Goal: Task Accomplishment & Management: Use online tool/utility

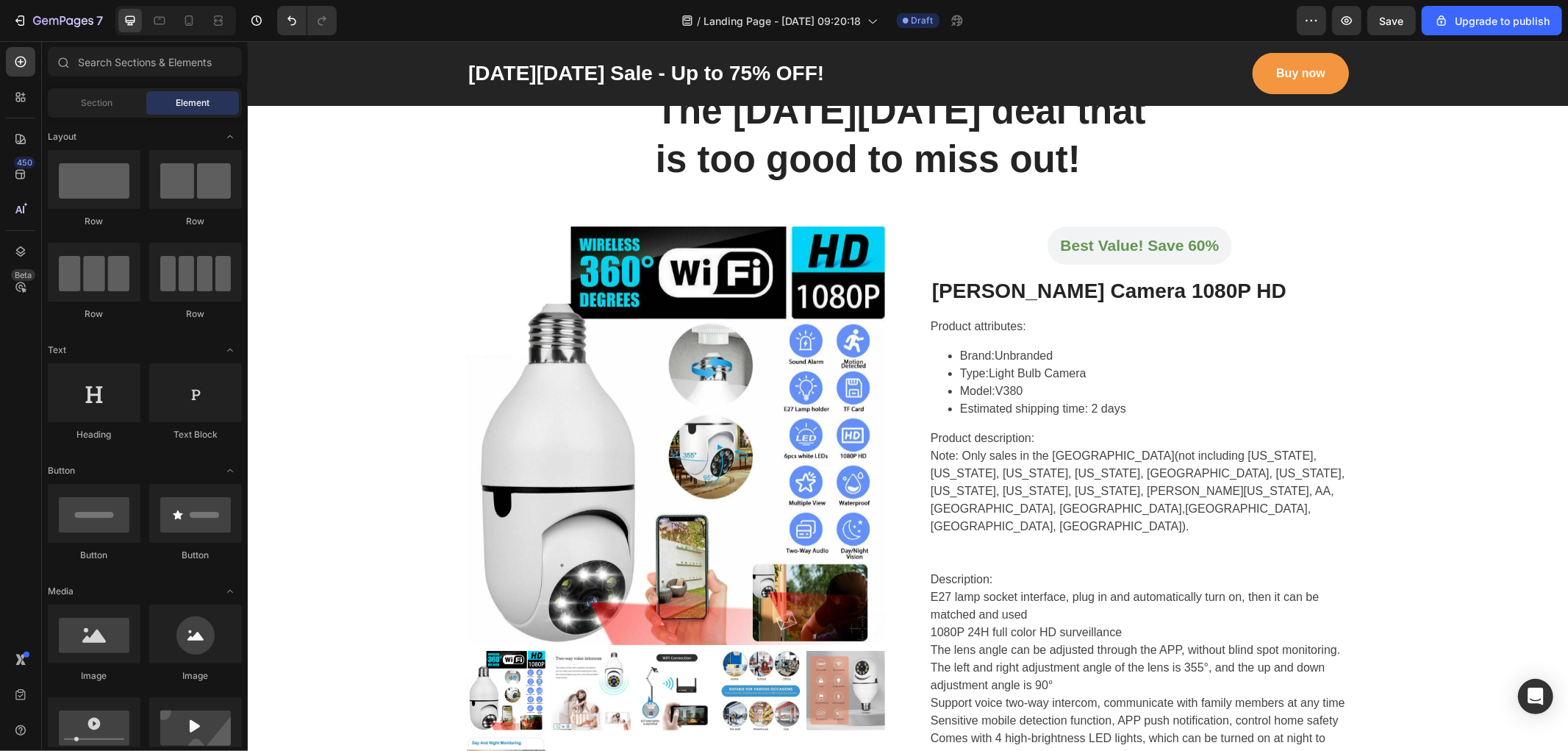
scroll to position [607, 0]
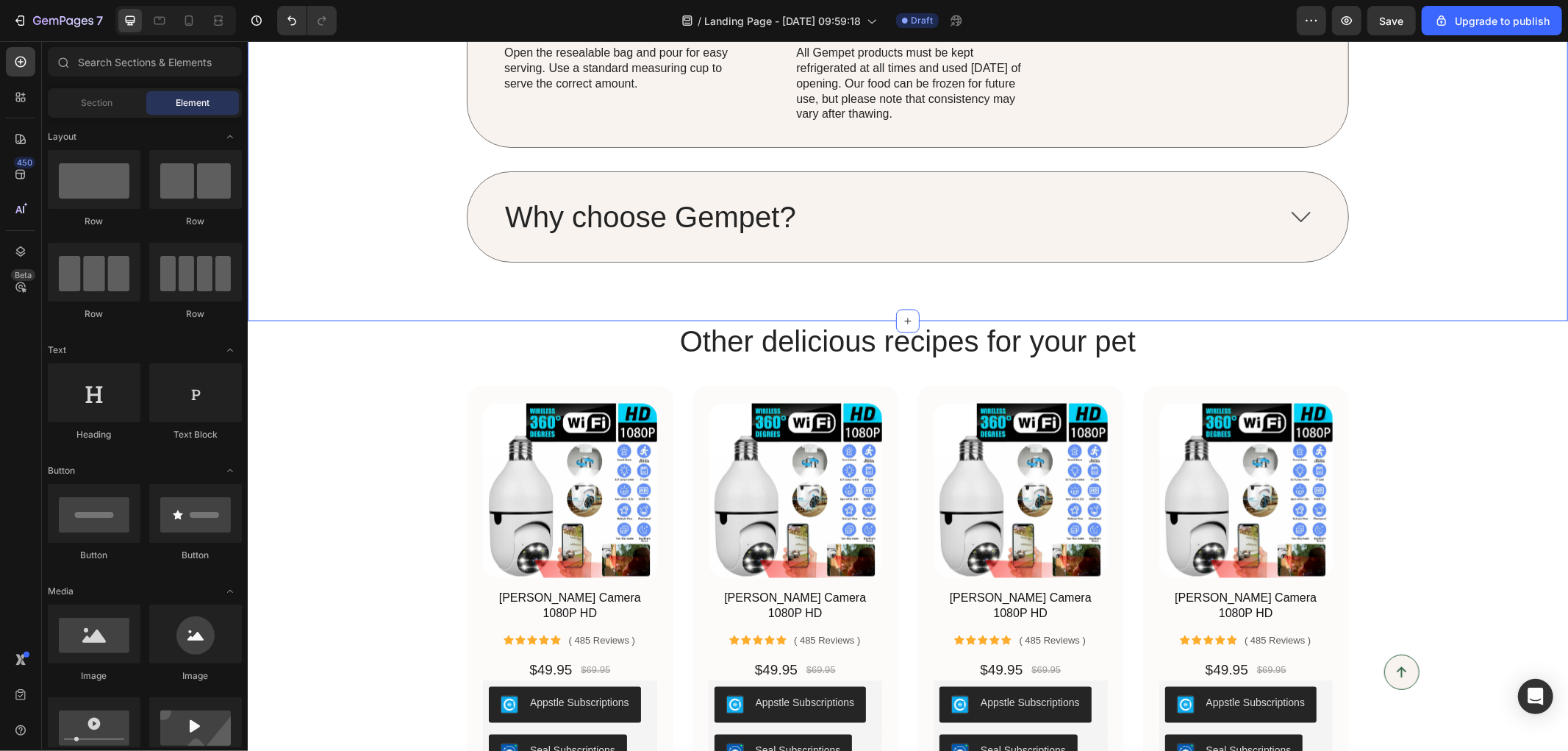
scroll to position [2123, 0]
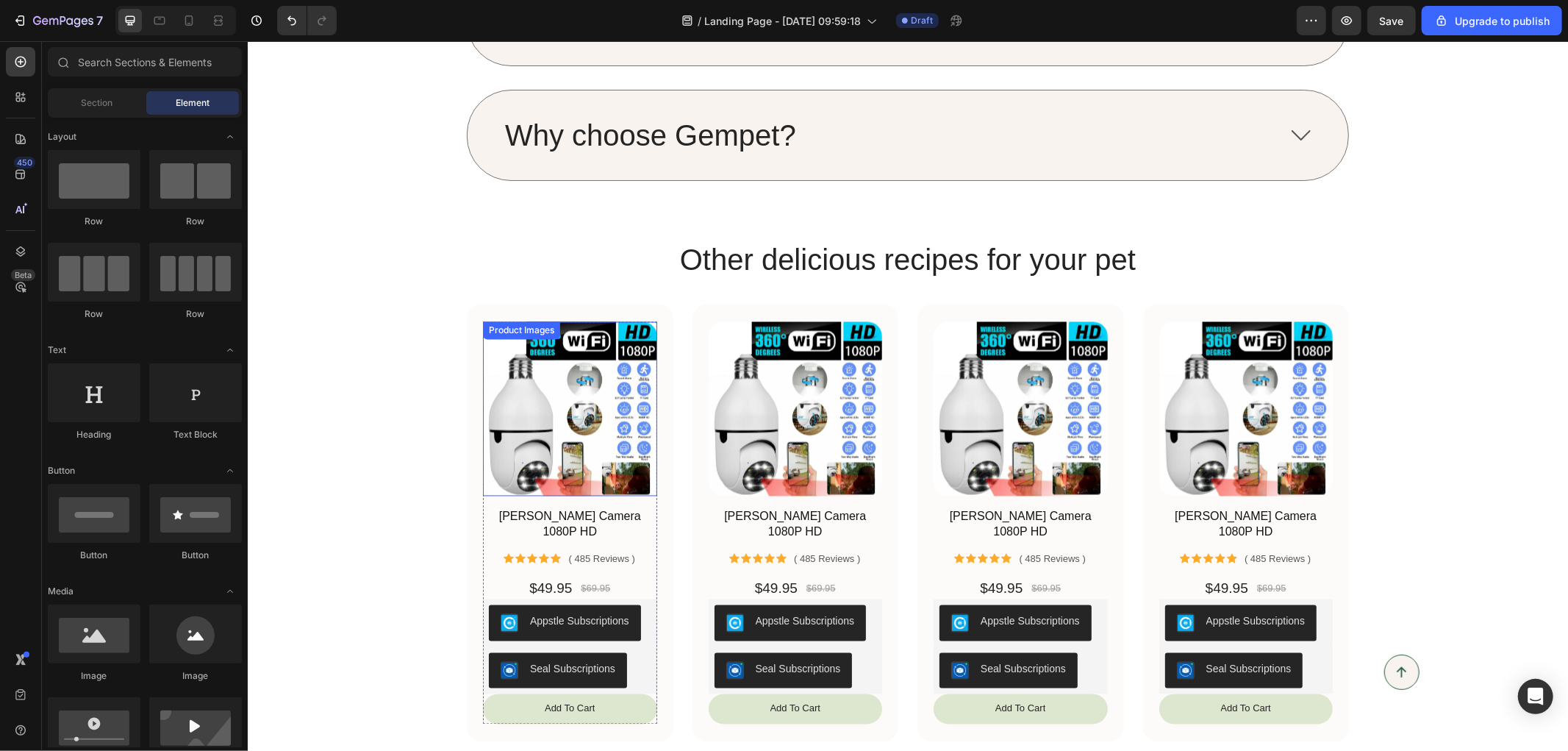
click at [548, 416] on img at bounding box center [569, 408] width 174 height 174
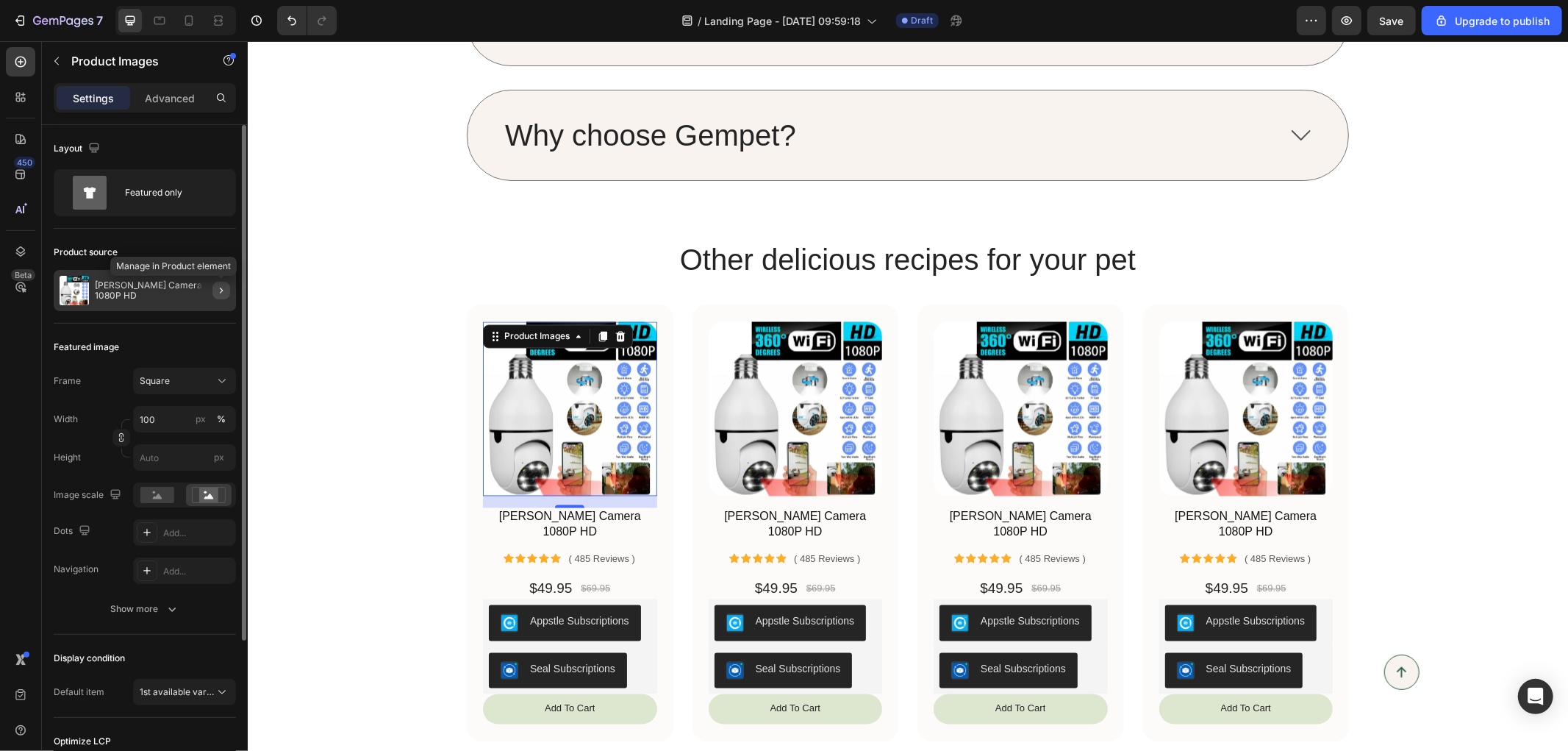
click at [217, 287] on icon "button" at bounding box center [221, 290] width 12 height 12
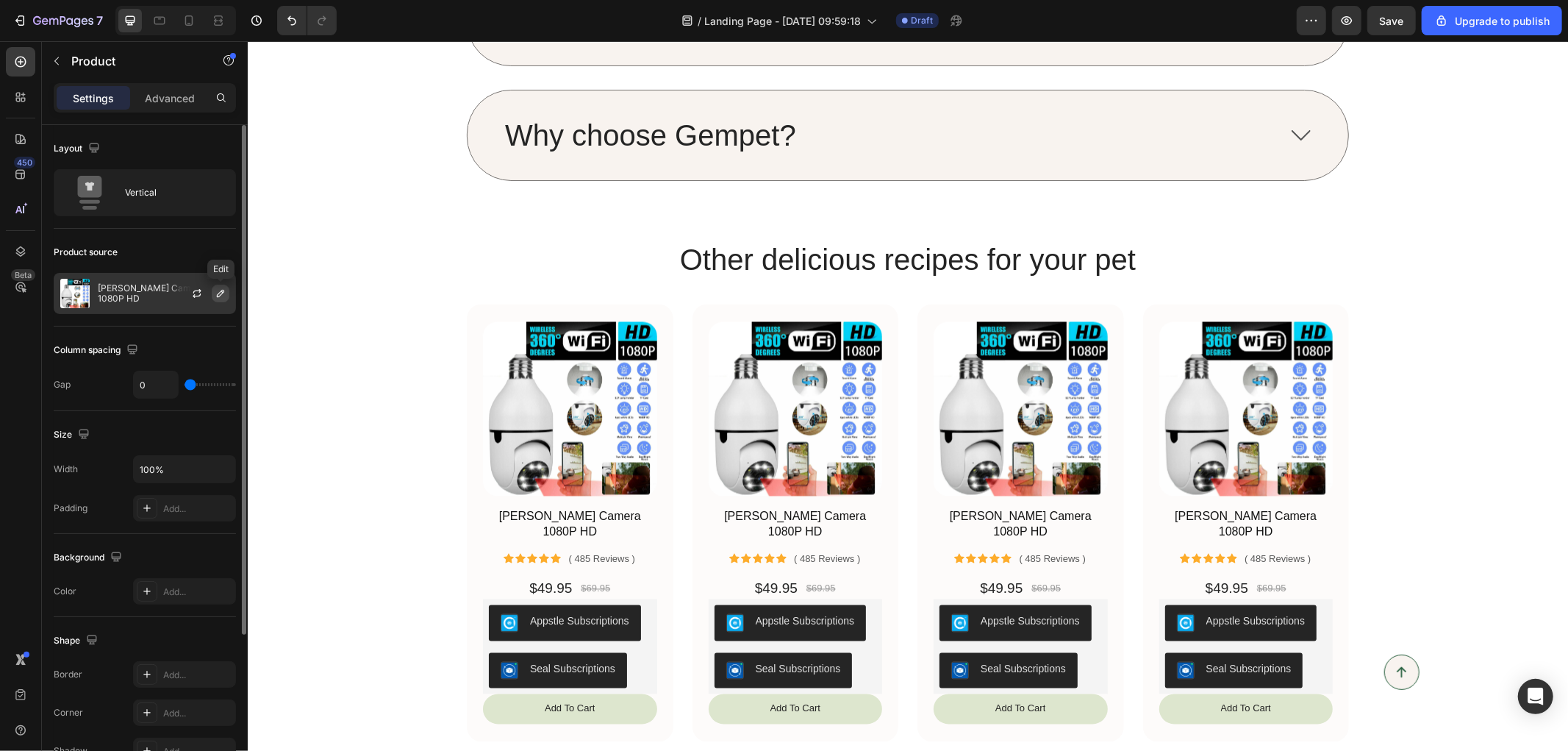
click at [222, 289] on icon "button" at bounding box center [220, 292] width 7 height 7
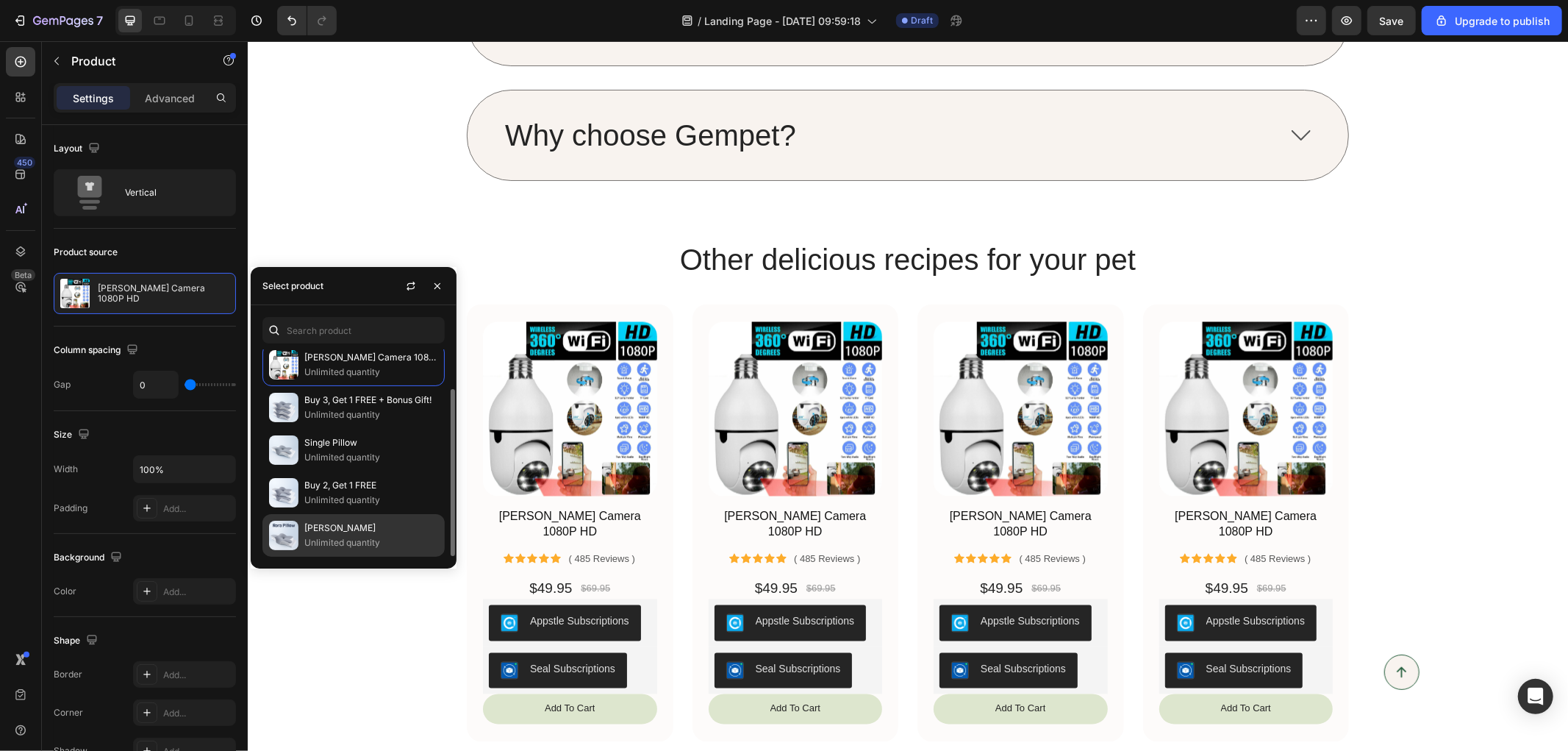
scroll to position [0, 0]
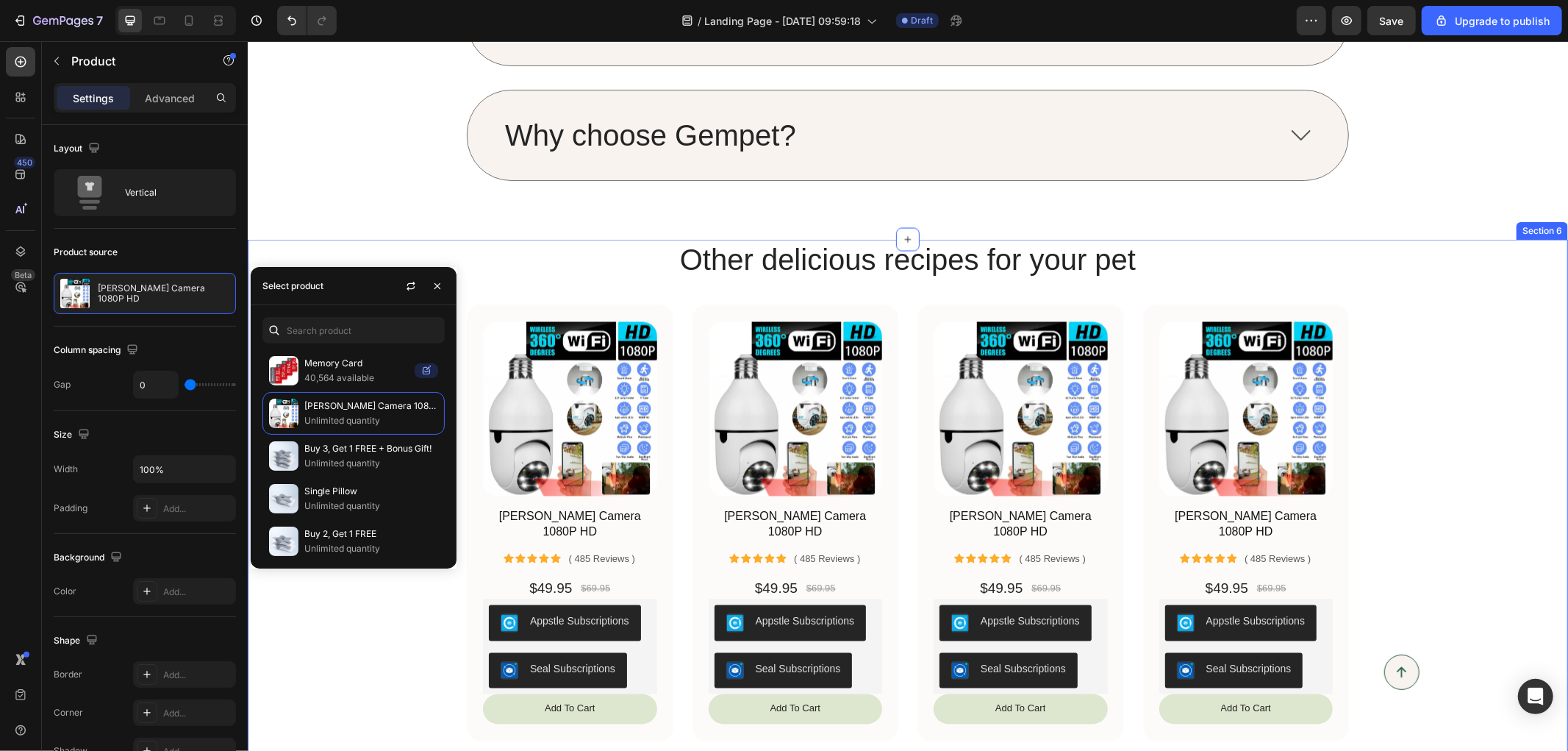
click at [363, 635] on div "Product Images Orren Camera 1080P HD Product Title Icon Icon Icon Icon Icon Ico…" at bounding box center [906, 522] width 1291 height 437
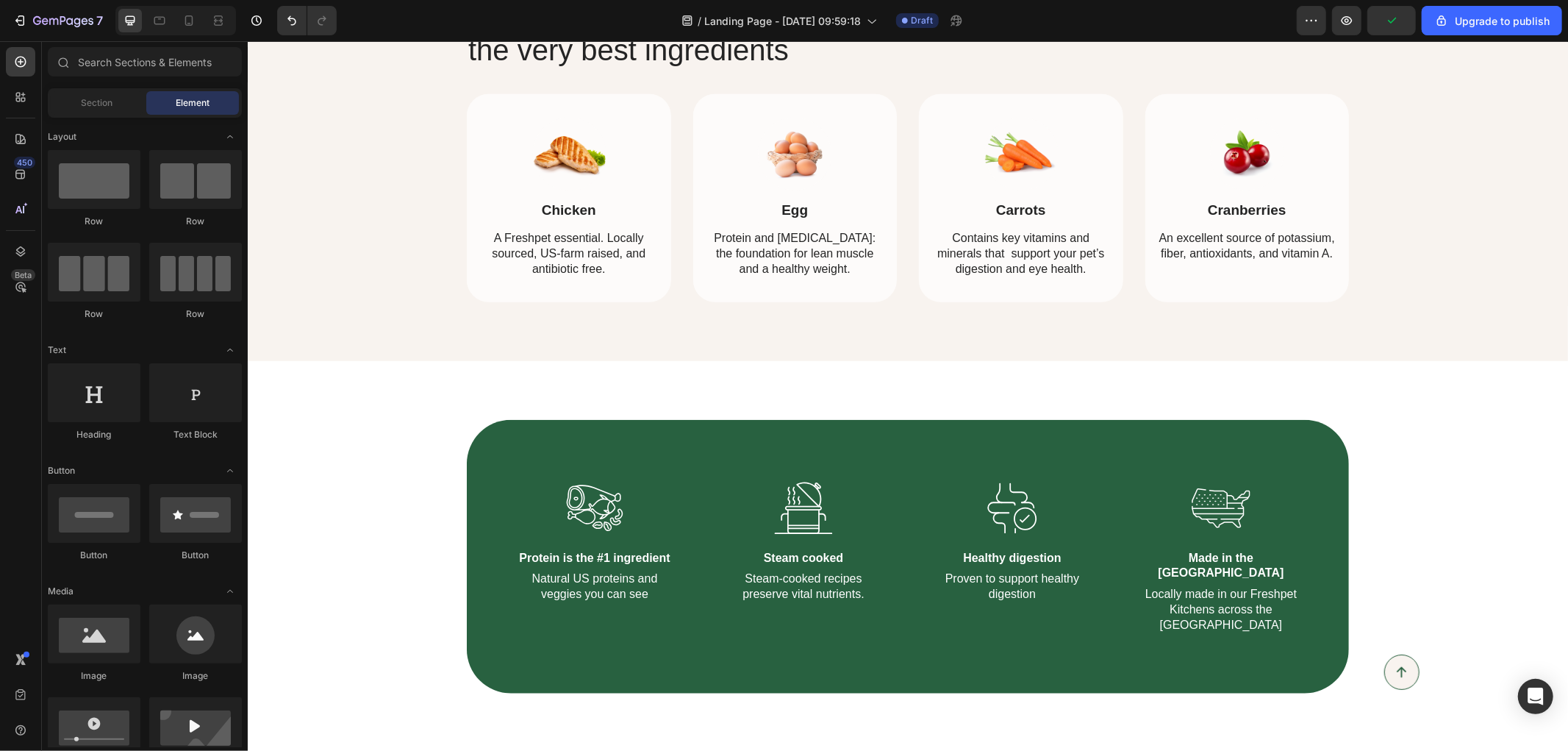
scroll to position [762, 0]
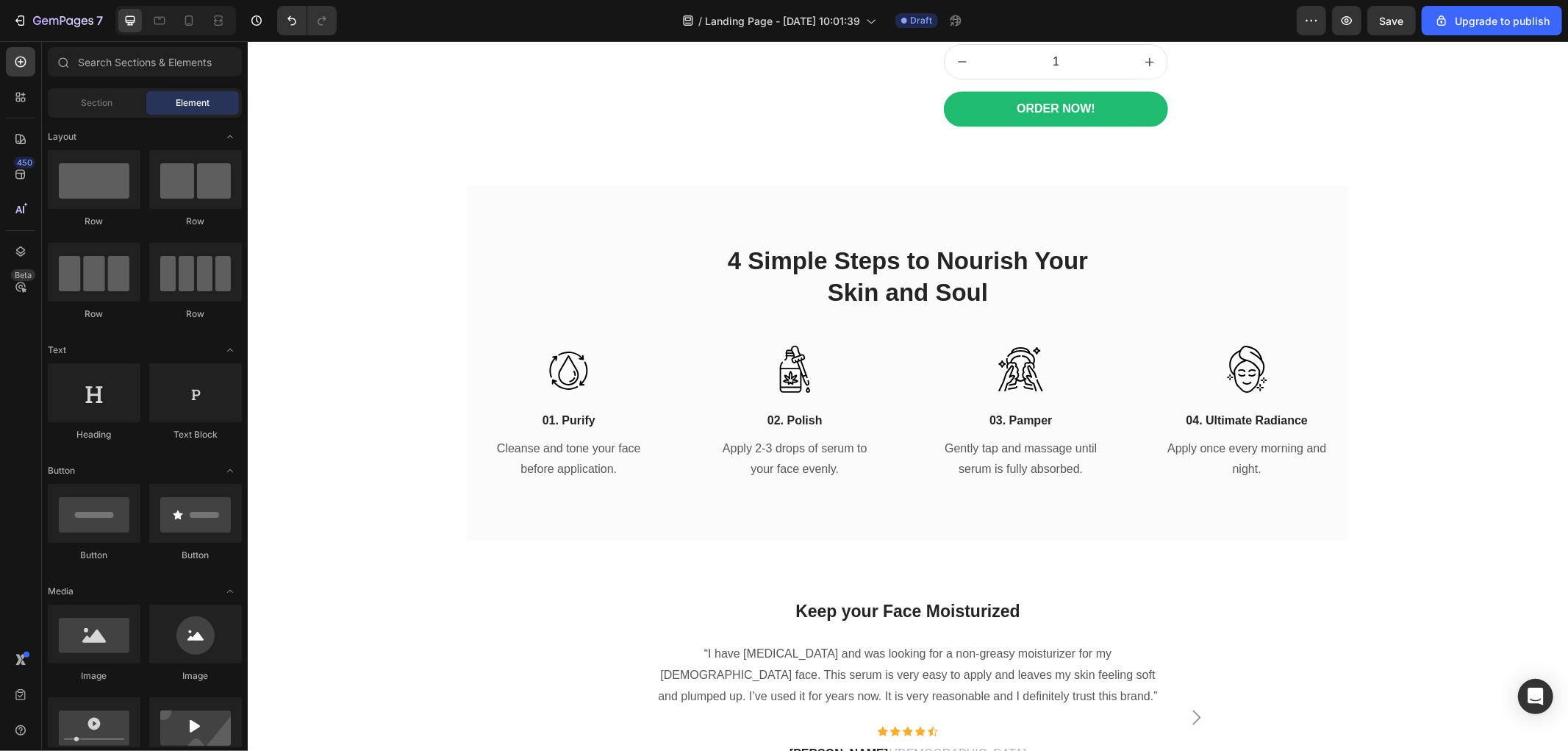
scroll to position [2696, 0]
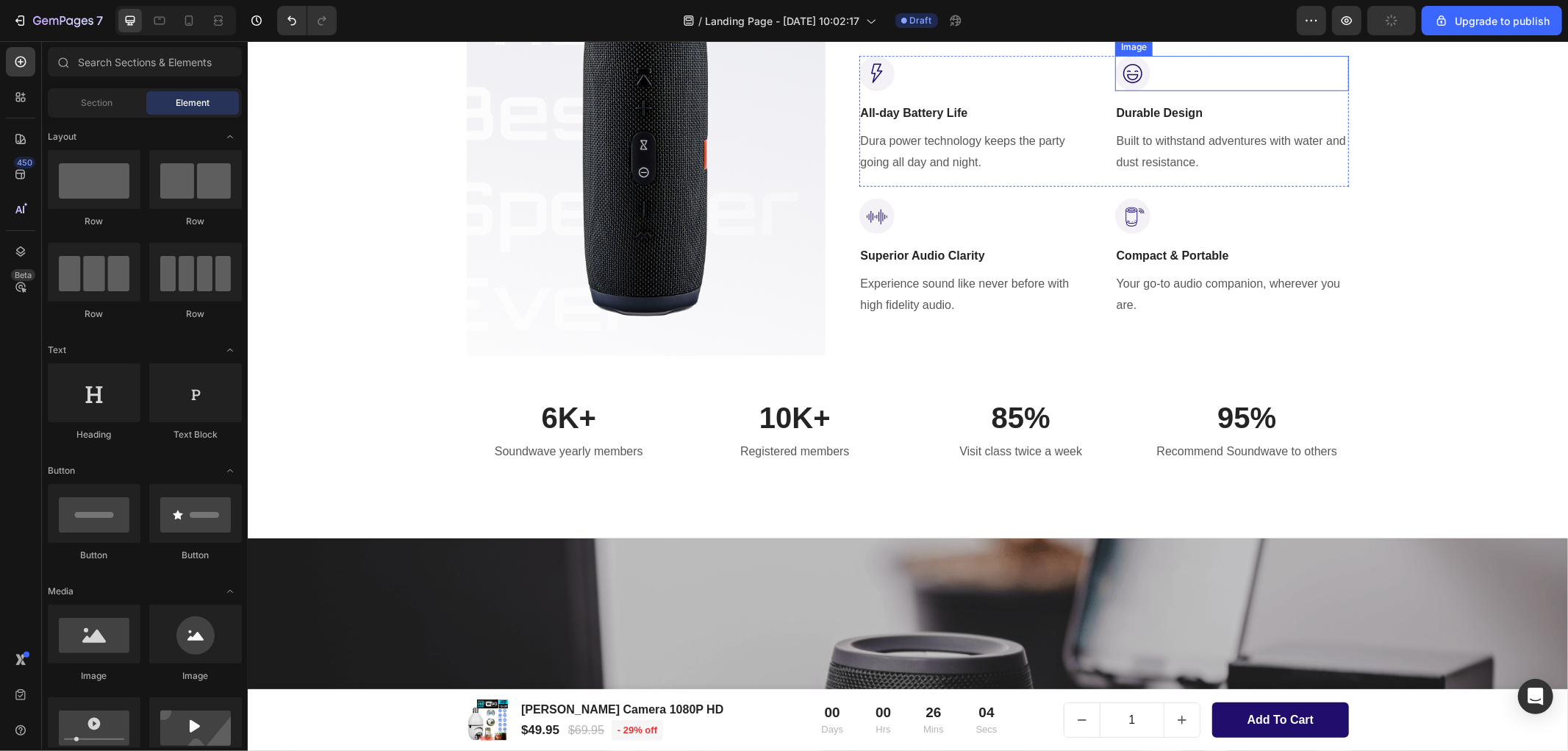
scroll to position [653, 0]
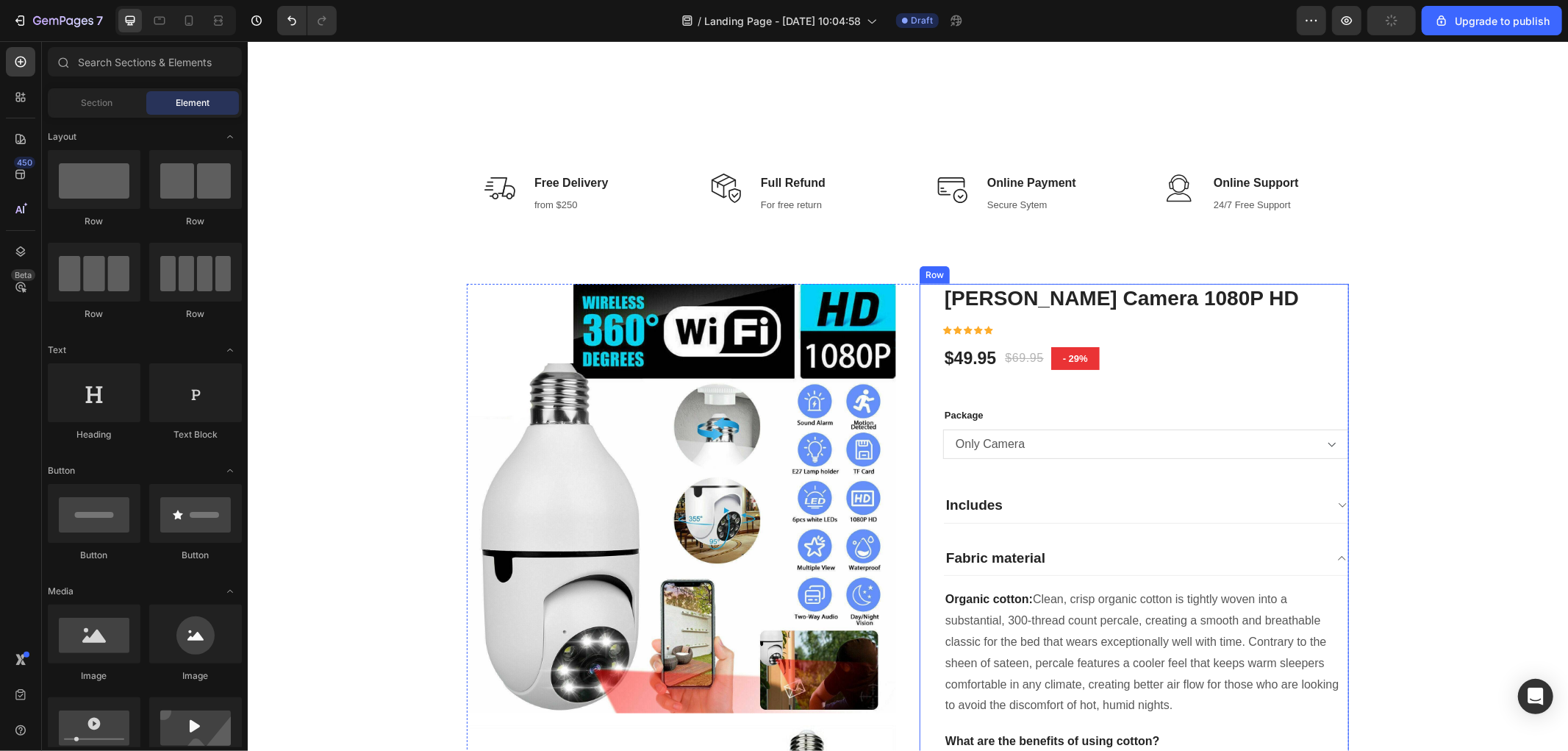
scroll to position [489, 0]
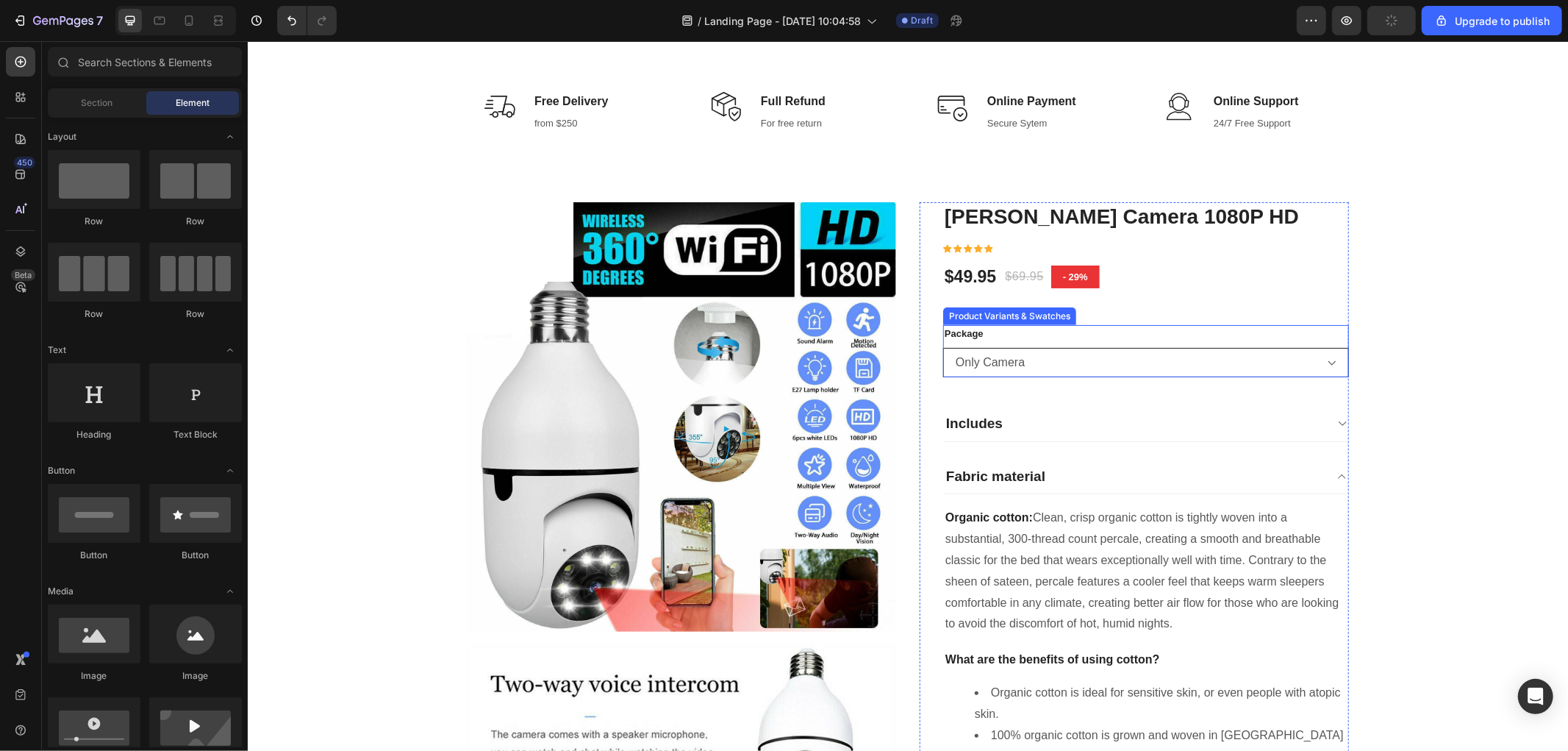
click at [1129, 369] on select "Only Camera Camera + SD 64Gb Camera + SD 128Gb 2 Cameras + FREE 64GB SD Card ✅ …" at bounding box center [1144, 361] width 405 height 29
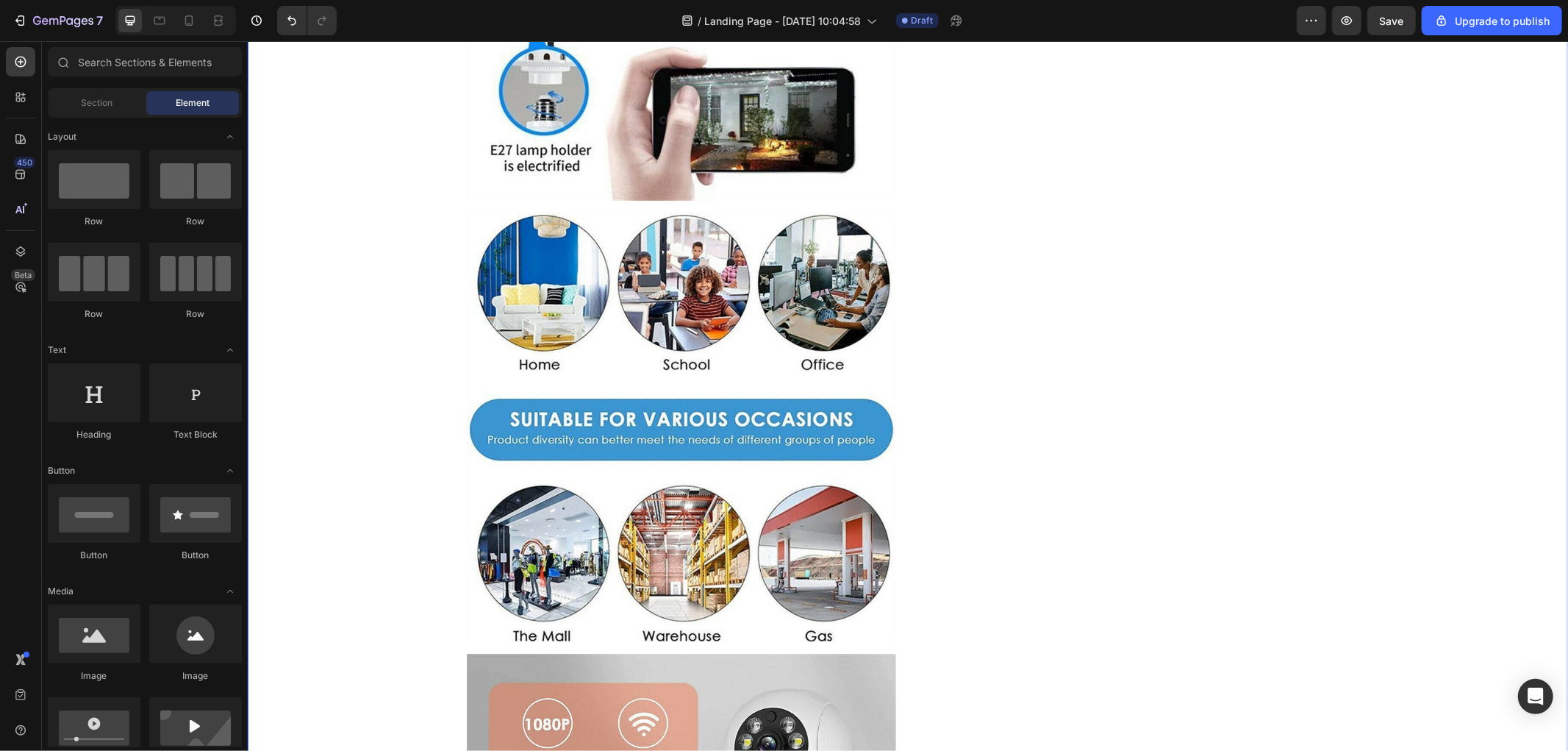
scroll to position [1617, 0]
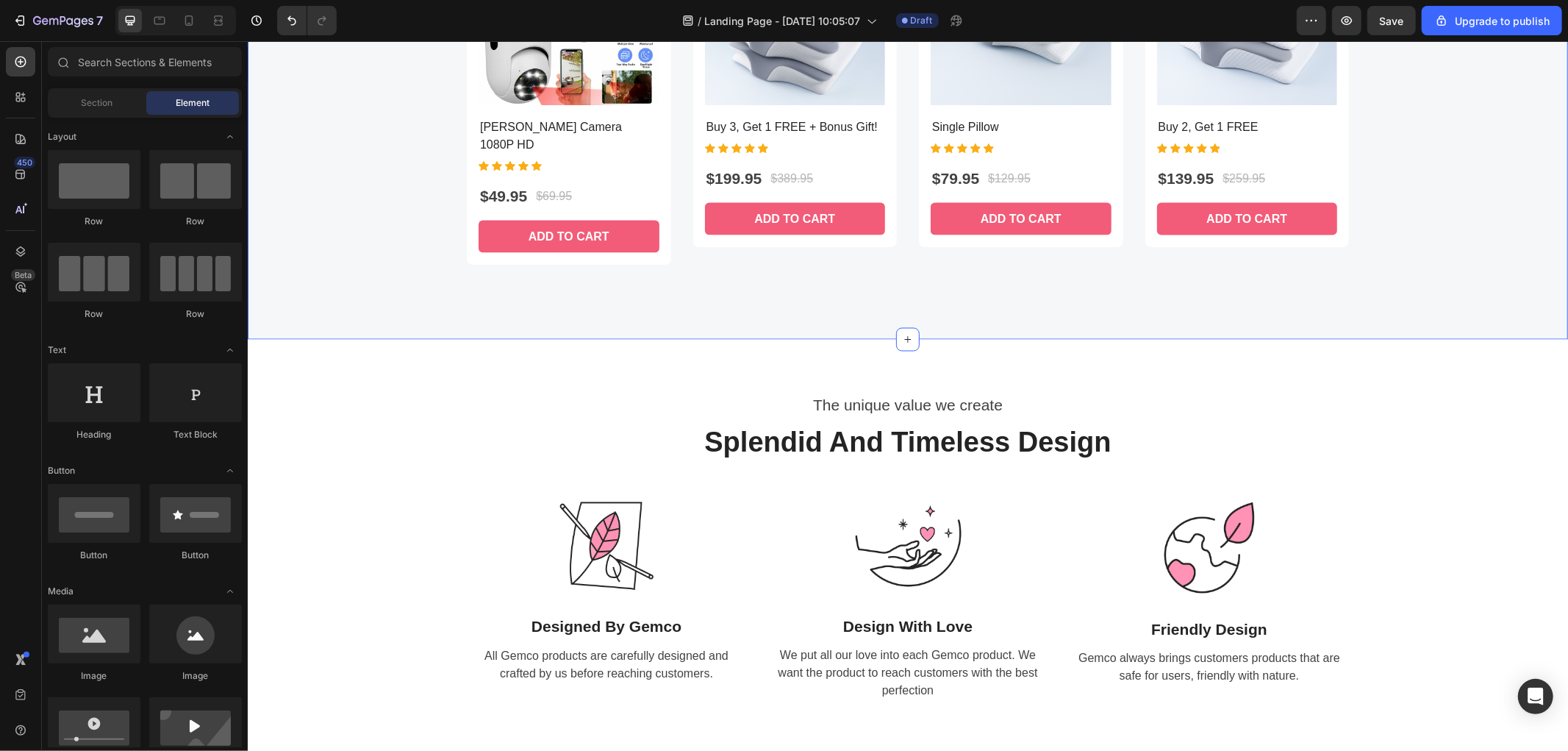
scroll to position [2206, 0]
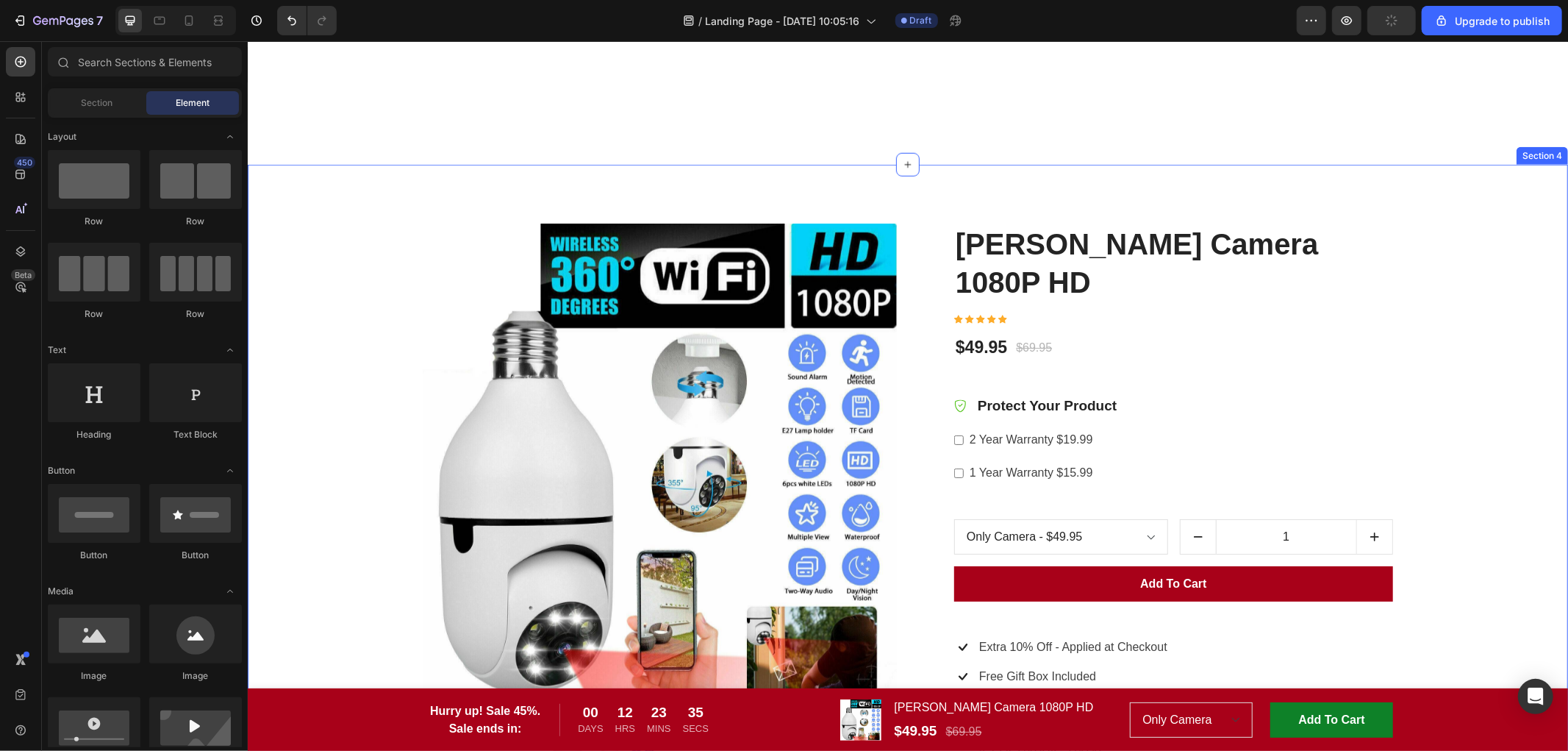
scroll to position [1225, 0]
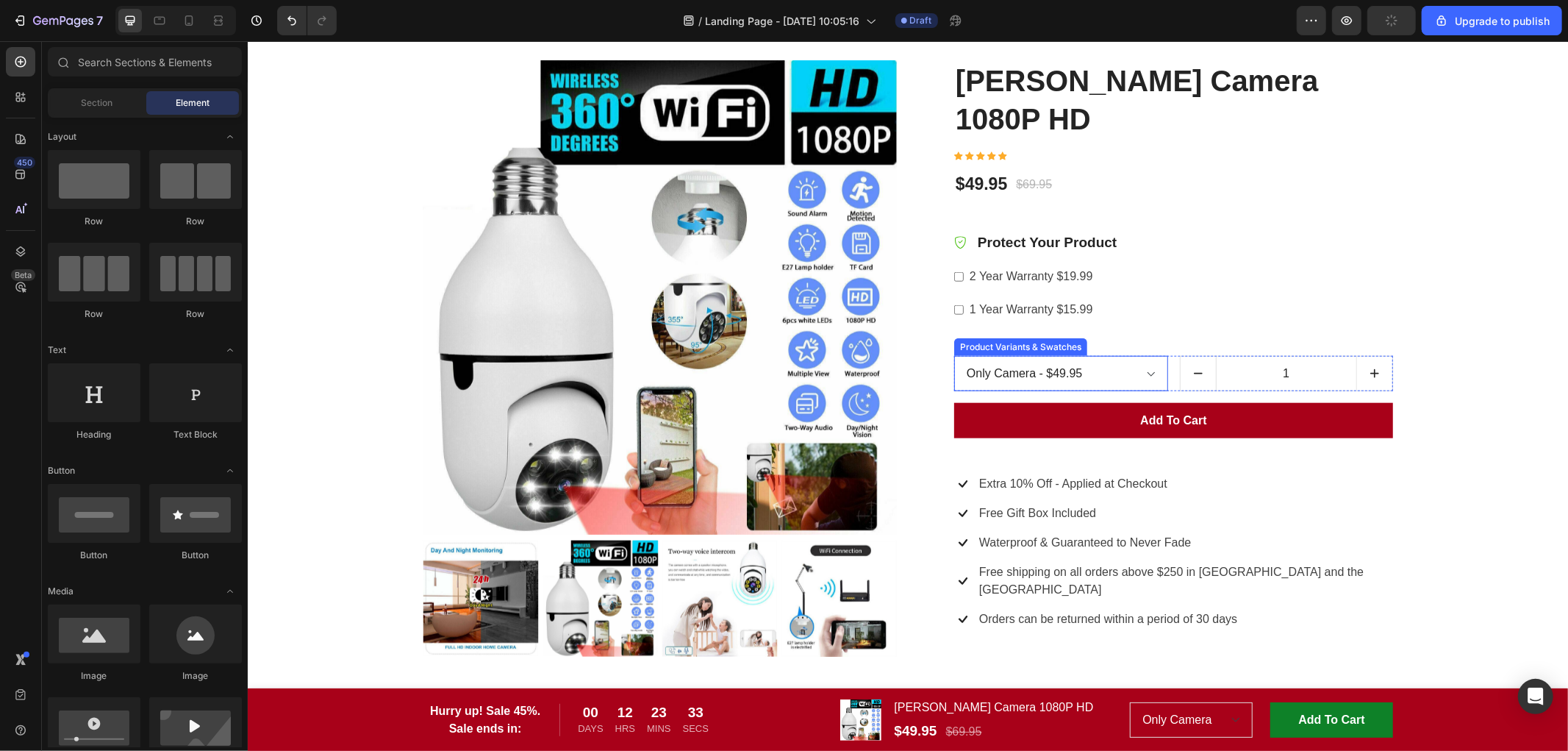
click at [1142, 355] on select "Only Camera - $49.95 Camera + SD 64Gb - $64.95 Camera + SD 128Gb - $74.95 2 Cam…" at bounding box center [1060, 372] width 214 height 36
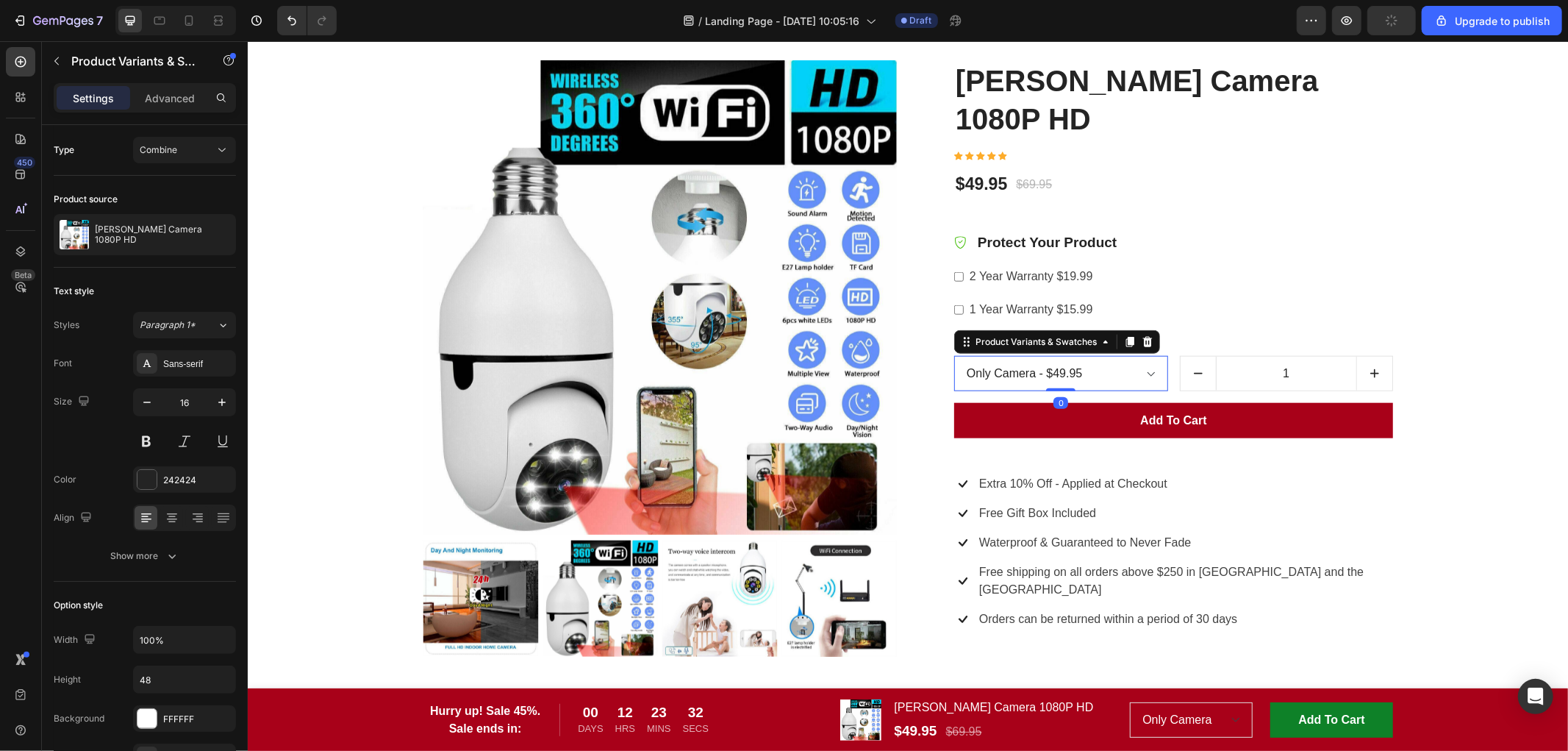
drag, startPoint x: 1142, startPoint y: 329, endPoint x: 1400, endPoint y: 290, distance: 260.9
click at [1142, 355] on select "Only Camera - $49.95 Camera + SD 64Gb - $64.95 Camera + SD 128Gb - $74.95 2 Cam…" at bounding box center [1060, 372] width 214 height 36
click at [1102, 355] on select "Only Camera - $49.95 Camera + SD 64Gb - $64.95 Camera + SD 128Gb - $74.95 2 Cam…" at bounding box center [1060, 372] width 214 height 36
drag, startPoint x: 1277, startPoint y: 240, endPoint x: 1088, endPoint y: 330, distance: 209.3
click at [1277, 259] on div "2 Year Warranty $19.99" at bounding box center [1172, 276] width 439 height 33
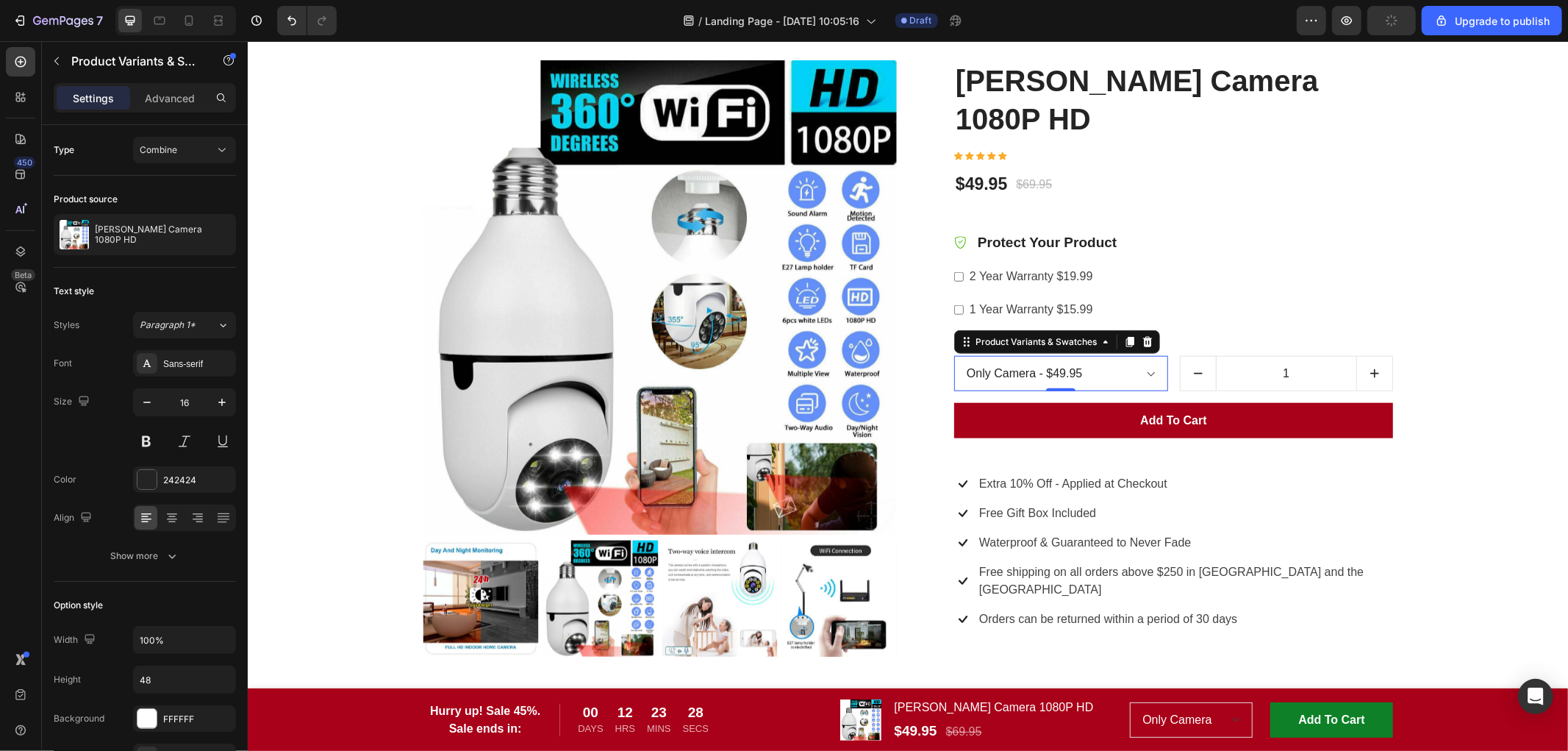
click at [1088, 355] on select "Only Camera - $49.95 Camera + SD 64Gb - $64.95 Camera + SD 128Gb - $74.95 2 Cam…" at bounding box center [1060, 372] width 214 height 36
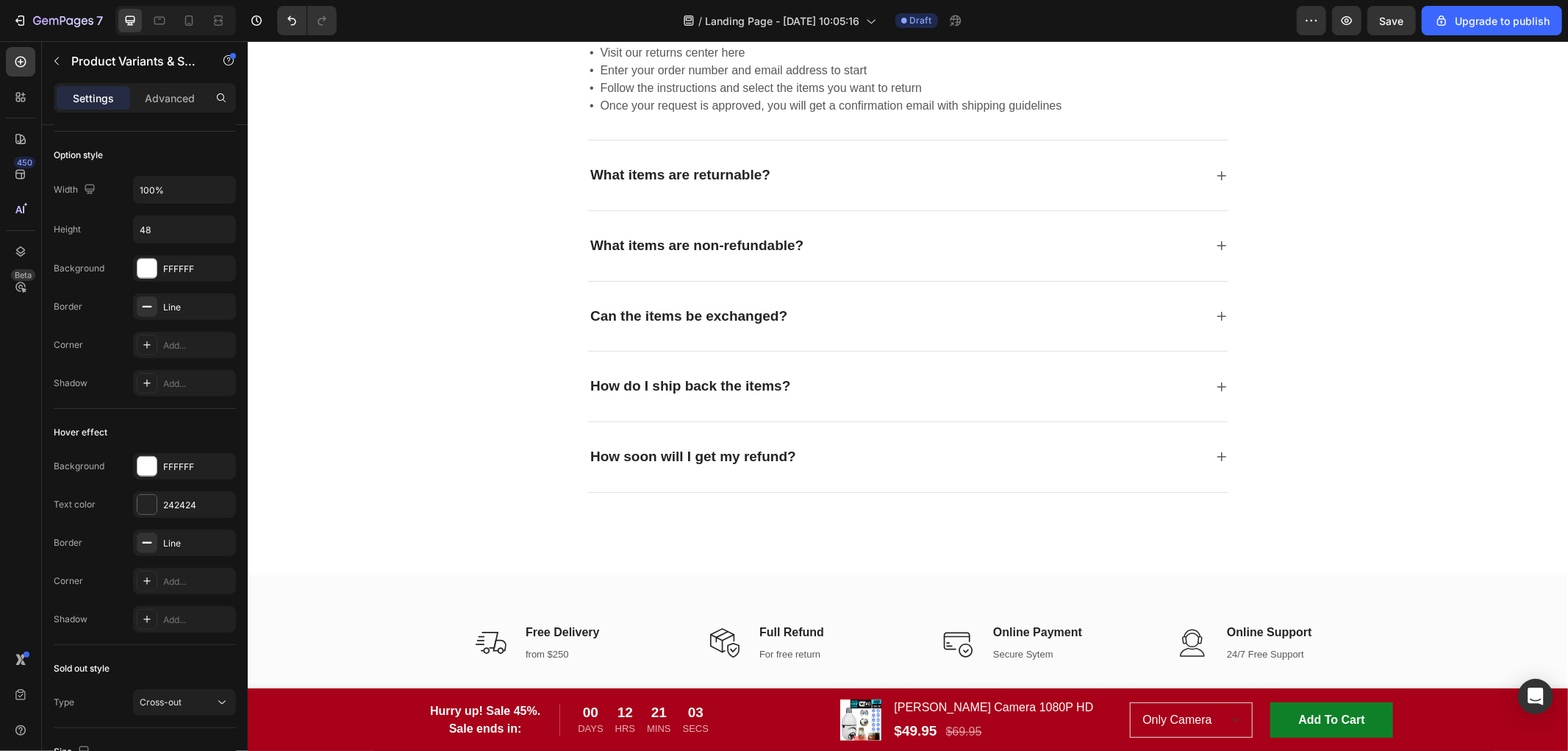
scroll to position [2696, 0]
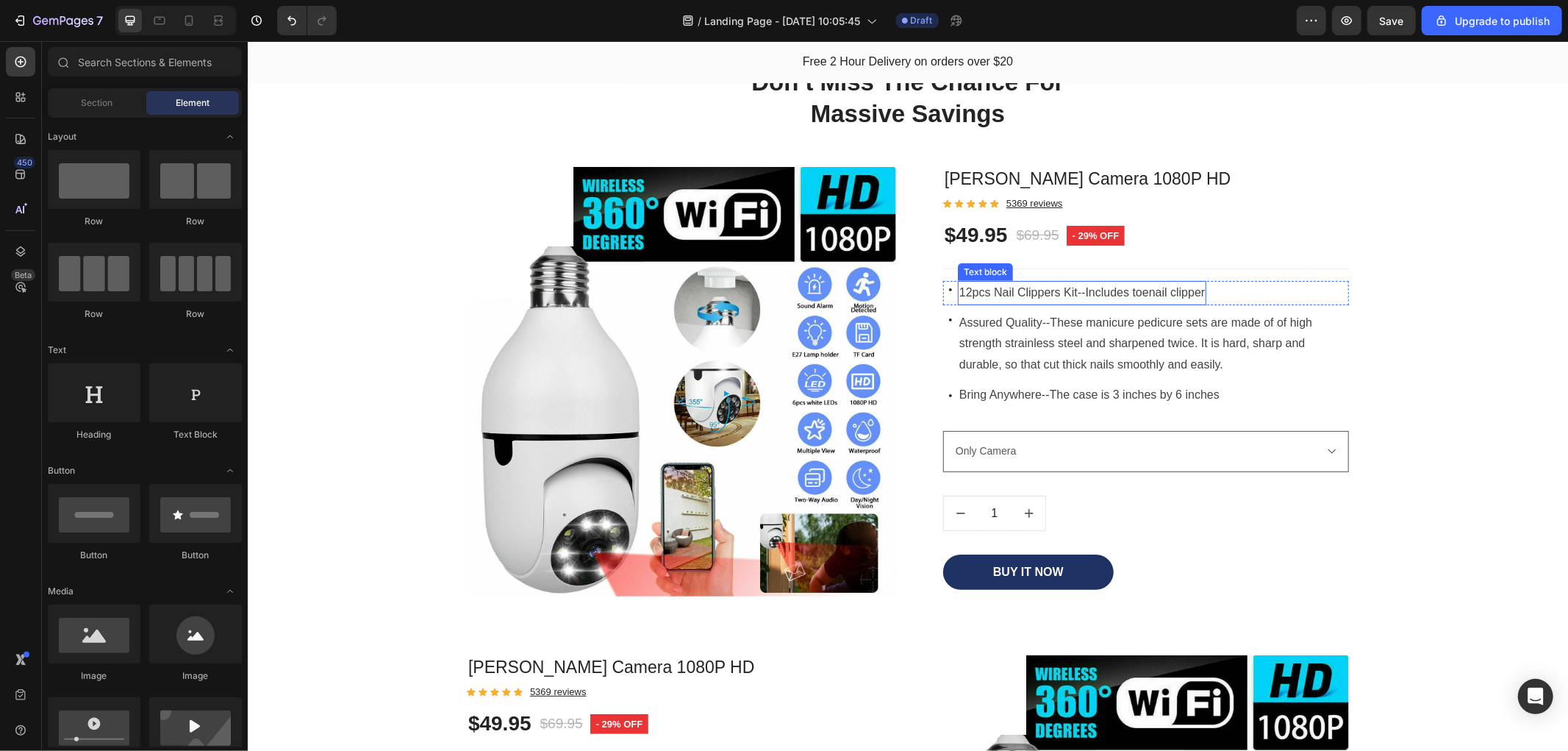
scroll to position [1307, 0]
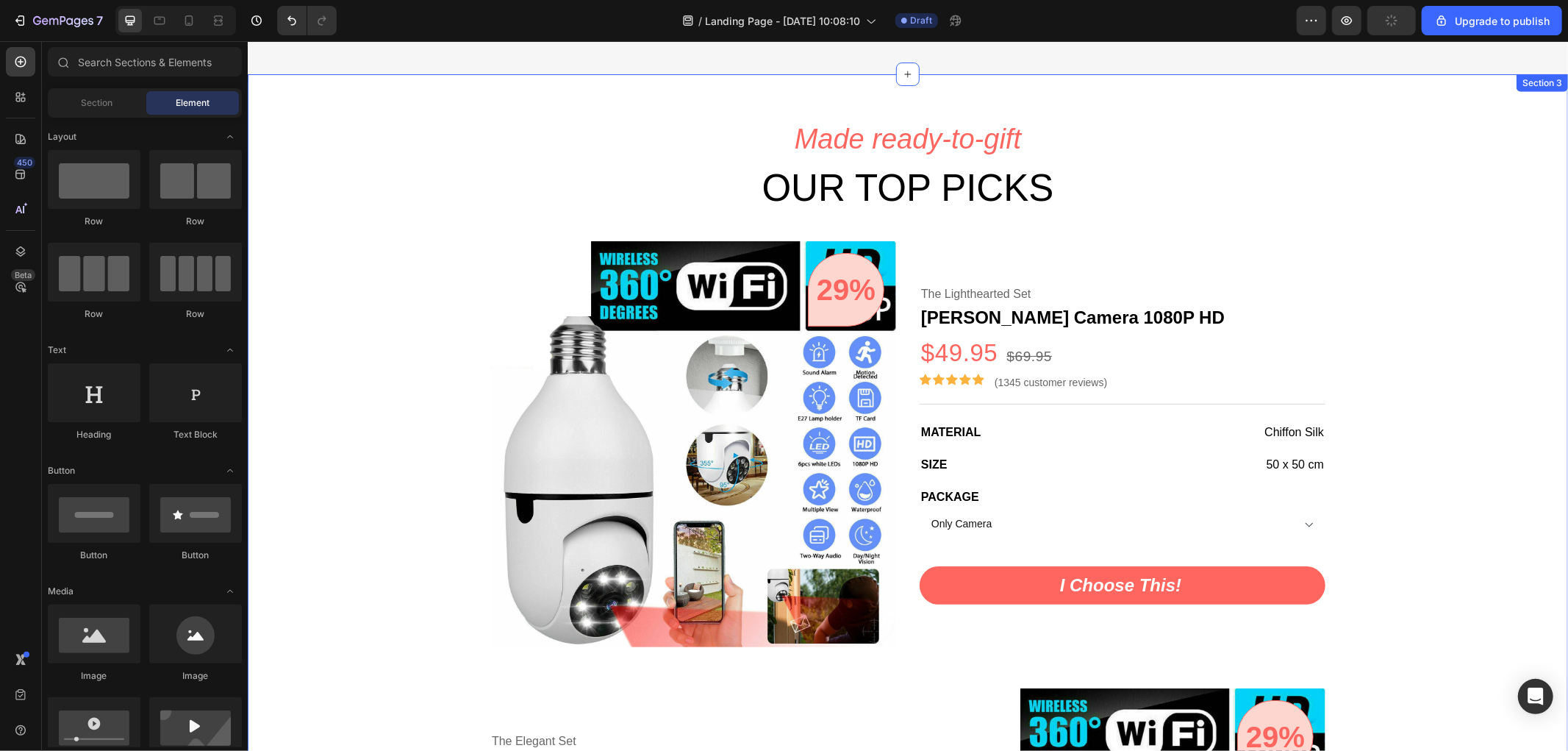
scroll to position [1143, 0]
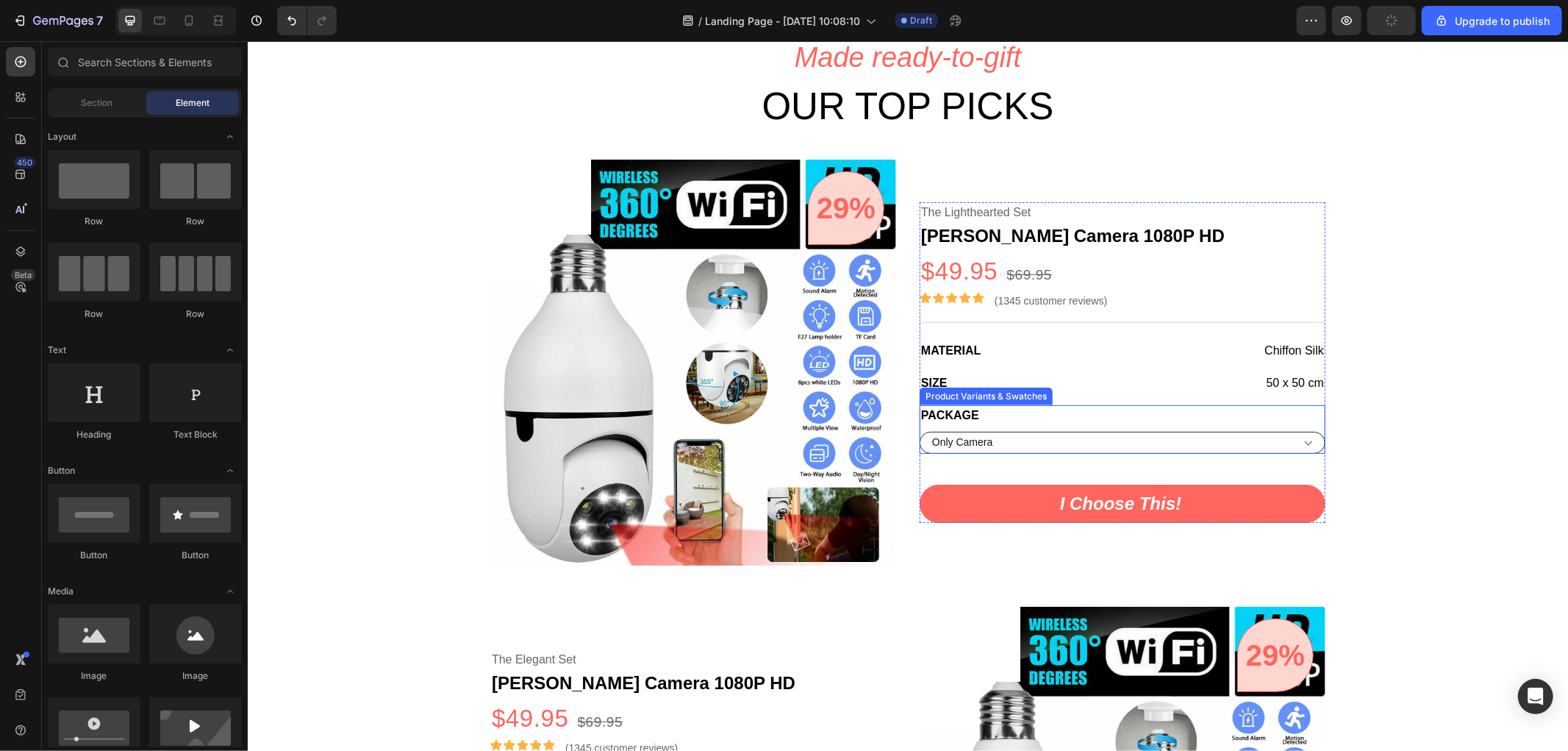
click at [1095, 438] on select "Only Camera Camera + SD 64Gb Camera + SD 128Gb 2 Cameras + FREE 64GB SD Card ✅ …" at bounding box center [1121, 442] width 405 height 22
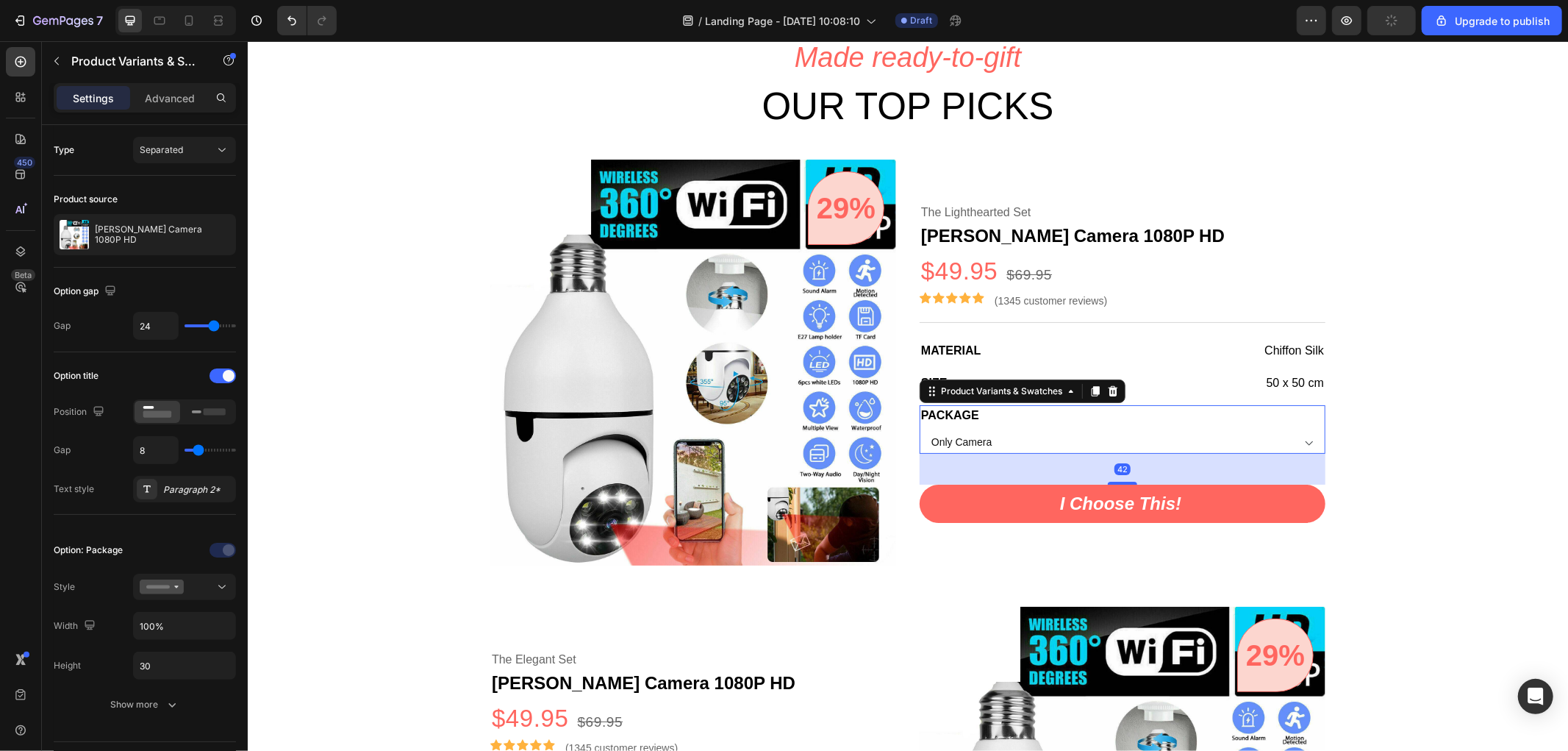
click at [1023, 419] on div "Package Only Camera Camera + SD 64Gb Camera + SD 128Gb 2 Cameras + FREE 64GB SD…" at bounding box center [1121, 428] width 405 height 48
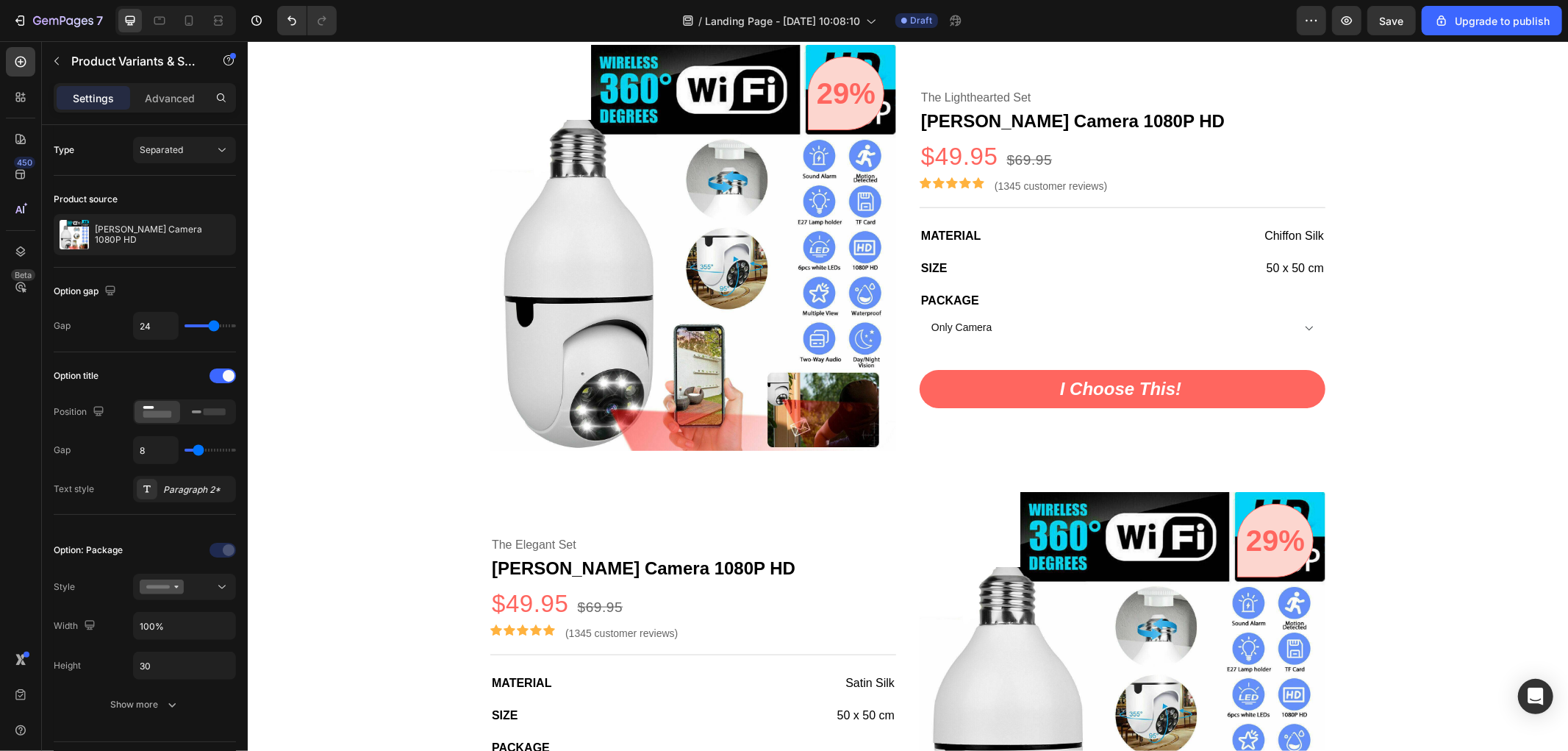
scroll to position [1062, 0]
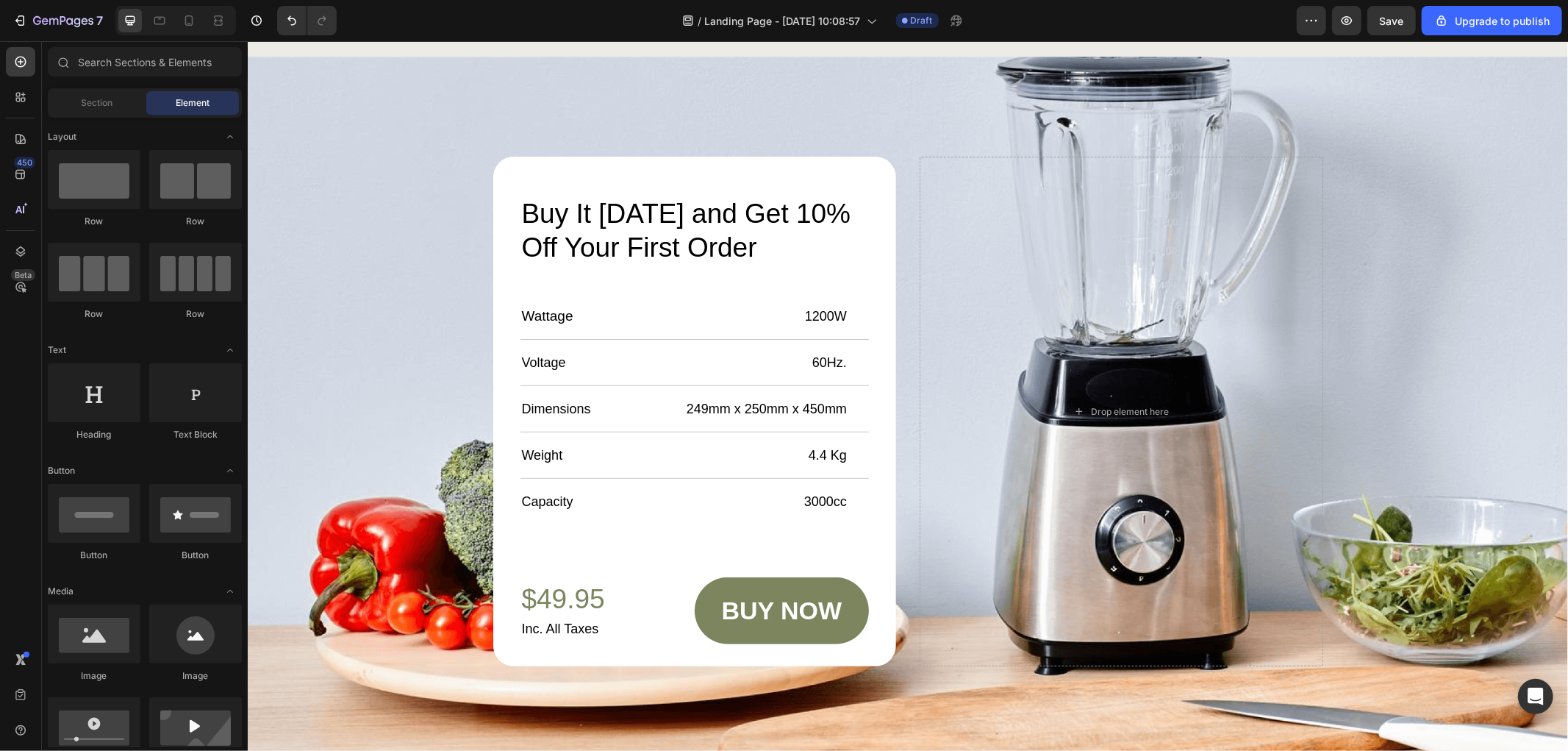
scroll to position [4992, 0]
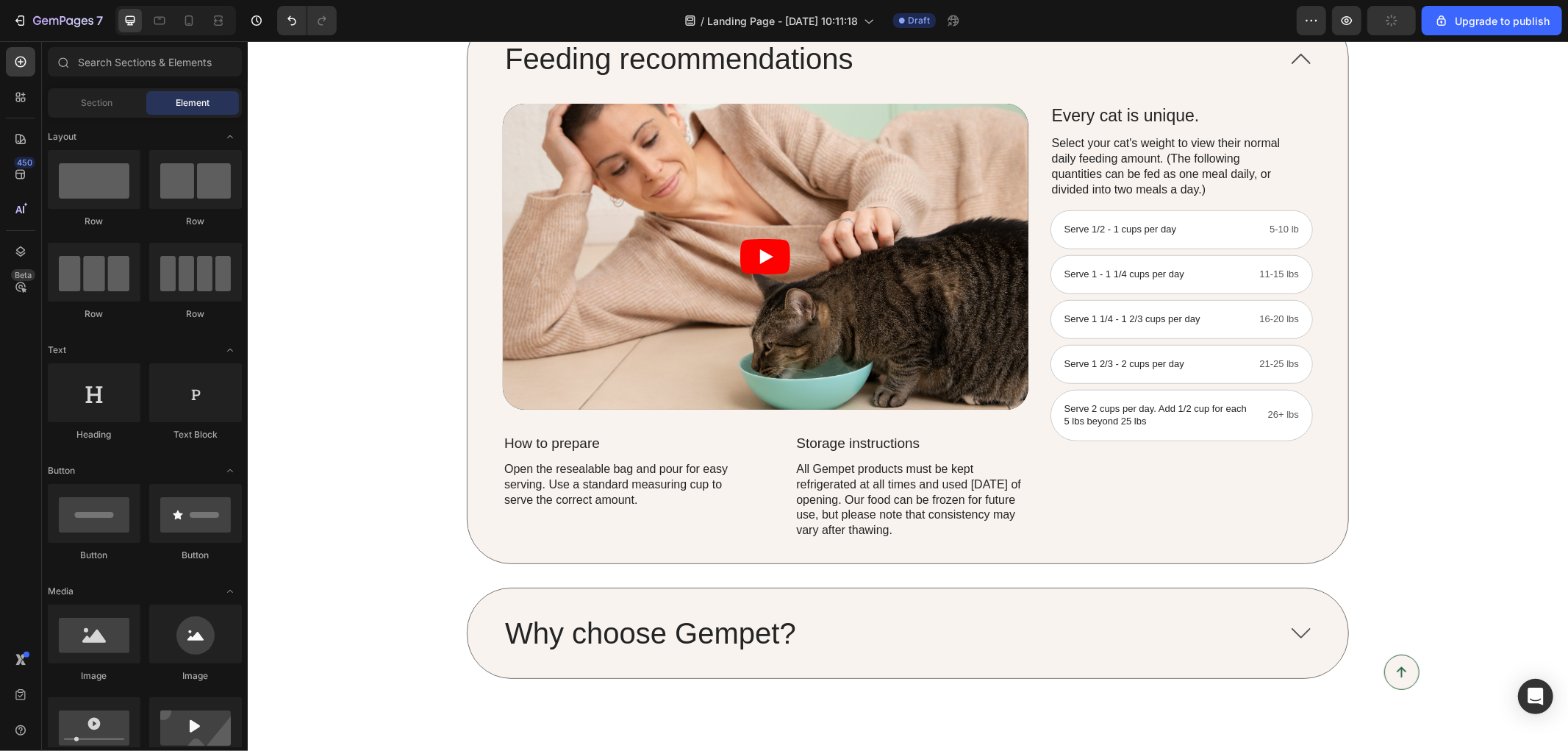
scroll to position [245, 0]
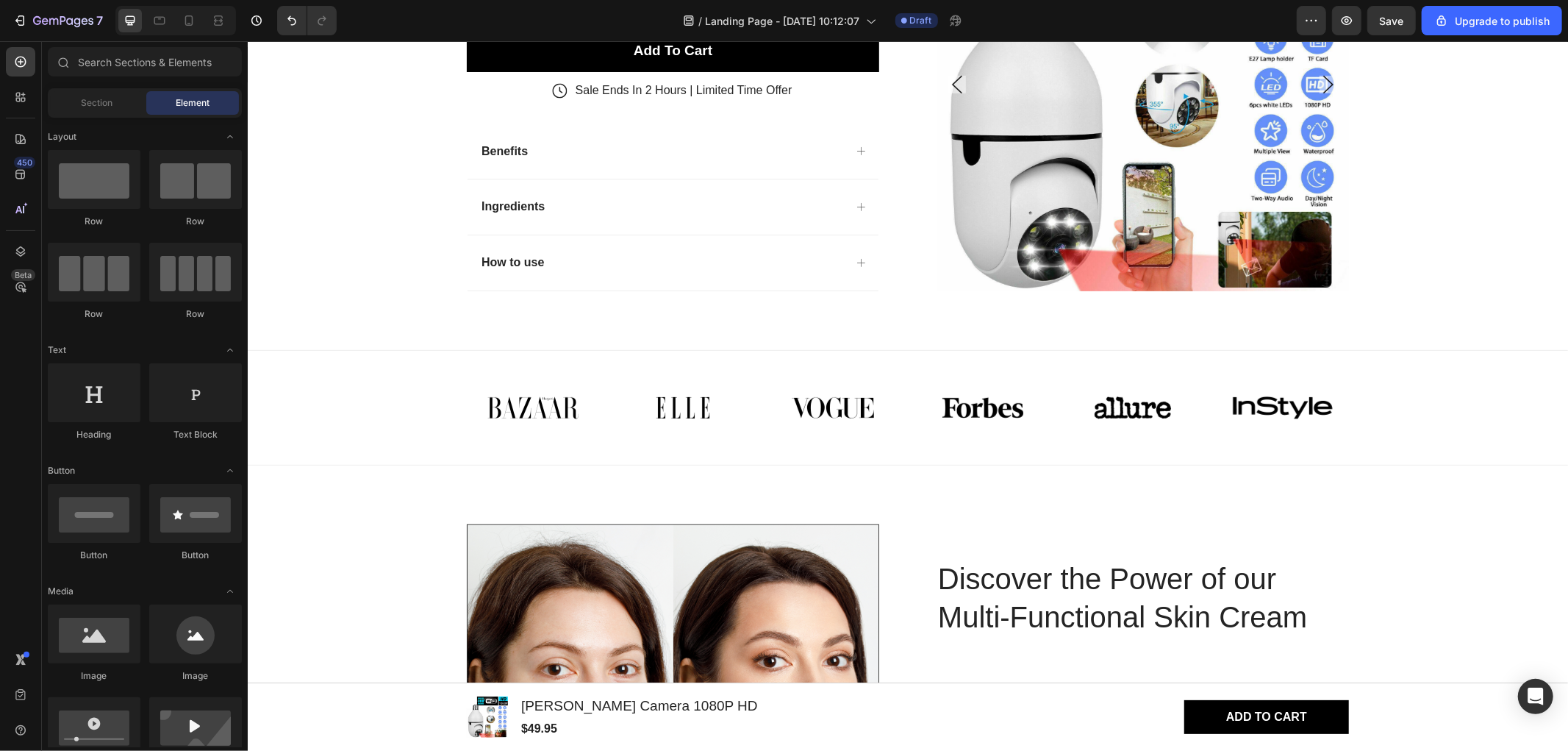
scroll to position [700, 0]
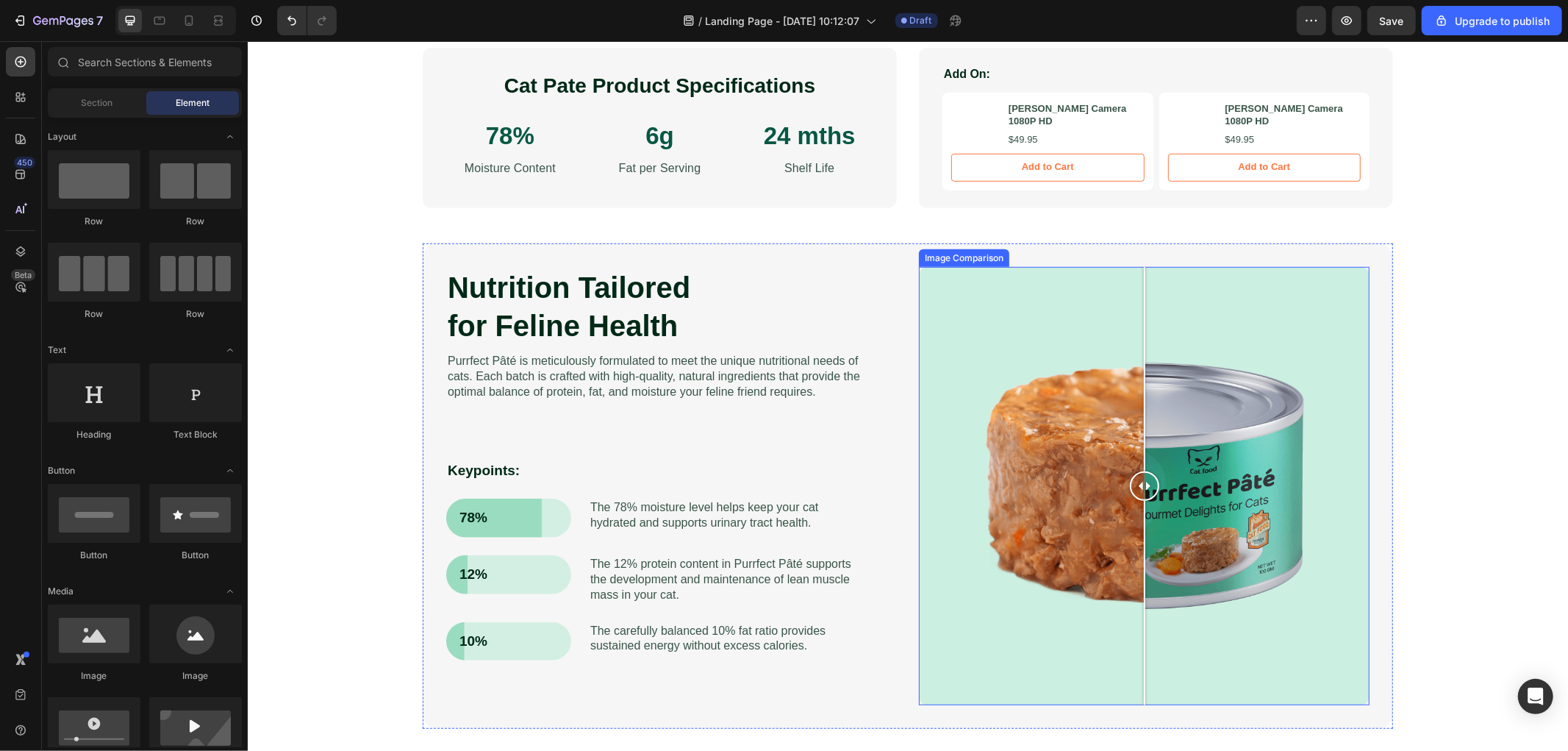
scroll to position [872, 0]
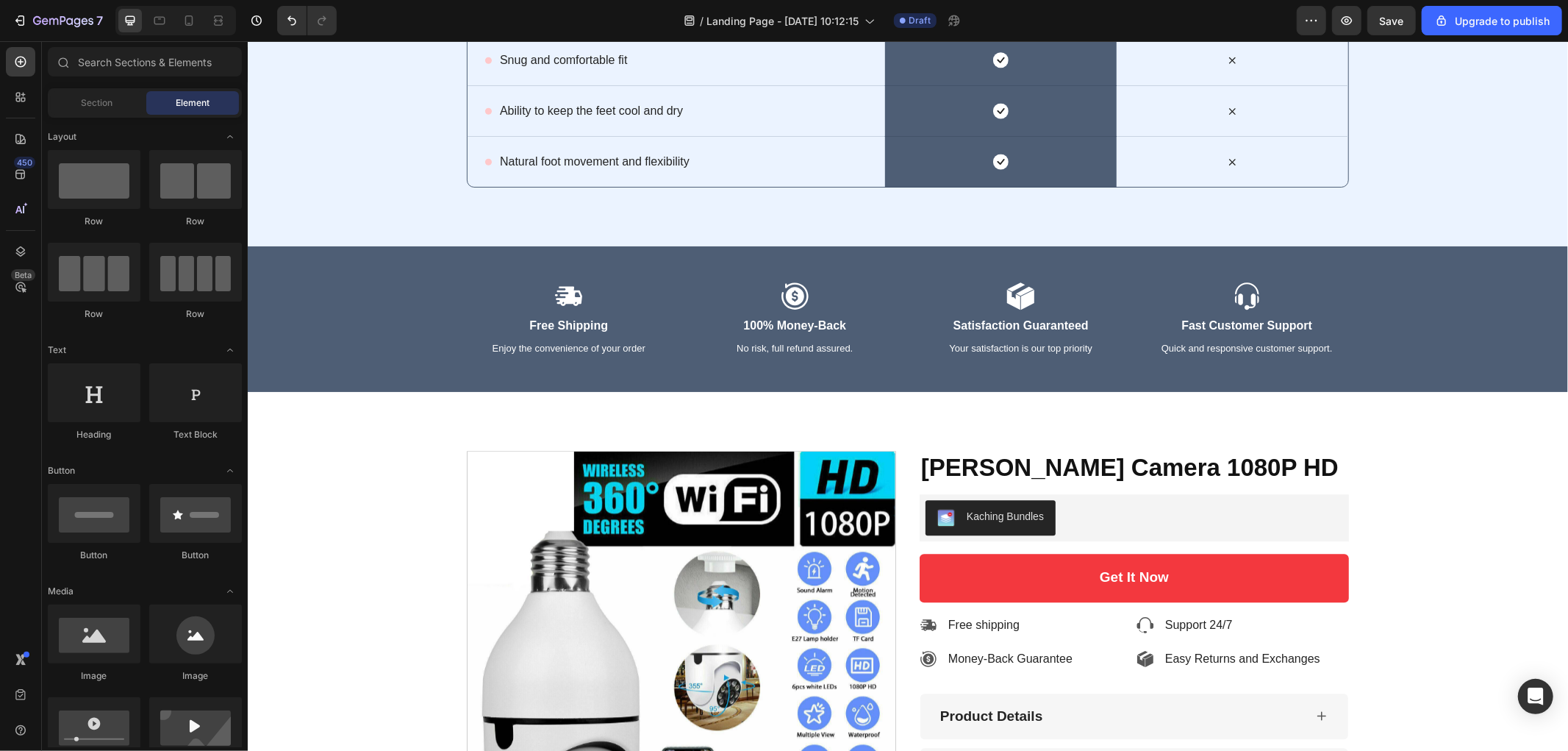
scroll to position [3431, 0]
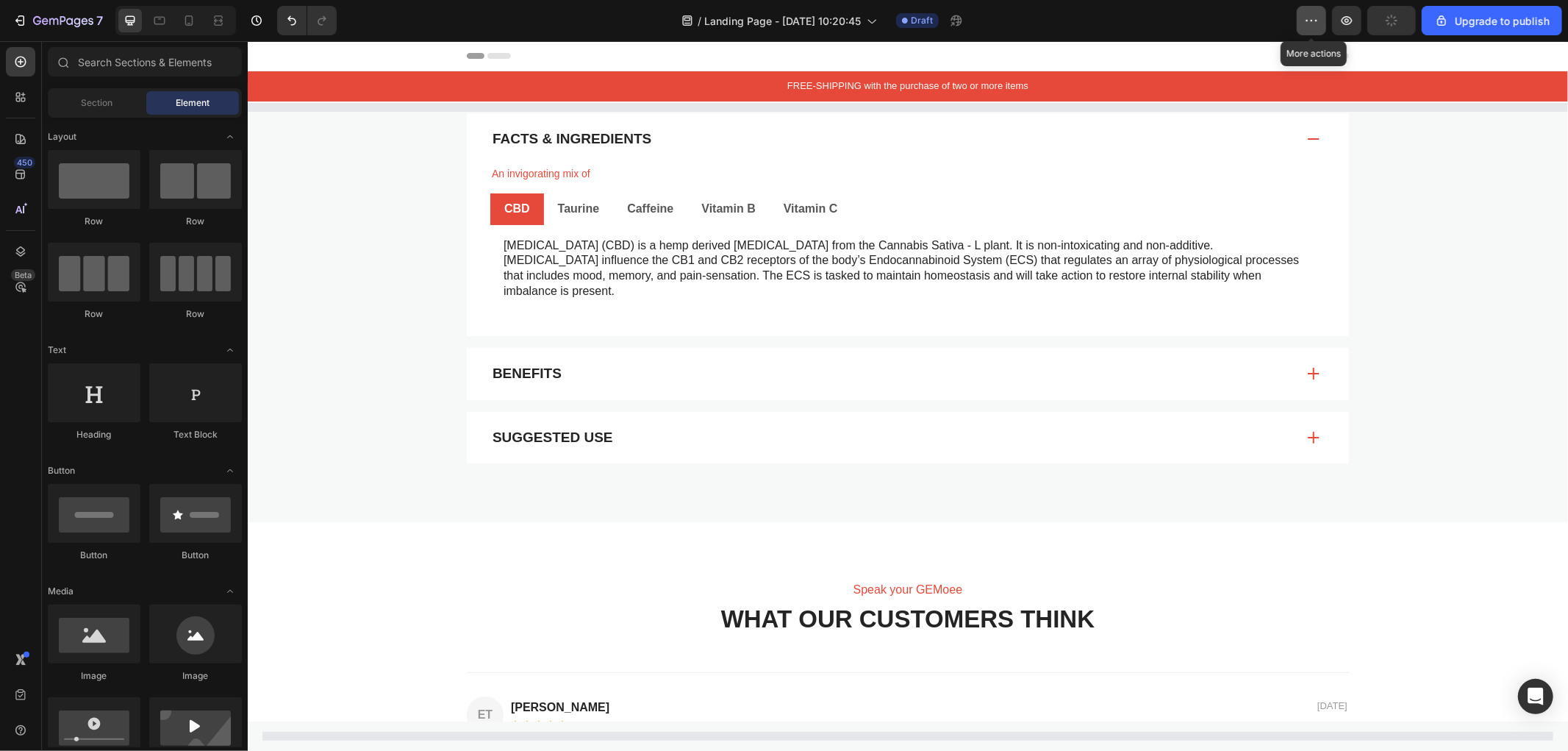
click at [1326, 16] on button "button" at bounding box center [1311, 20] width 29 height 29
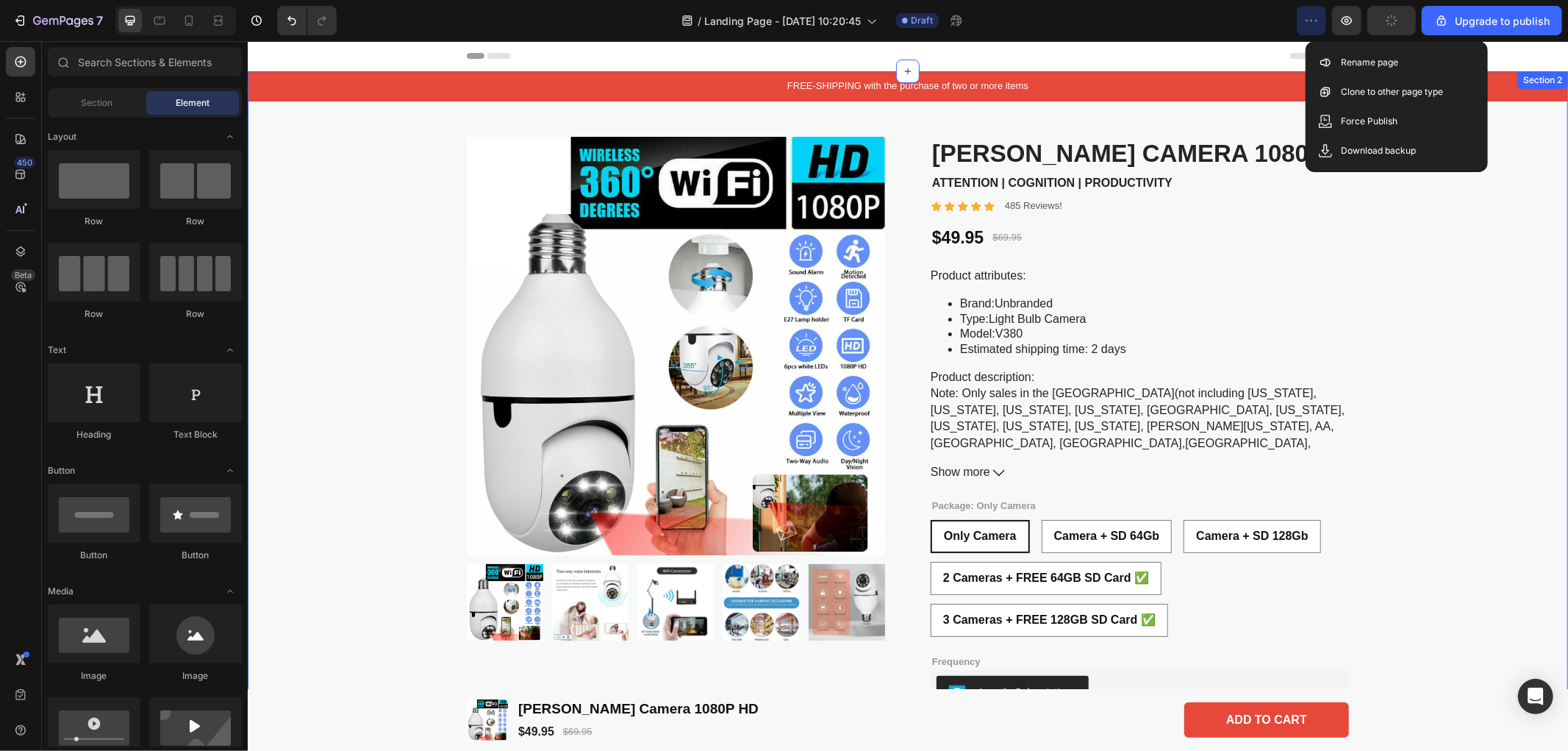
click at [1517, 324] on div "FREE-SHIPPING with the purchase of two or more items Text Block Product Images …" at bounding box center [906, 653] width 1320 height 1165
click at [1133, 55] on div "Header" at bounding box center [907, 55] width 882 height 29
click at [623, 364] on img at bounding box center [675, 345] width 418 height 418
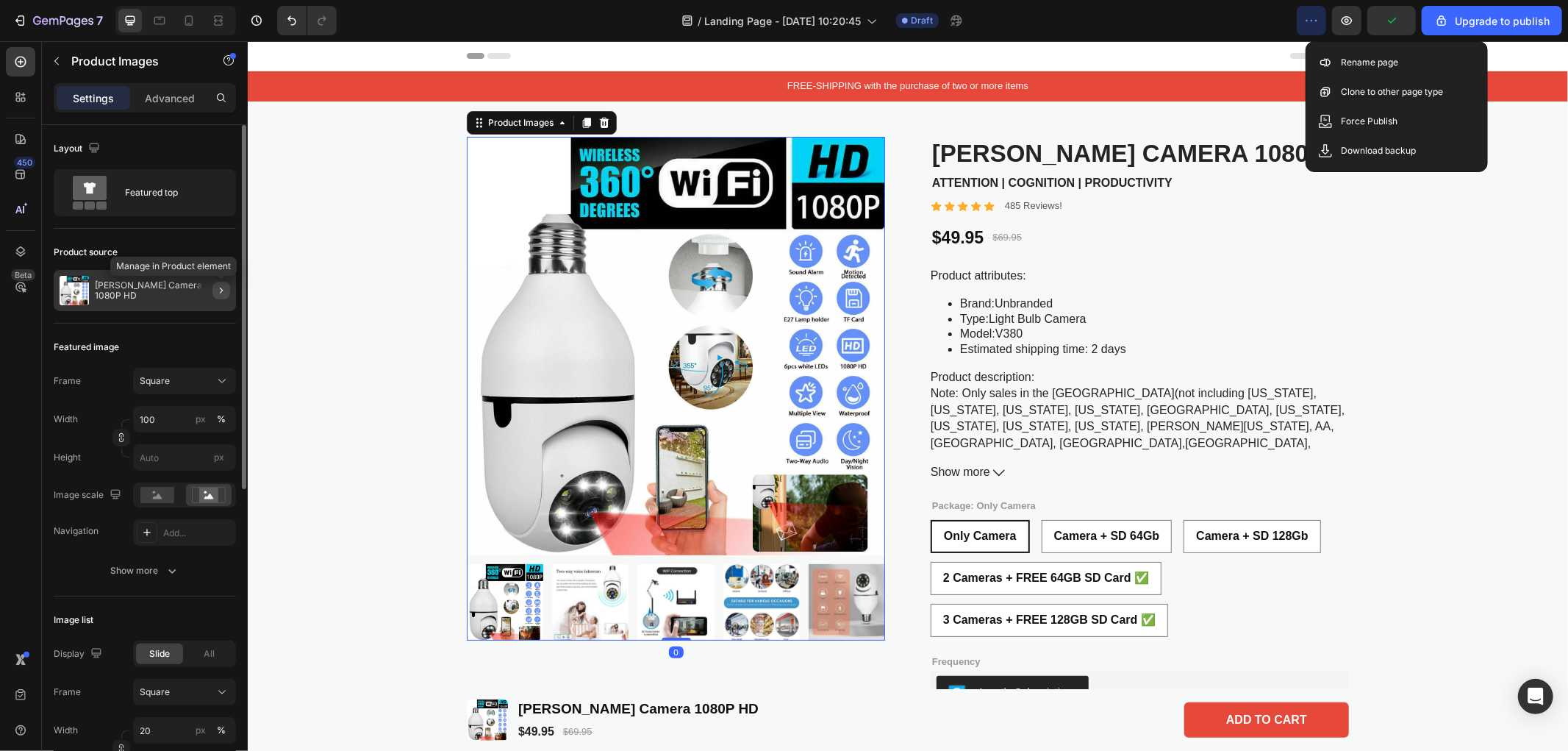
click at [219, 290] on icon "button" at bounding box center [221, 290] width 12 height 12
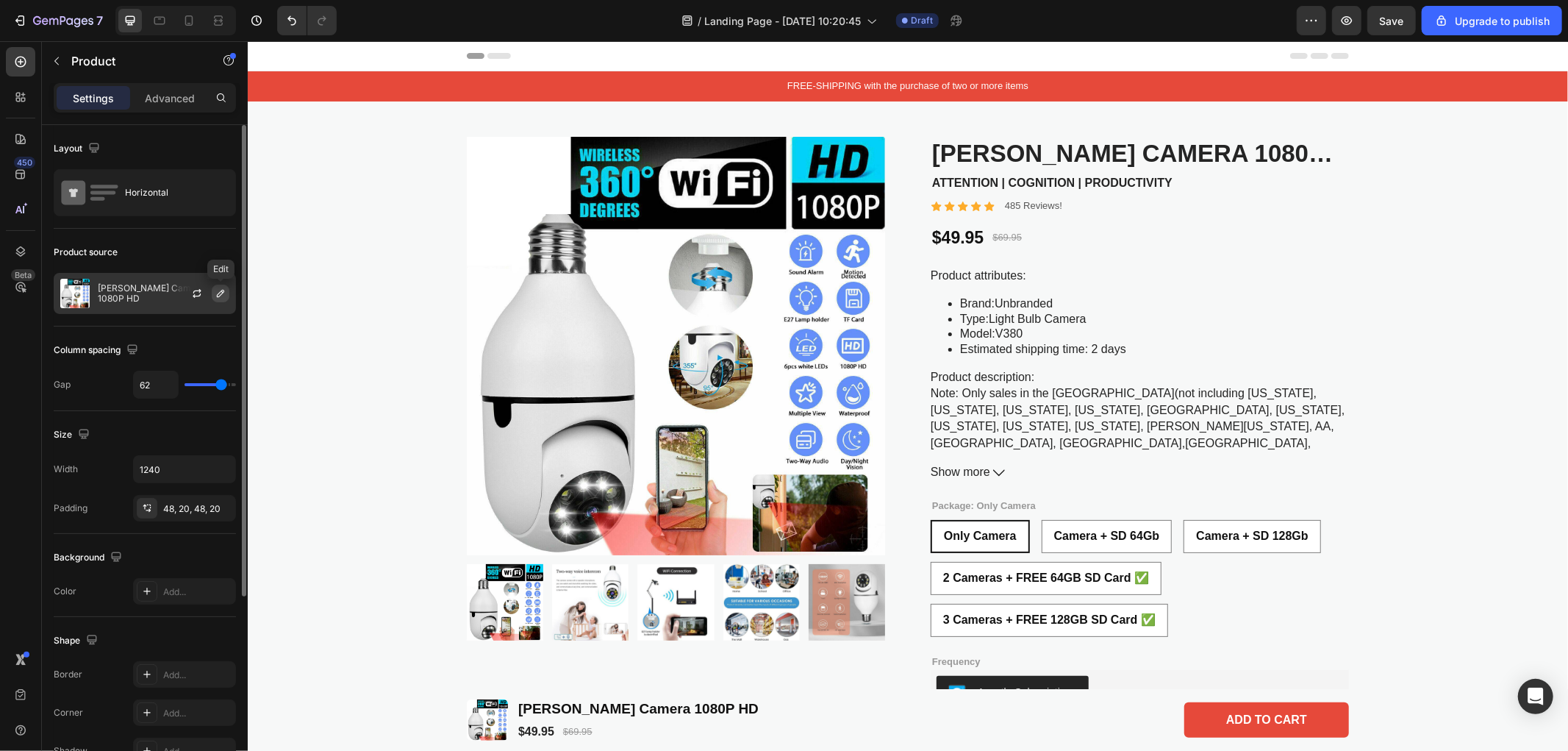
click at [217, 290] on icon "button" at bounding box center [220, 293] width 12 height 12
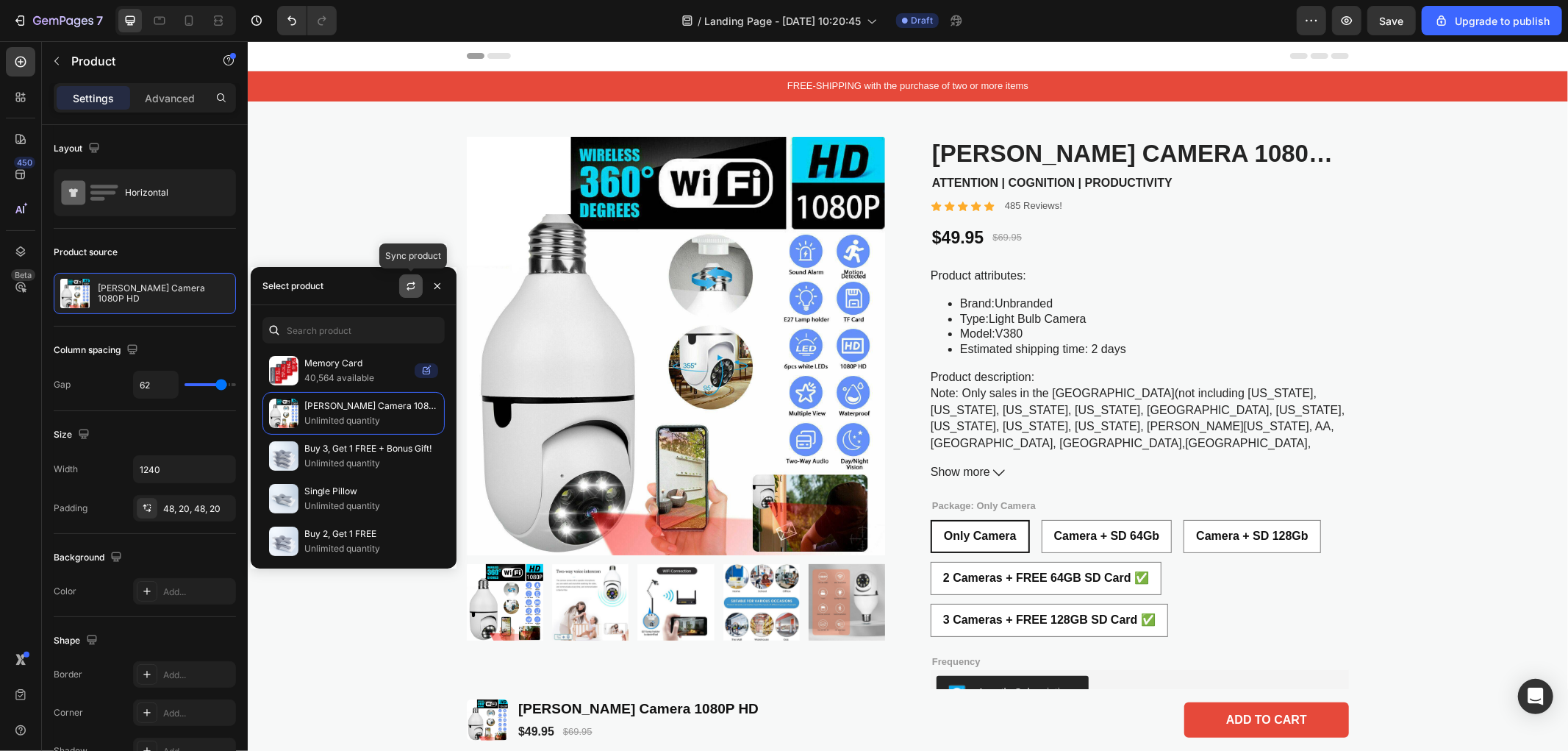
click at [405, 285] on icon "button" at bounding box center [410, 285] width 12 height 12
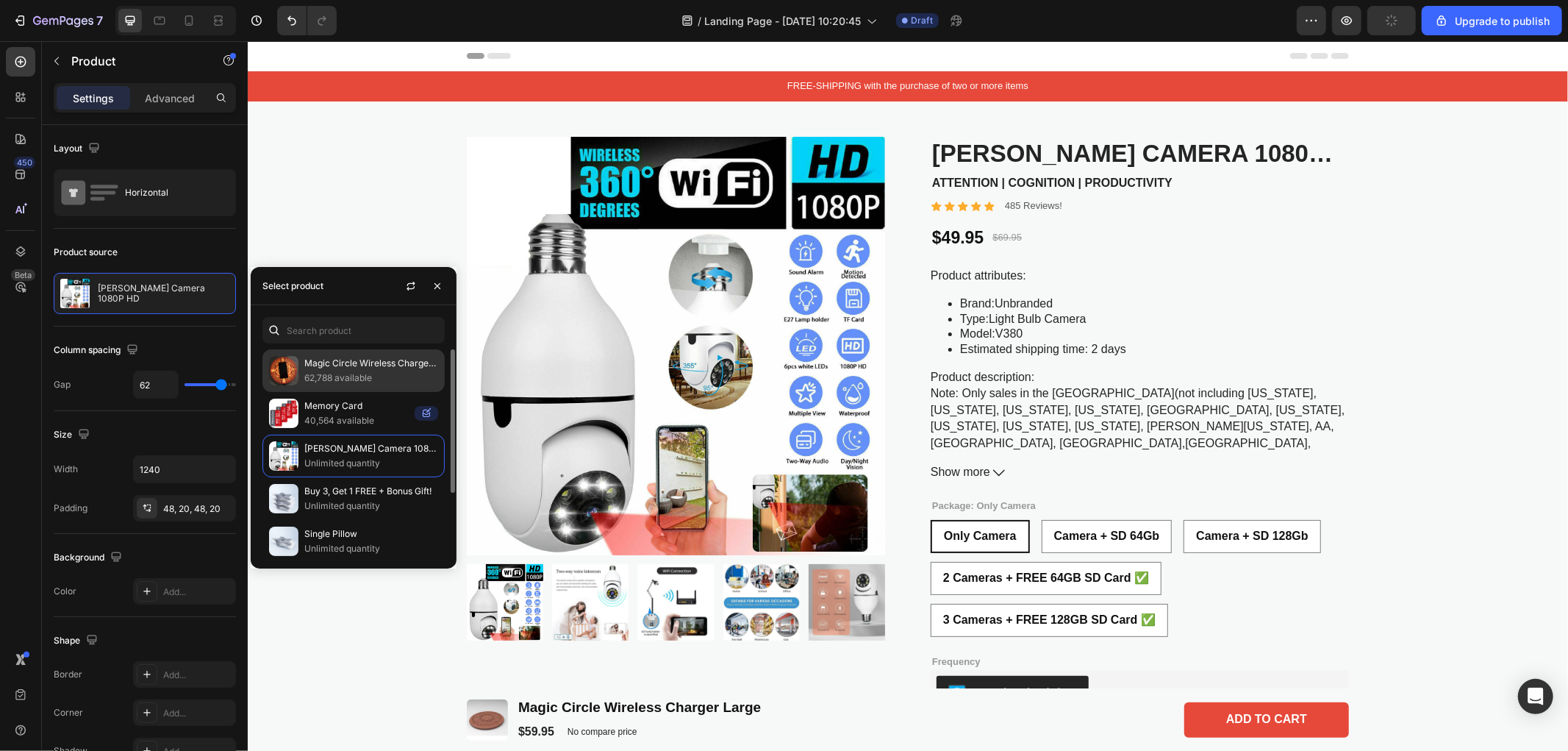
click at [356, 364] on p "Magic Circle Wireless Charger Large" at bounding box center [371, 363] width 134 height 15
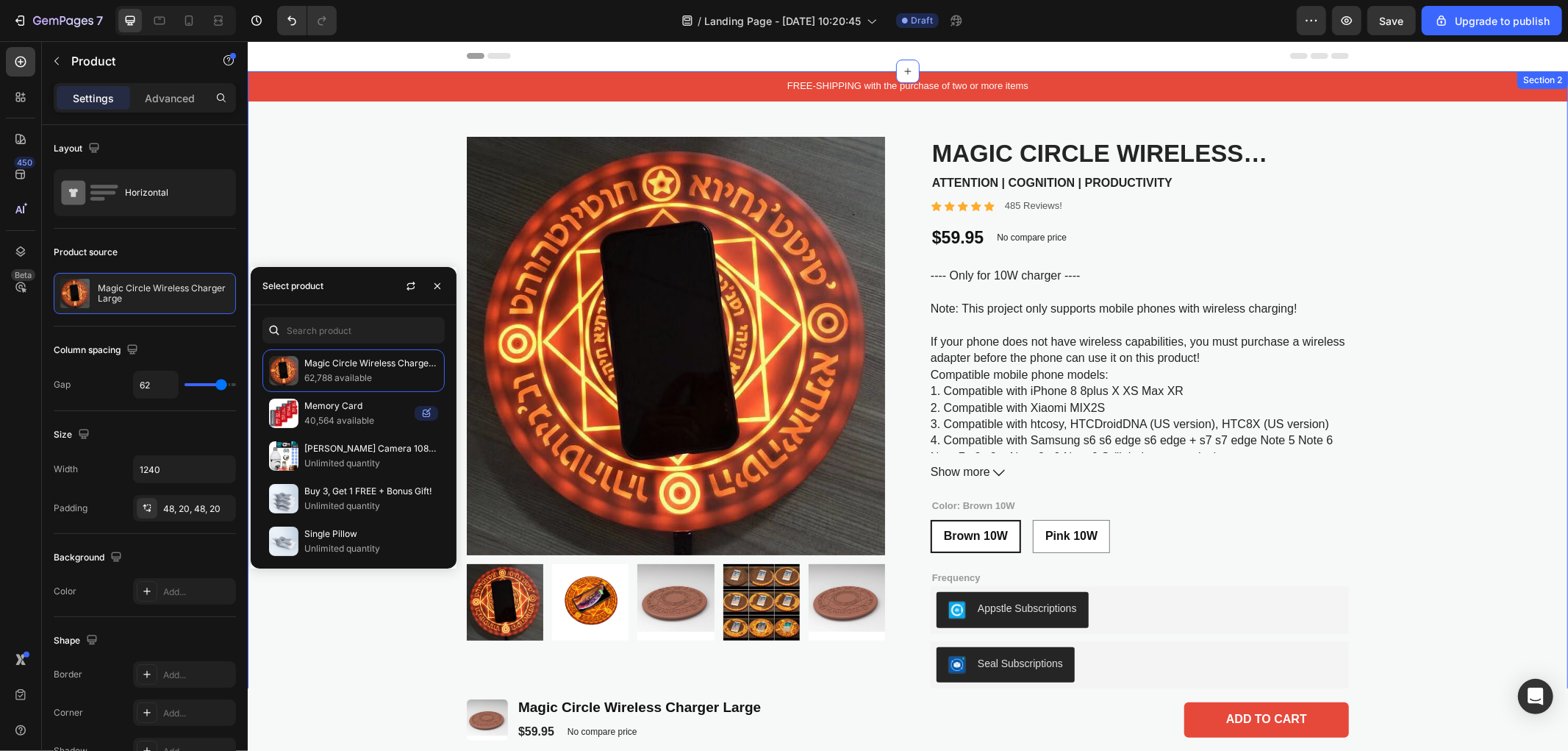
click at [318, 620] on div "FREE-SHIPPING with the purchase of two or more items Text Block Product Images …" at bounding box center [906, 611] width 1320 height 1081
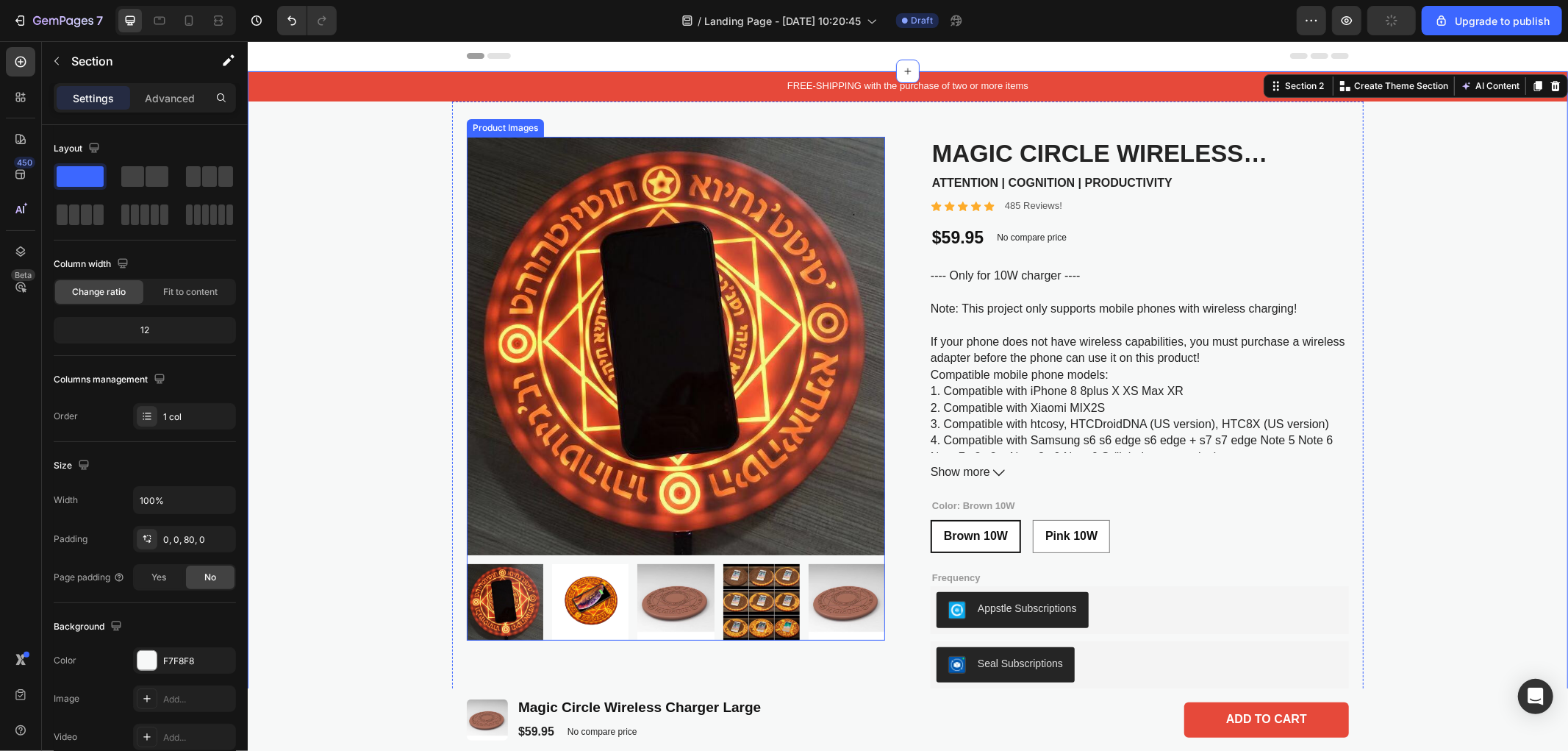
click at [573, 599] on img at bounding box center [590, 601] width 77 height 77
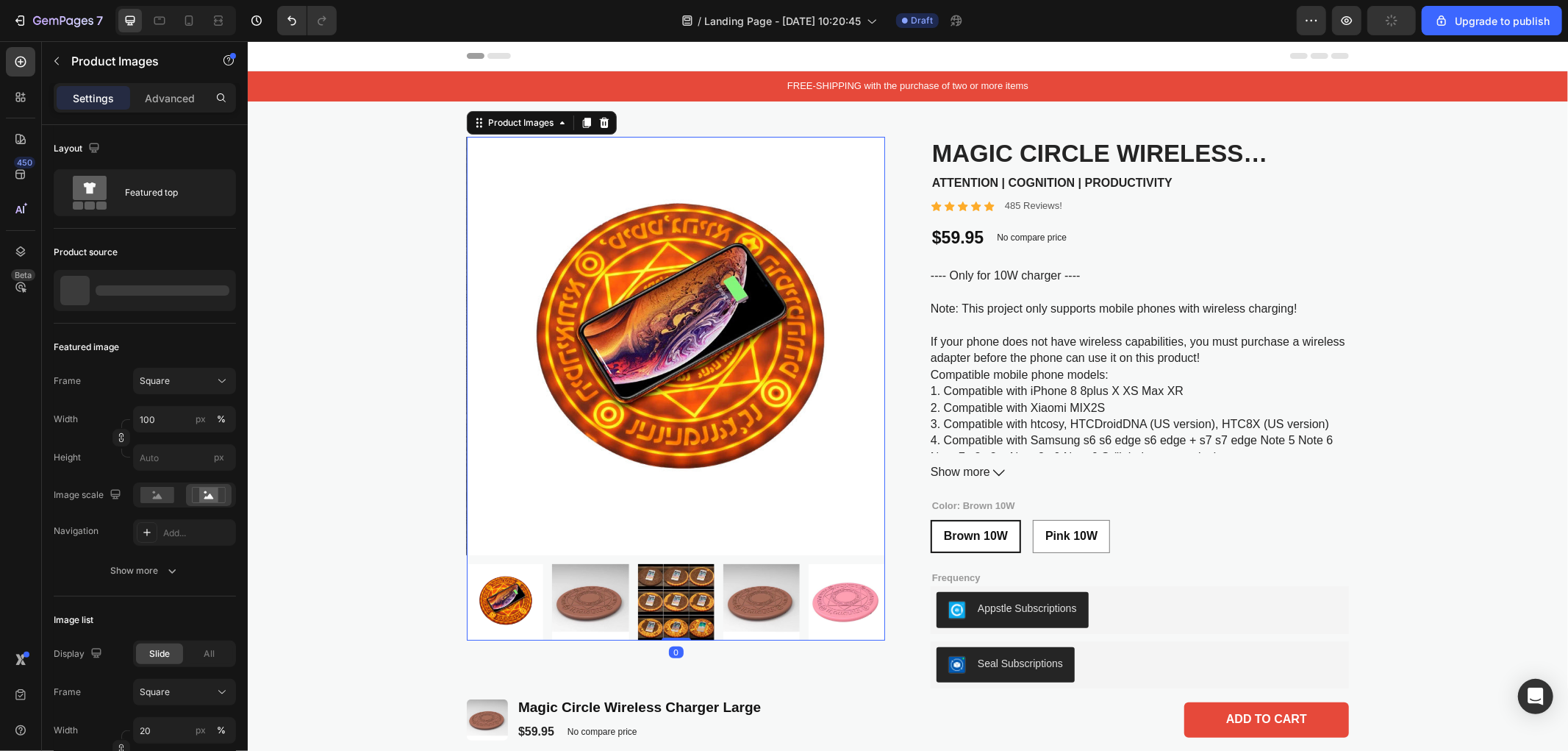
click at [575, 581] on img at bounding box center [590, 601] width 77 height 77
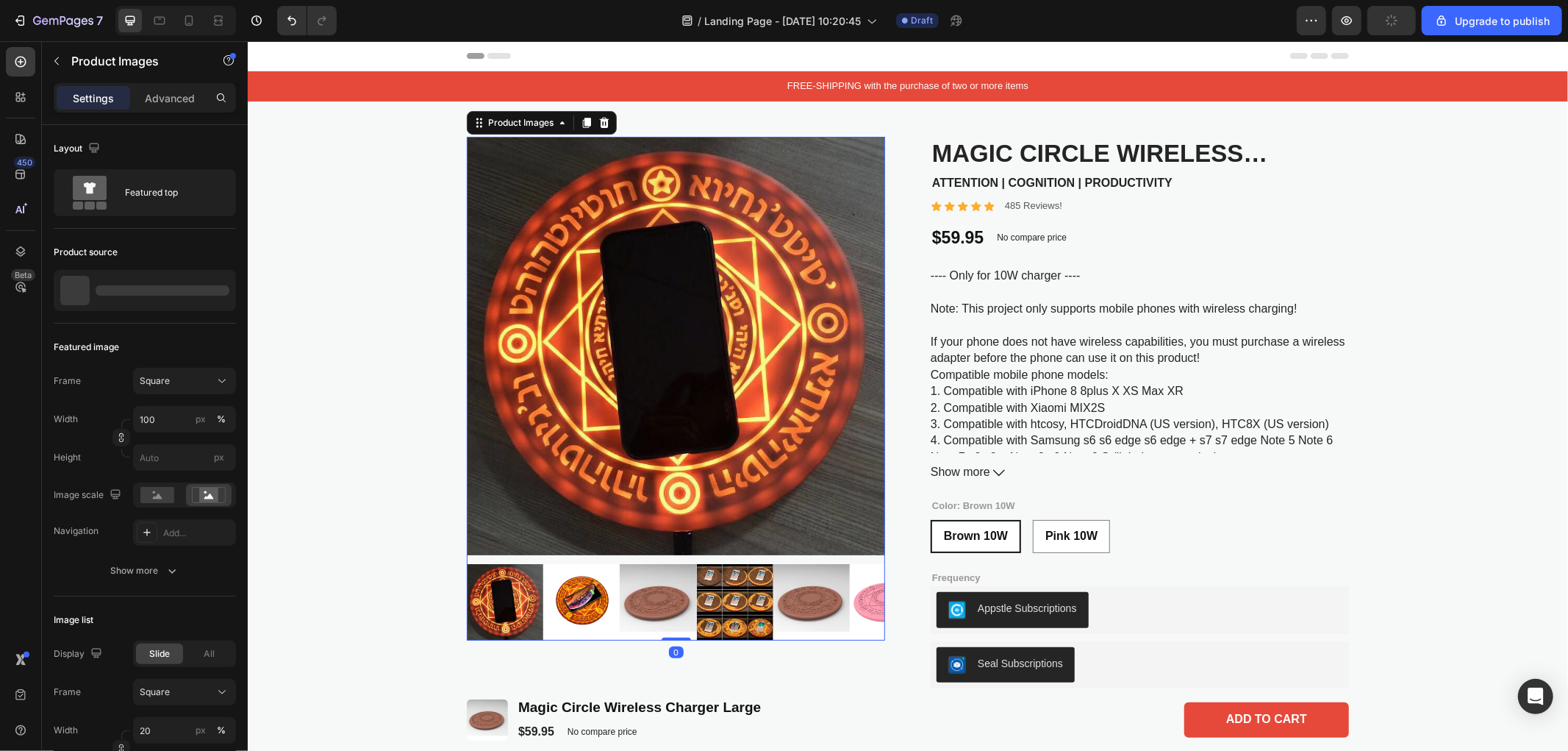
click at [696, 582] on img at bounding box center [734, 601] width 77 height 77
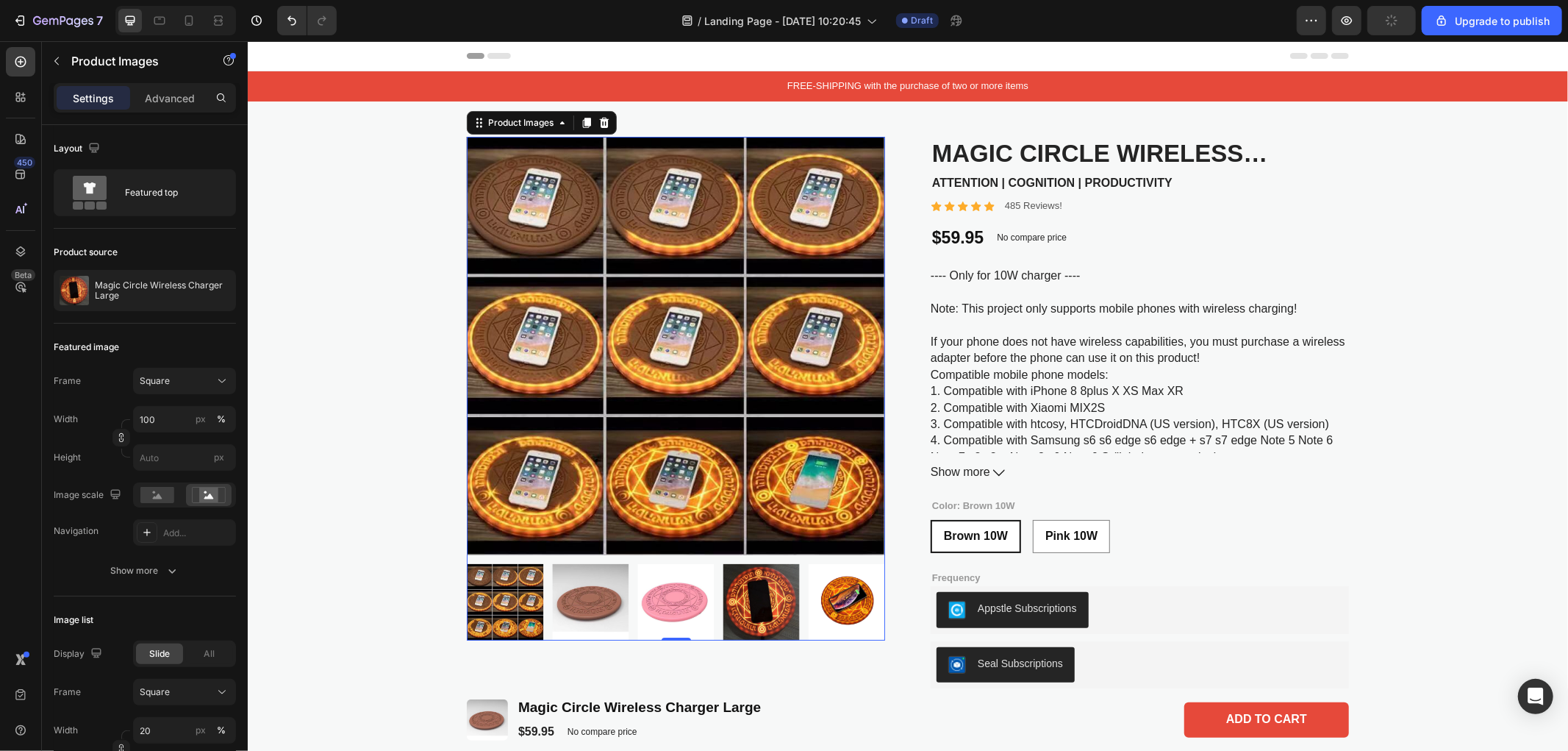
click at [582, 587] on img at bounding box center [590, 601] width 77 height 77
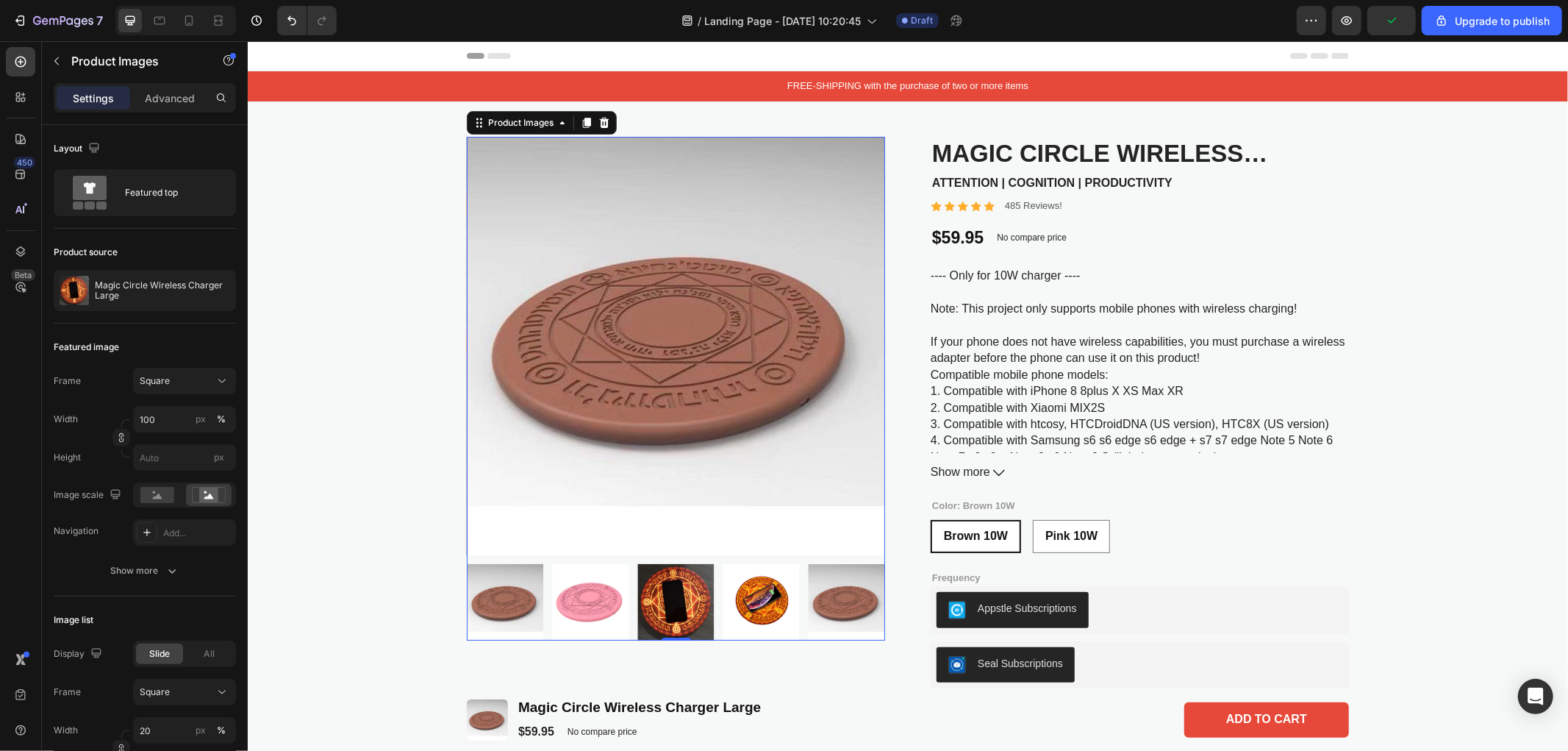
click at [582, 587] on div at bounding box center [675, 601] width 418 height 77
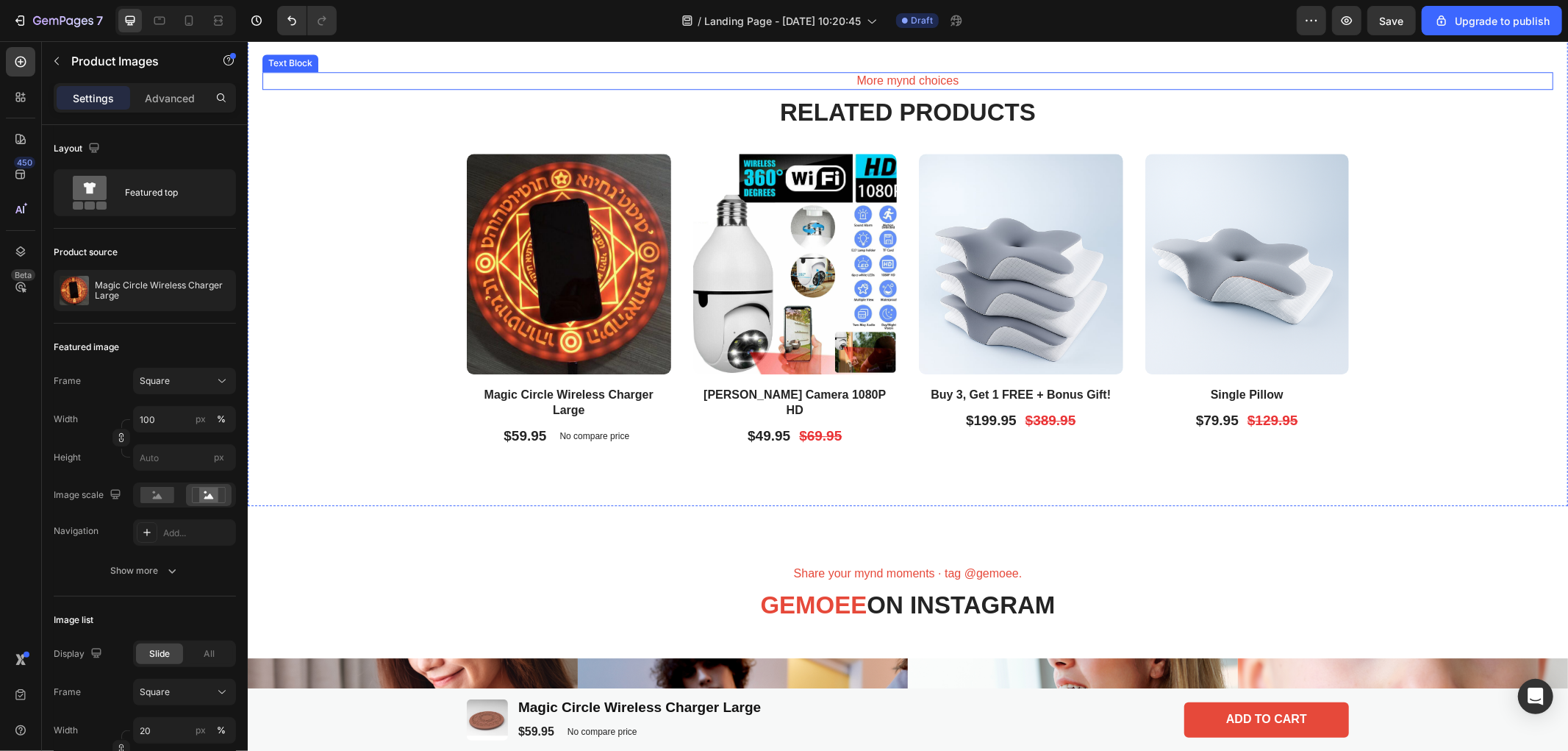
scroll to position [3431, 0]
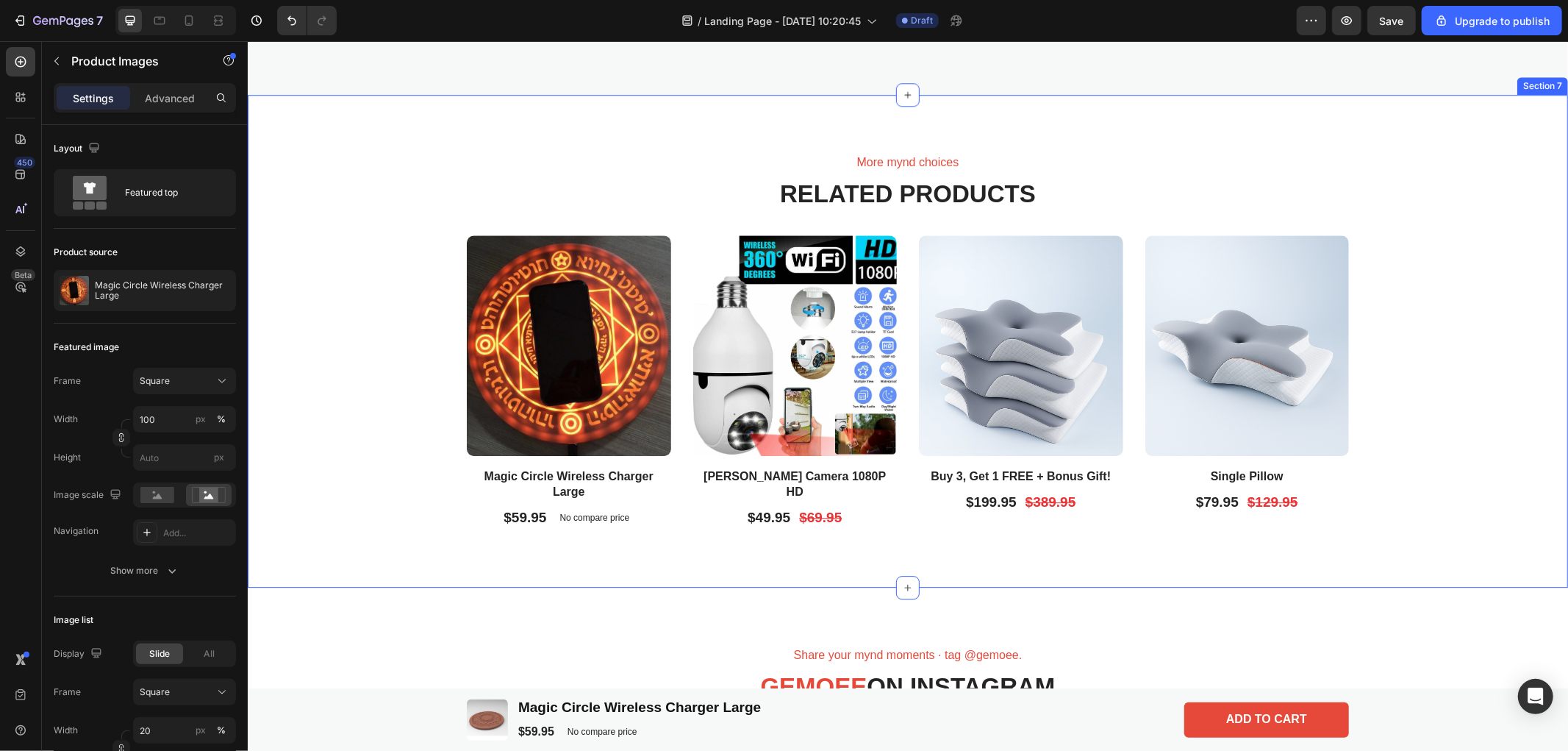
click at [1288, 164] on div "More mynd choices Text Block Related products Heading Product Images Magic Circ…" at bounding box center [906, 340] width 1320 height 492
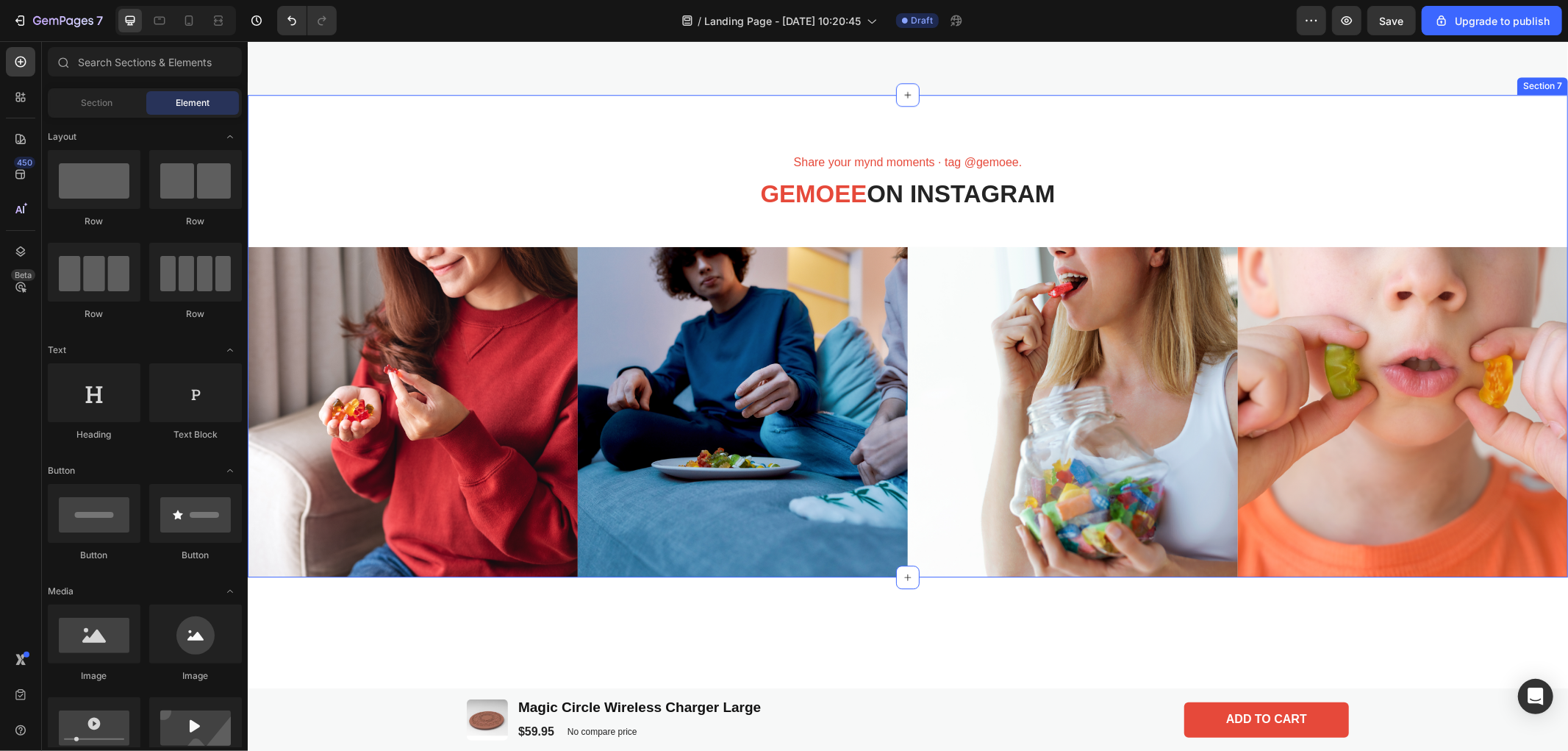
click at [1245, 158] on div "Share your mynd moments ∙ tag @gemoee. Text Block Gemoee ON INSTAGRAM Heading I…" at bounding box center [906, 335] width 1320 height 483
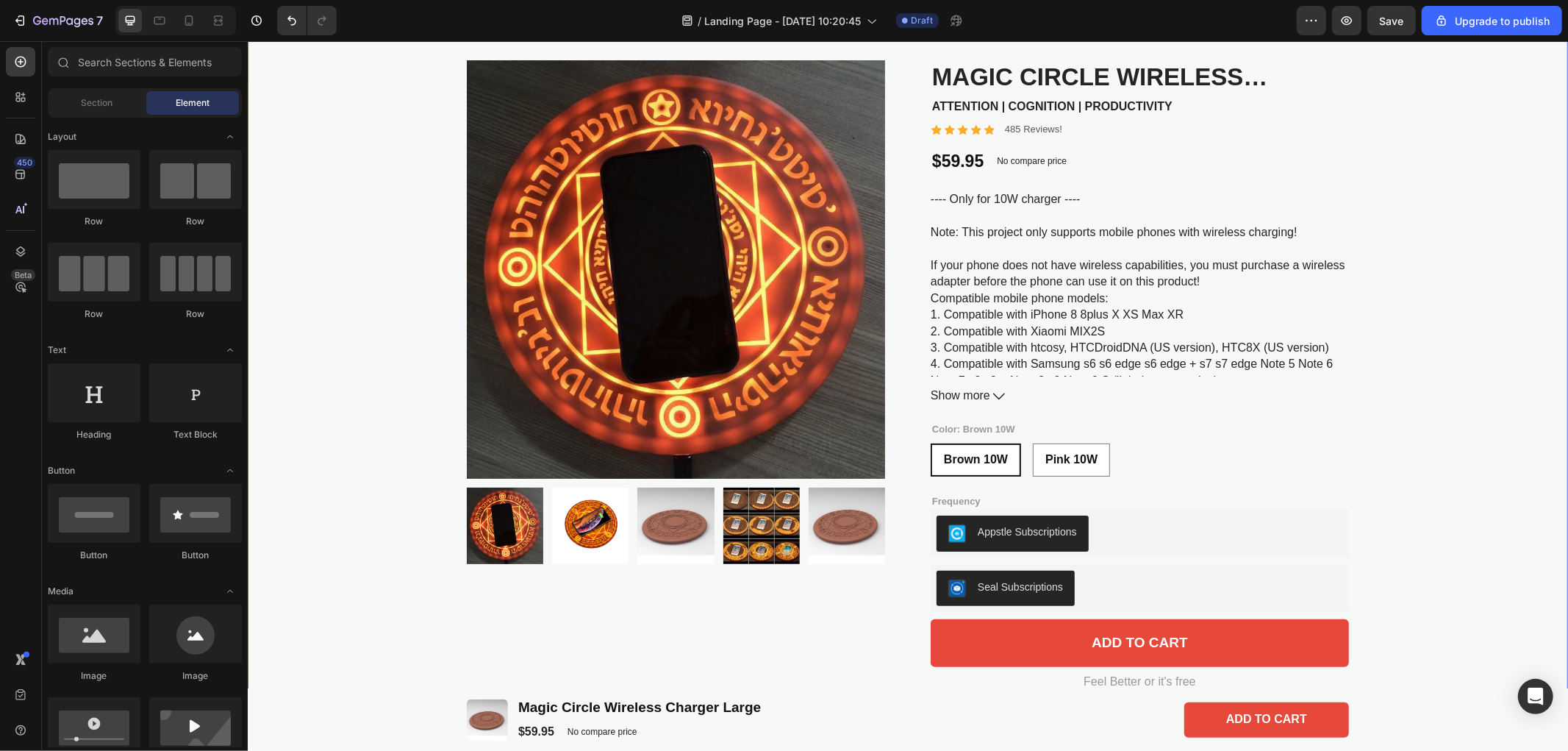
scroll to position [0, 0]
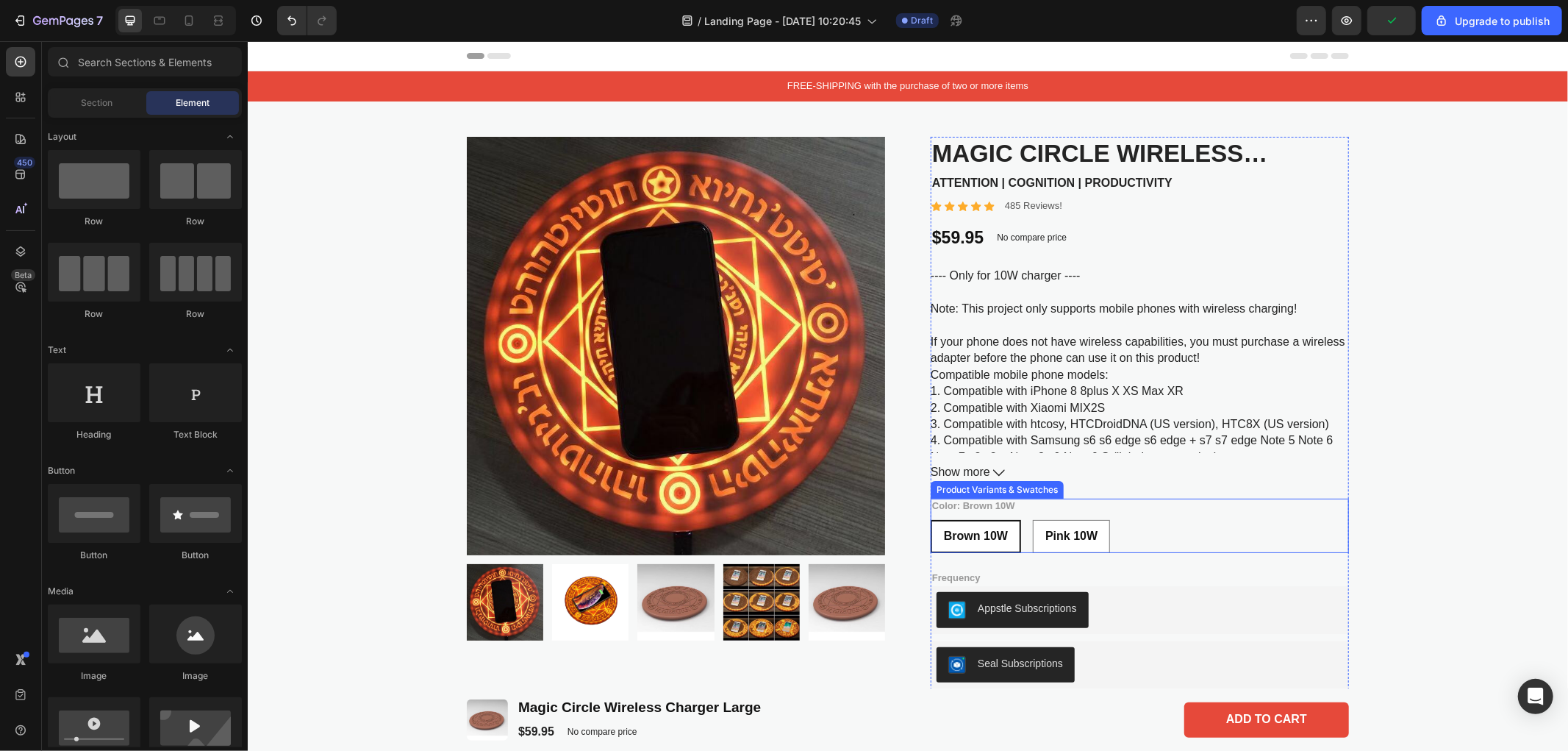
click at [975, 542] on span "Brown 10W" at bounding box center [974, 535] width 64 height 13
click at [930, 519] on input "Brown 10W Brown 10W Brown 10W" at bounding box center [929, 519] width 1 height 1
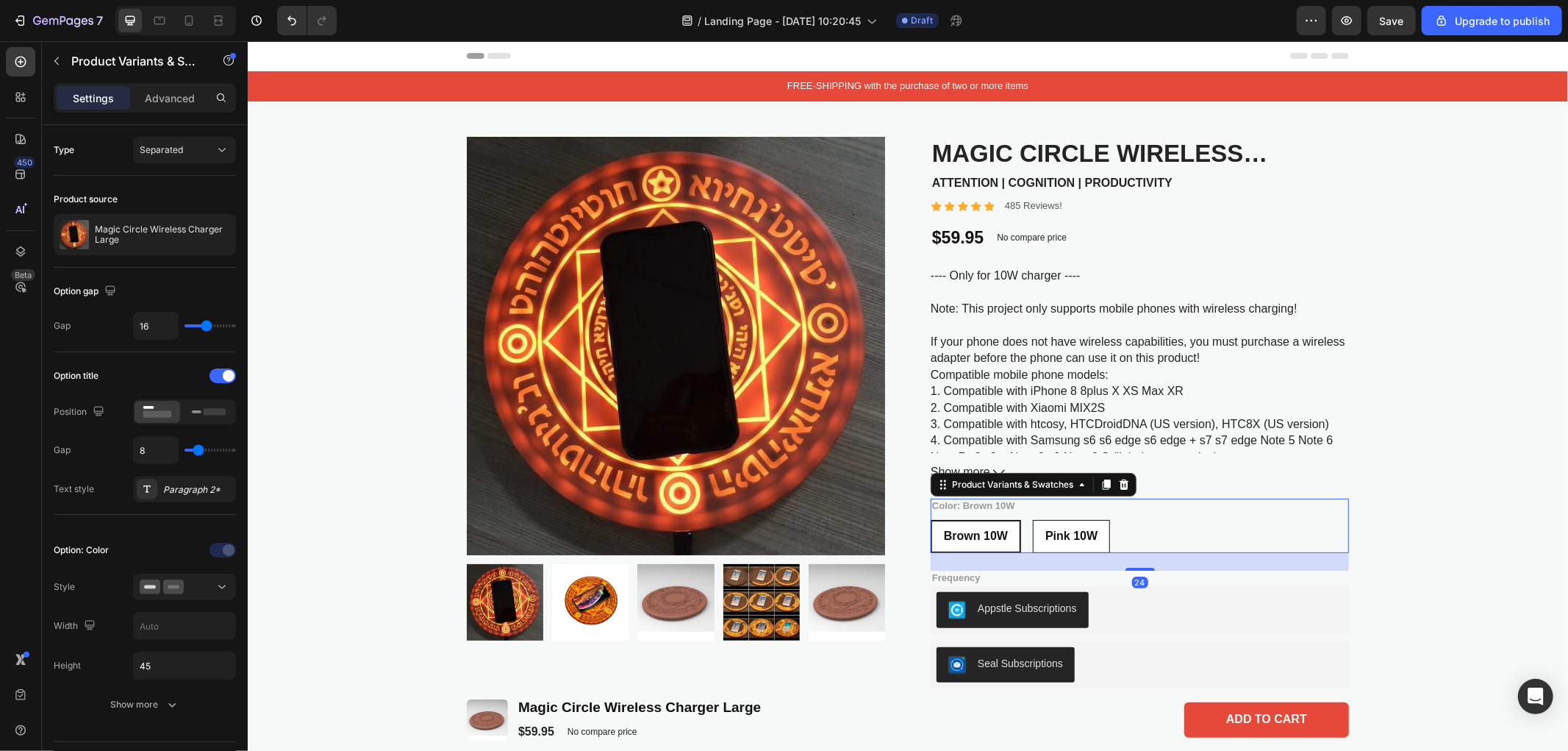
click at [1077, 541] on span "Pink 10W" at bounding box center [1071, 535] width 52 height 13
click at [1032, 519] on input "Pink 10W Pink 10W Pink 10W" at bounding box center [1031, 519] width 1 height 1
radio input "true"
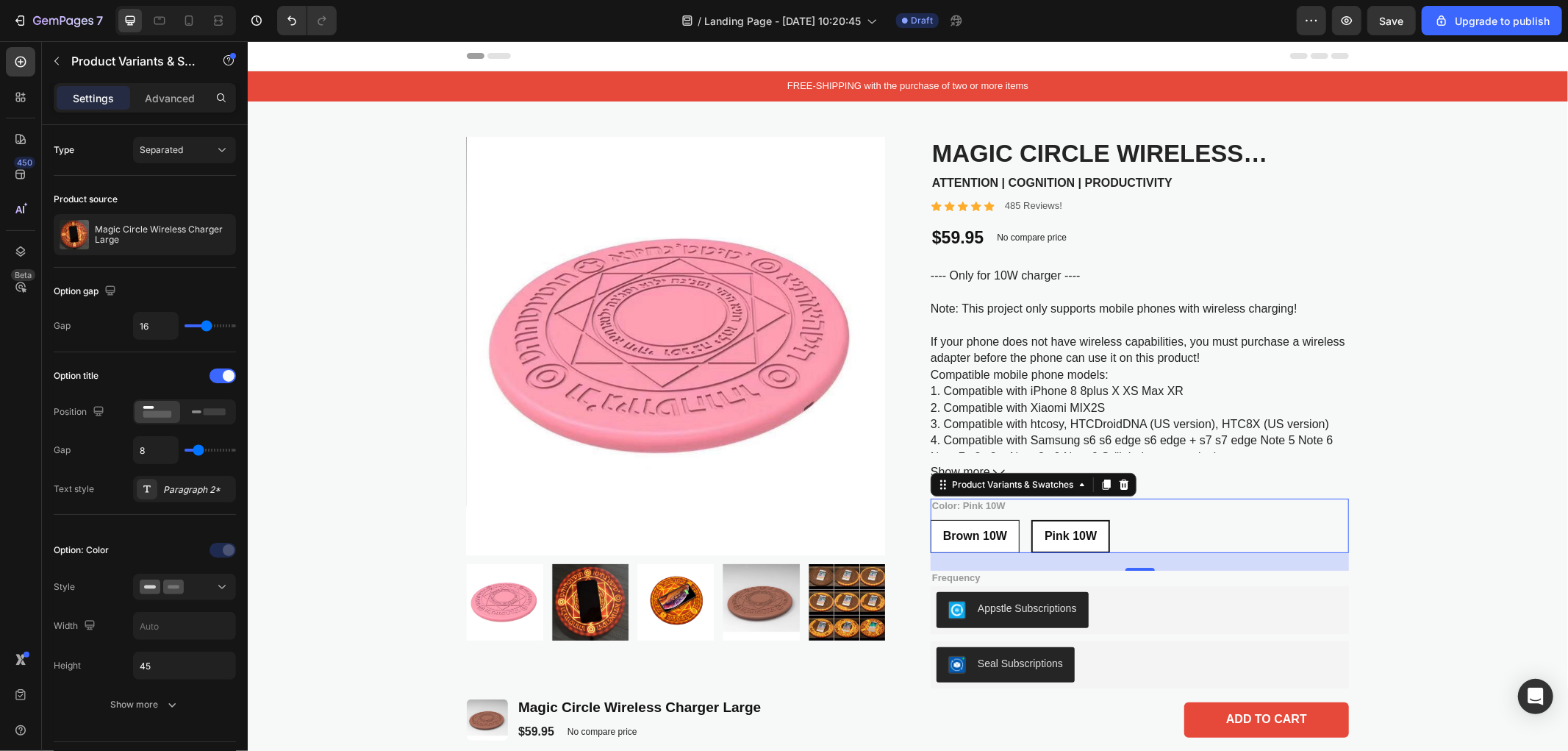
click at [965, 542] on span "Brown 10W" at bounding box center [974, 535] width 64 height 13
click at [930, 519] on input "Brown 10W Brown 10W Brown 10W" at bounding box center [929, 519] width 1 height 1
radio input "true"
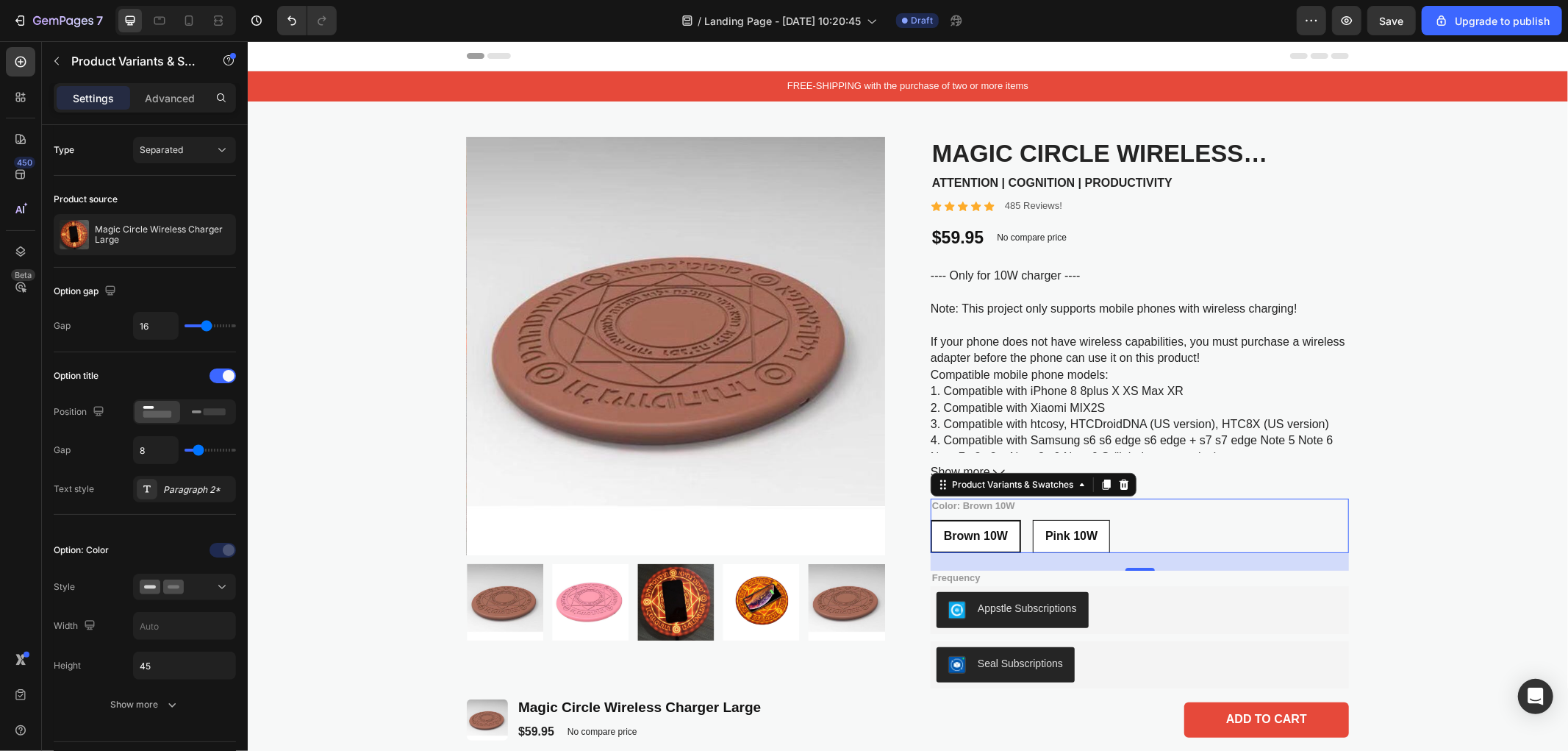
click at [1074, 531] on span "Pink 10W" at bounding box center [1071, 535] width 52 height 13
click at [1032, 519] on input "Pink 10W Pink 10W Pink 10W" at bounding box center [1031, 519] width 1 height 1
radio input "true"
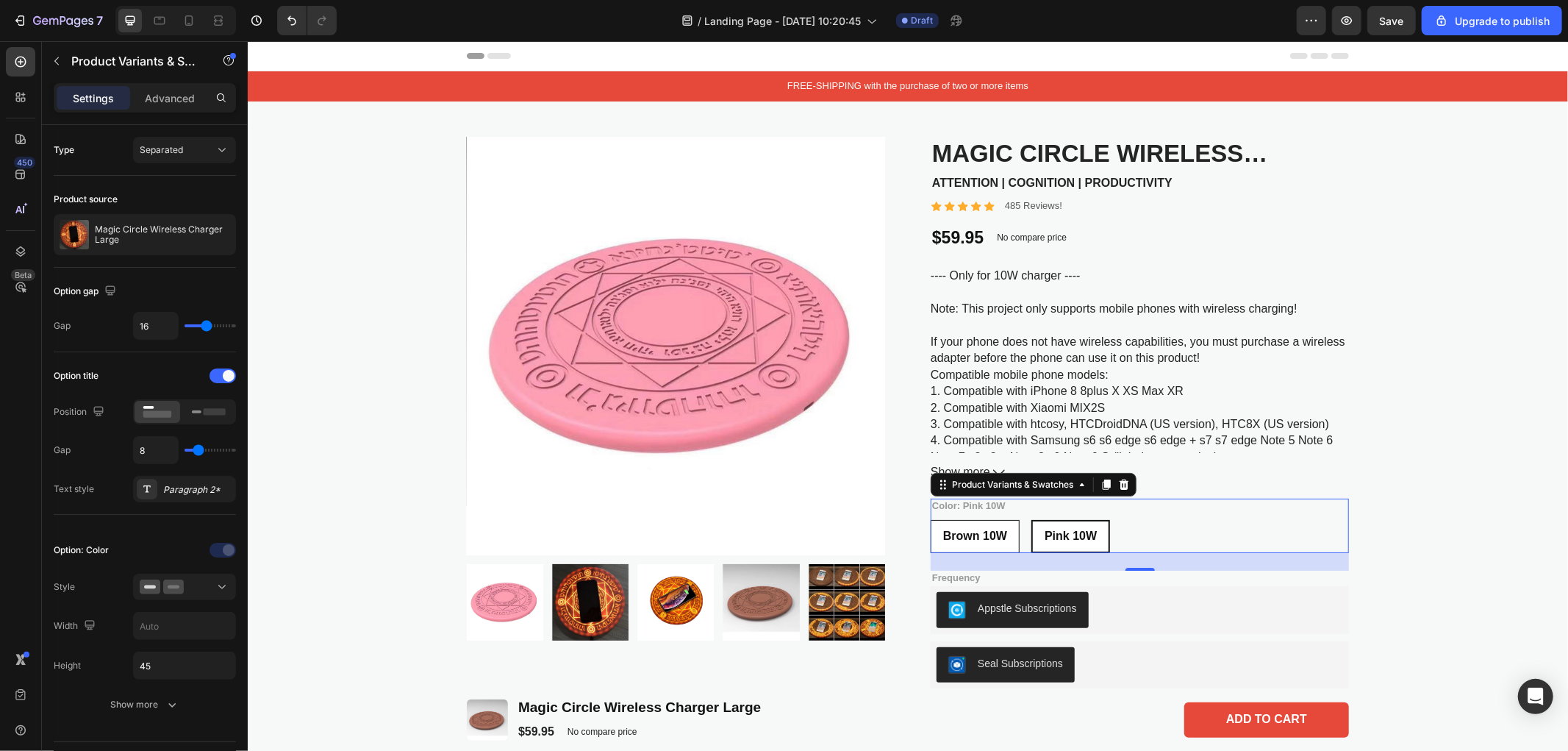
click at [976, 534] on span "Brown 10W" at bounding box center [974, 535] width 64 height 13
click at [930, 519] on input "Brown 10W Brown 10W Brown 10W" at bounding box center [929, 519] width 1 height 1
radio input "true"
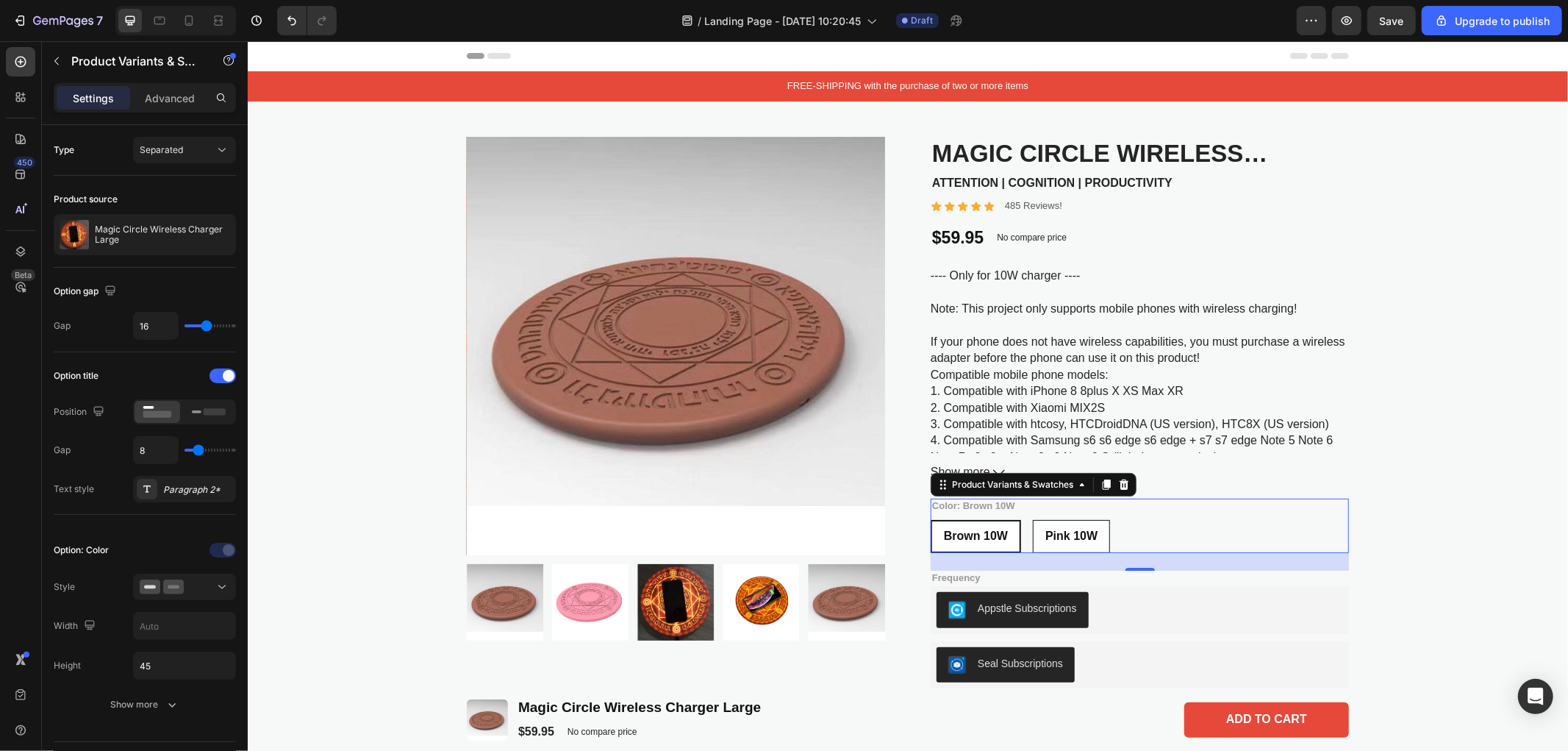
click at [1070, 534] on span "Pink 10W" at bounding box center [1071, 535] width 52 height 13
click at [1032, 519] on input "Pink 10W Pink 10W Pink 10W" at bounding box center [1031, 519] width 1 height 1
radio input "true"
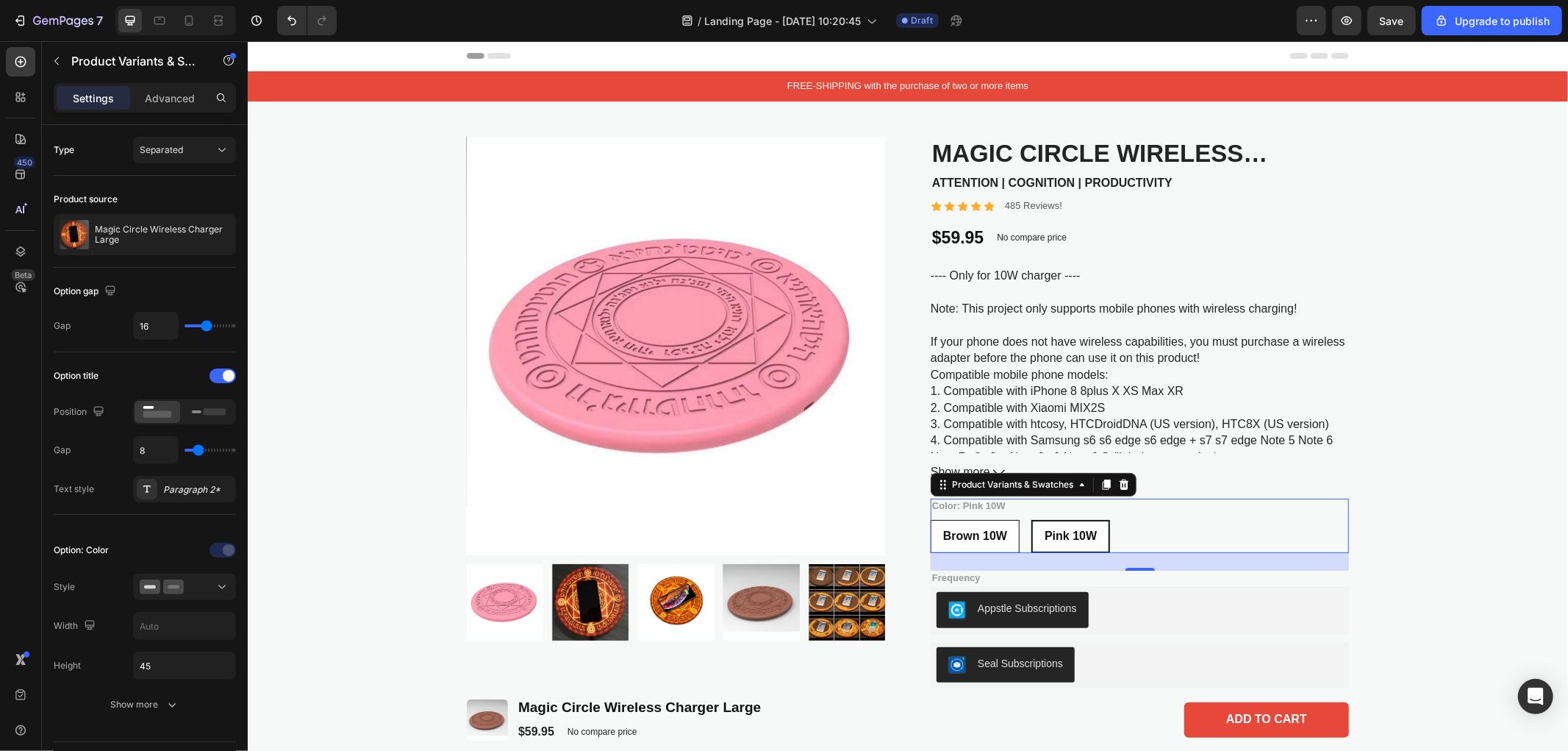
click at [995, 534] on span "Brown 10W" at bounding box center [974, 535] width 64 height 13
click at [930, 519] on input "Brown 10W Brown 10W Brown 10W" at bounding box center [929, 519] width 1 height 1
radio input "true"
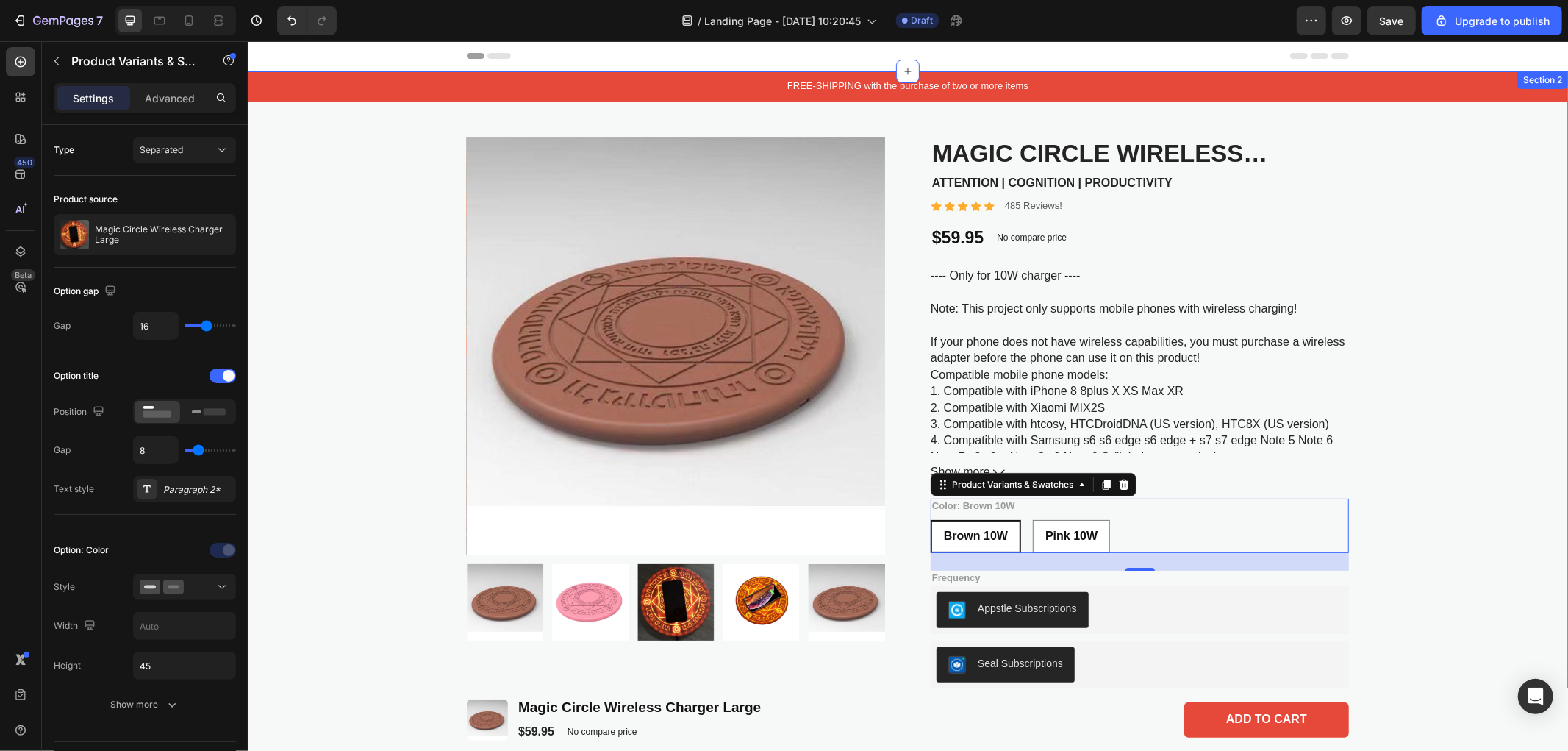
click at [1452, 510] on div "FREE-SHIPPING with the purchase of two or more items Text Block Product Images …" at bounding box center [906, 611] width 1320 height 1081
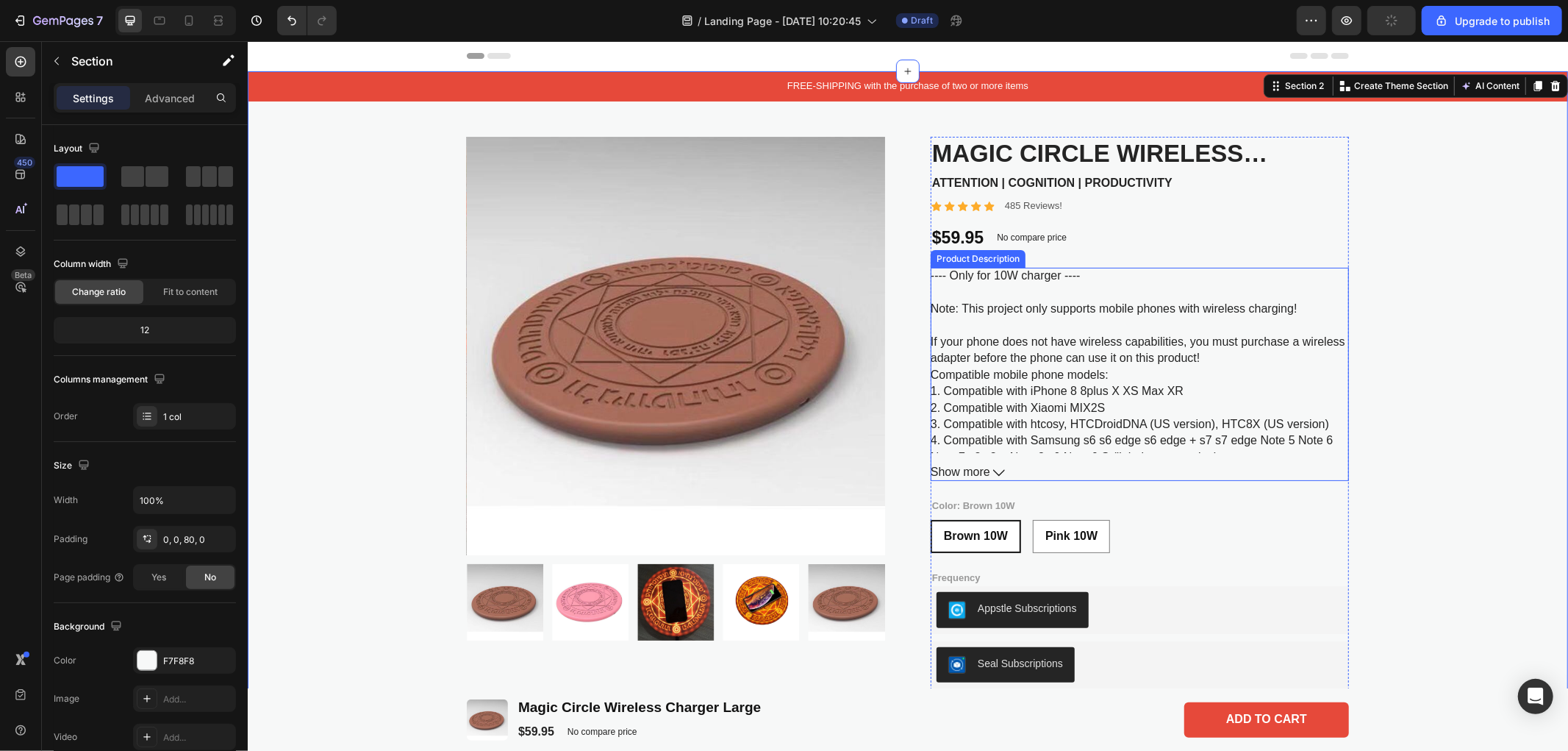
click at [980, 471] on span "Show more" at bounding box center [959, 472] width 59 height 16
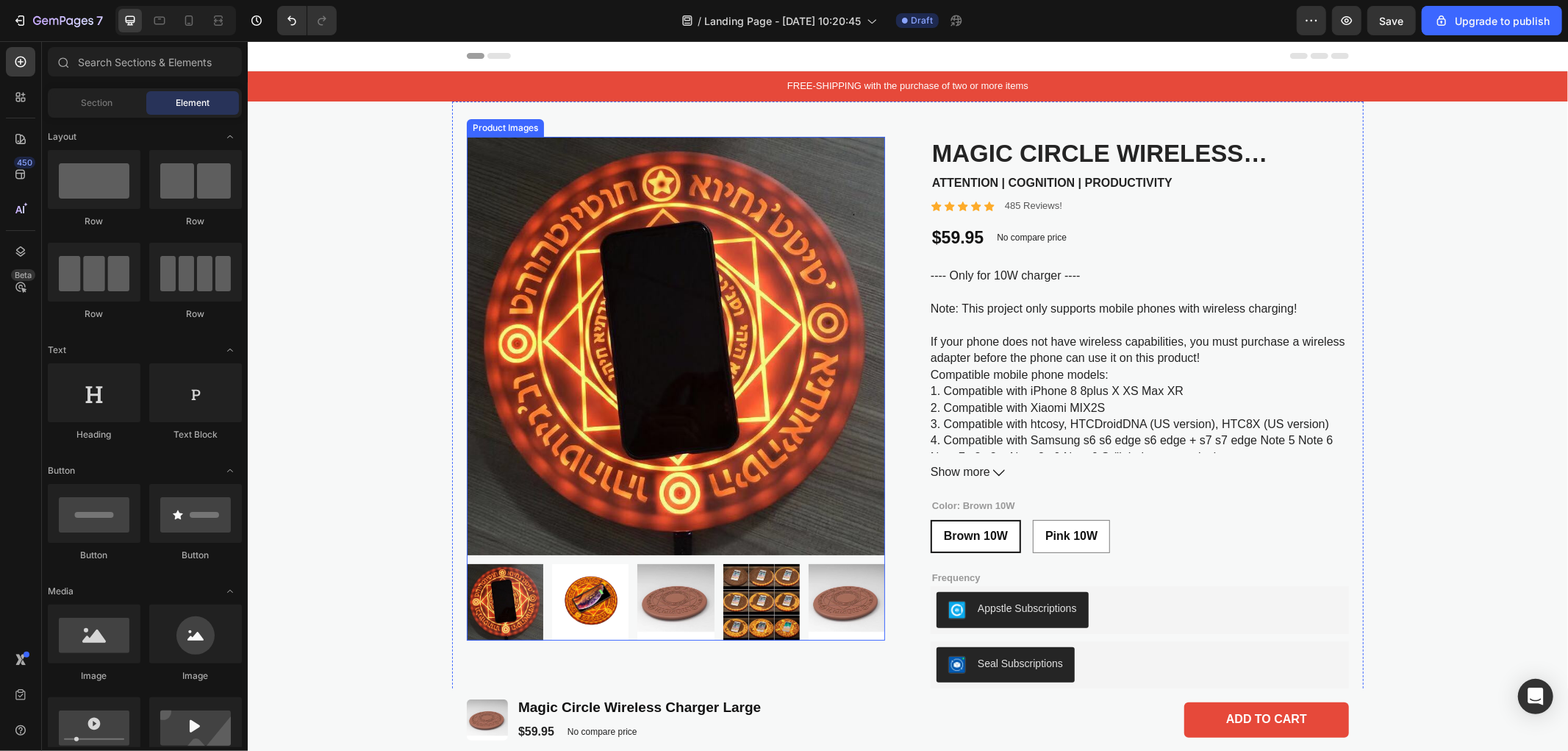
click at [576, 615] on img at bounding box center [590, 601] width 77 height 77
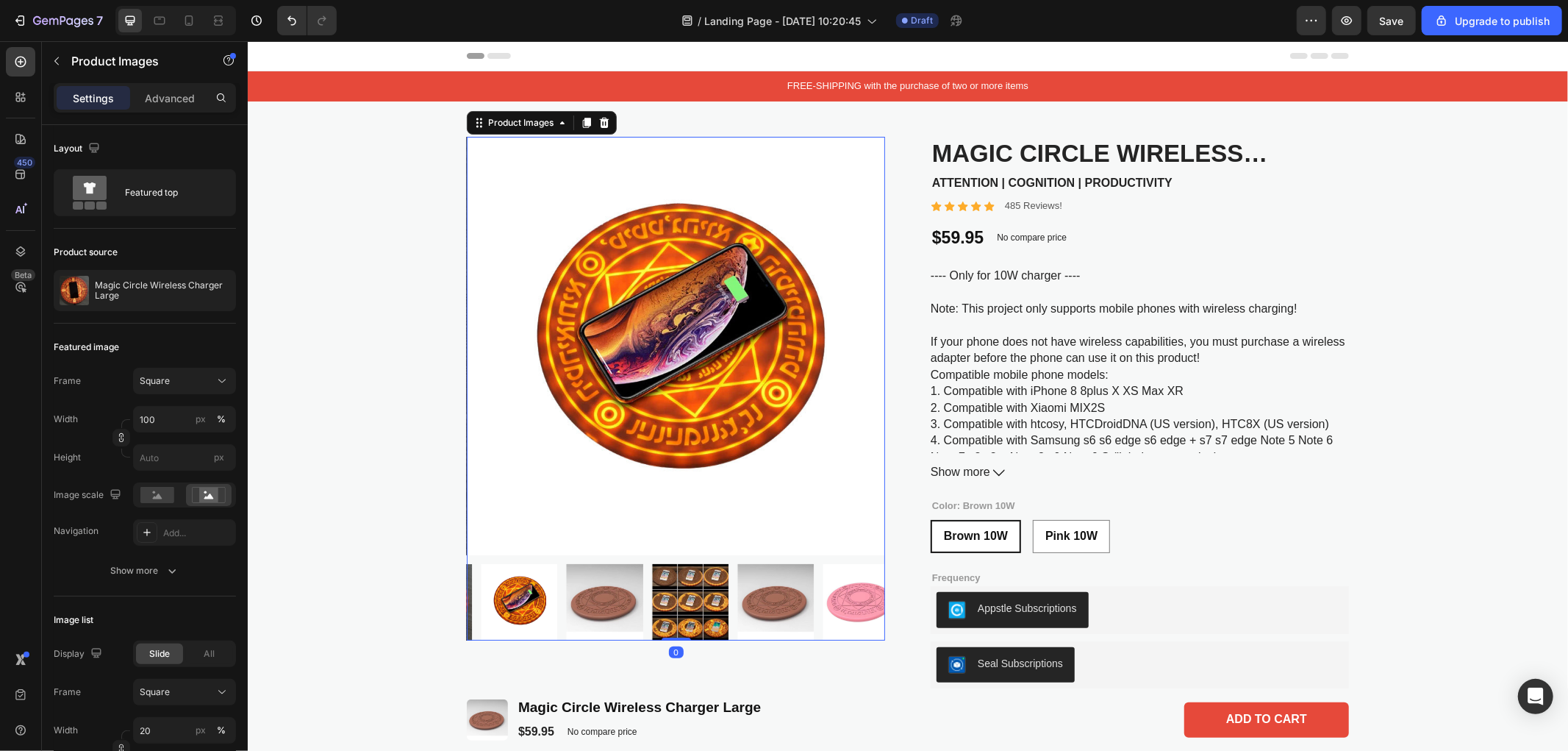
click at [628, 604] on div at bounding box center [675, 601] width 418 height 77
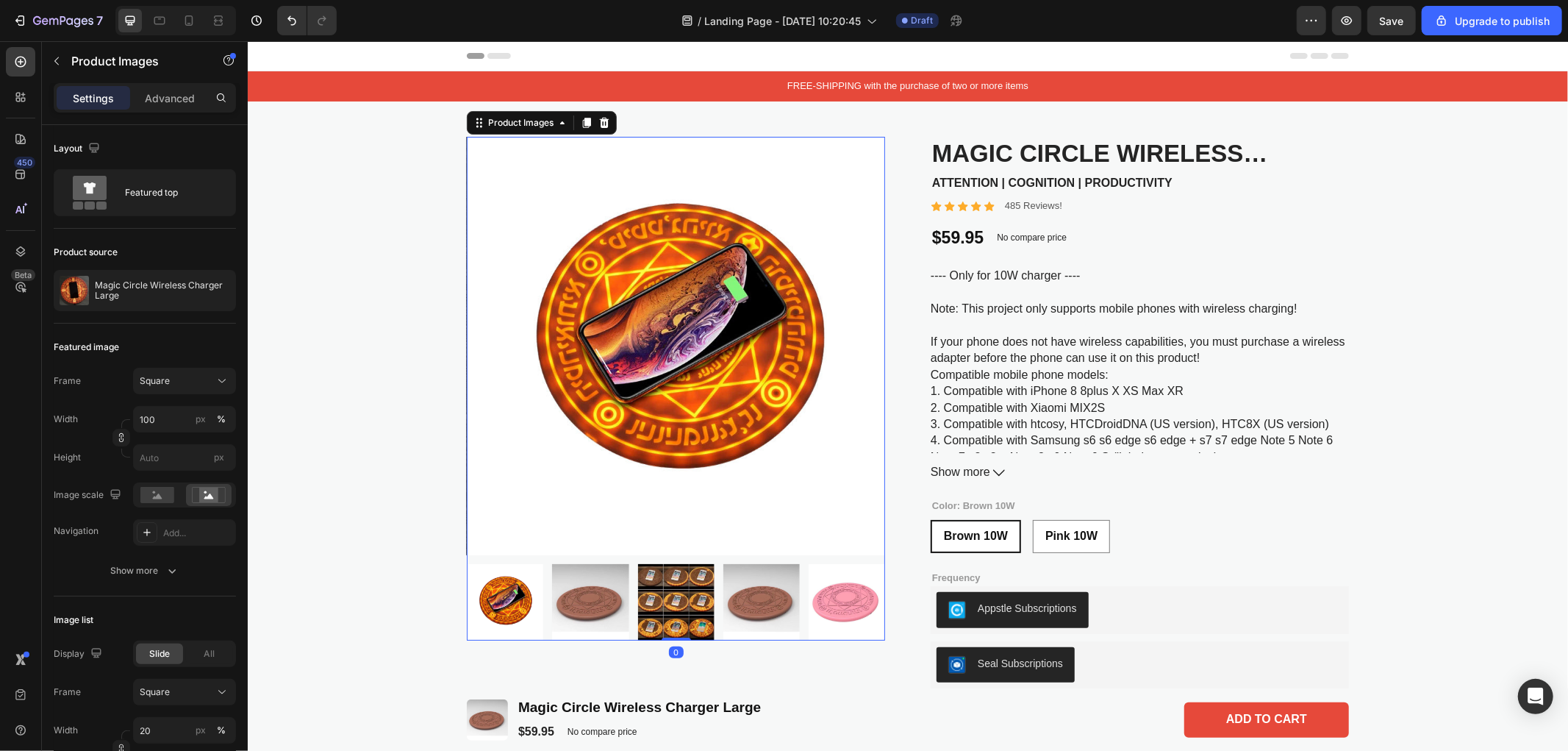
click at [628, 604] on div at bounding box center [675, 601] width 418 height 77
click at [737, 598] on img at bounding box center [760, 601] width 77 height 77
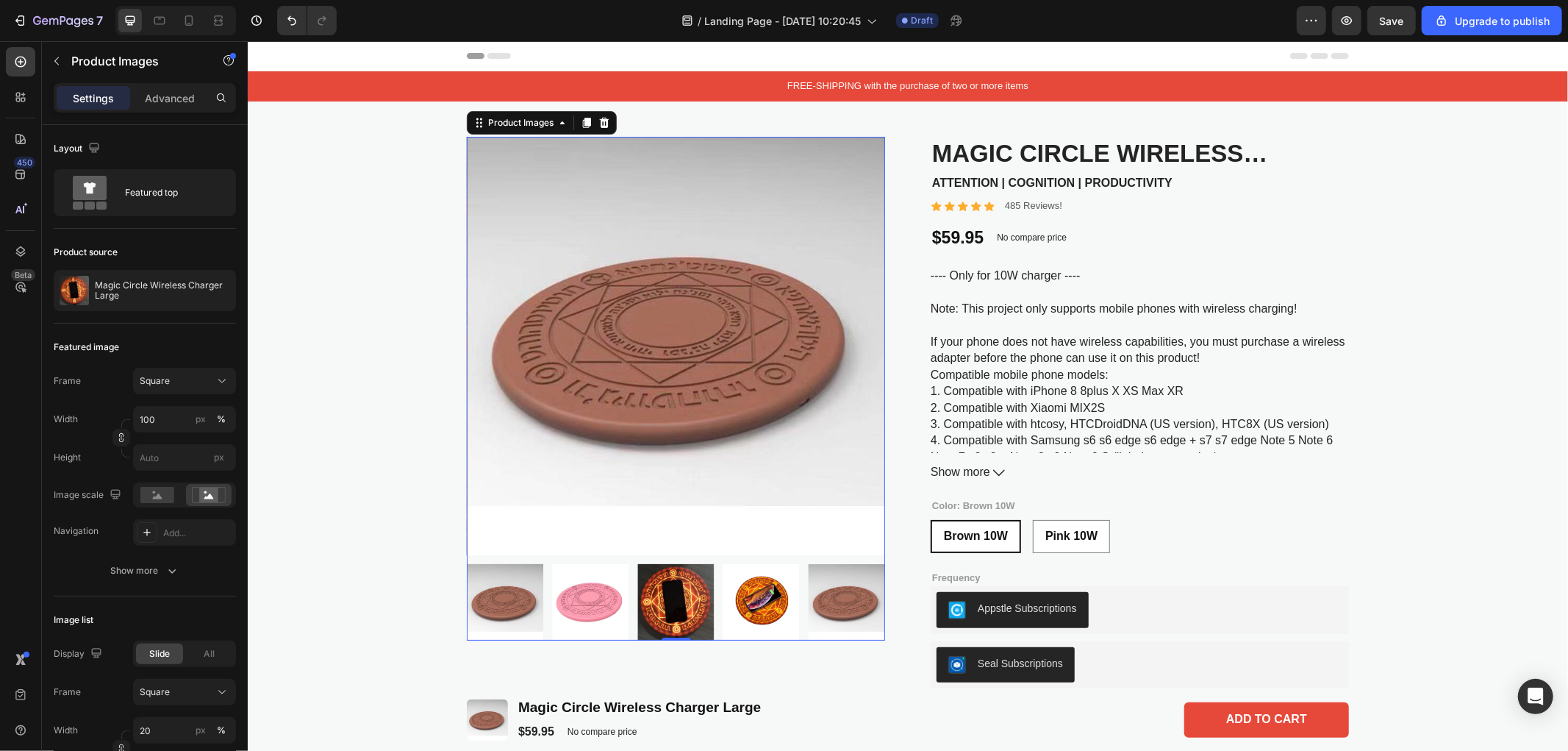
click at [737, 598] on img at bounding box center [760, 601] width 77 height 77
click at [737, 598] on div at bounding box center [675, 601] width 418 height 77
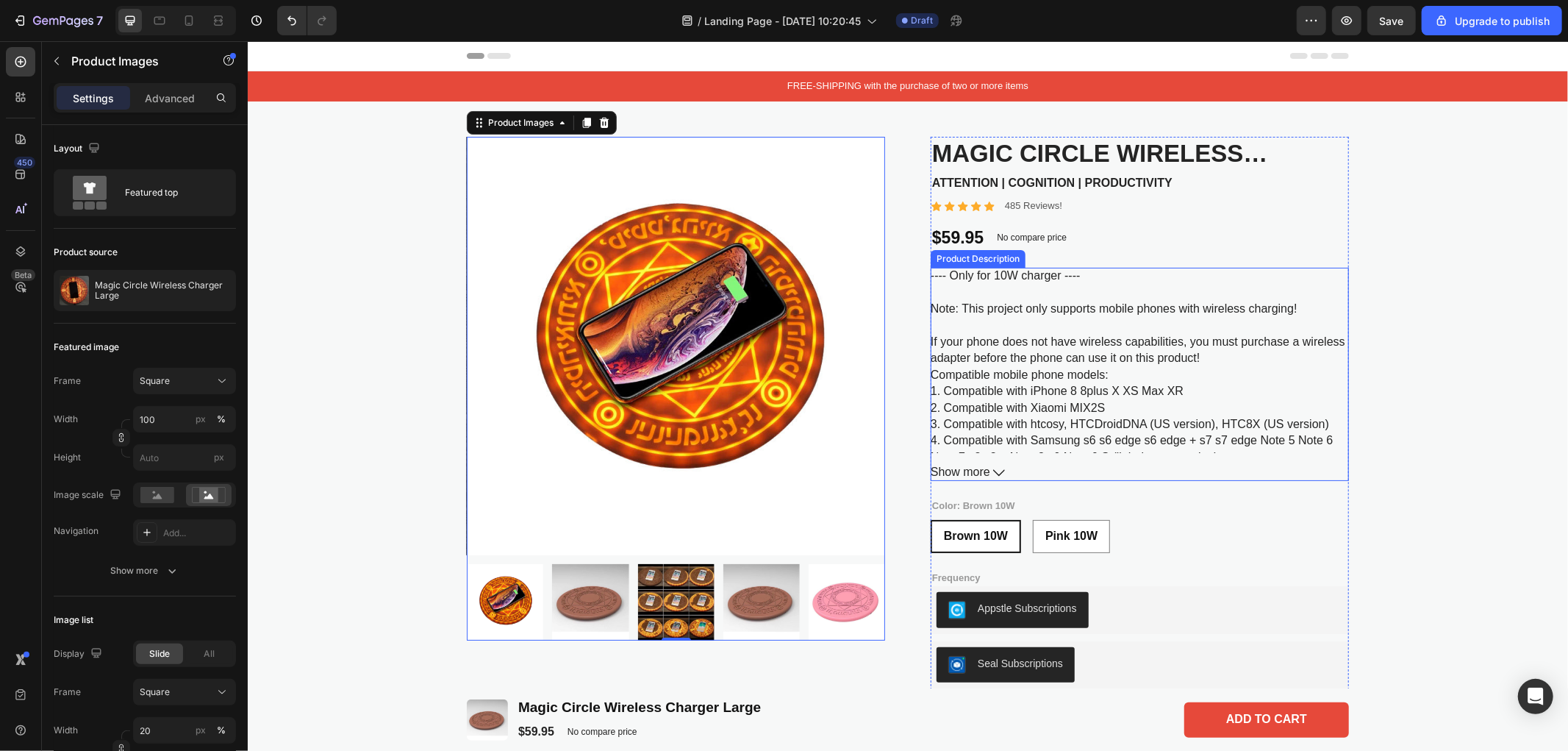
click at [962, 468] on span "Show more" at bounding box center [959, 472] width 59 height 16
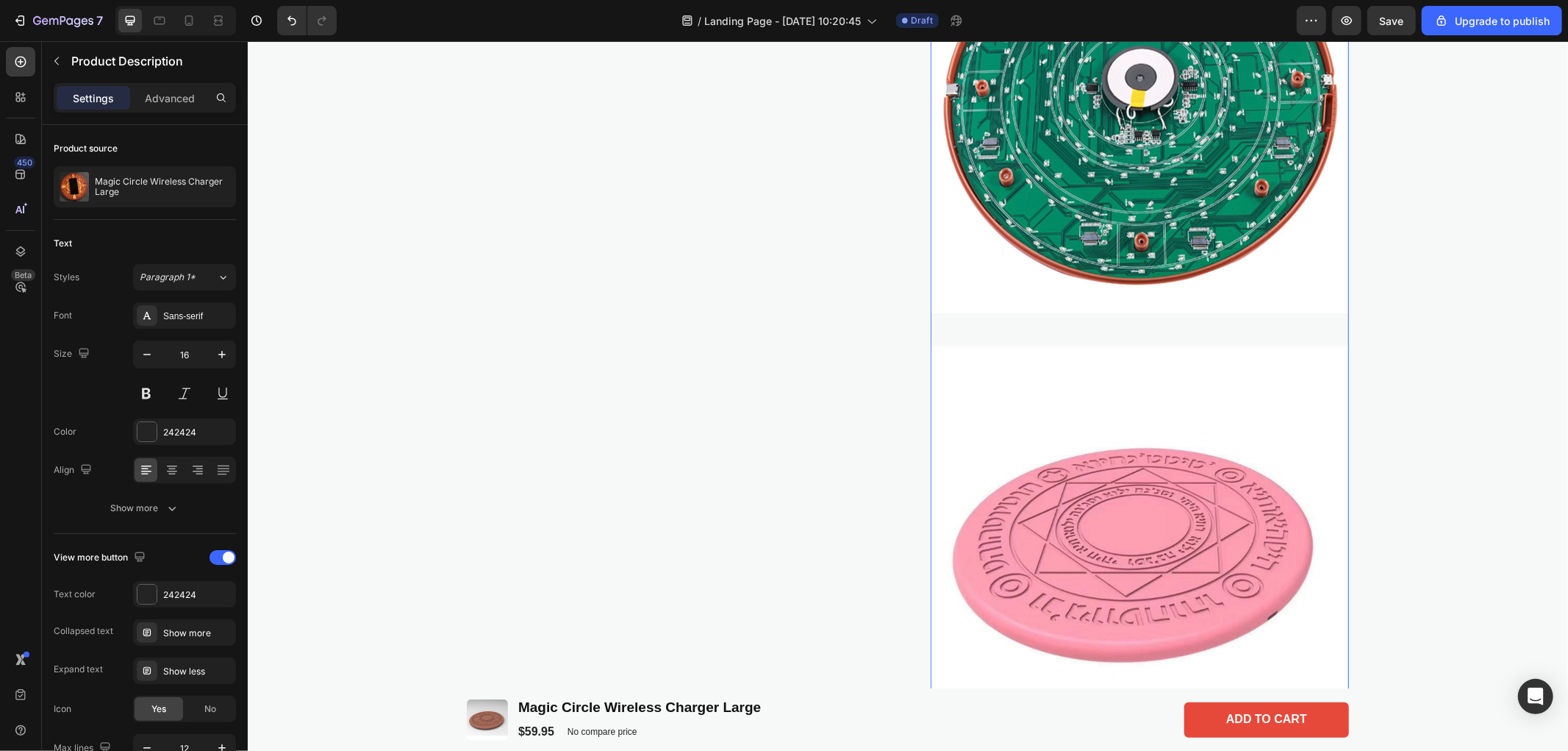
scroll to position [1143, 0]
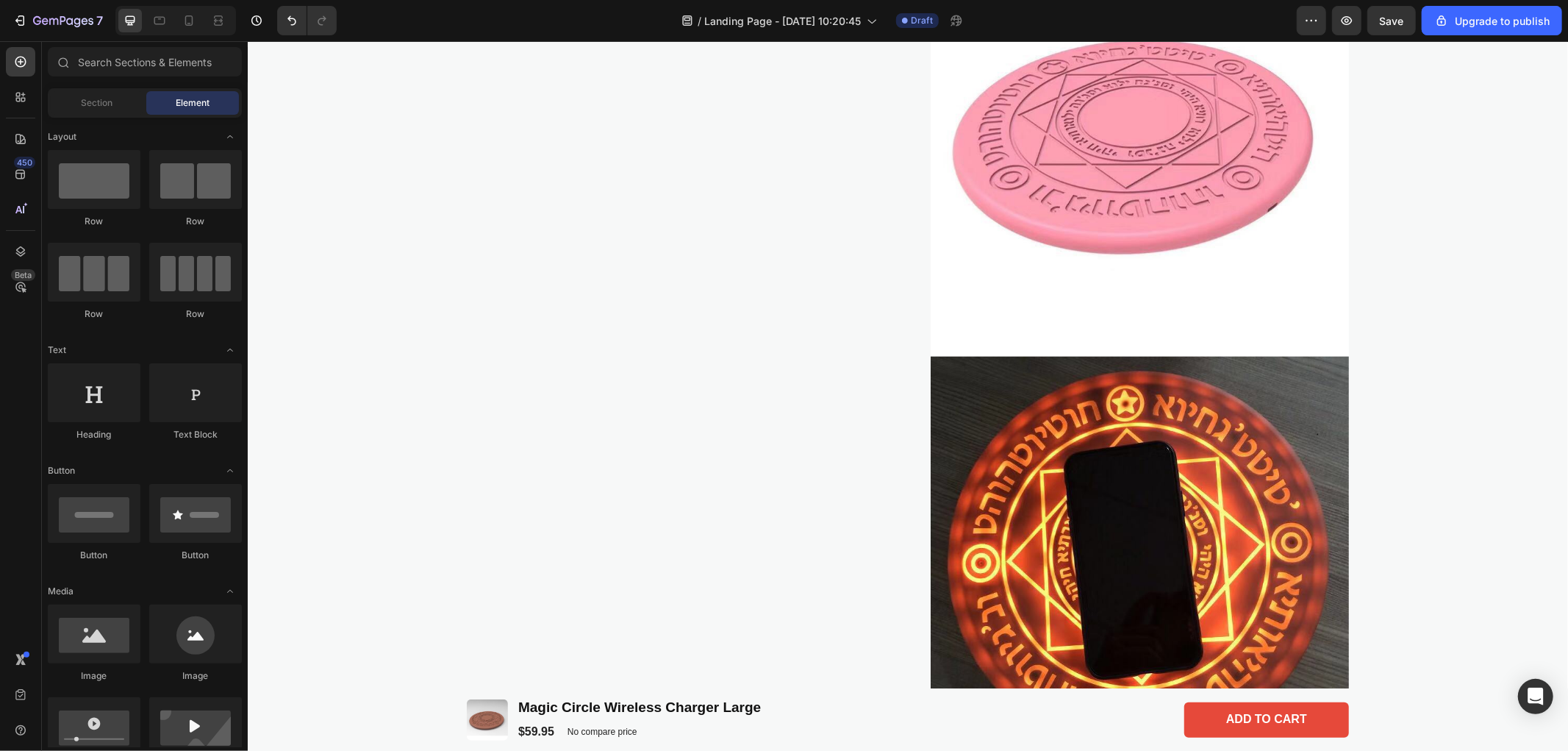
drag, startPoint x: 1566, startPoint y: 199, endPoint x: 1554, endPoint y: 289, distance: 90.8
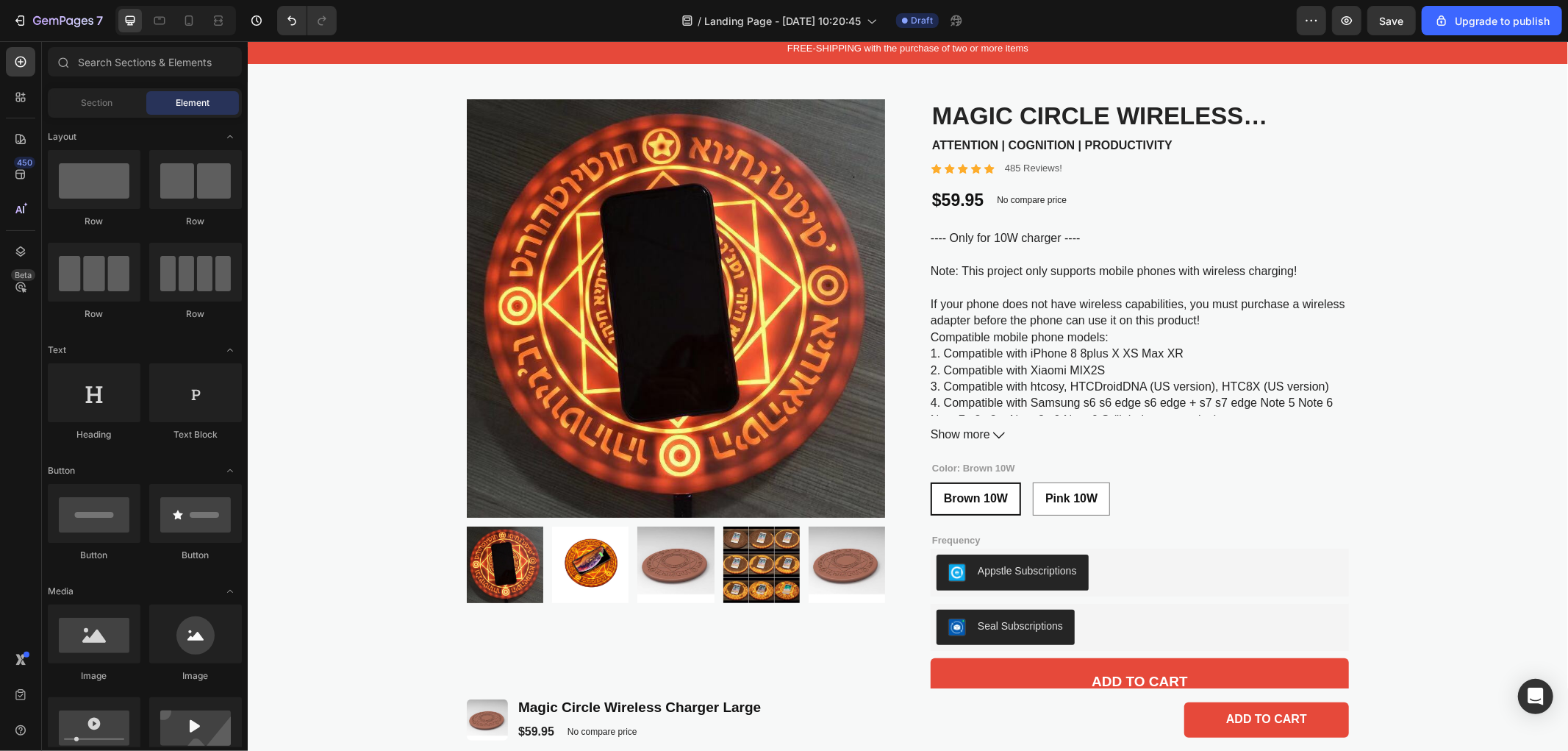
scroll to position [0, 0]
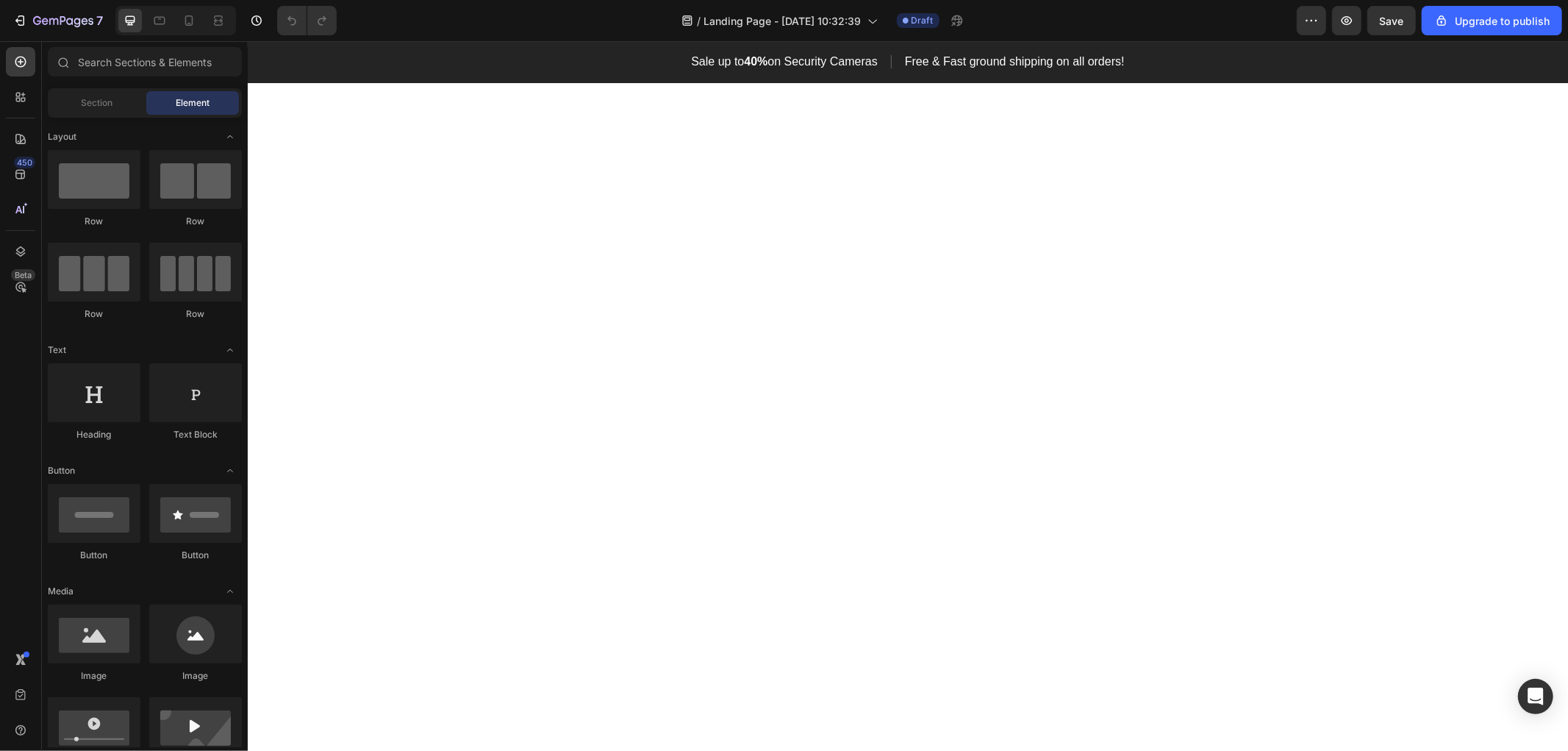
scroll to position [1143, 0]
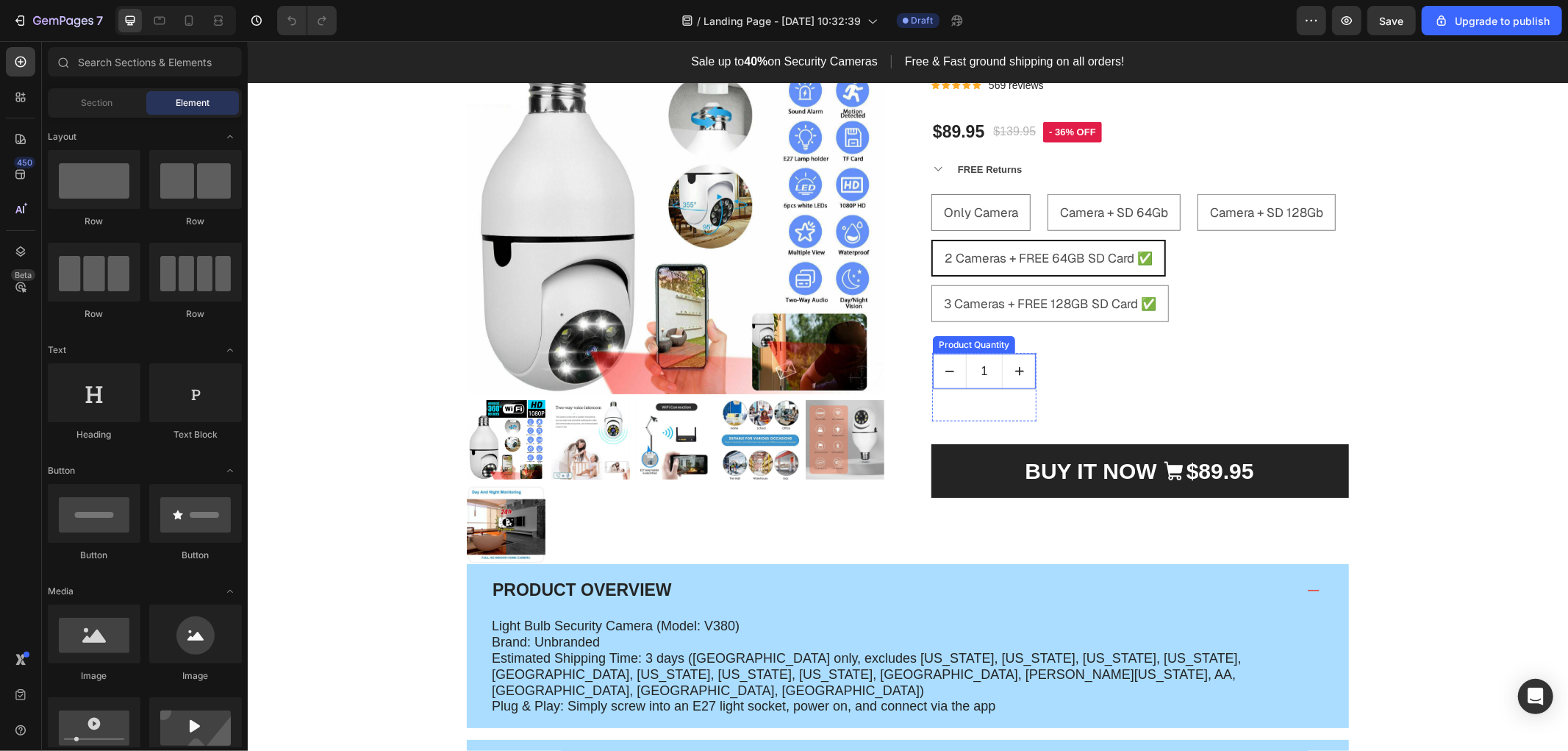
click at [1018, 363] on icon "increment" at bounding box center [1019, 370] width 15 height 15
type input "2"
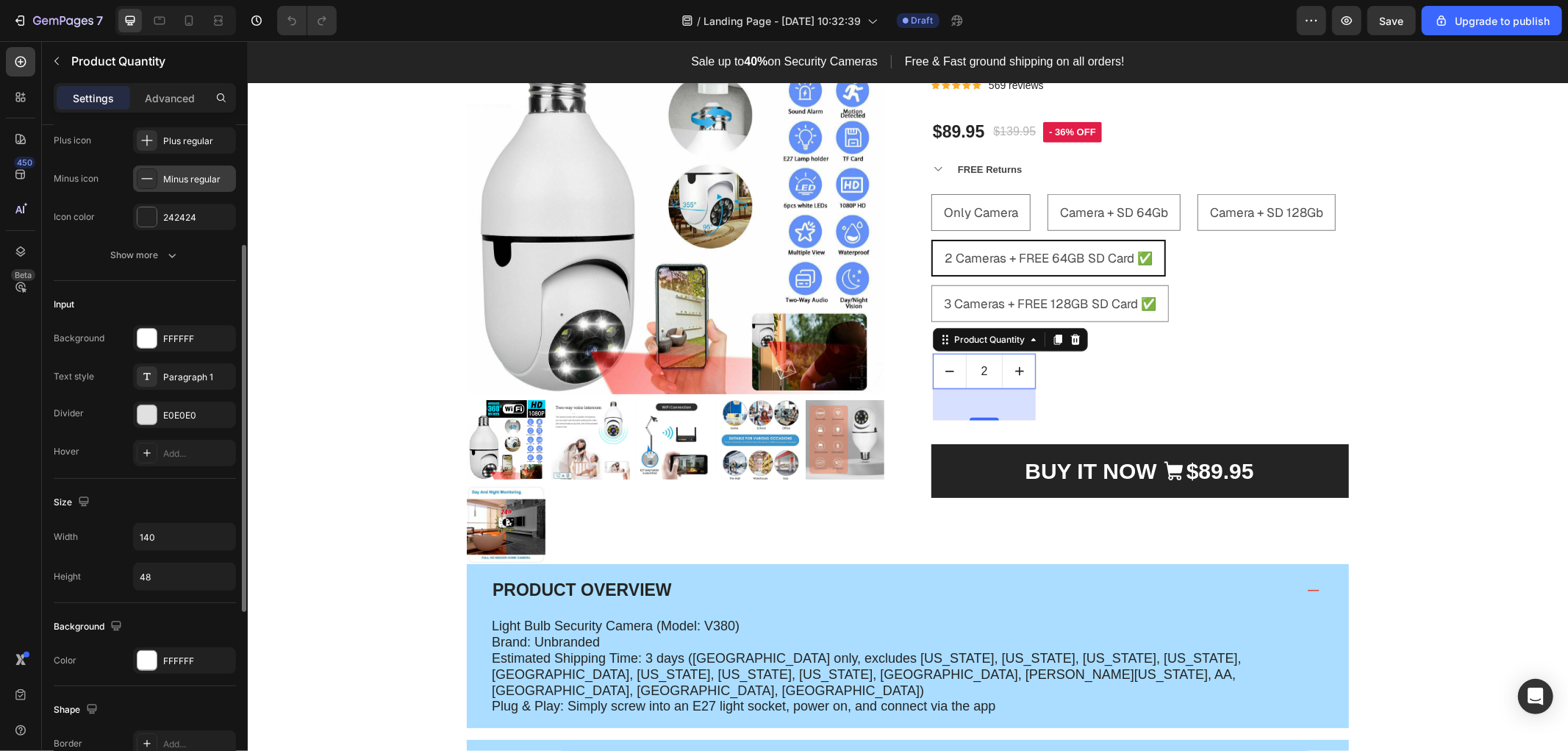
scroll to position [0, 0]
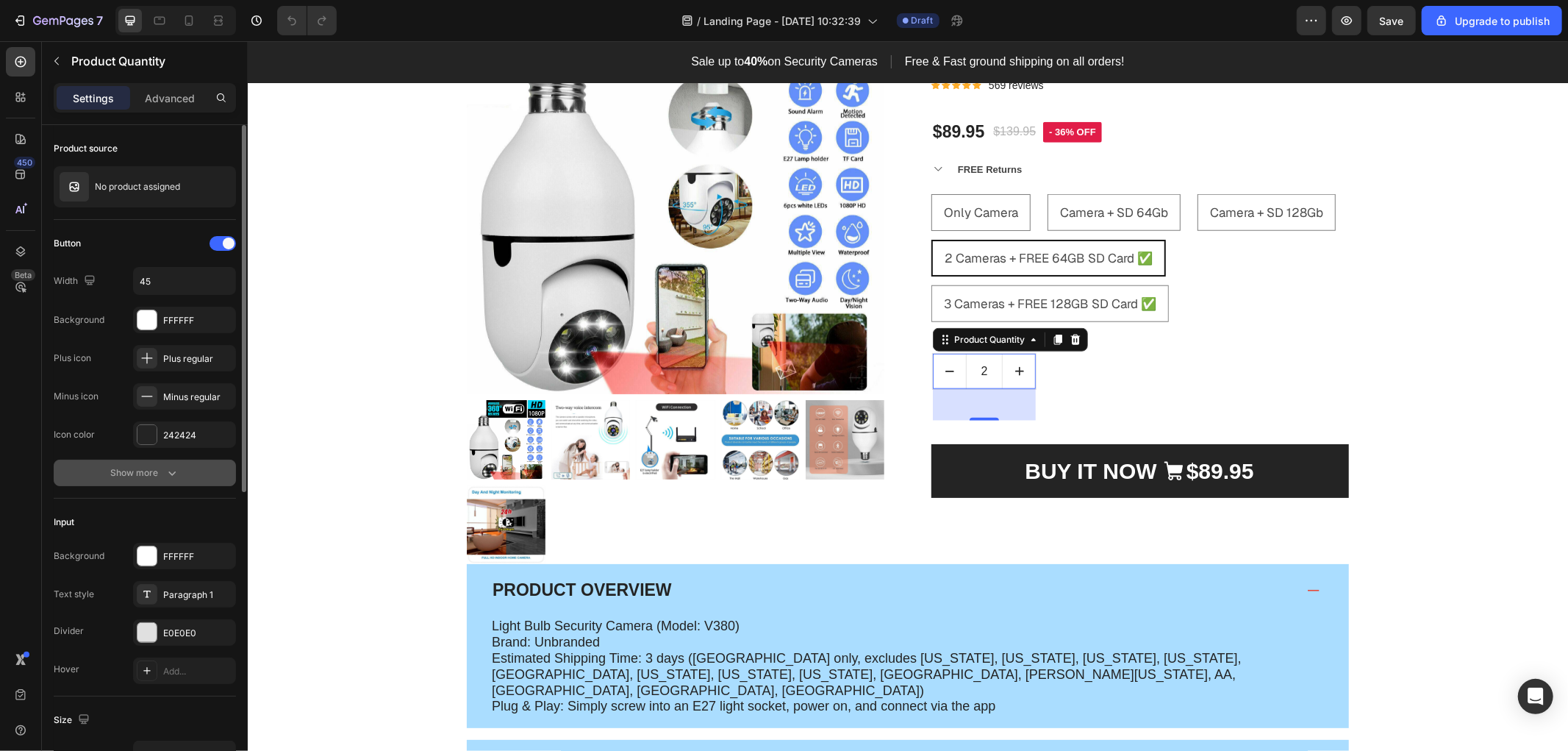
click at [173, 468] on icon "button" at bounding box center [172, 473] width 15 height 15
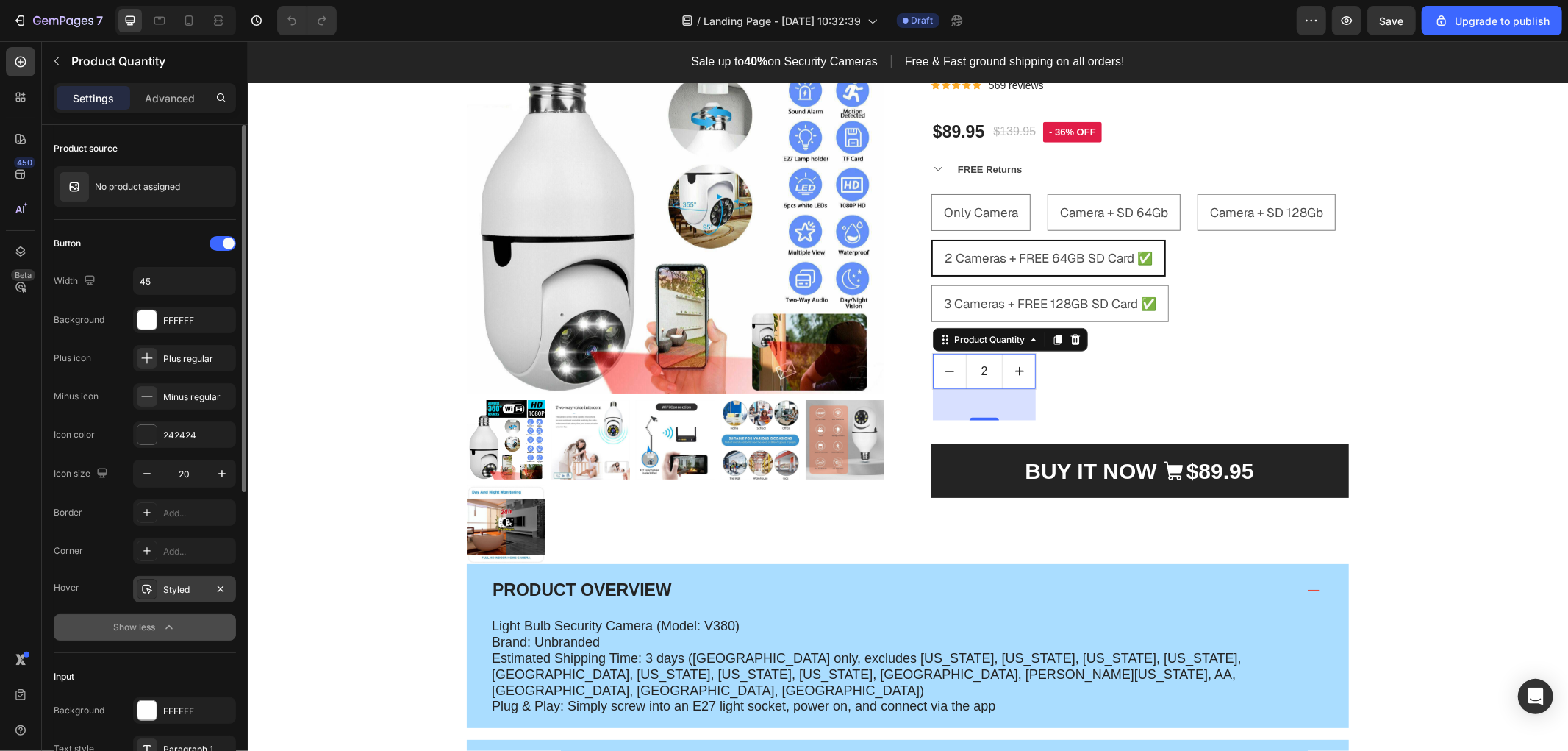
click at [175, 583] on div "Styled" at bounding box center [184, 590] width 43 height 13
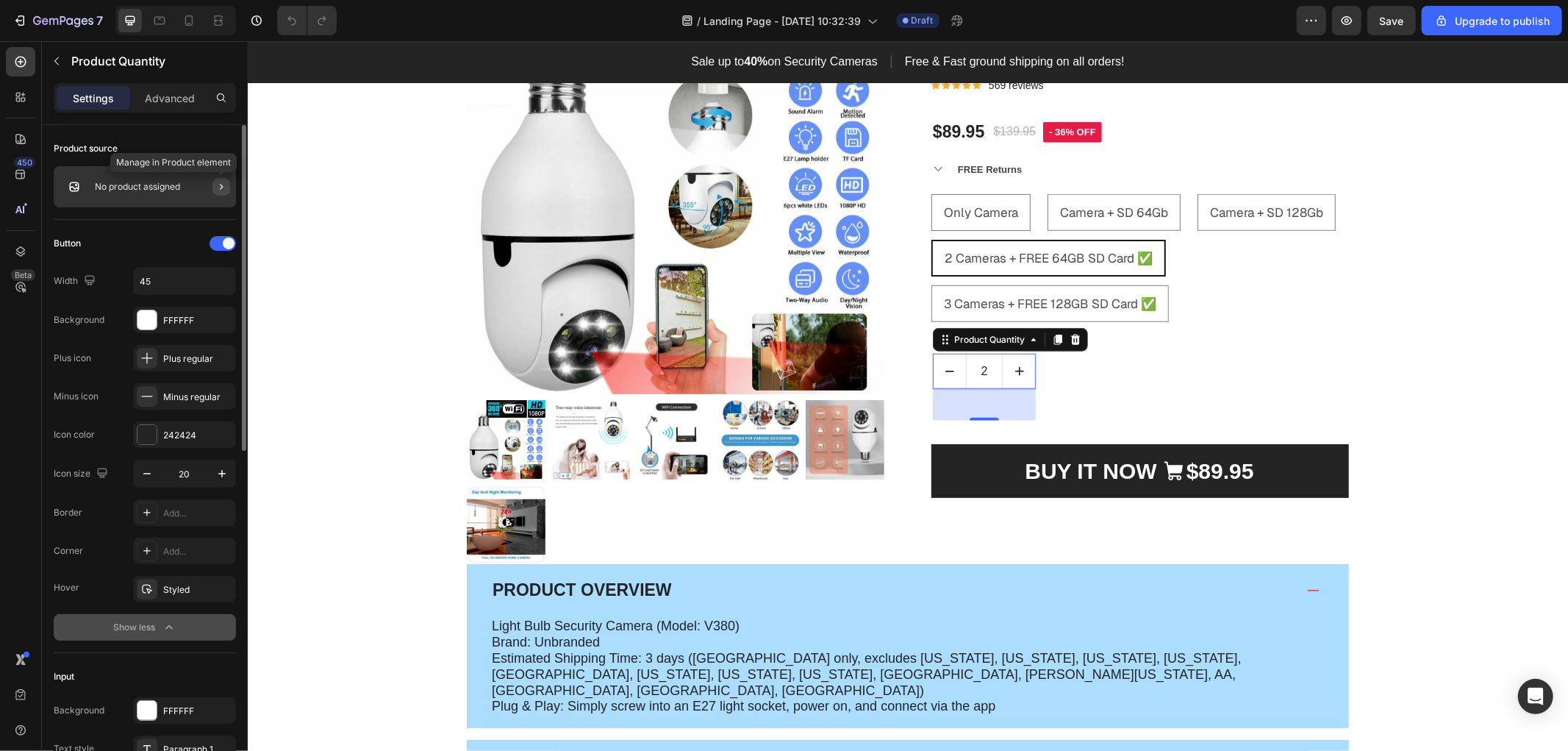
click at [219, 187] on icon "button" at bounding box center [221, 187] width 12 height 12
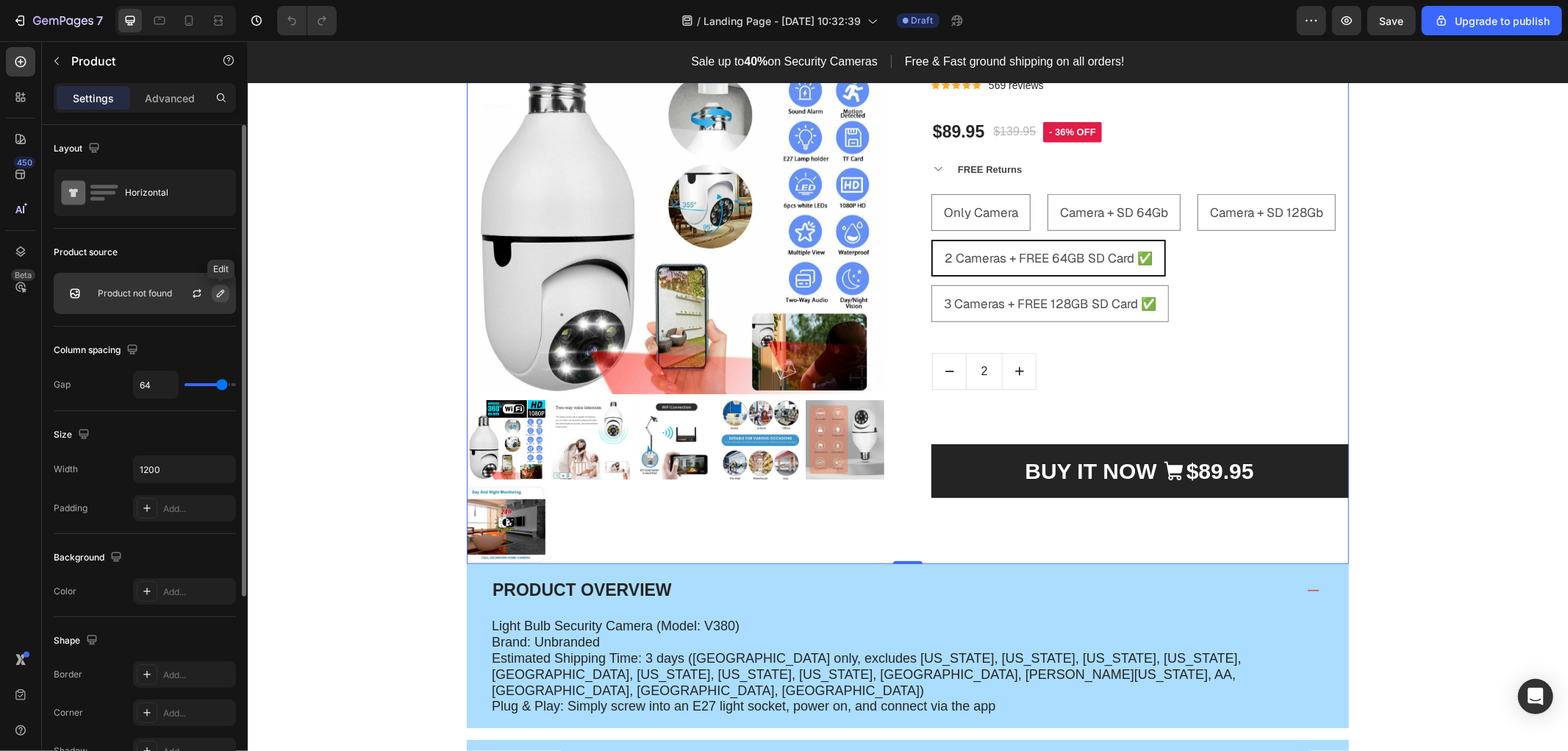
click at [219, 294] on icon "button" at bounding box center [220, 293] width 12 height 12
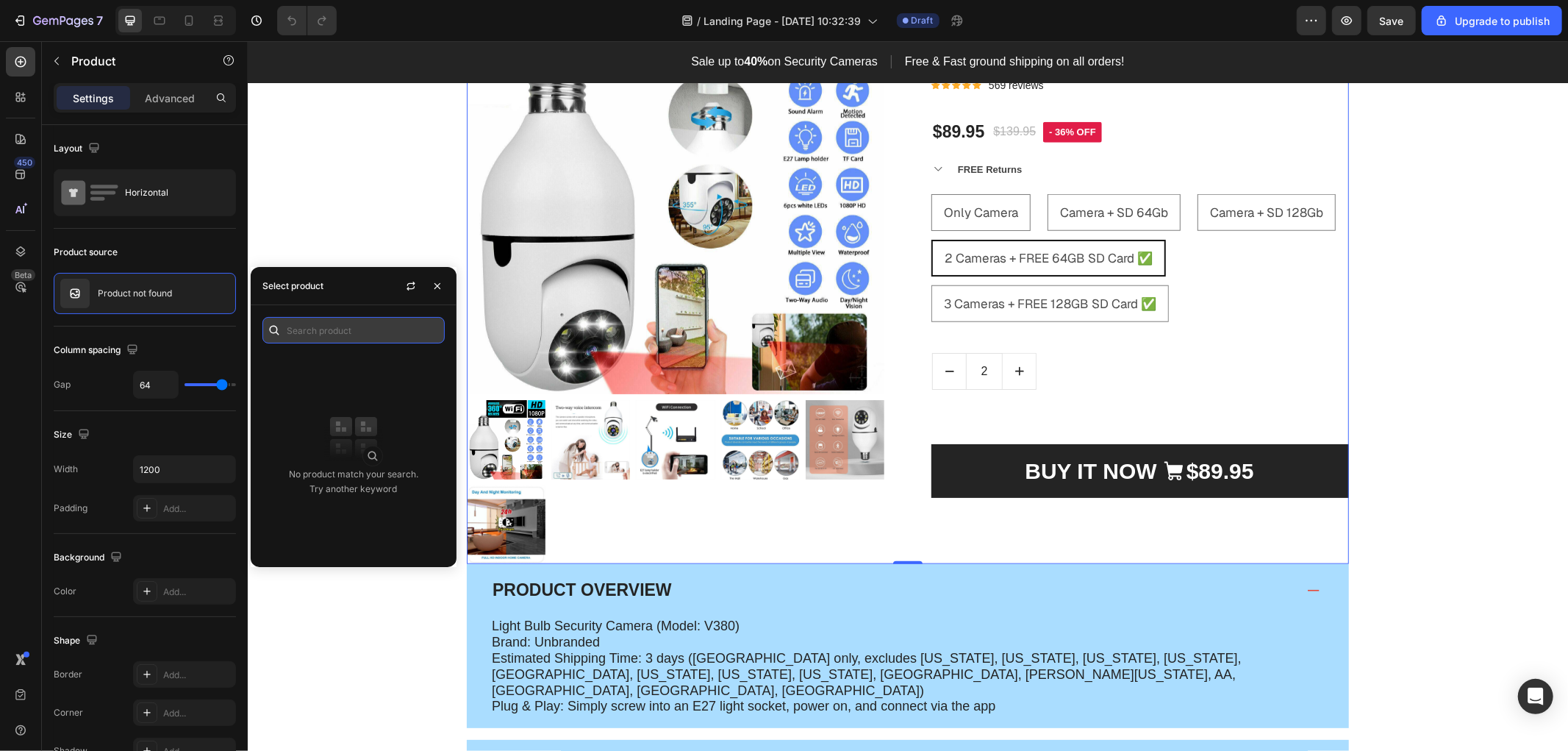
click at [352, 329] on input "text" at bounding box center [353, 330] width 183 height 26
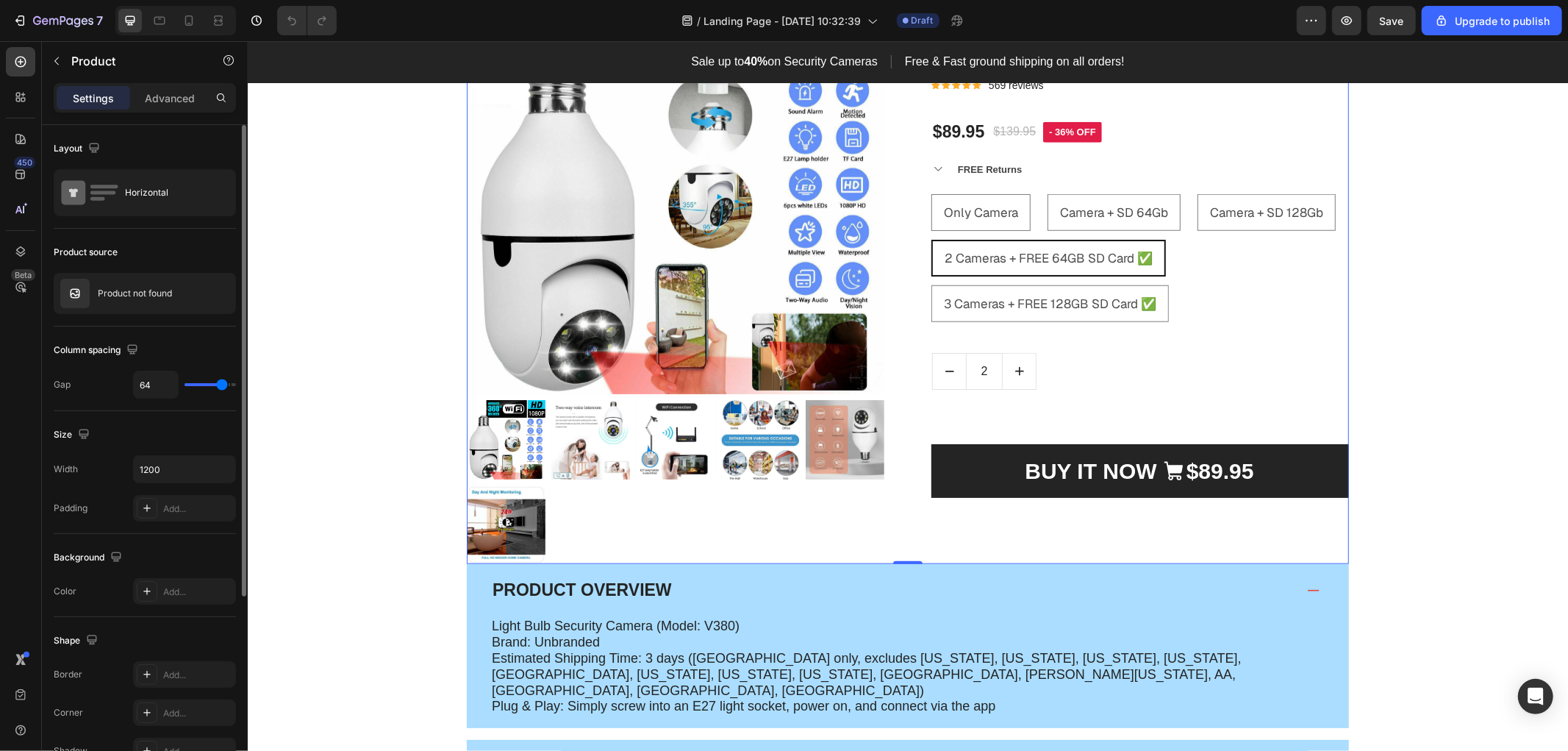
click at [159, 254] on div "Product source" at bounding box center [145, 252] width 183 height 24
click at [198, 296] on icon "button" at bounding box center [197, 296] width 8 height 5
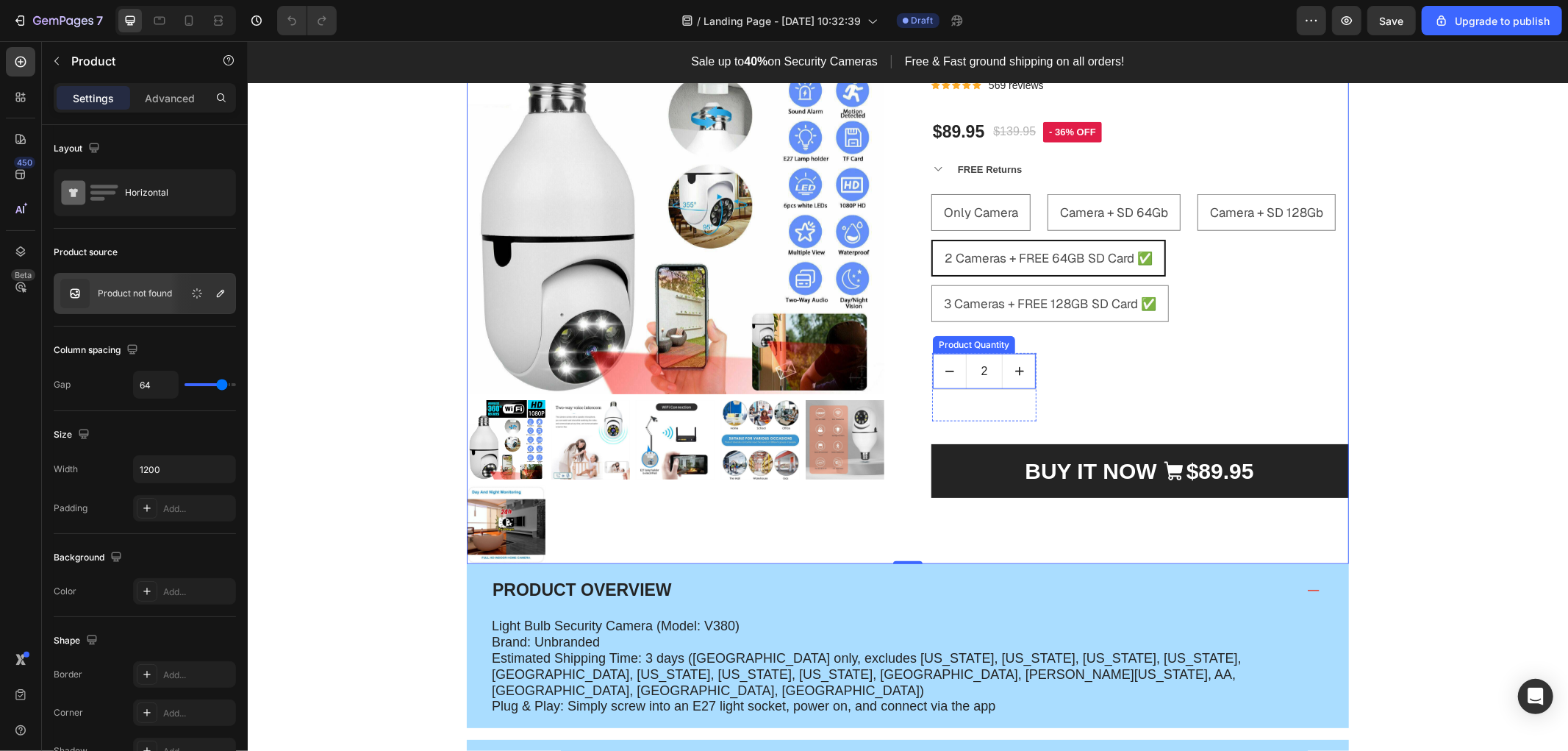
click at [983, 353] on input "2" at bounding box center [983, 370] width 37 height 36
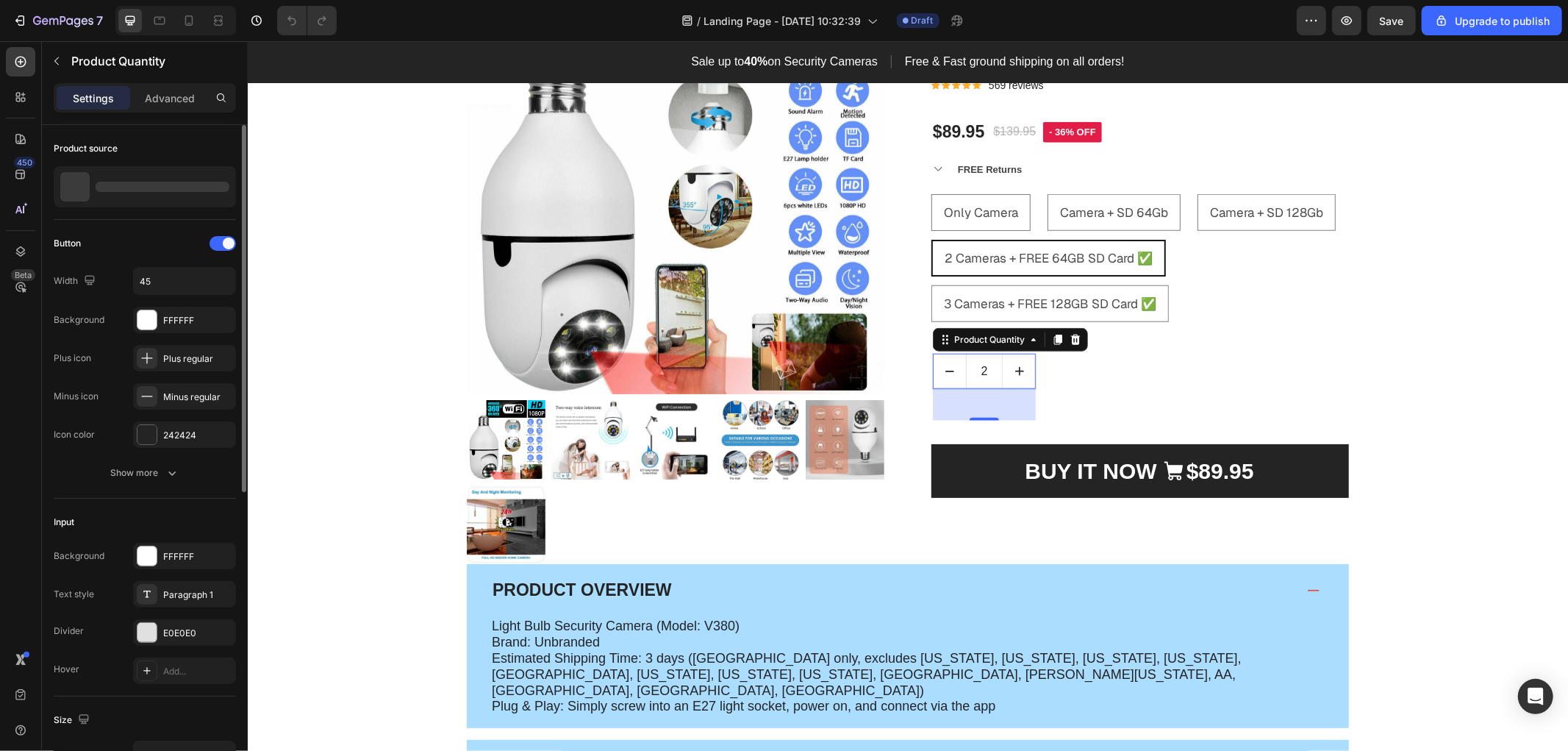
click at [194, 186] on div at bounding box center [162, 187] width 134 height 10
click at [217, 184] on icon "button" at bounding box center [221, 187] width 12 height 12
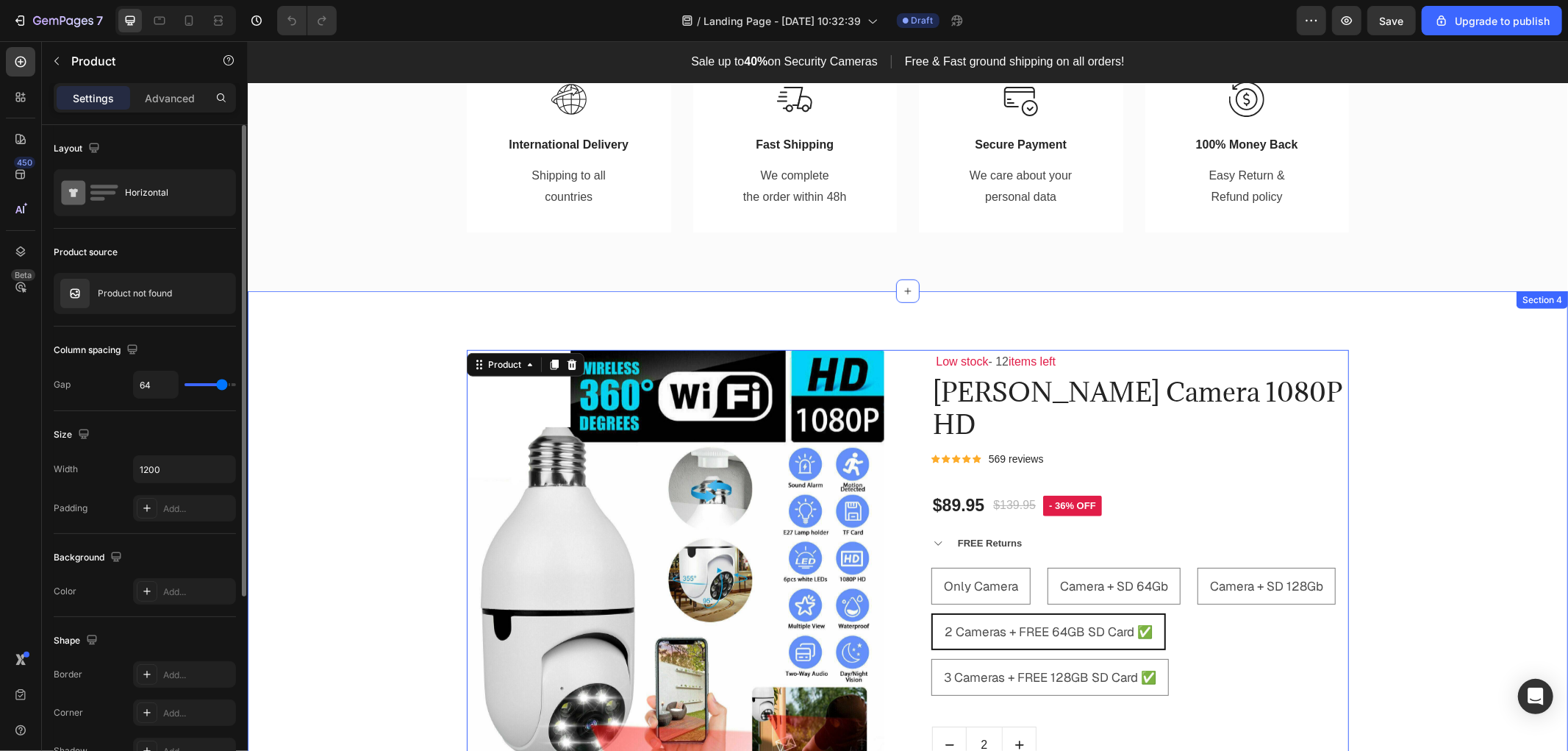
scroll to position [851, 0]
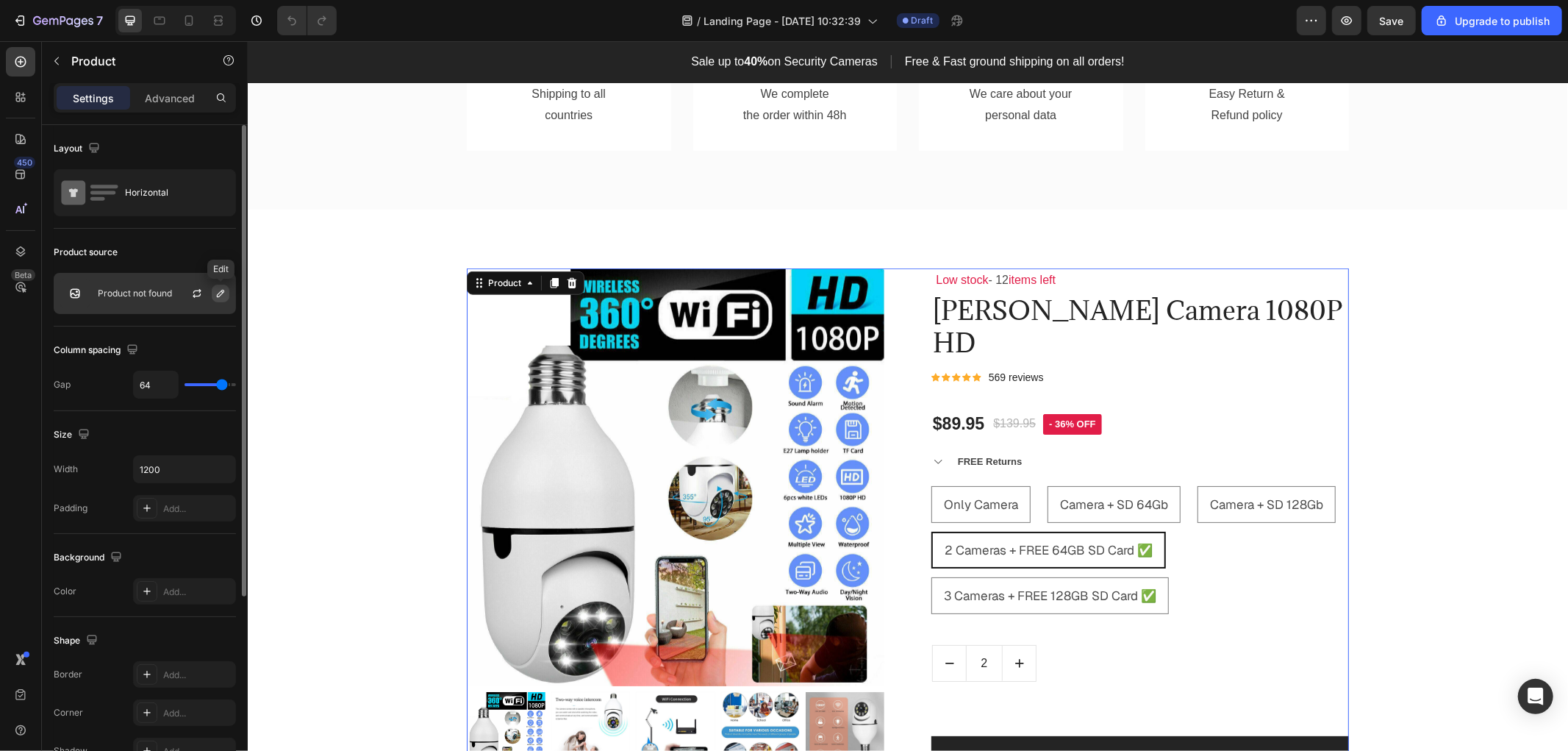
click at [217, 295] on icon "button" at bounding box center [220, 293] width 12 height 12
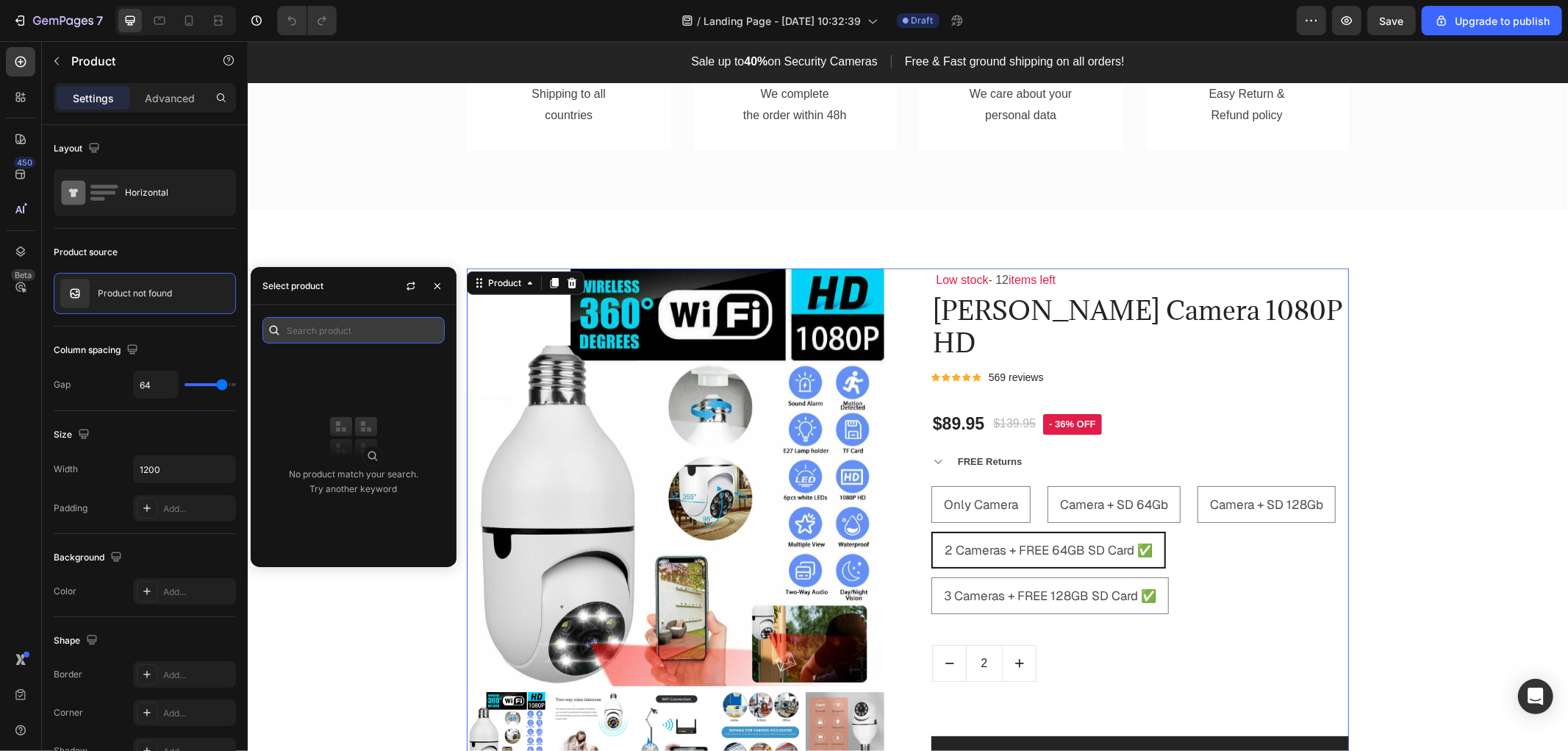
click at [375, 335] on input "text" at bounding box center [353, 330] width 183 height 26
click at [405, 280] on icon "button" at bounding box center [410, 285] width 12 height 12
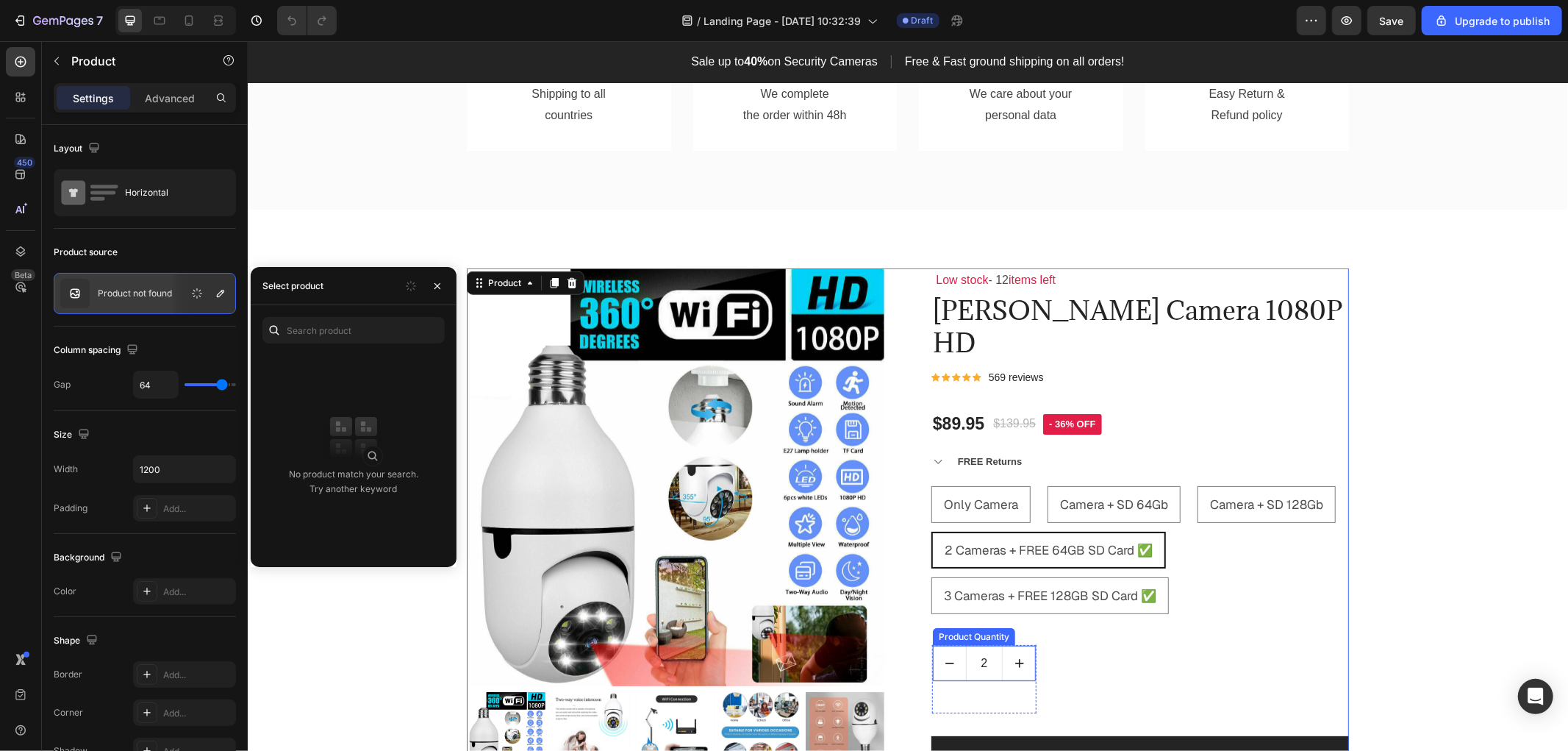
click at [992, 645] on input "2" at bounding box center [983, 662] width 37 height 36
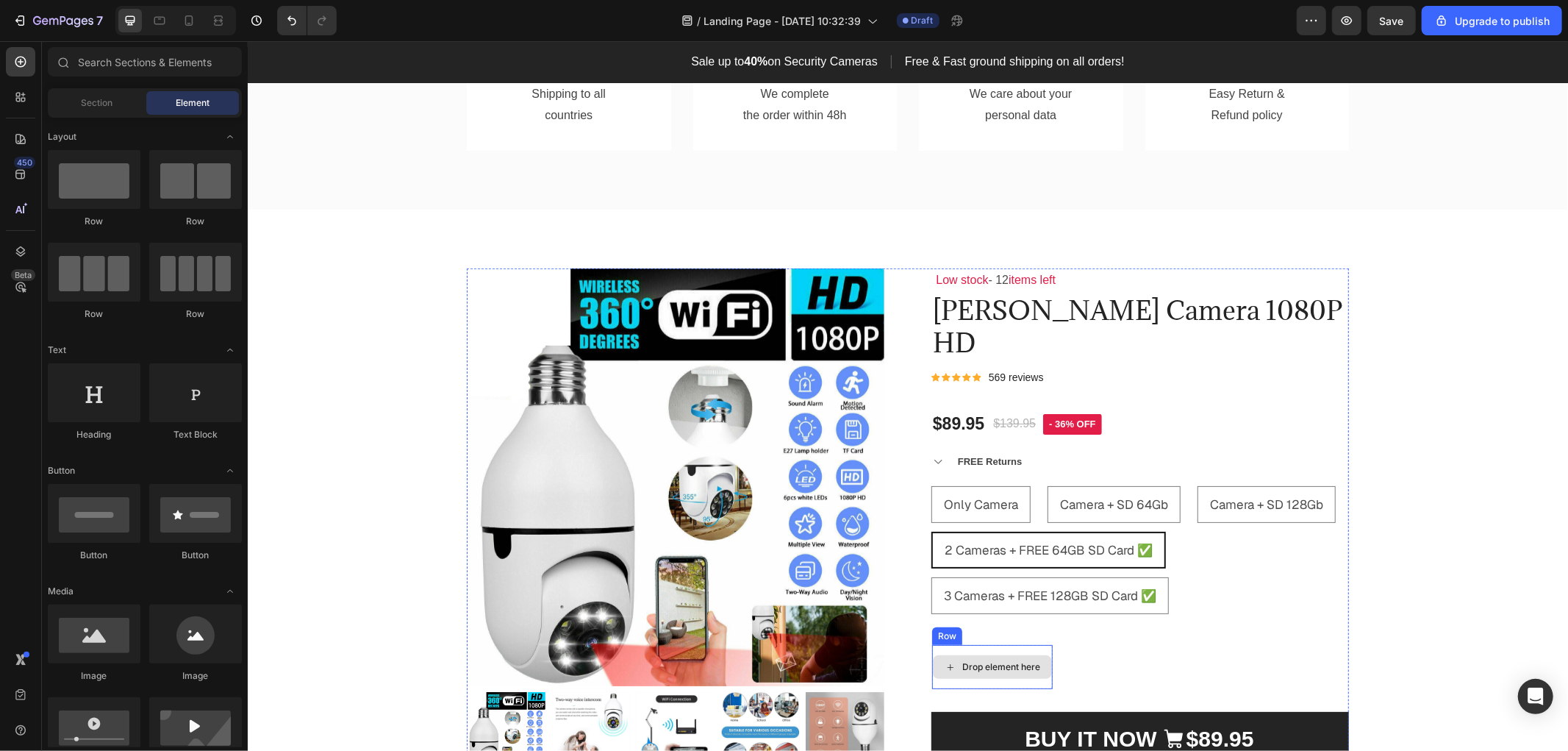
click at [1021, 655] on div "Drop element here" at bounding box center [991, 666] width 119 height 24
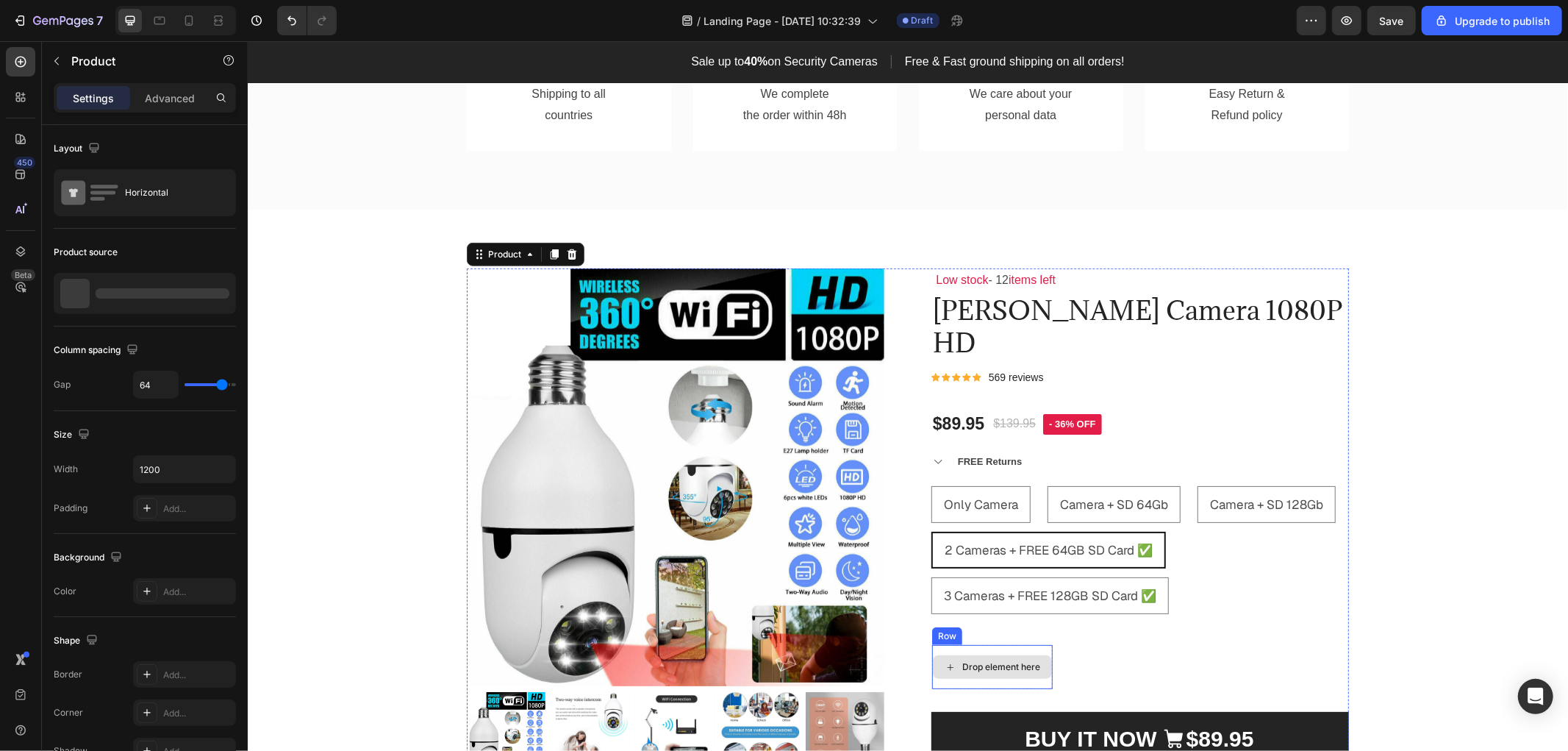
click at [1008, 644] on div "Drop element here" at bounding box center [991, 666] width 121 height 44
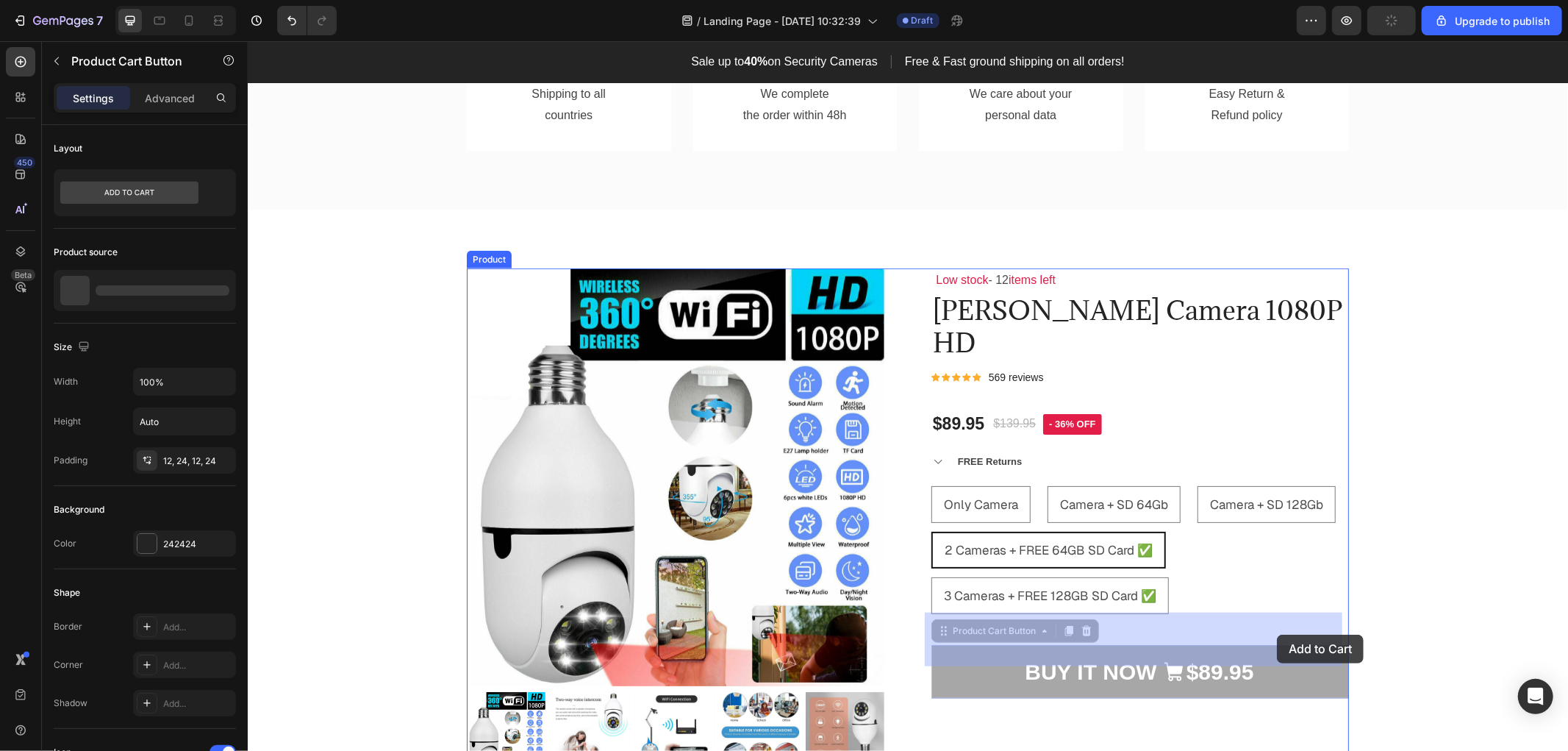
drag, startPoint x: 1053, startPoint y: 214, endPoint x: 1276, endPoint y: 634, distance: 475.5
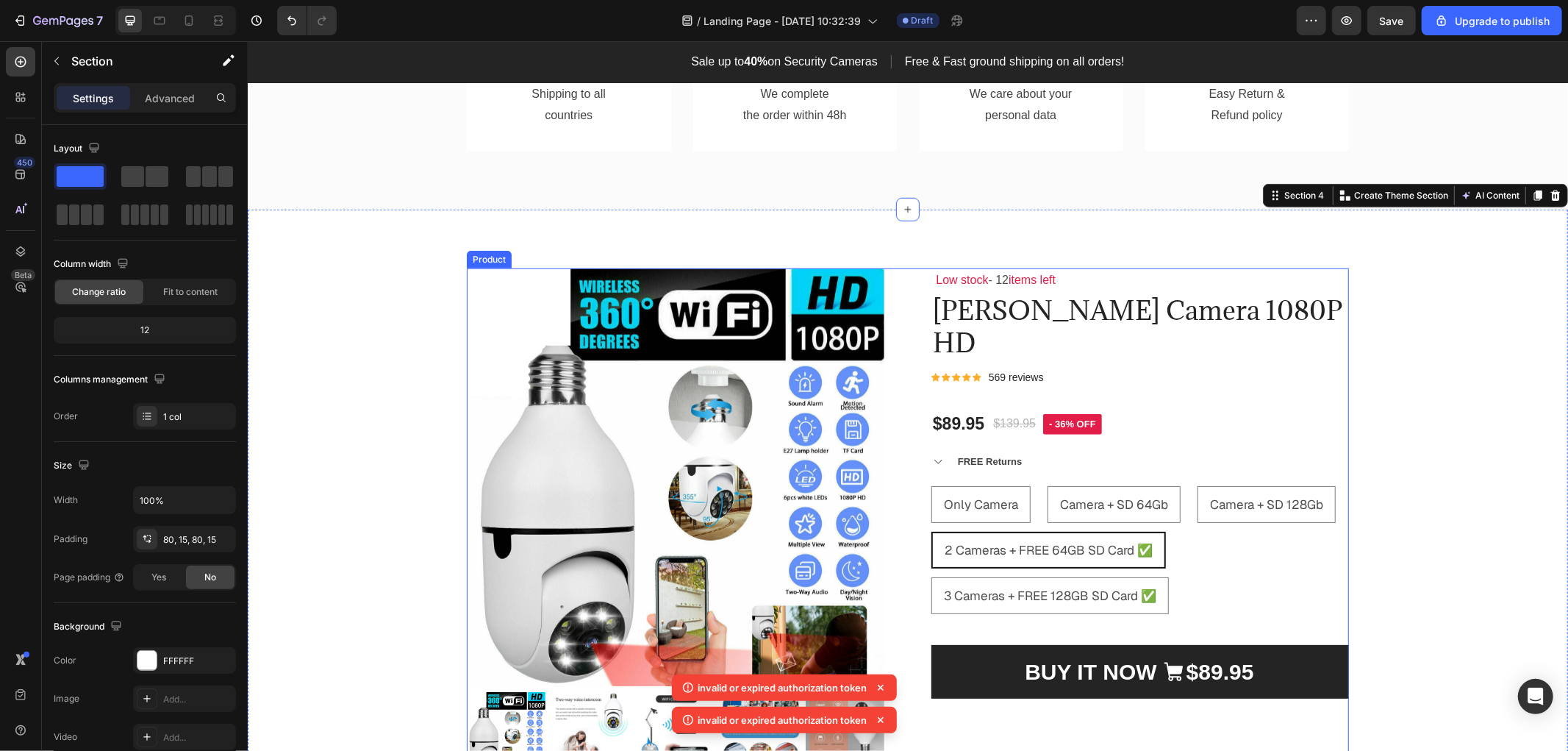
scroll to position [1015, 0]
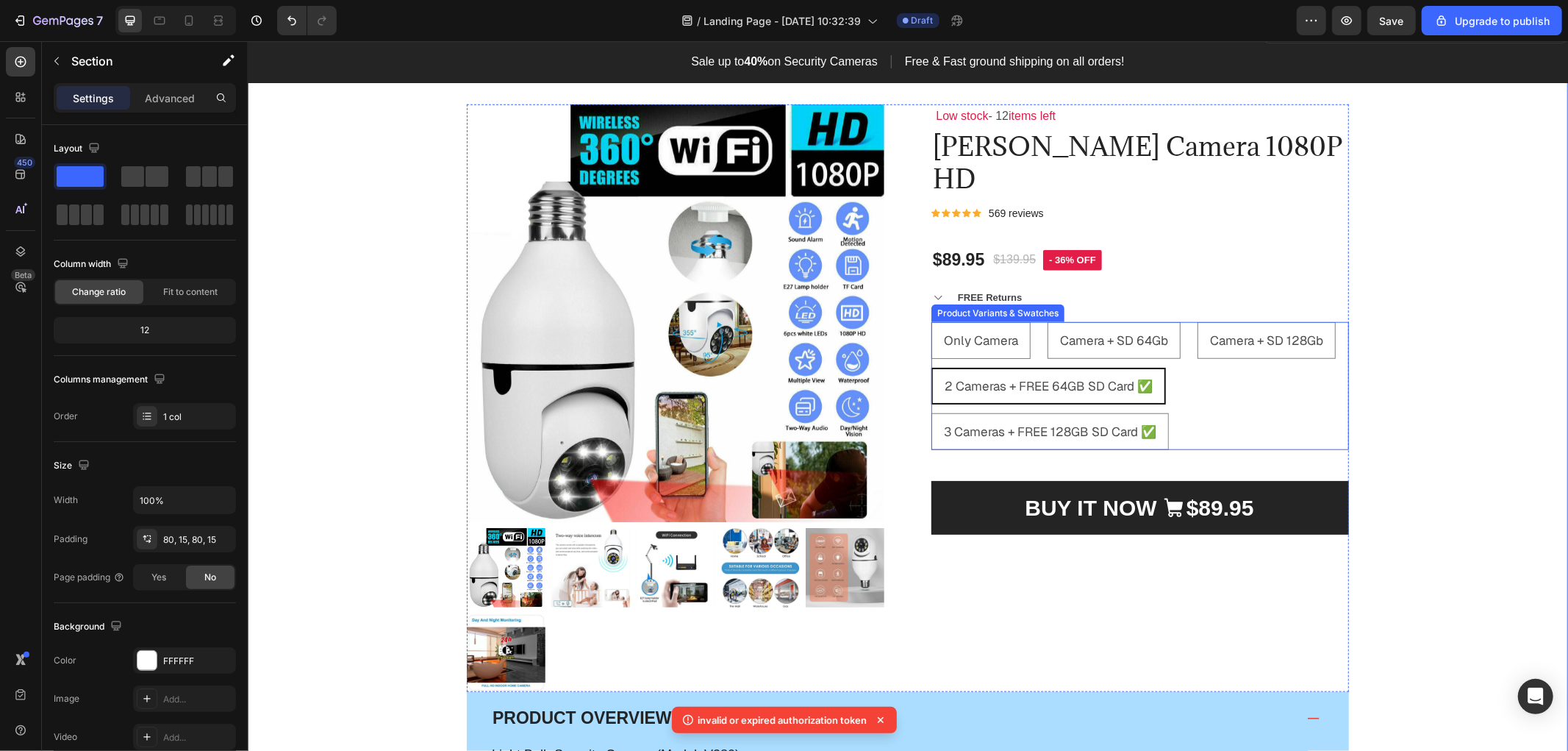
click at [1222, 380] on div "Only Camera Only Camera Only Camera Camera + SD 64Gb Camera + SD 64Gb Camera + …" at bounding box center [1139, 385] width 417 height 128
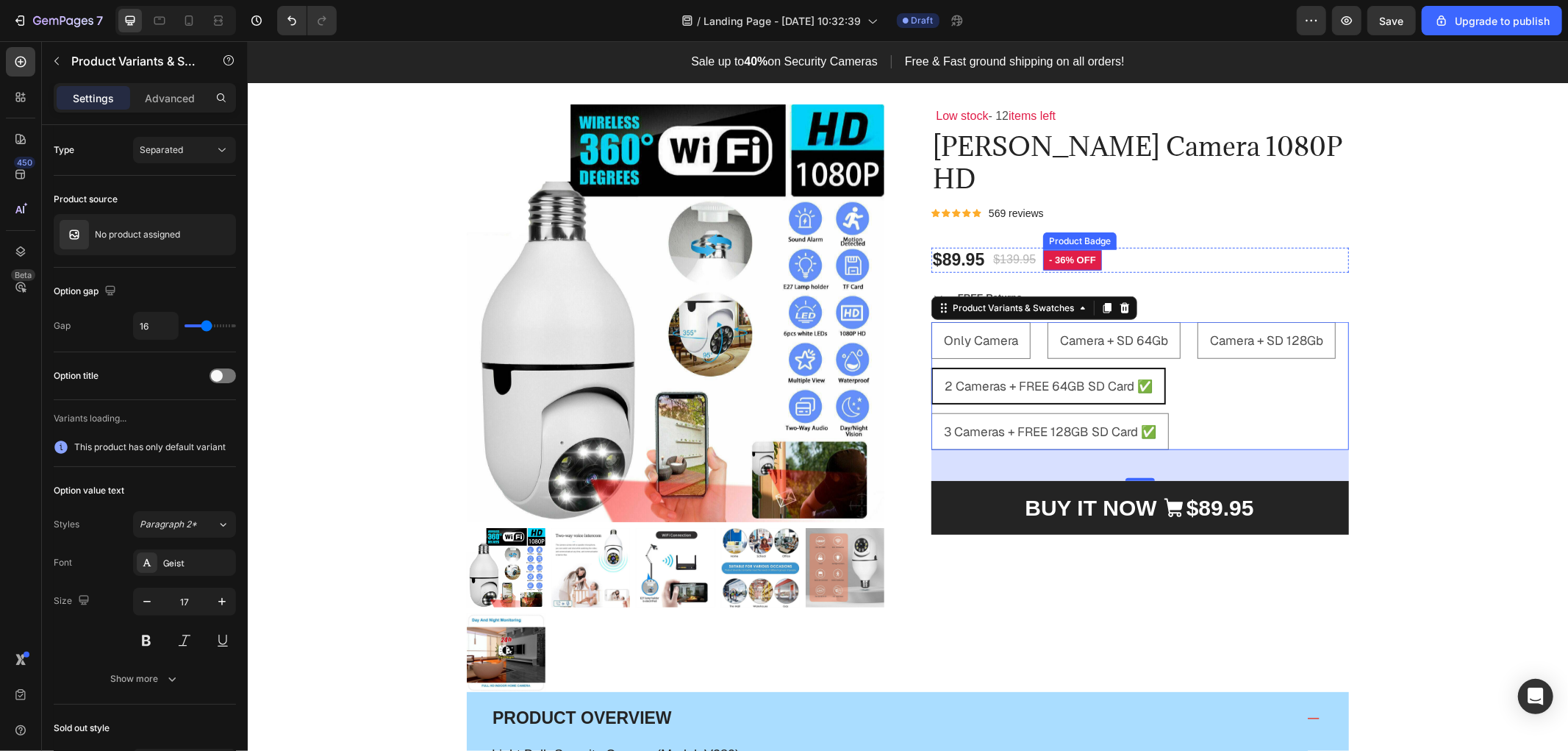
click at [1129, 247] on div "$89.95 Product Price Product Price $139.95 Product Price Product Price - 36% of…" at bounding box center [1139, 259] width 417 height 25
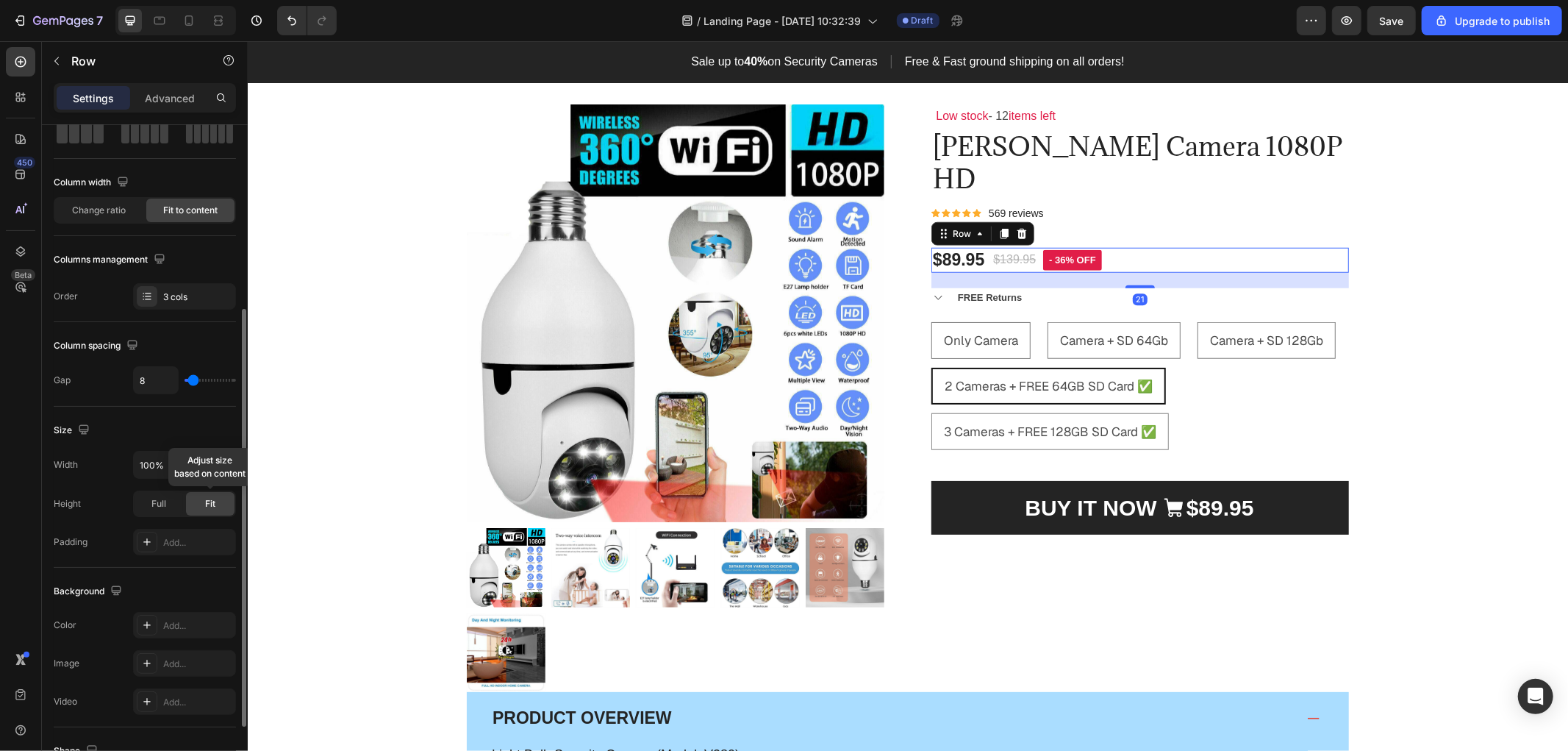
scroll to position [163, 0]
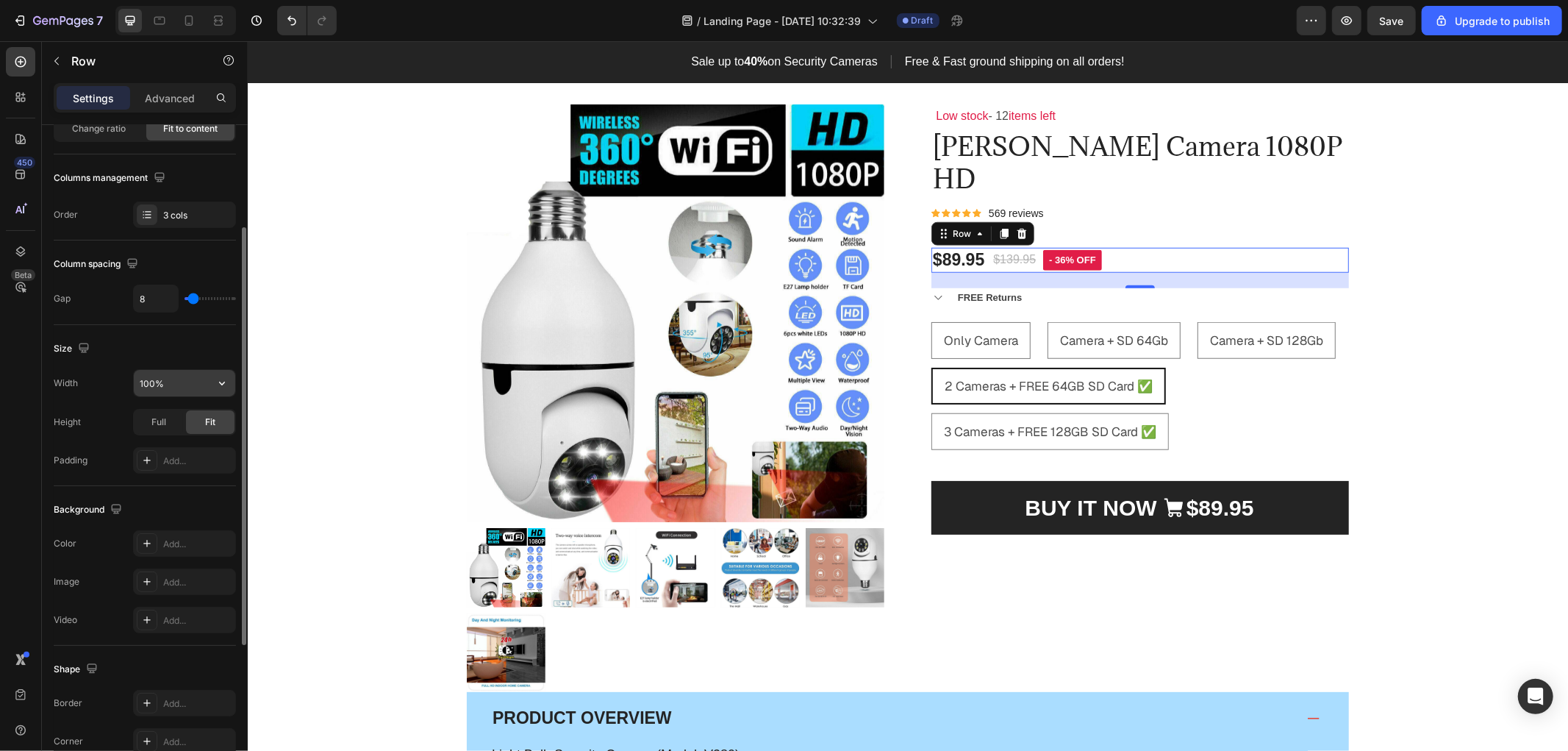
click at [197, 383] on input "100%" at bounding box center [184, 383] width 101 height 26
click at [158, 457] on div "Add..." at bounding box center [184, 459] width 103 height 26
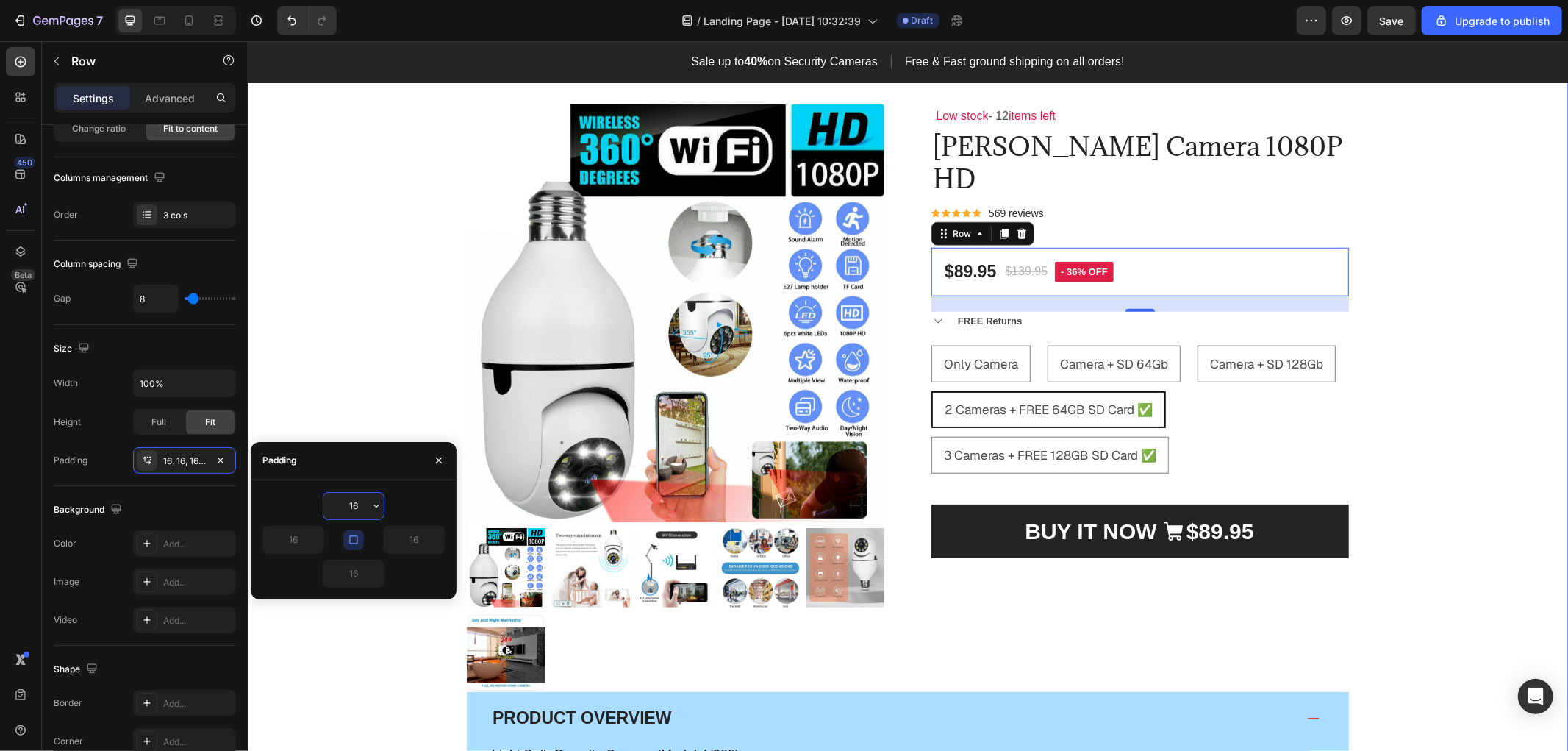
click at [1510, 300] on div "Product Images & Gallery Low stock - 12 items left Text Block Orren Camera 1080…" at bounding box center [906, 609] width 1298 height 1013
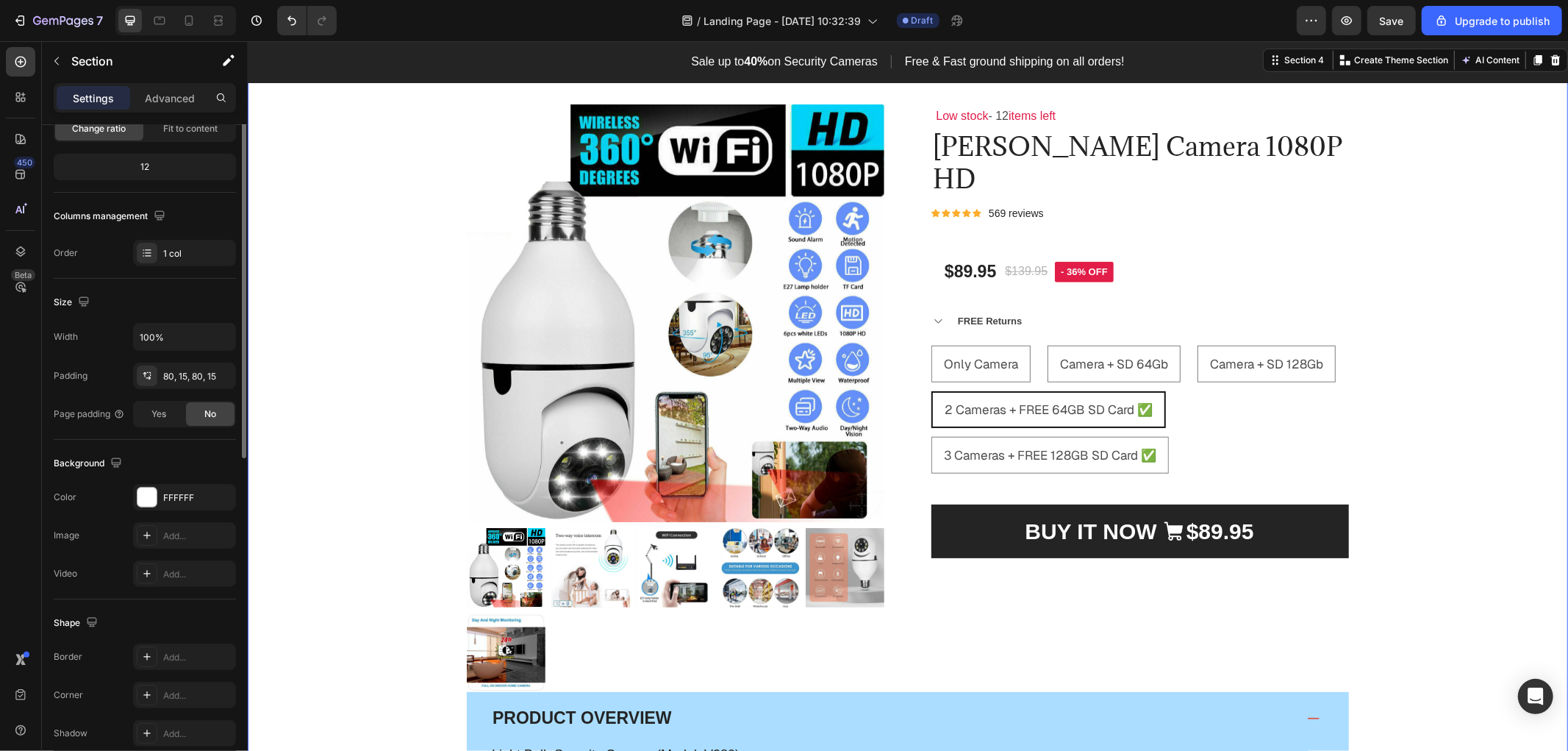
scroll to position [0, 0]
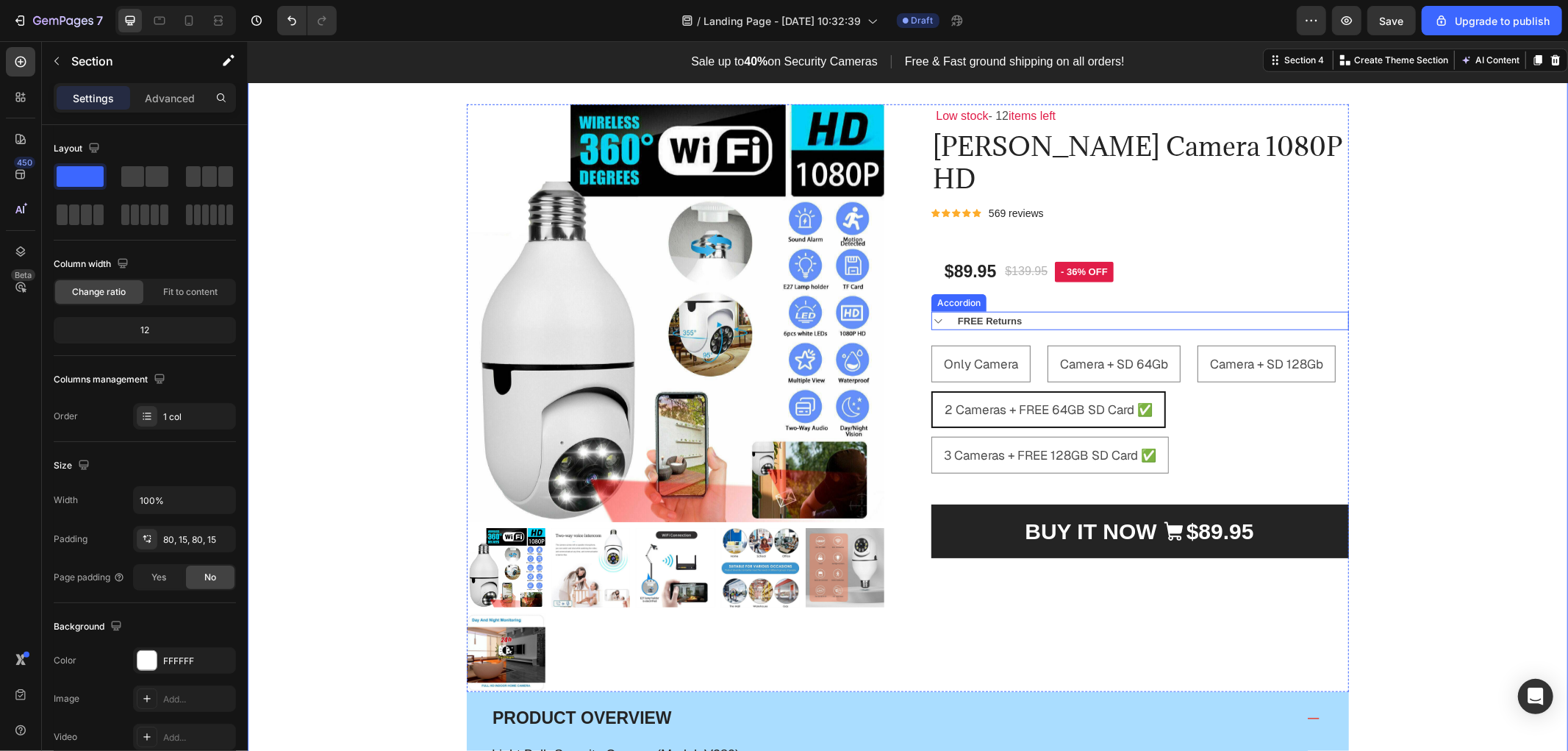
click at [1038, 311] on div "FREE Returns" at bounding box center [1151, 320] width 393 height 19
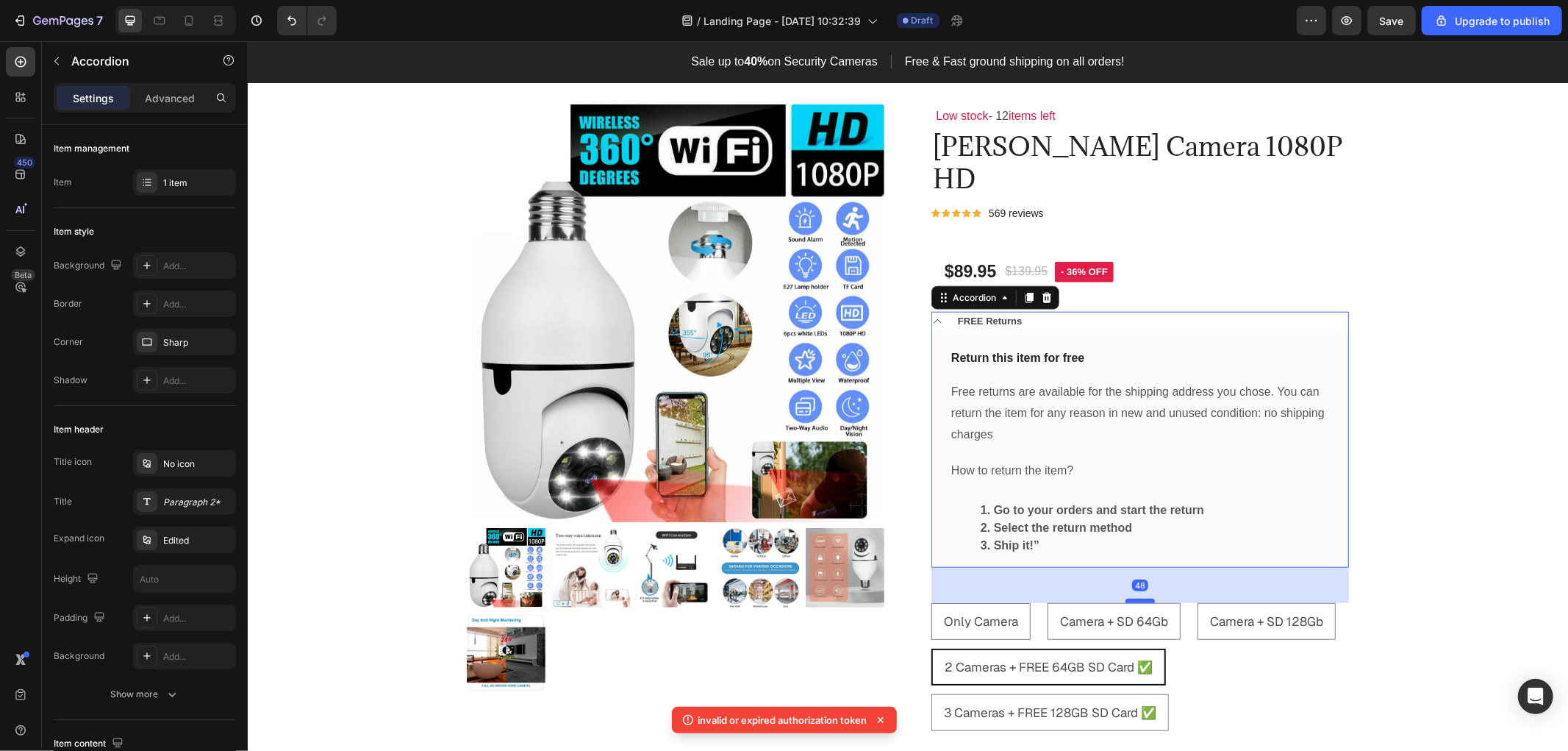
drag, startPoint x: 1136, startPoint y: 548, endPoint x: 1137, endPoint y: 568, distance: 20.0
click at [1137, 598] on div at bounding box center [1139, 600] width 29 height 5
type input "100%"
type input "100"
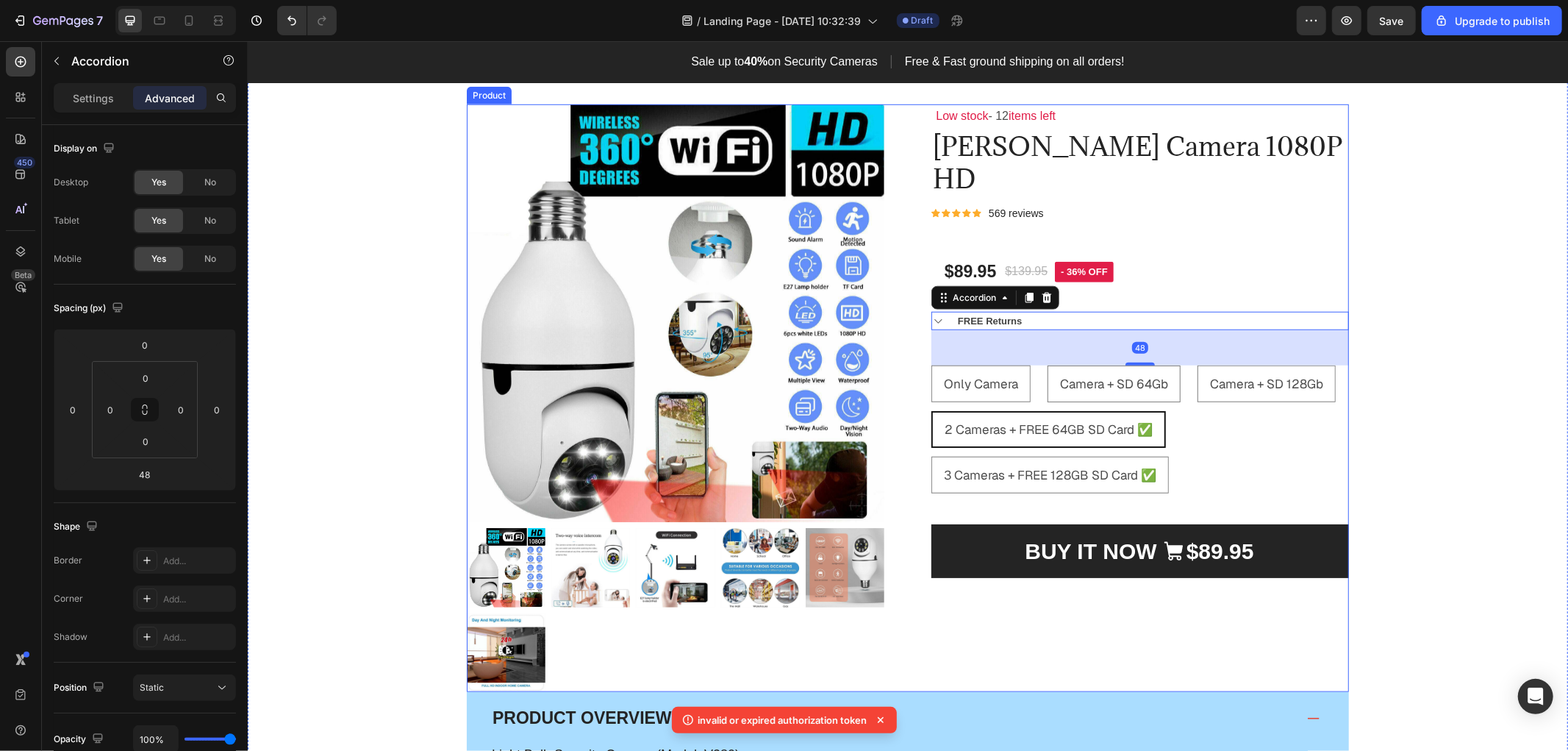
click at [922, 288] on div "Product Images & Gallery Low stock - 12 items left Text Block Orren Camera 1080…" at bounding box center [907, 397] width 882 height 587
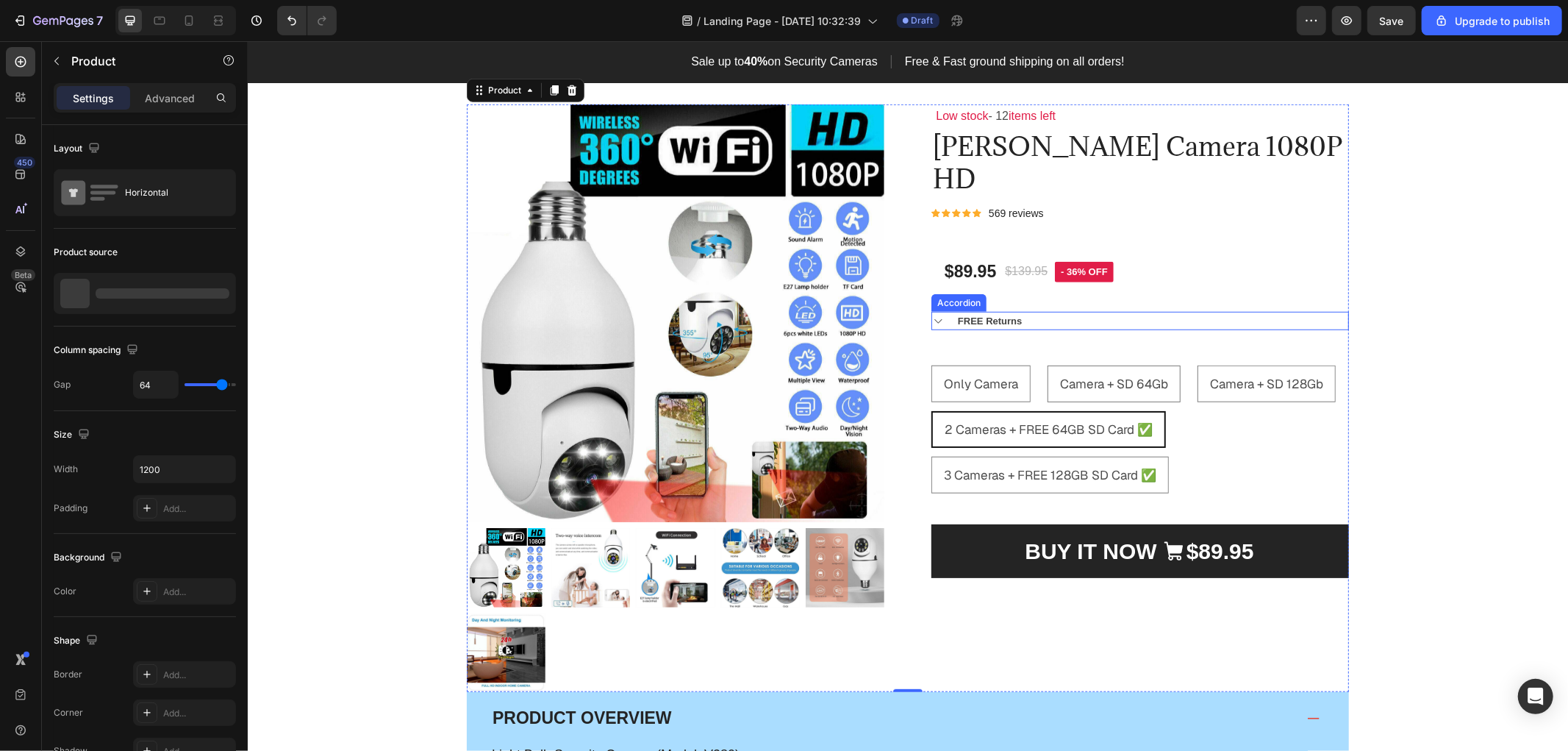
click at [1045, 311] on div "FREE Returns" at bounding box center [1151, 320] width 393 height 19
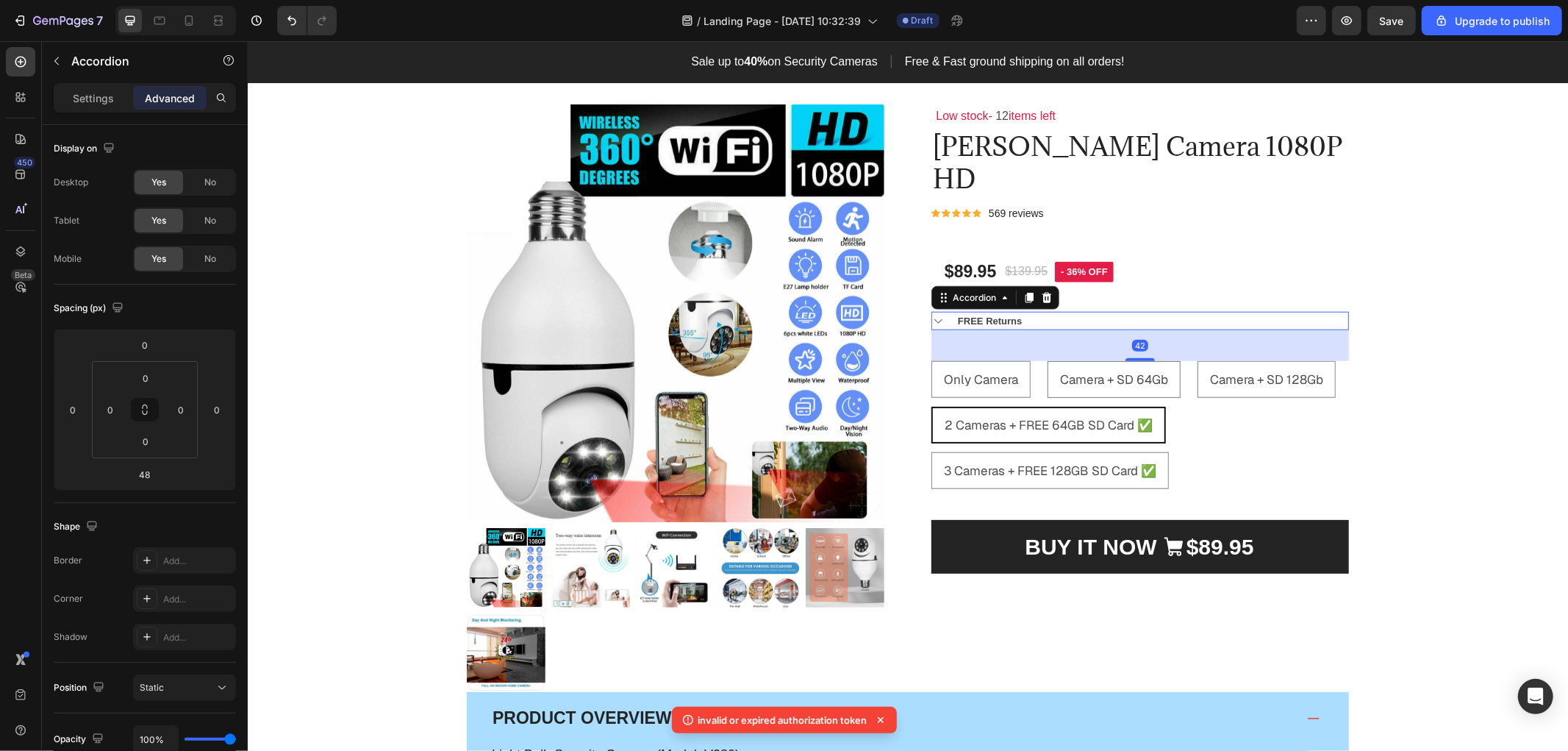
click at [1139, 563] on div "Low stock - 12 items left Text Block Orren Camera 1080P HD Product Title Icon I…" at bounding box center [1139, 397] width 417 height 587
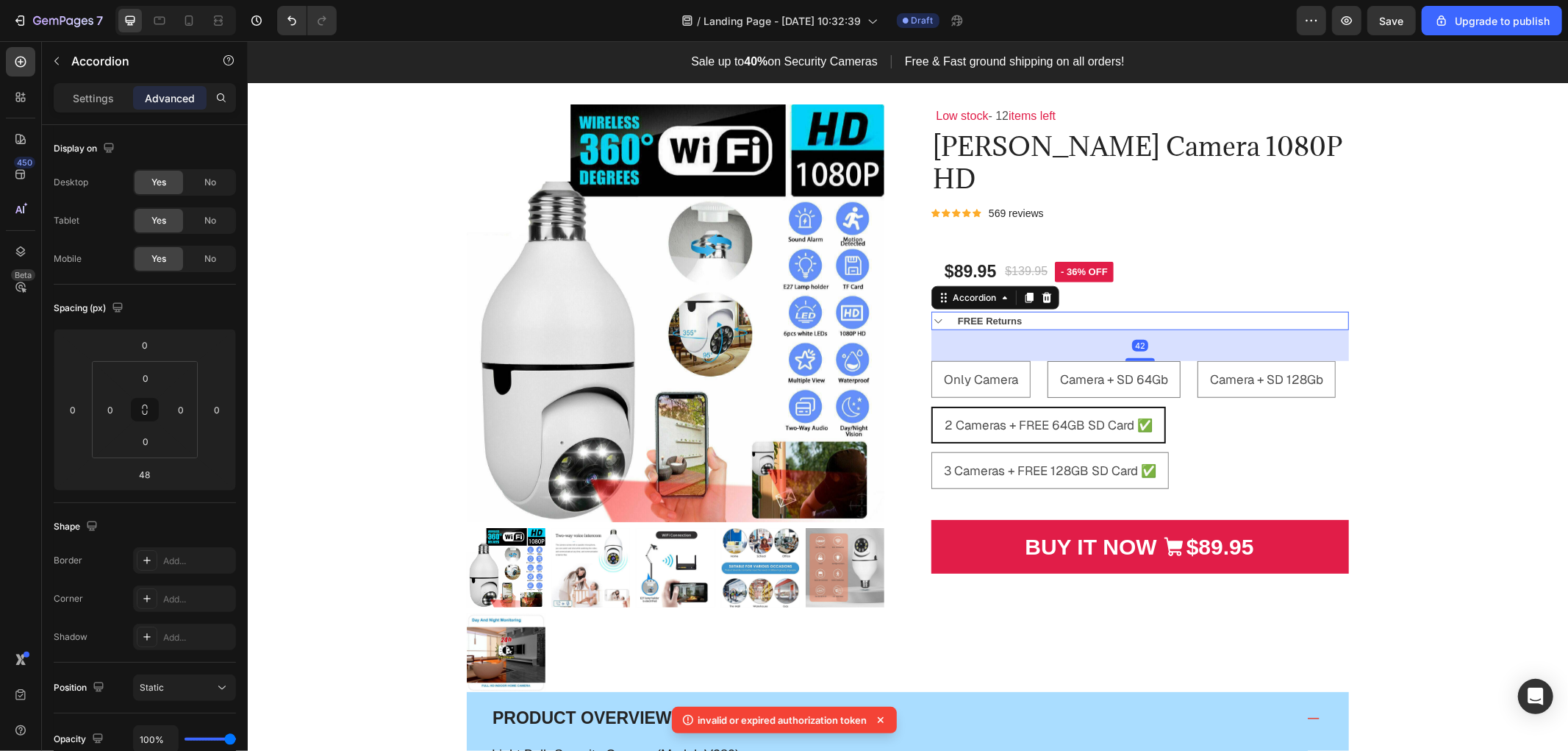
type input "42"
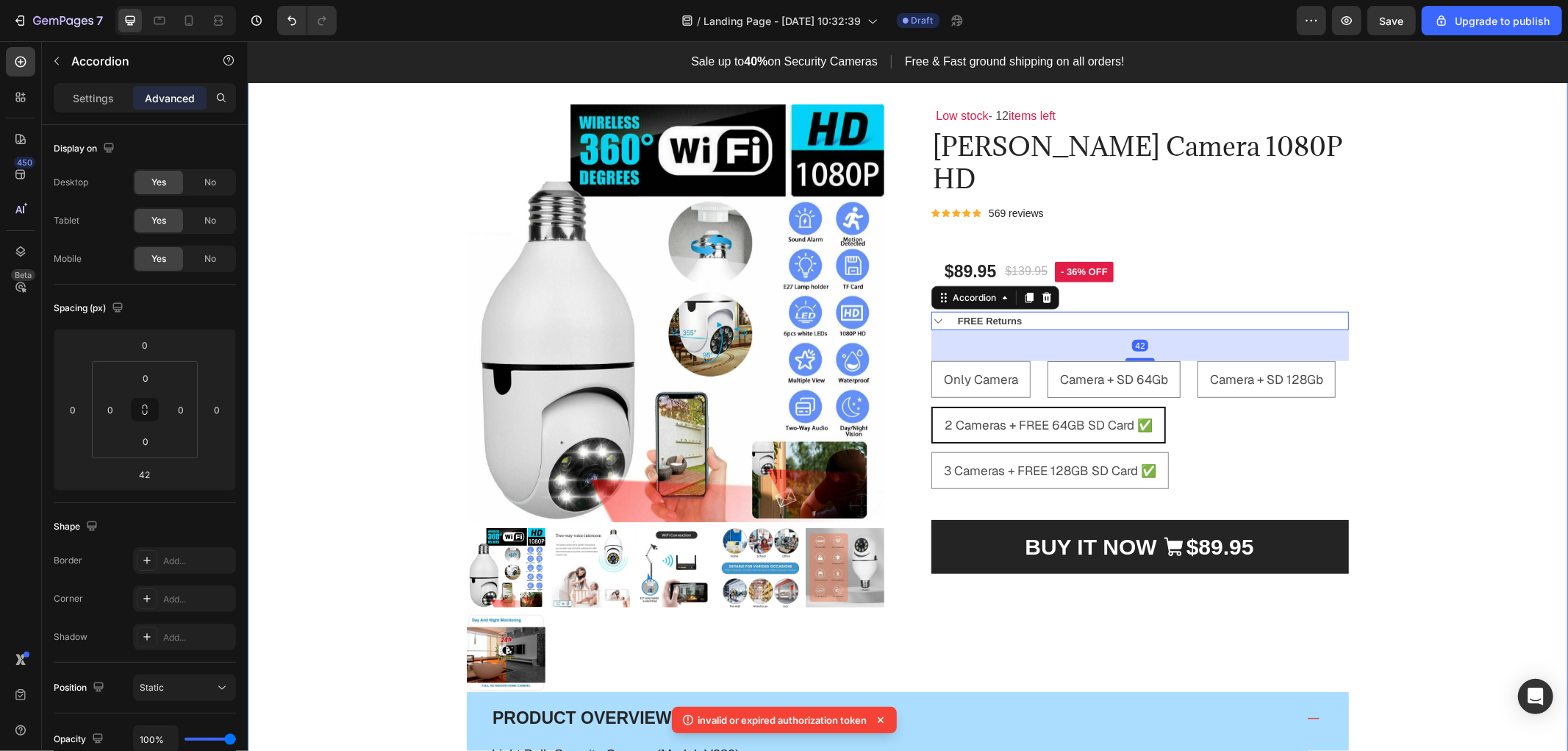
click at [1431, 402] on div "Product Images & Gallery Low stock - 12 items left Text Block Orren Camera 1080…" at bounding box center [906, 609] width 1298 height 1013
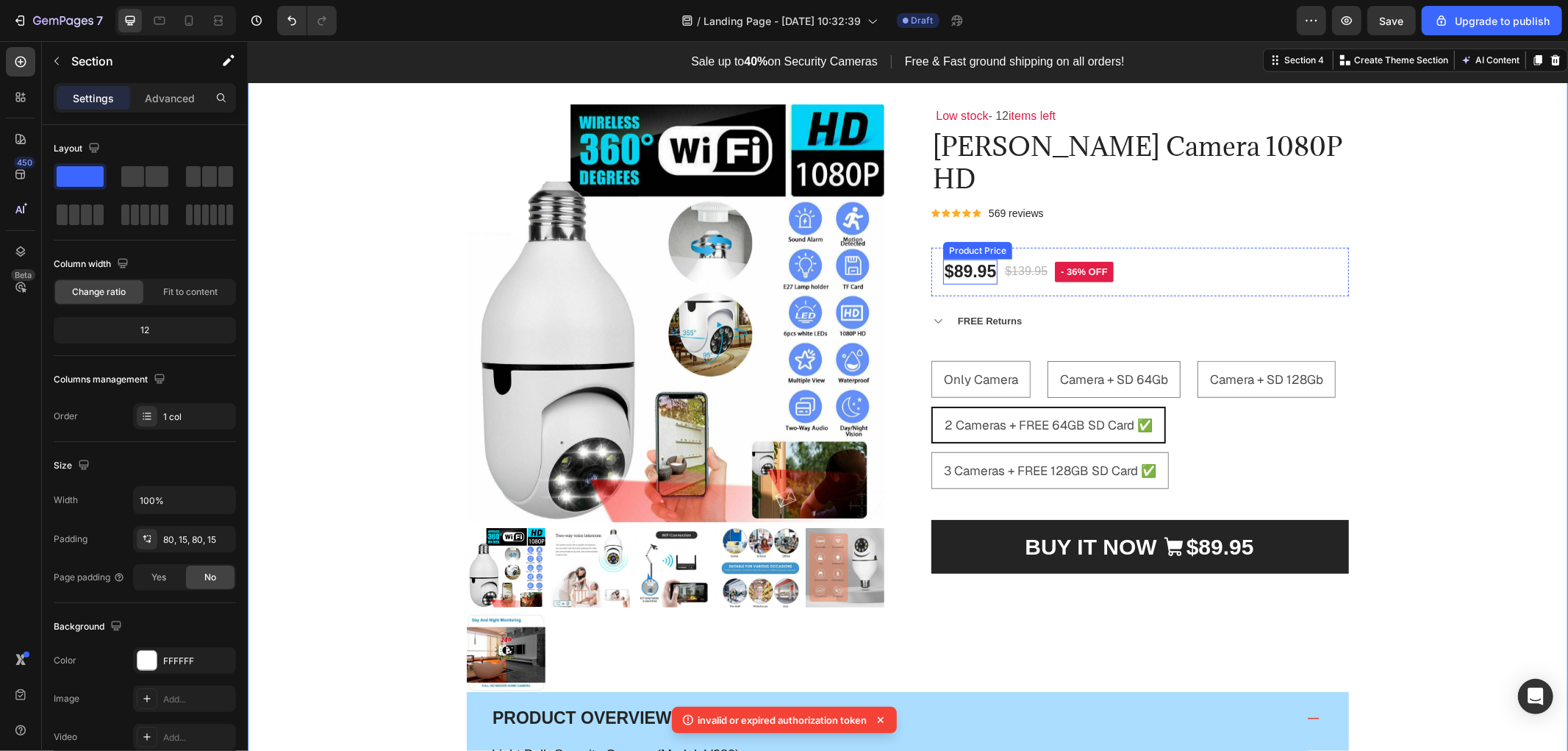
click at [971, 259] on div "$89.95" at bounding box center [969, 271] width 55 height 25
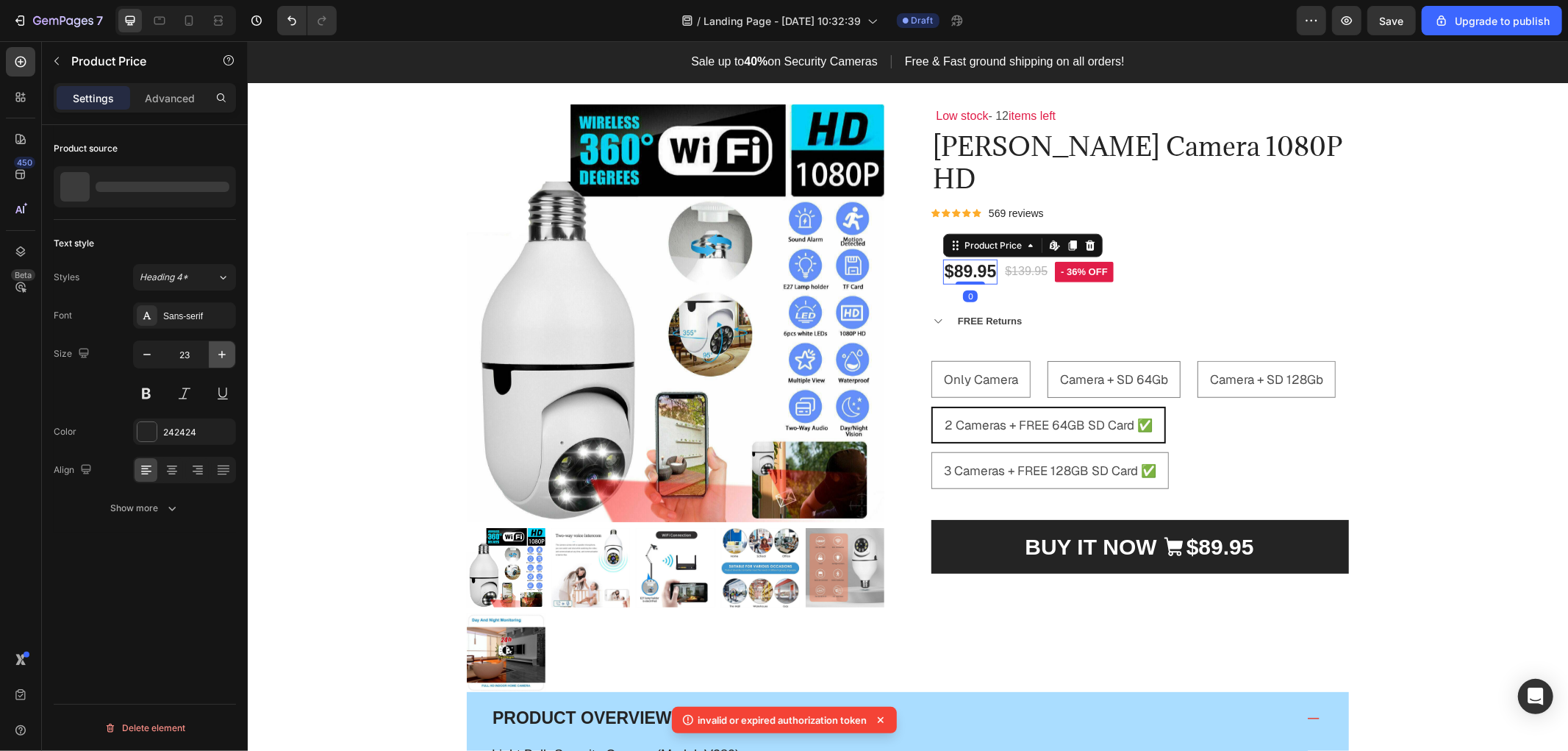
click at [217, 350] on icon "button" at bounding box center [222, 354] width 15 height 15
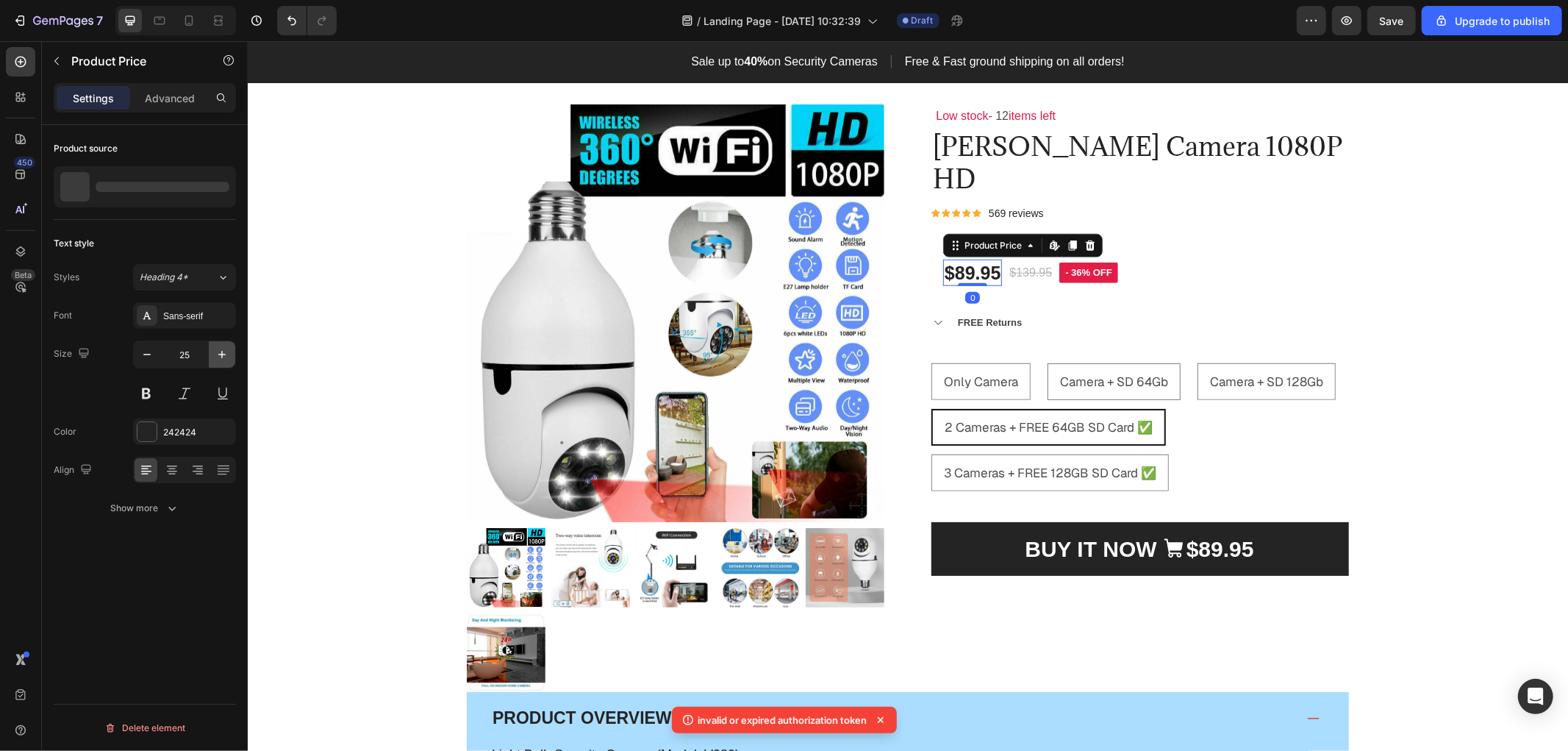
click at [217, 350] on icon "button" at bounding box center [222, 354] width 15 height 15
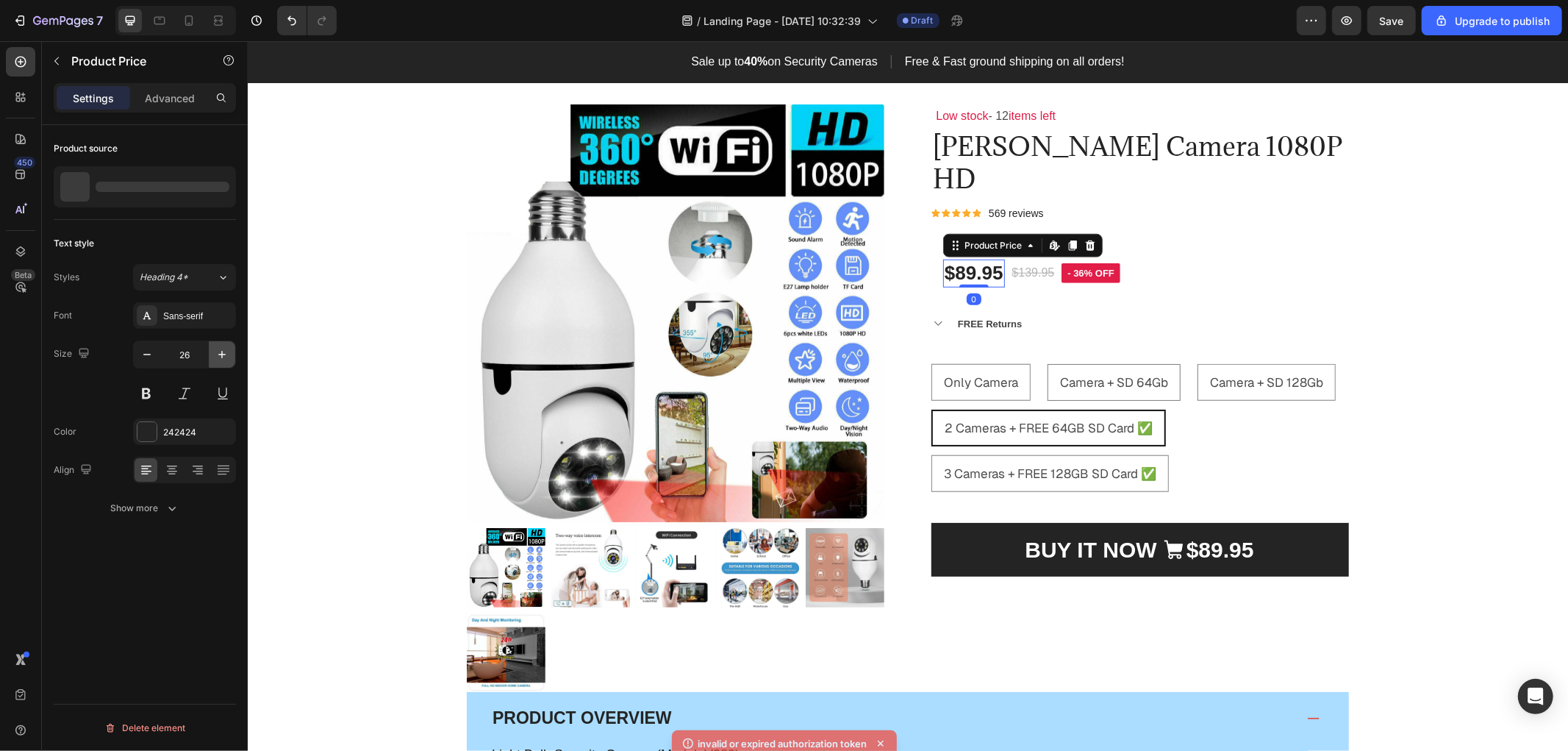
click at [217, 350] on icon "button" at bounding box center [222, 354] width 15 height 15
type input "28"
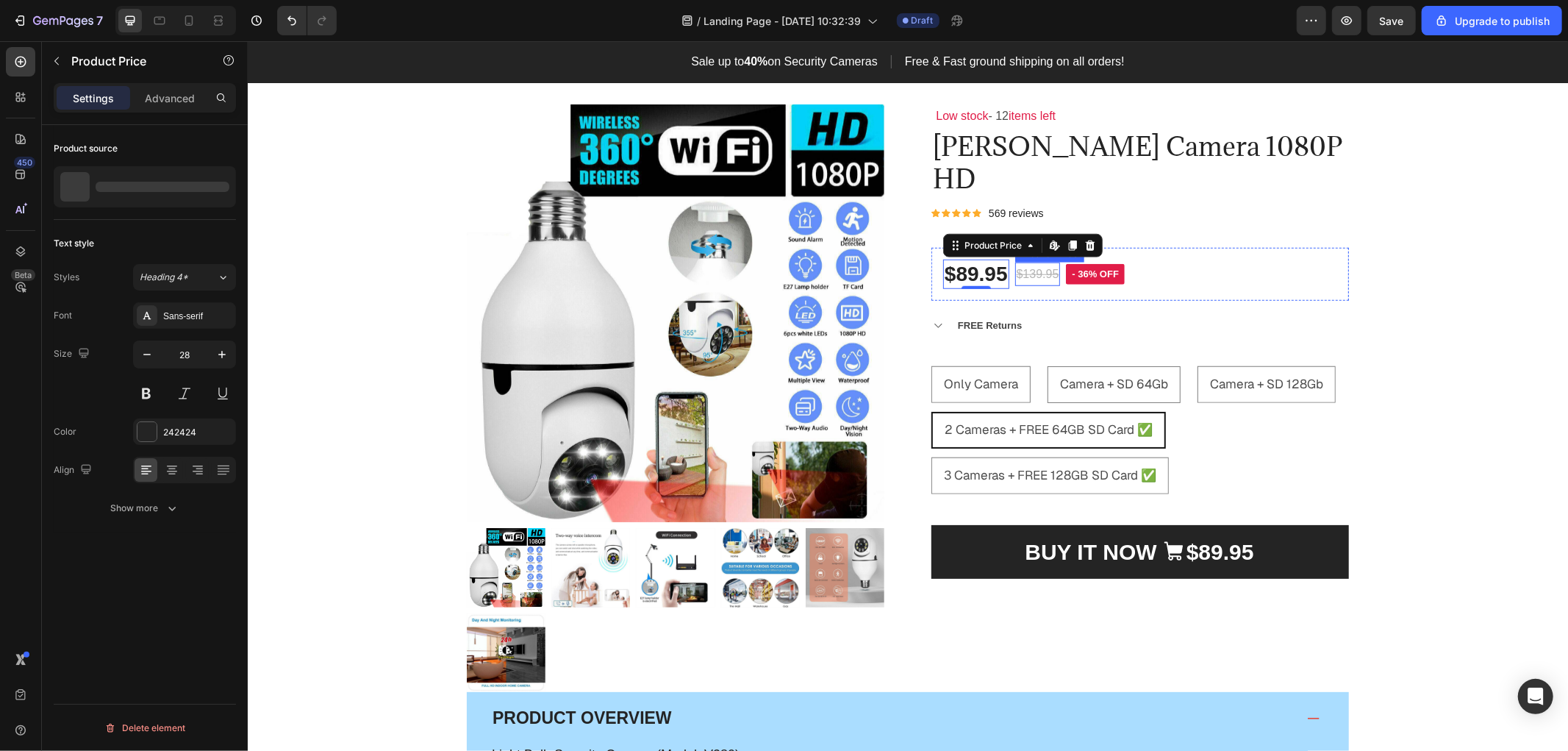
click at [1031, 262] on div "$139.95" at bounding box center [1037, 274] width 46 height 25
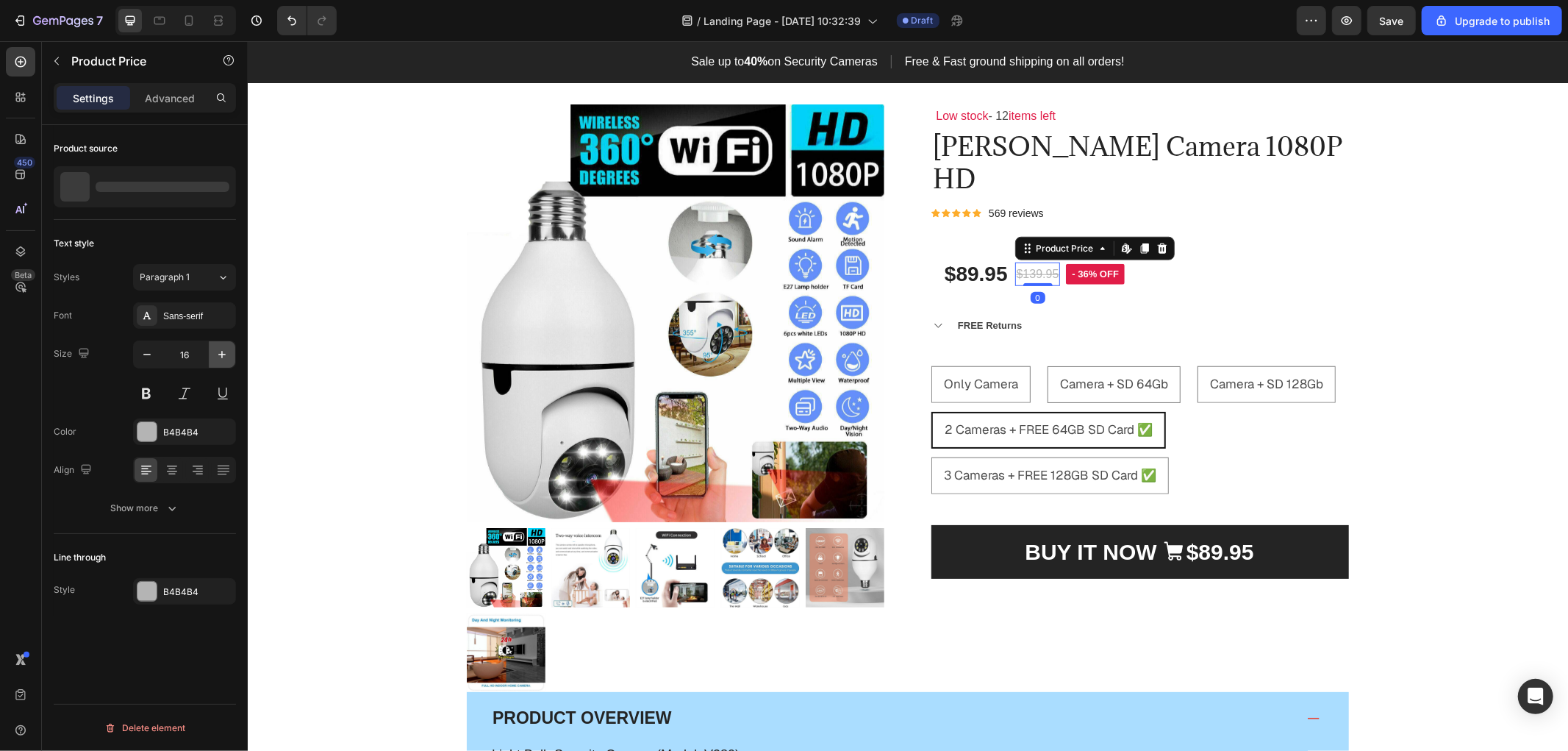
click at [224, 356] on icon "button" at bounding box center [222, 354] width 15 height 15
type input "19"
click at [1107, 263] on pre "- 36% off" at bounding box center [1102, 274] width 58 height 21
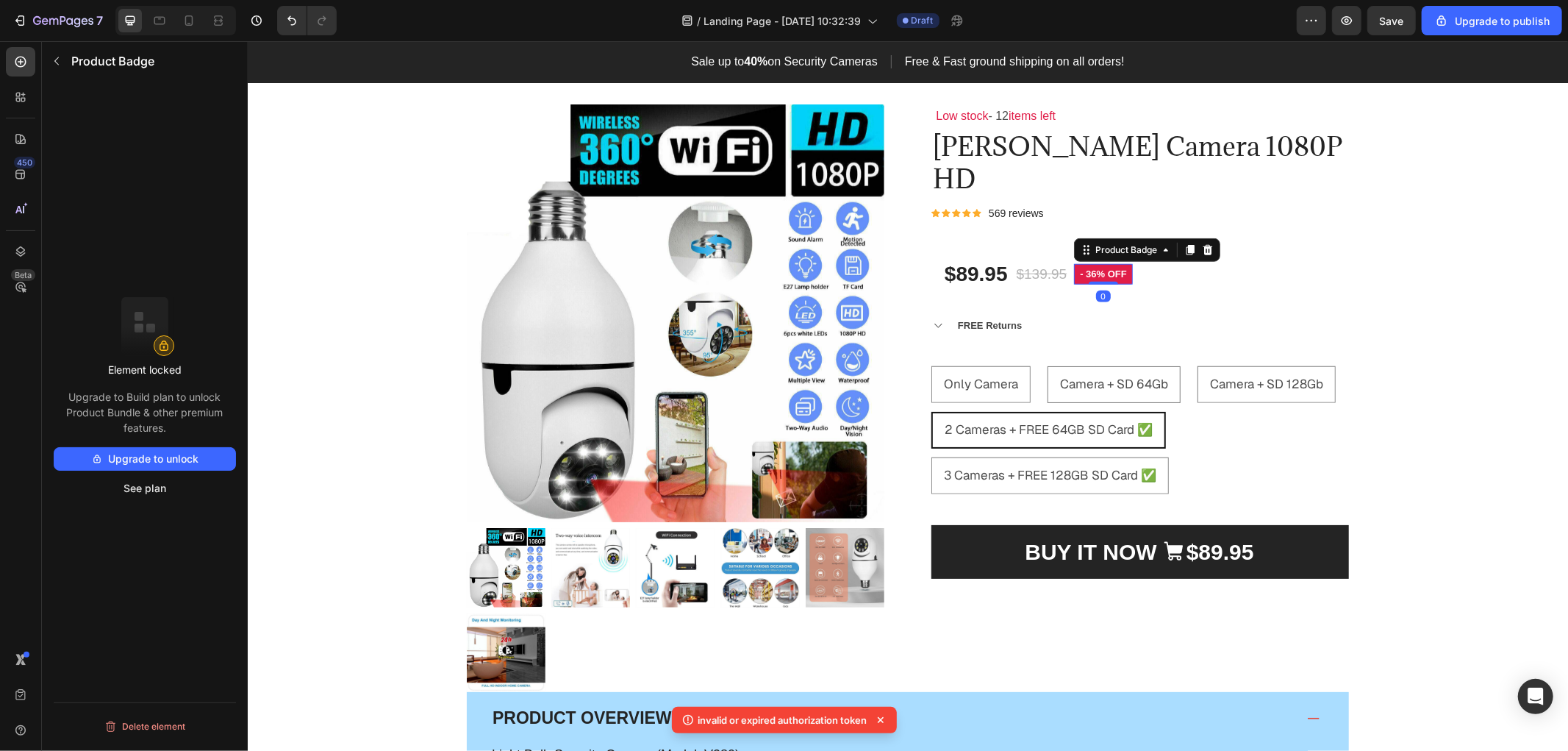
click at [1120, 263] on pre "- 36% off" at bounding box center [1102, 274] width 58 height 21
click at [1513, 311] on div "Product Images & Gallery Low stock - 12 items left Text Block Orren Camera 1080…" at bounding box center [906, 609] width 1298 height 1013
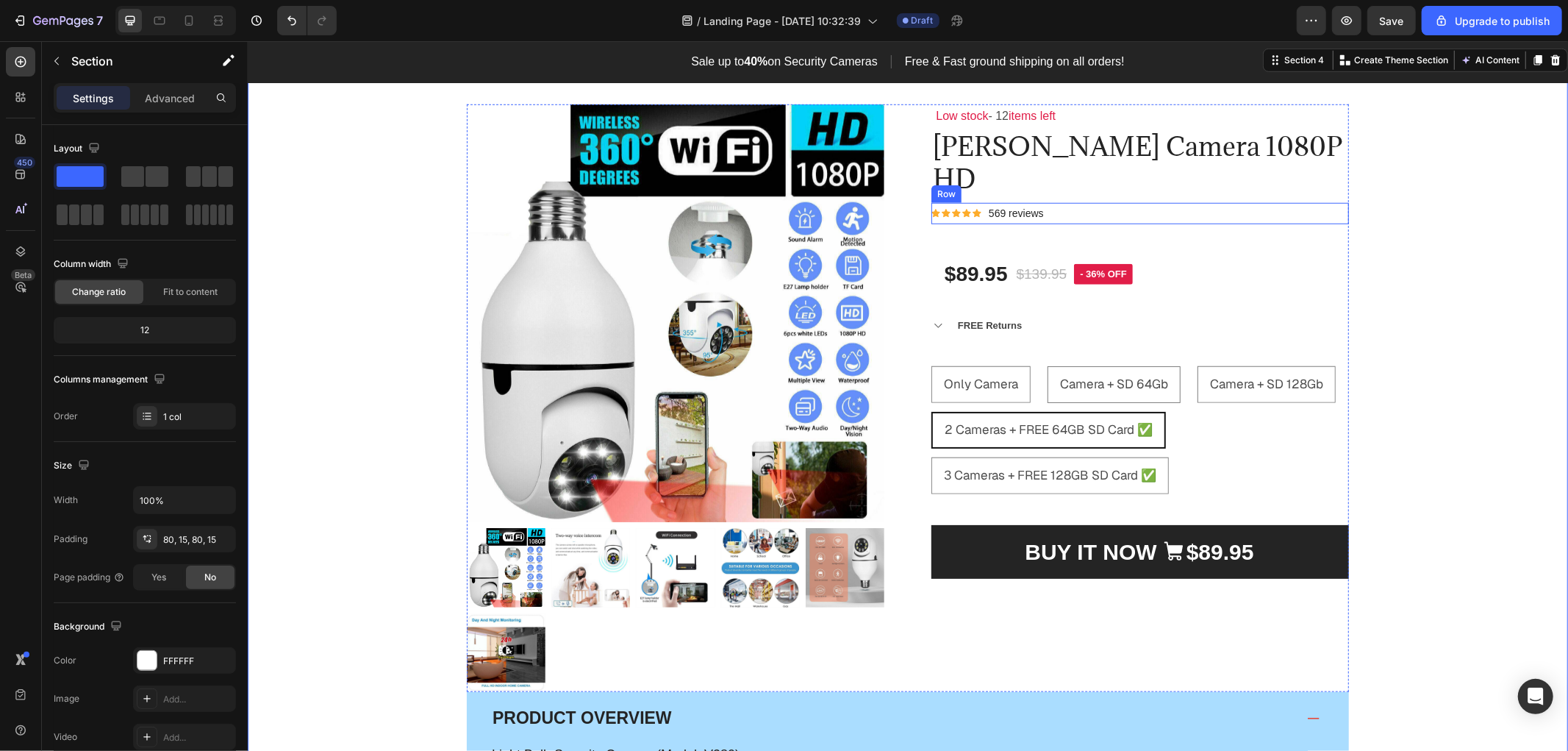
click at [1054, 202] on div "Icon Icon Icon Icon Icon Icon List Hoz 569 reviews Text block Row" at bounding box center [1139, 213] width 417 height 21
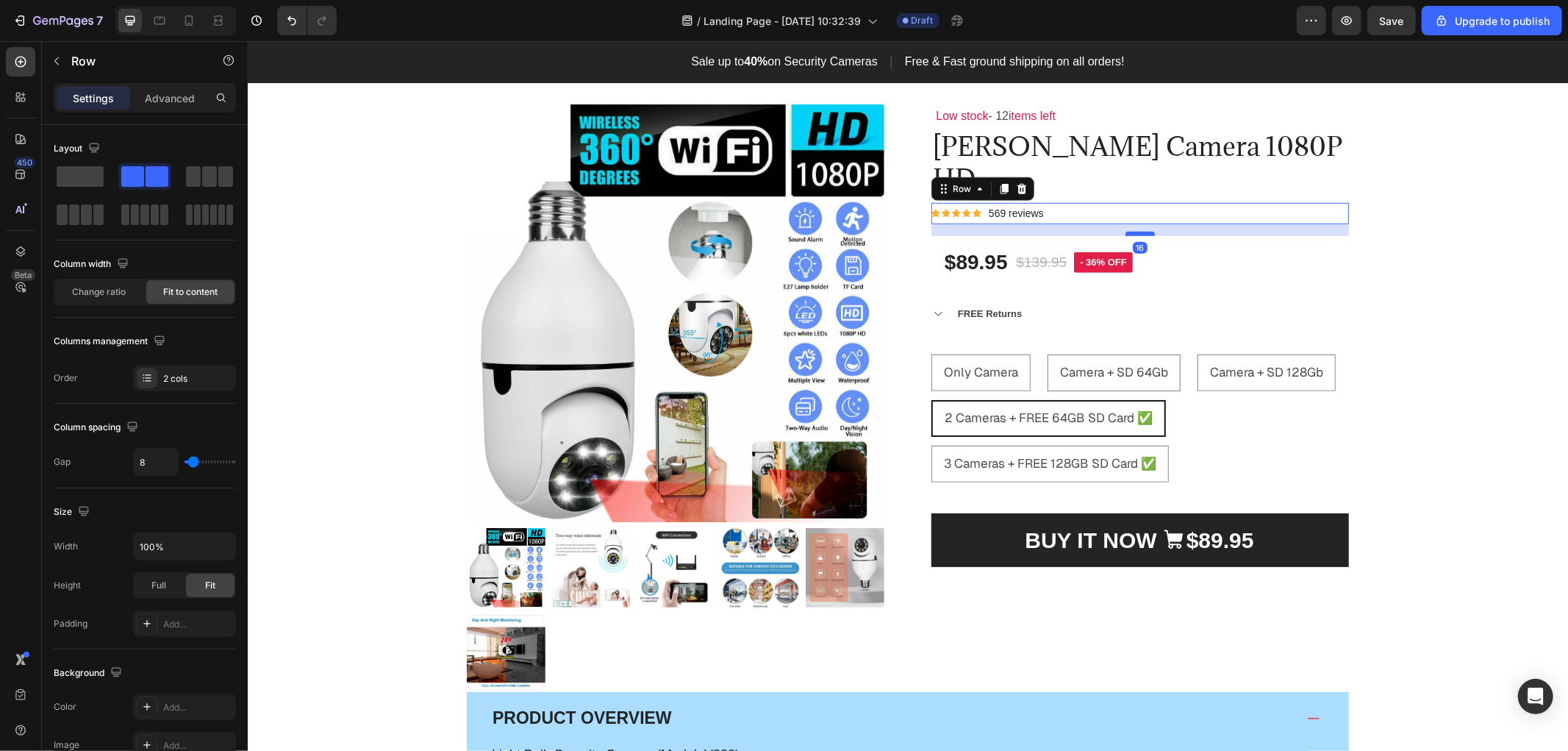
drag, startPoint x: 1134, startPoint y: 211, endPoint x: 1137, endPoint y: 199, distance: 12.4
click at [1137, 231] on div at bounding box center [1139, 233] width 29 height 5
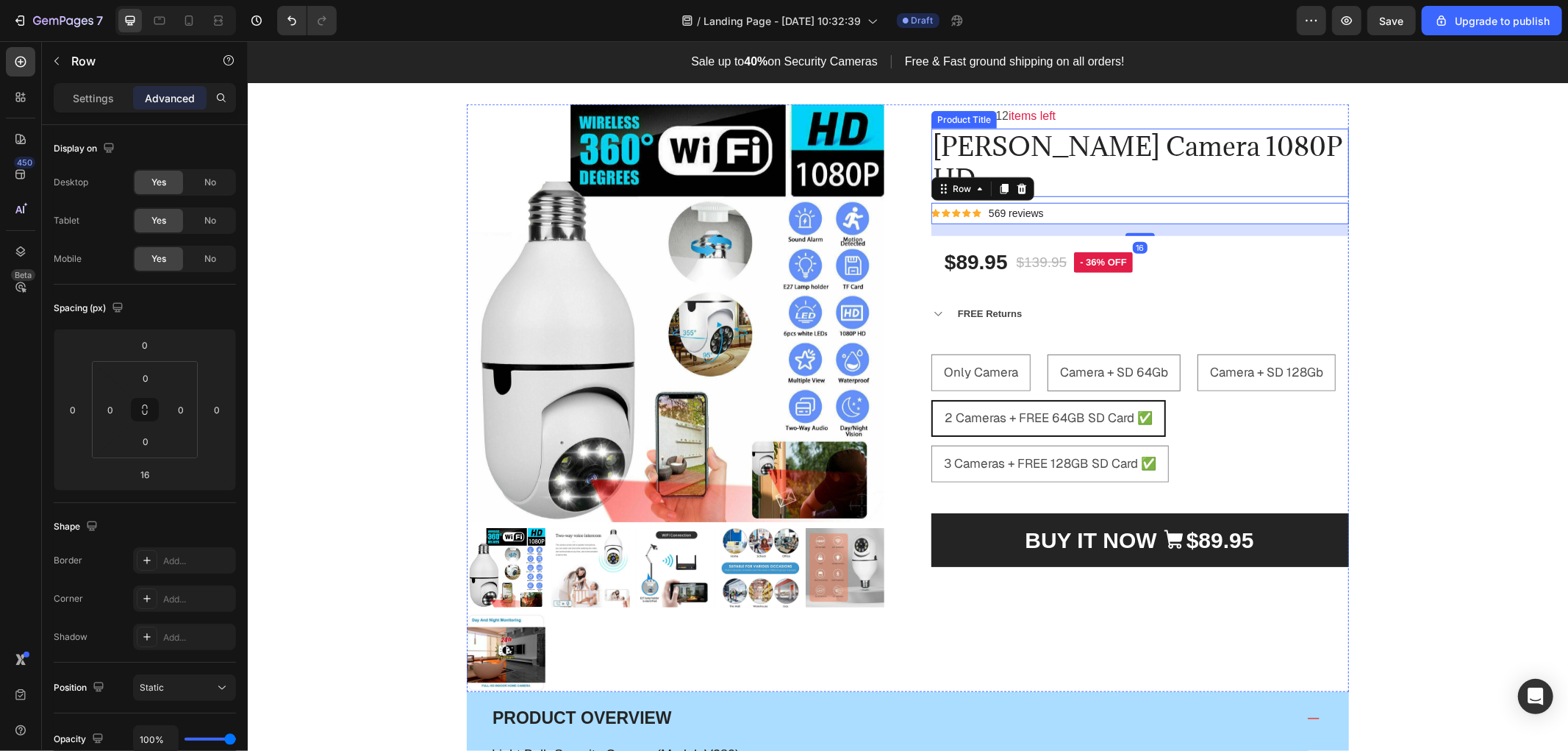
click at [1277, 144] on h1 "[PERSON_NAME] Camera 1080P HD" at bounding box center [1139, 162] width 417 height 68
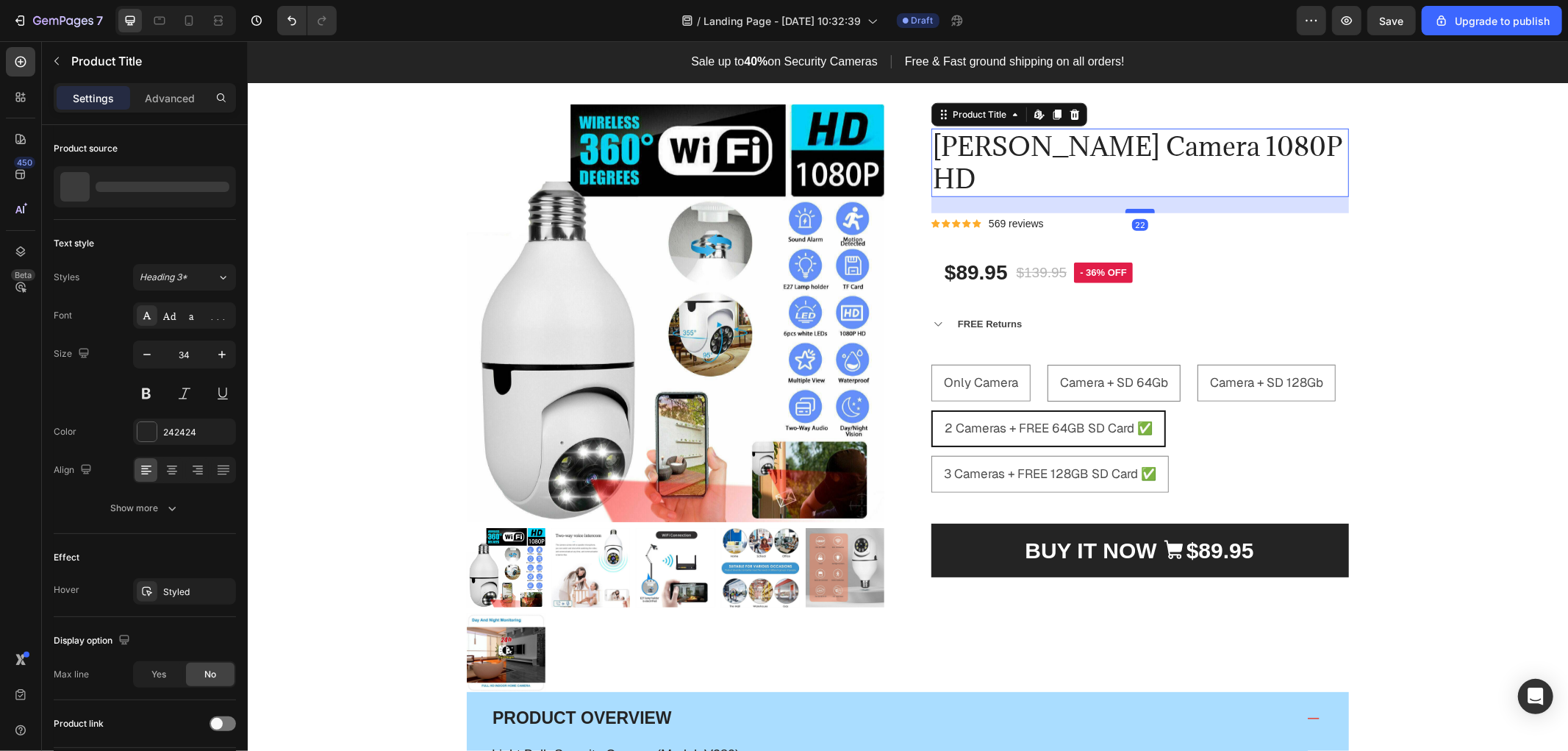
drag, startPoint x: 1133, startPoint y: 168, endPoint x: 1133, endPoint y: 179, distance: 11.0
click at [1133, 208] on div at bounding box center [1139, 210] width 29 height 5
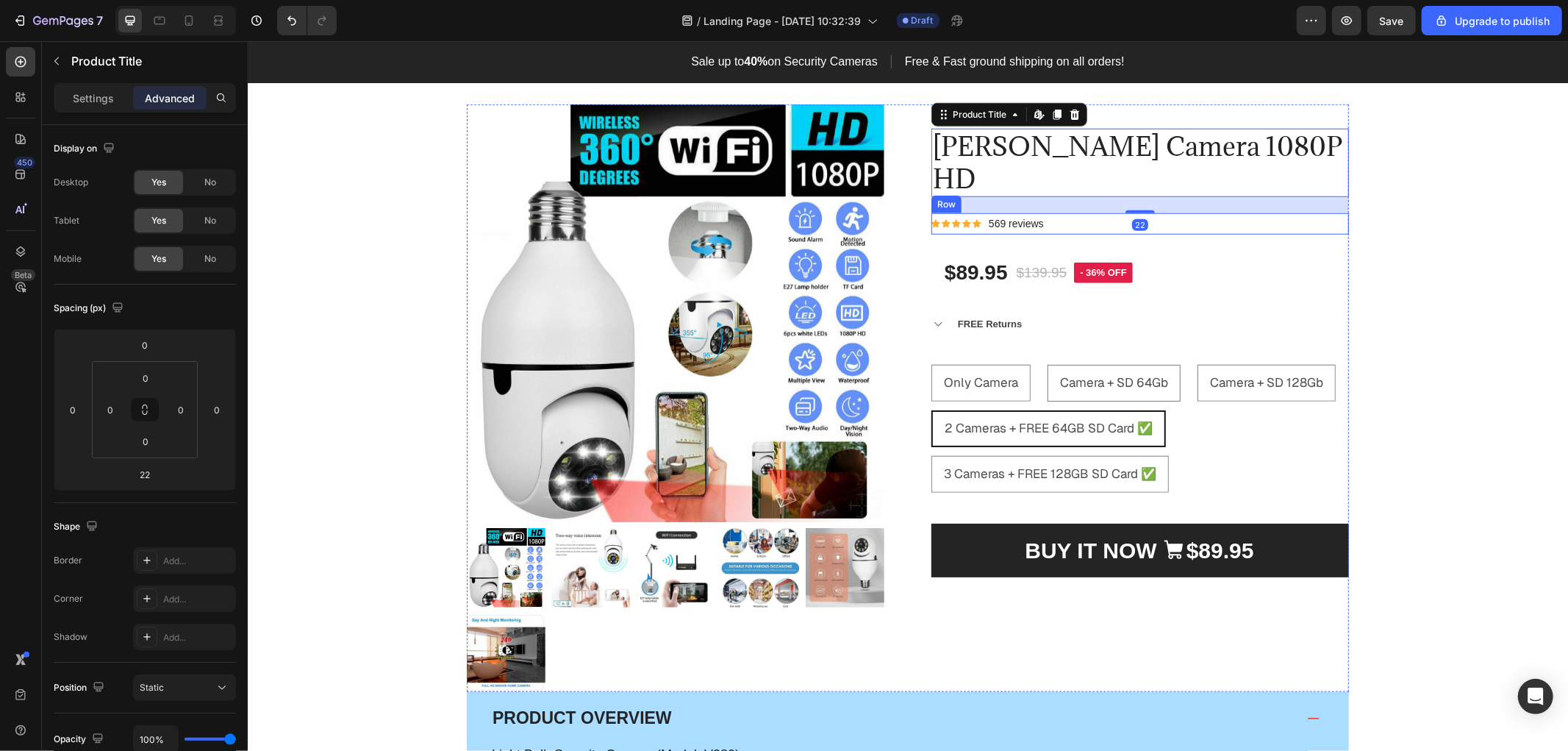
click at [1061, 213] on div "Icon Icon Icon Icon Icon Icon List Hoz 569 reviews Text block Row" at bounding box center [1139, 223] width 417 height 21
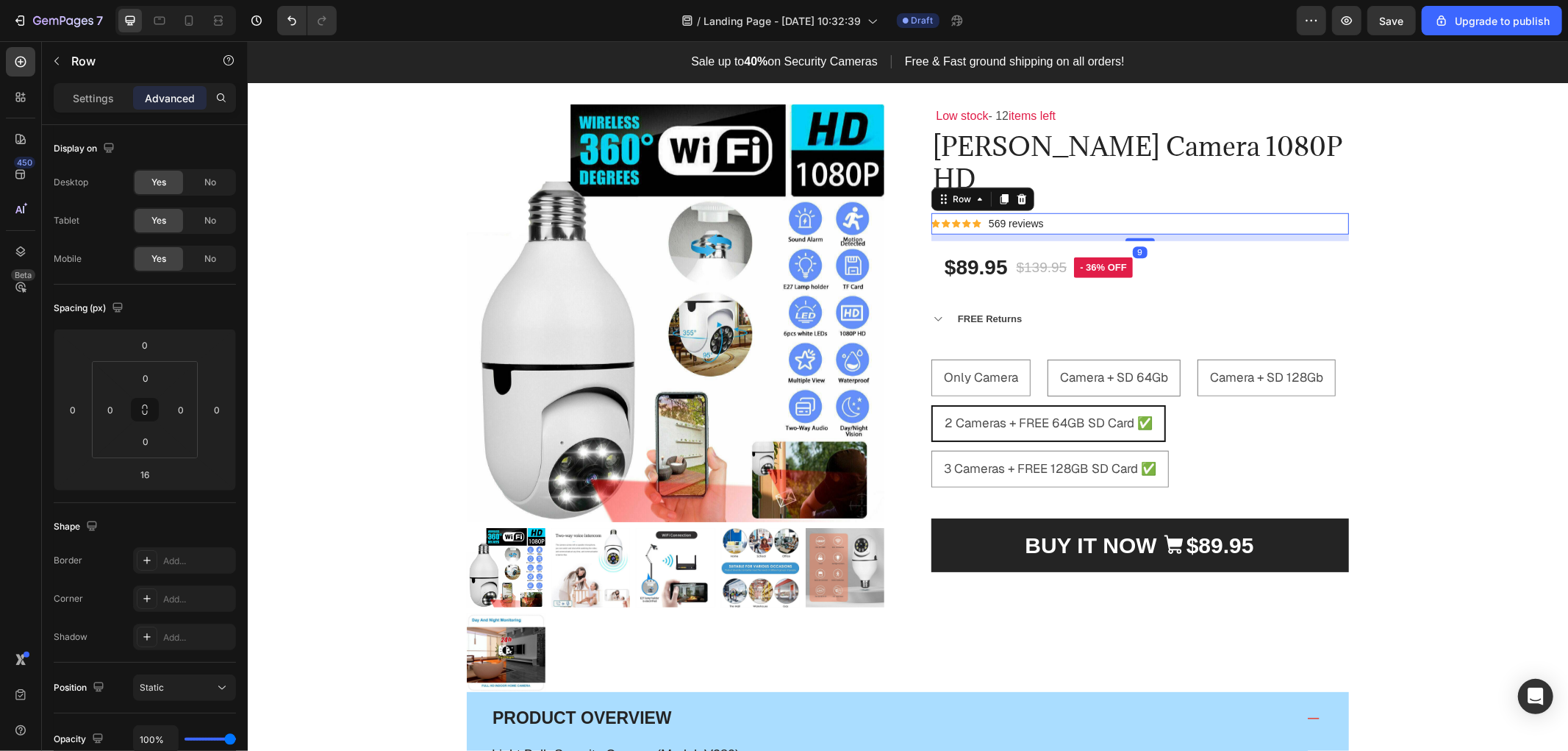
click at [1136, 237] on div at bounding box center [1139, 239] width 29 height 3
type input "9"
click at [1532, 286] on div "Product Images & Gallery Low stock - 12 items left Text Block Orren Camera 1080…" at bounding box center [906, 609] width 1298 height 1013
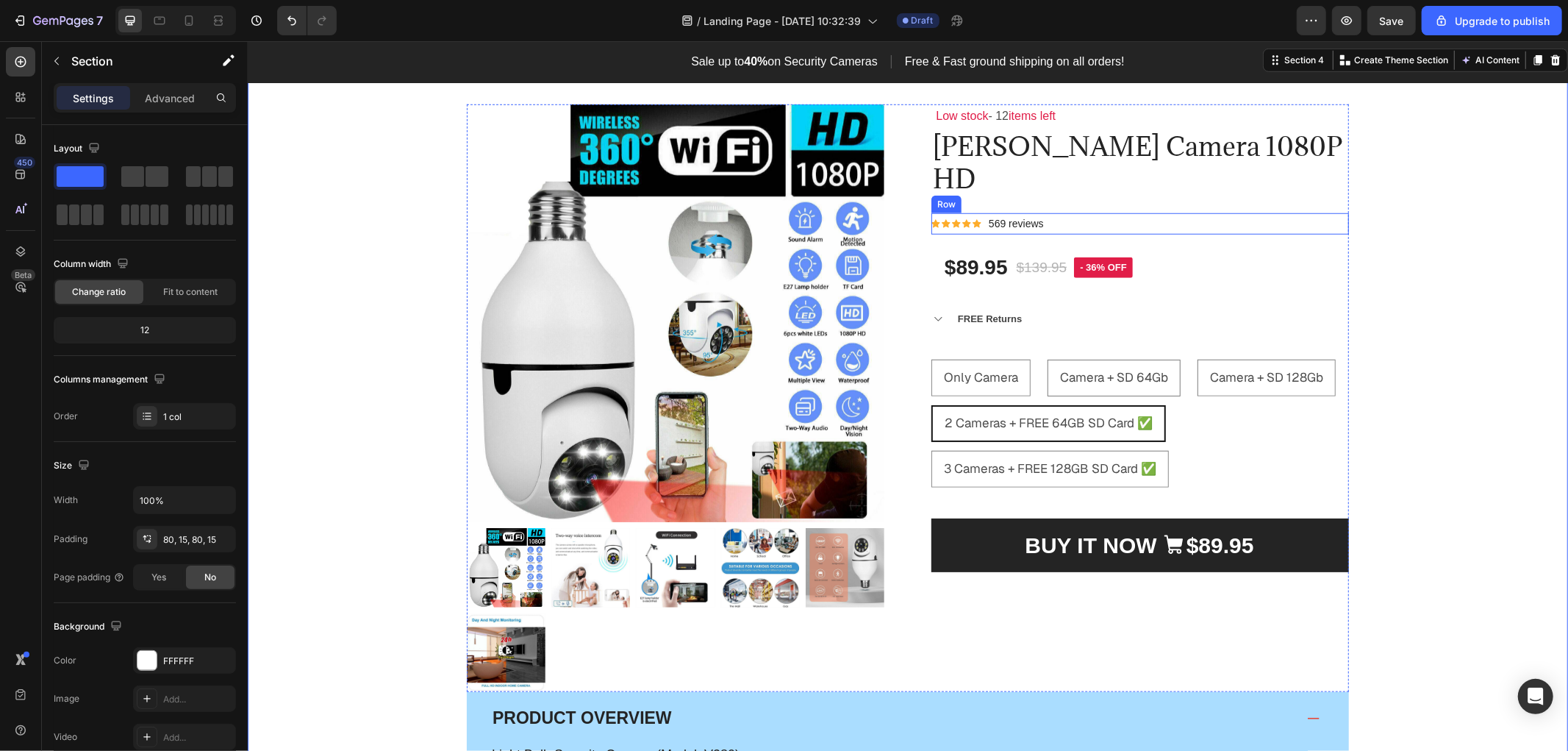
click at [1046, 213] on div "Icon Icon Icon Icon Icon Icon List Hoz 569 reviews Text block Row" at bounding box center [1139, 223] width 417 height 21
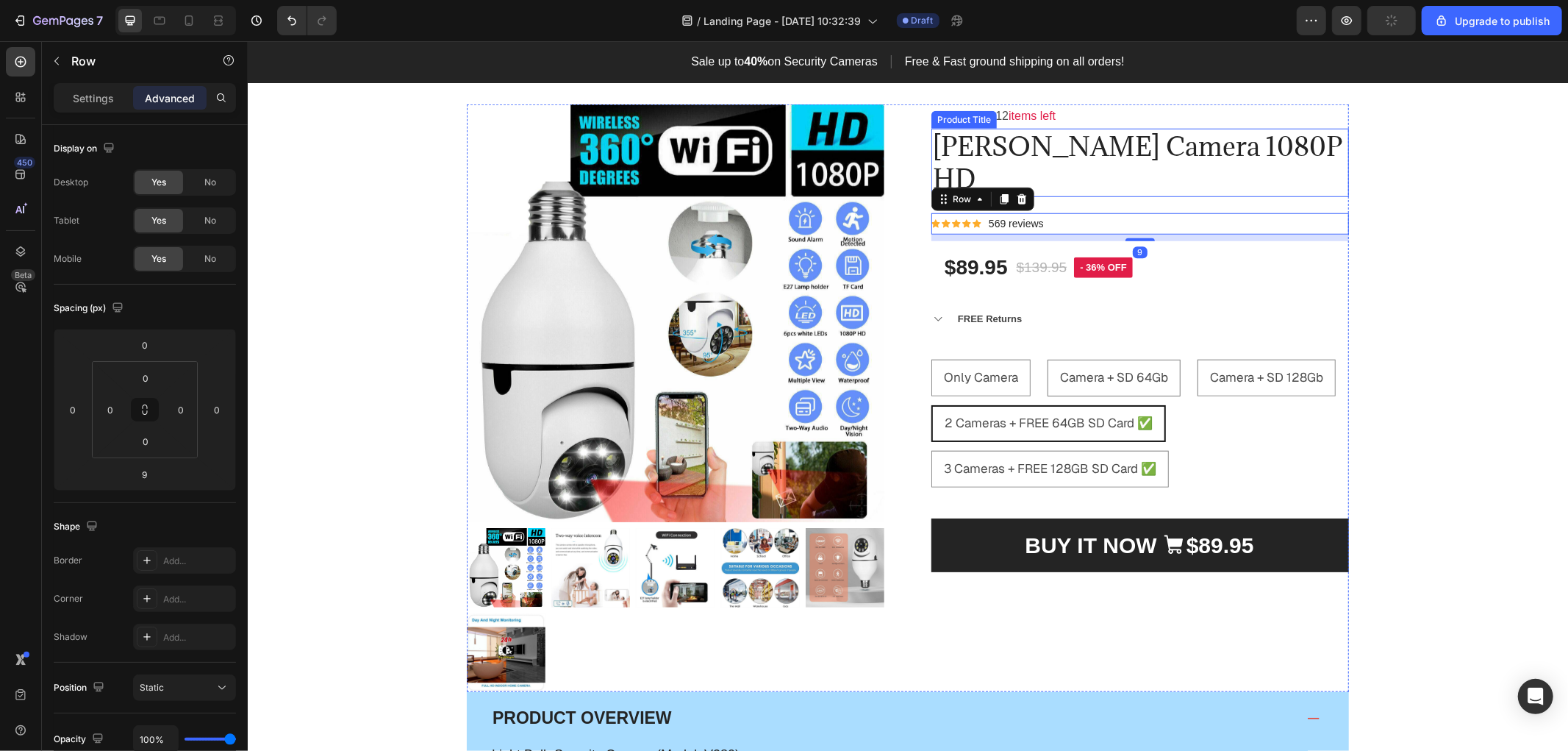
click at [1113, 149] on h1 "[PERSON_NAME] Camera 1080P HD" at bounding box center [1139, 162] width 417 height 68
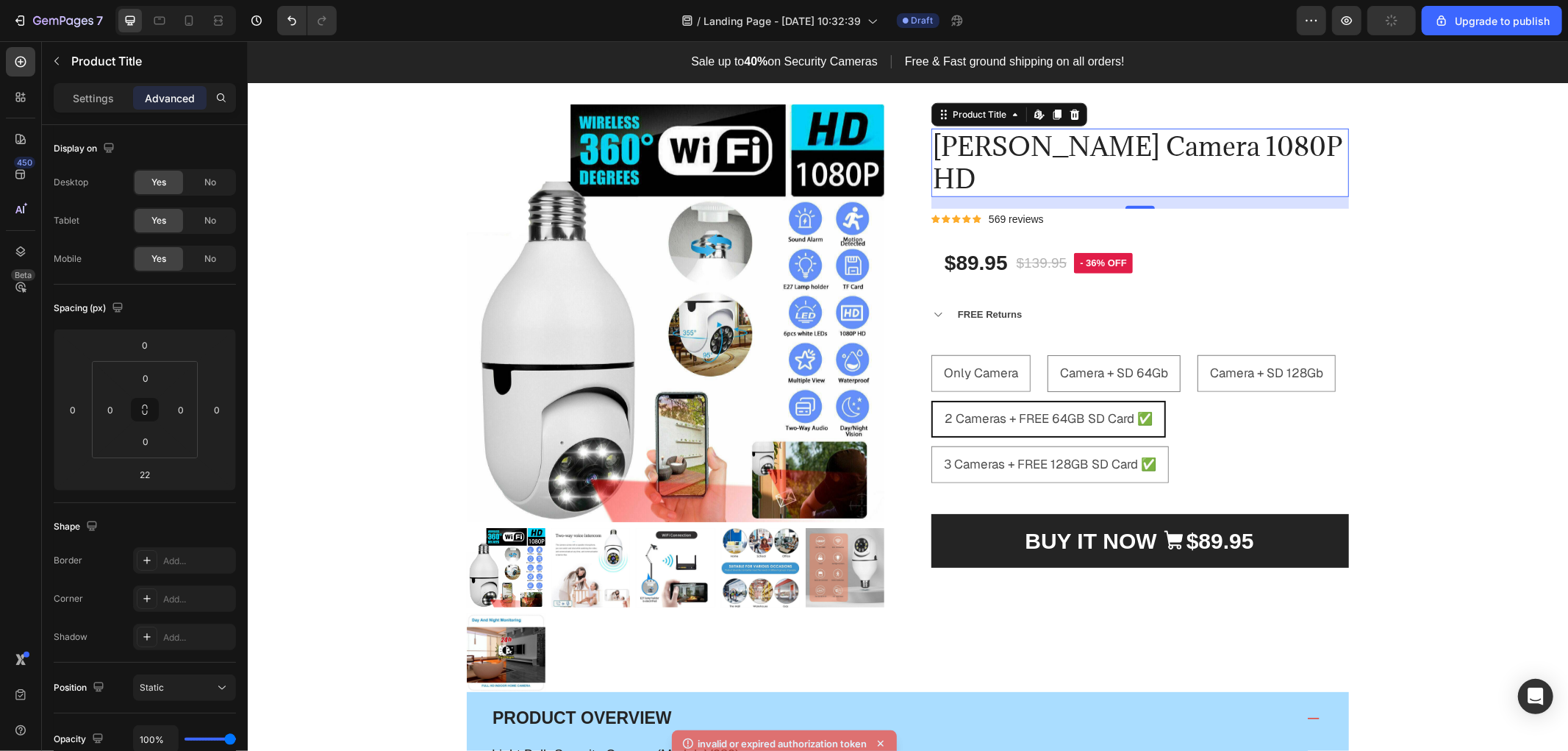
click at [1133, 205] on div at bounding box center [1139, 206] width 29 height 3
type input "16"
click at [1543, 380] on div "Product Images & Gallery Low stock - 12 items left Text Block Orren Camera 1080…" at bounding box center [906, 609] width 1320 height 1130
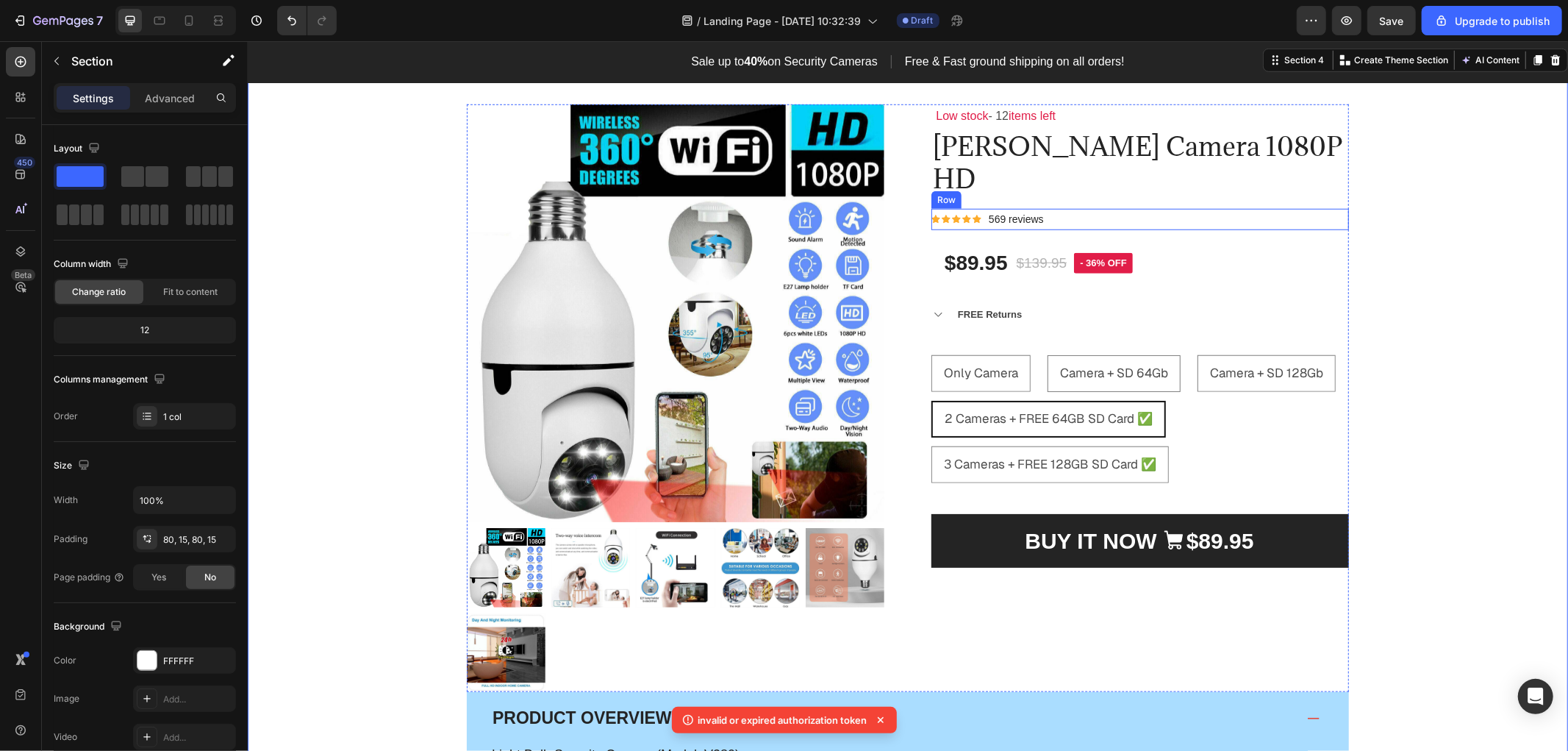
click at [1056, 208] on div "Icon Icon Icon Icon Icon Icon List Hoz 569 reviews Text block Row" at bounding box center [1139, 218] width 417 height 21
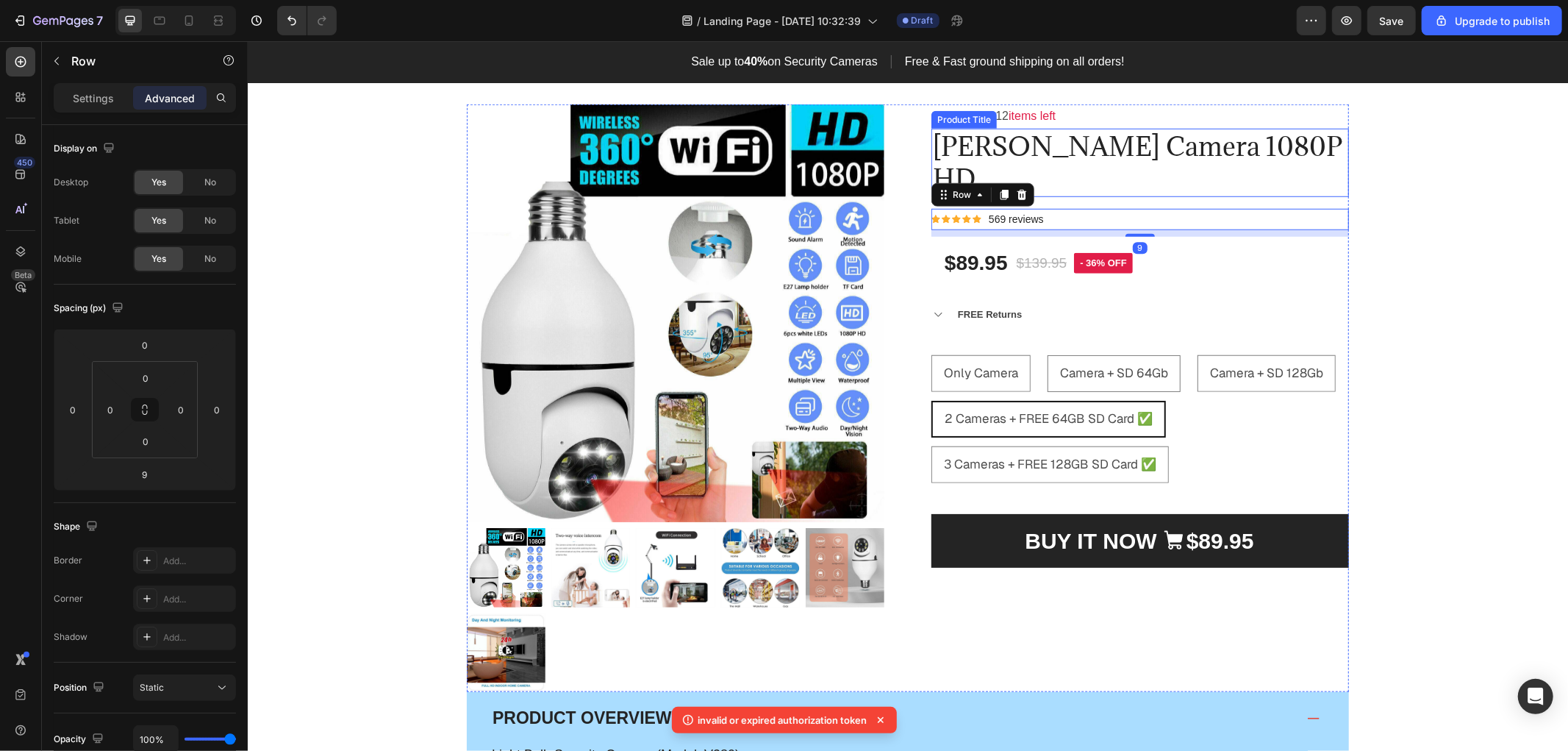
click at [1121, 151] on h1 "[PERSON_NAME] Camera 1080P HD" at bounding box center [1139, 162] width 417 height 68
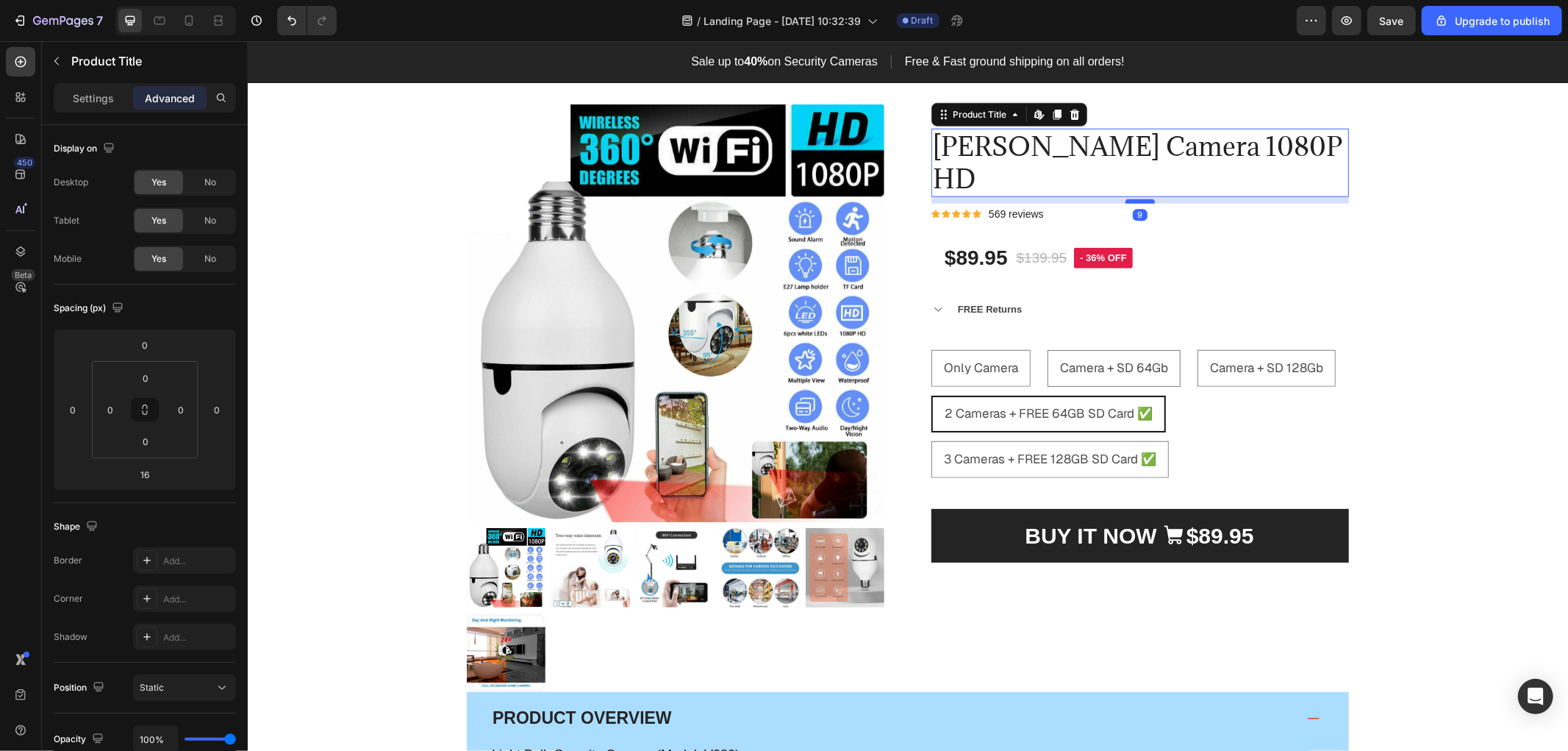
click at [1136, 198] on div at bounding box center [1139, 201] width 29 height 5
type input "9"
click at [1533, 346] on div "Product Images & Gallery Low stock - 12 items left Text Block Orren Camera 1080…" at bounding box center [906, 609] width 1298 height 1013
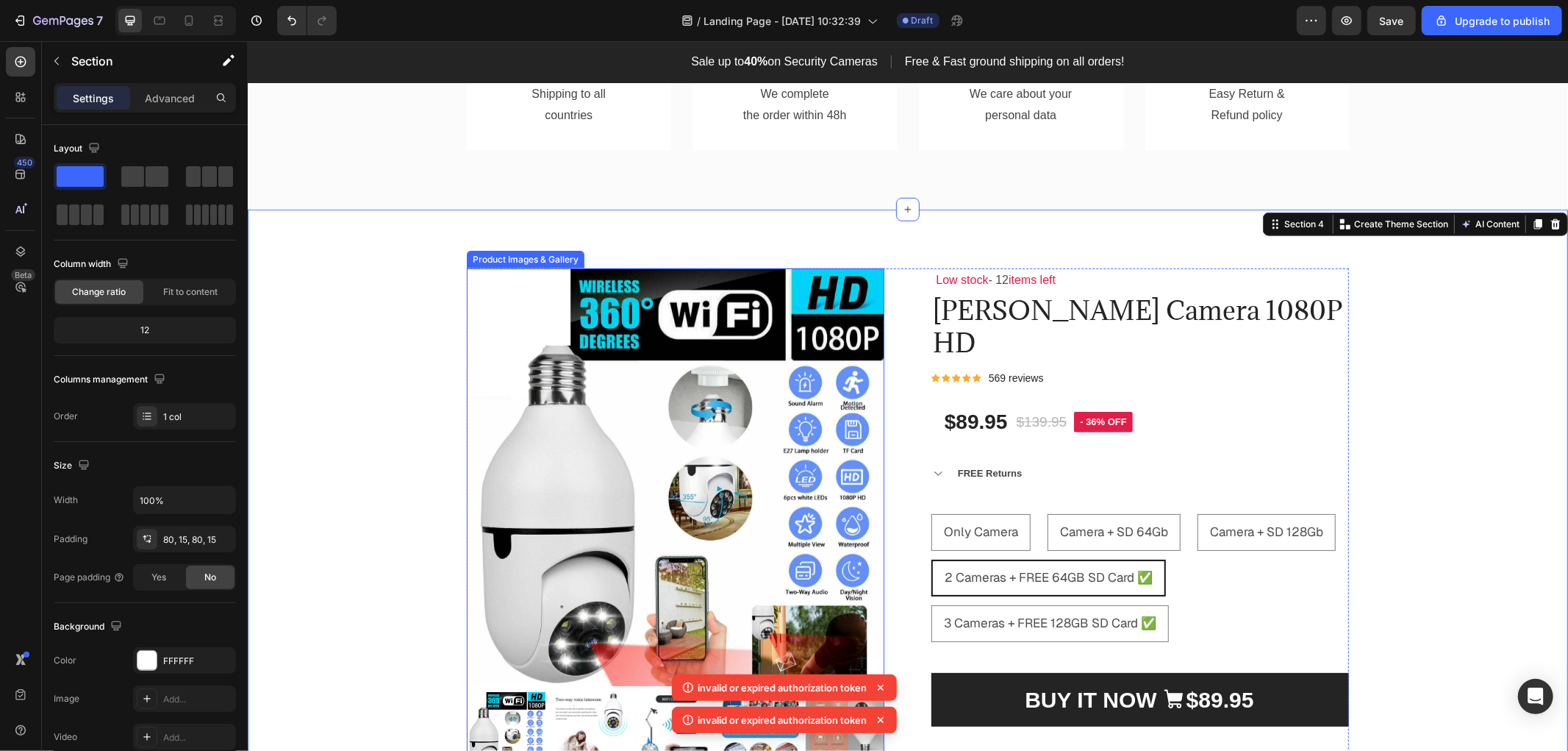
scroll to position [934, 0]
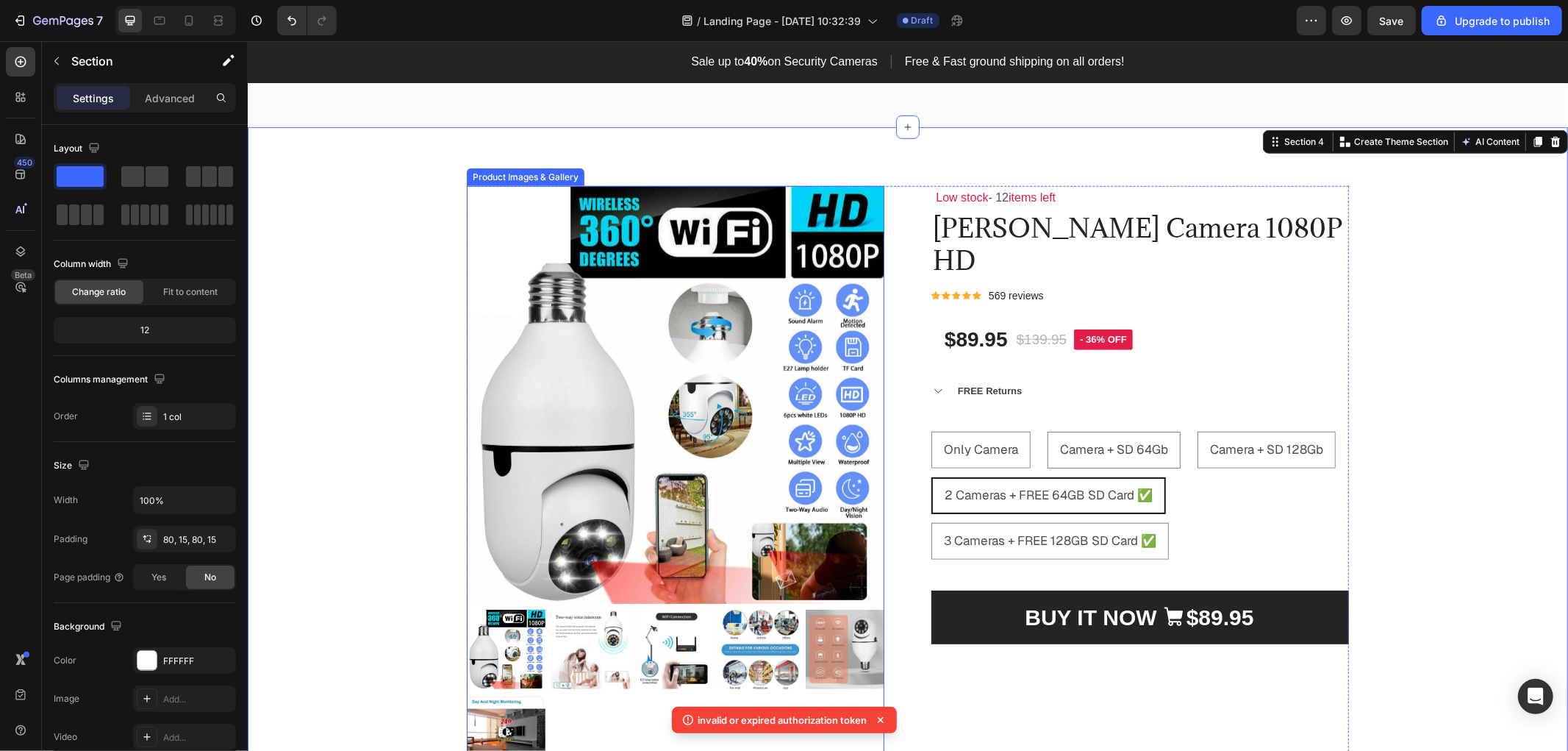
click at [621, 409] on img at bounding box center [675, 394] width 417 height 417
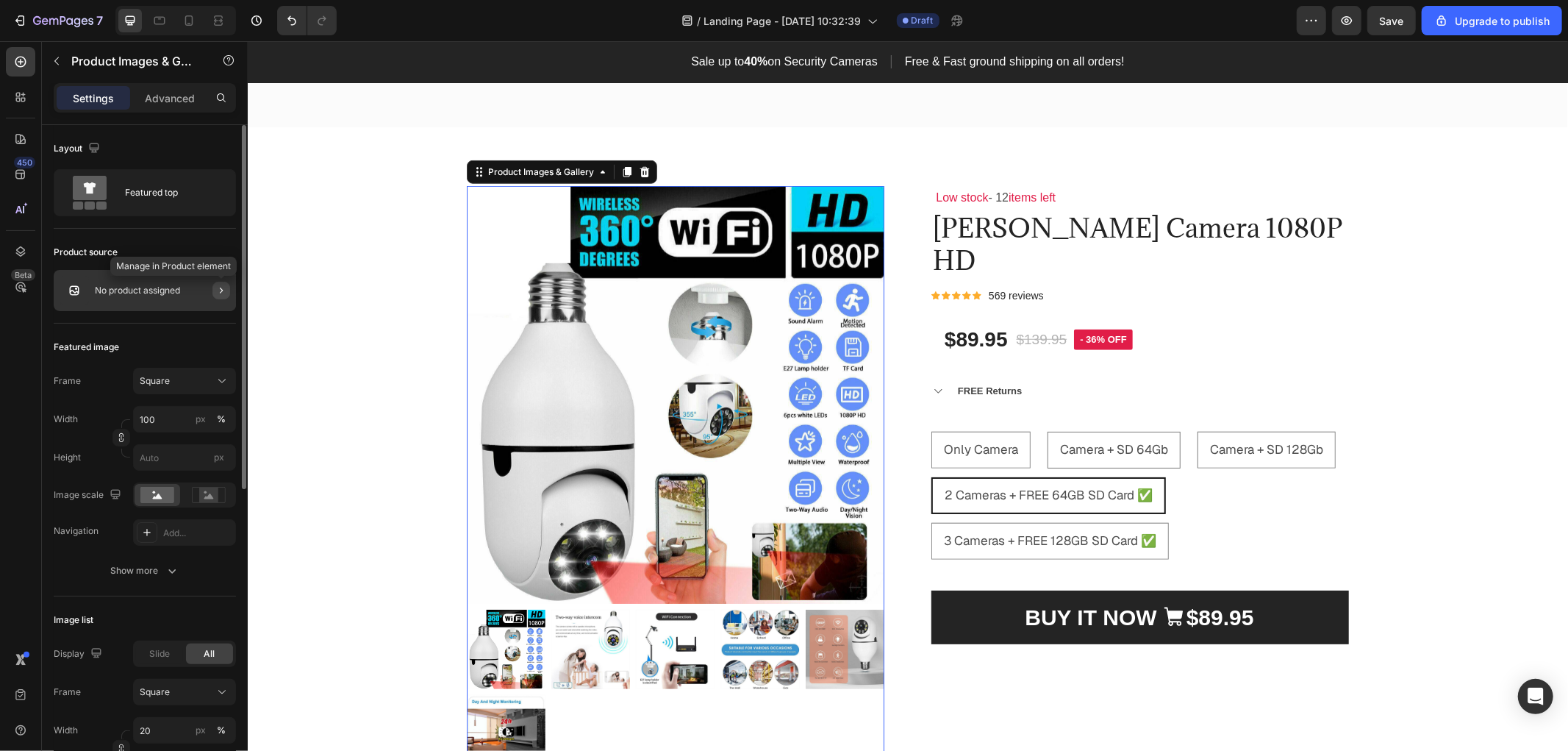
click at [225, 292] on icon "button" at bounding box center [221, 290] width 12 height 12
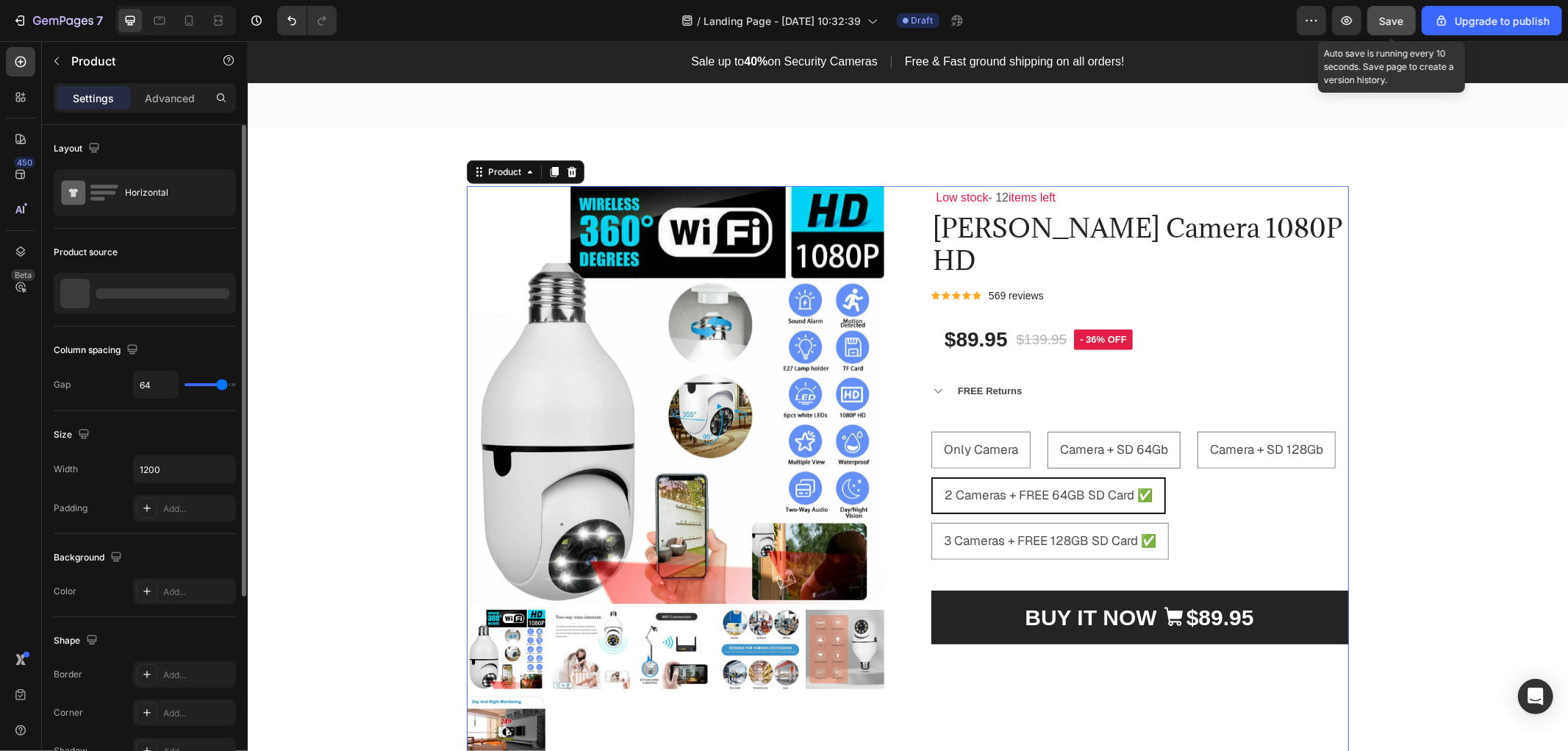
drag, startPoint x: 1413, startPoint y: 20, endPoint x: 1203, endPoint y: 181, distance: 264.6
click at [1413, 20] on button "Save" at bounding box center [1391, 20] width 48 height 29
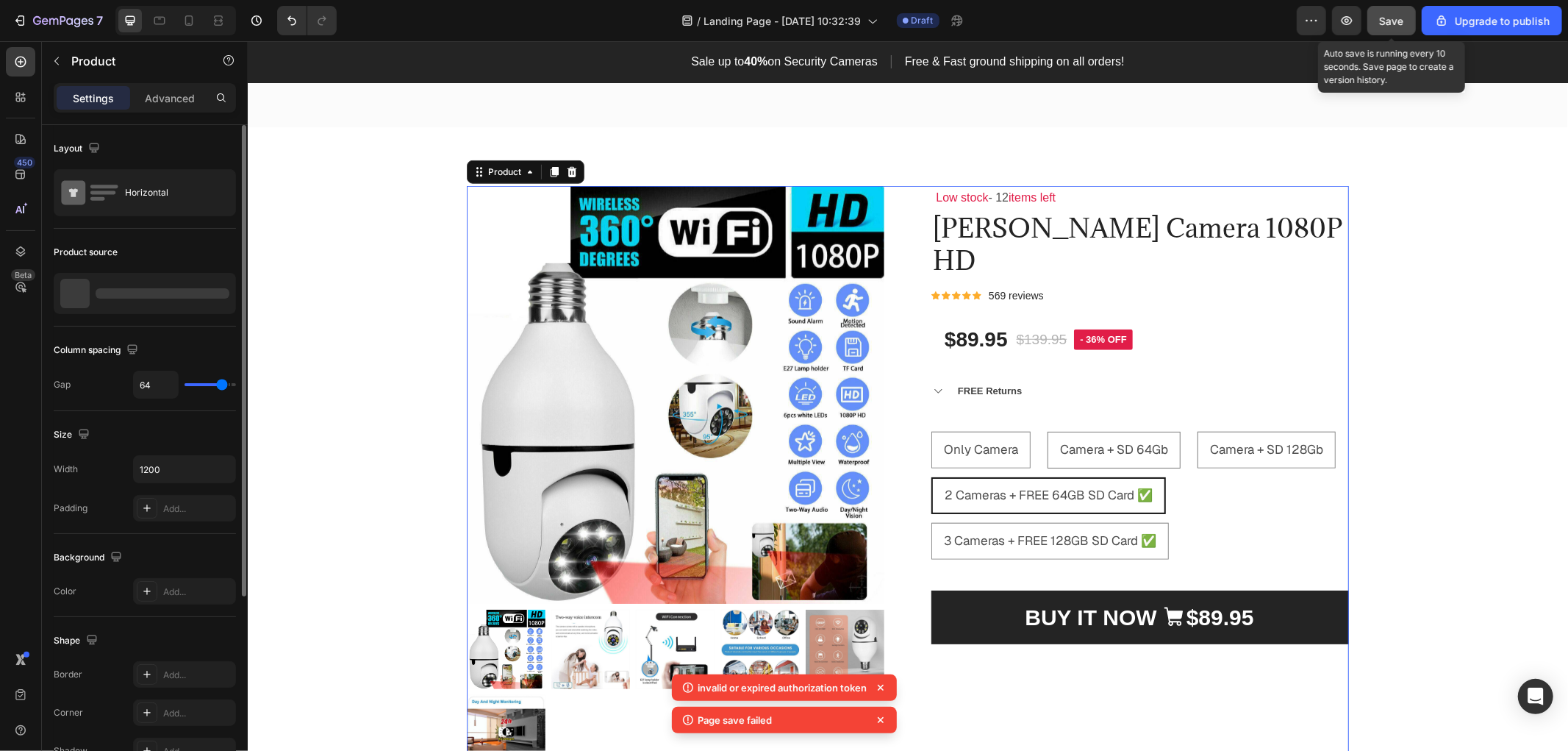
click at [1404, 26] on span "Save" at bounding box center [1392, 21] width 24 height 13
click at [1404, 21] on span "Save" at bounding box center [1392, 21] width 24 height 13
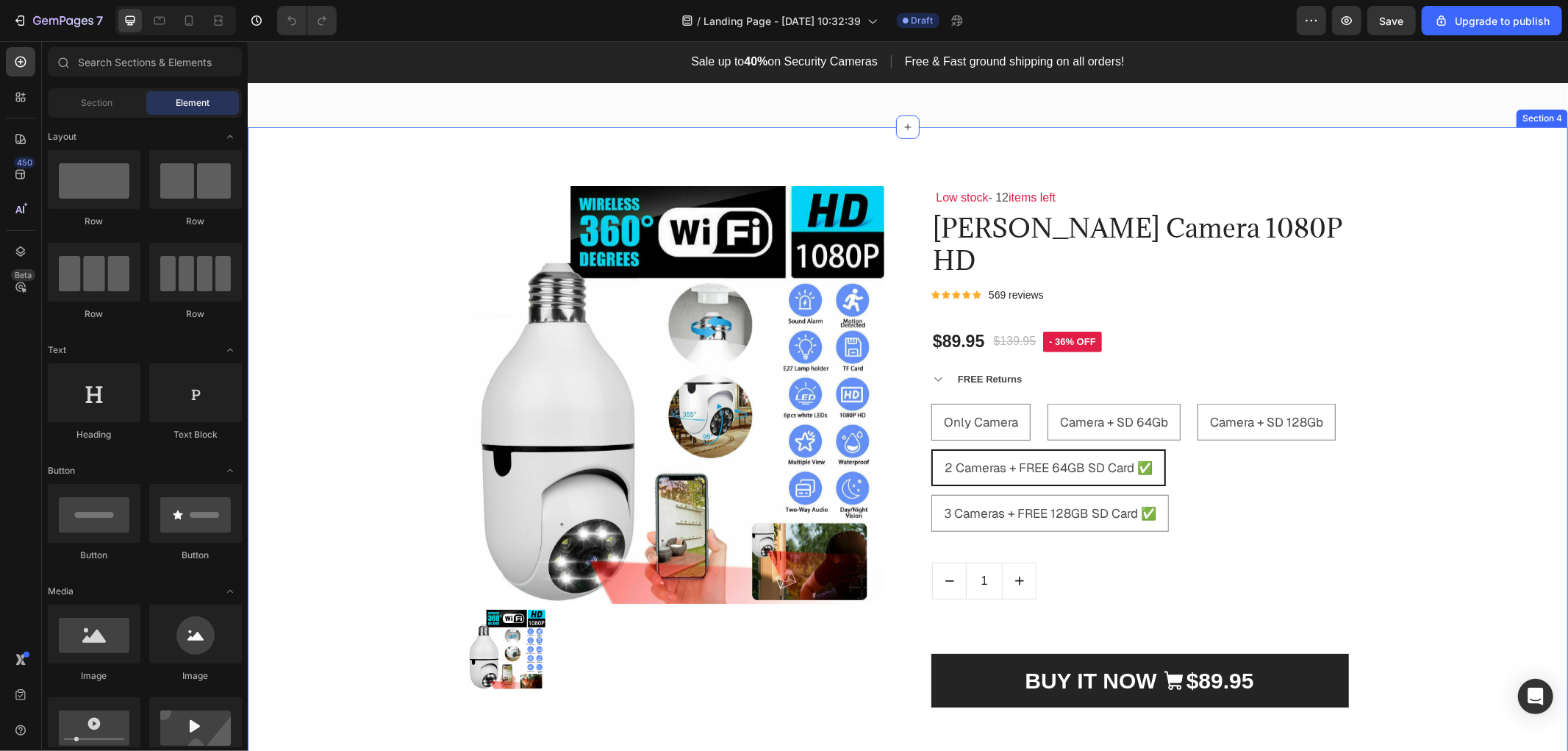
scroll to position [980, 0]
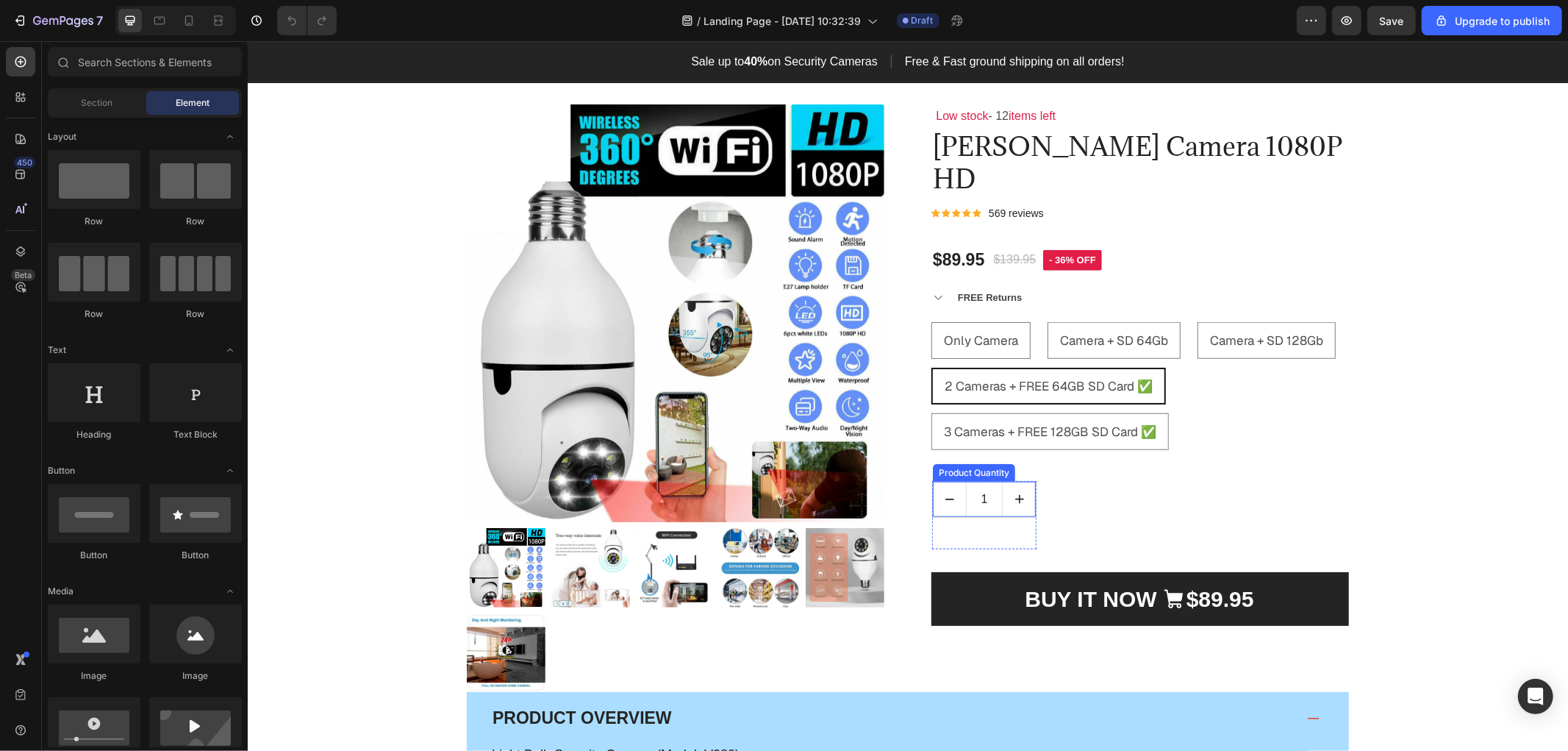
click at [984, 504] on input "1" at bounding box center [983, 498] width 37 height 36
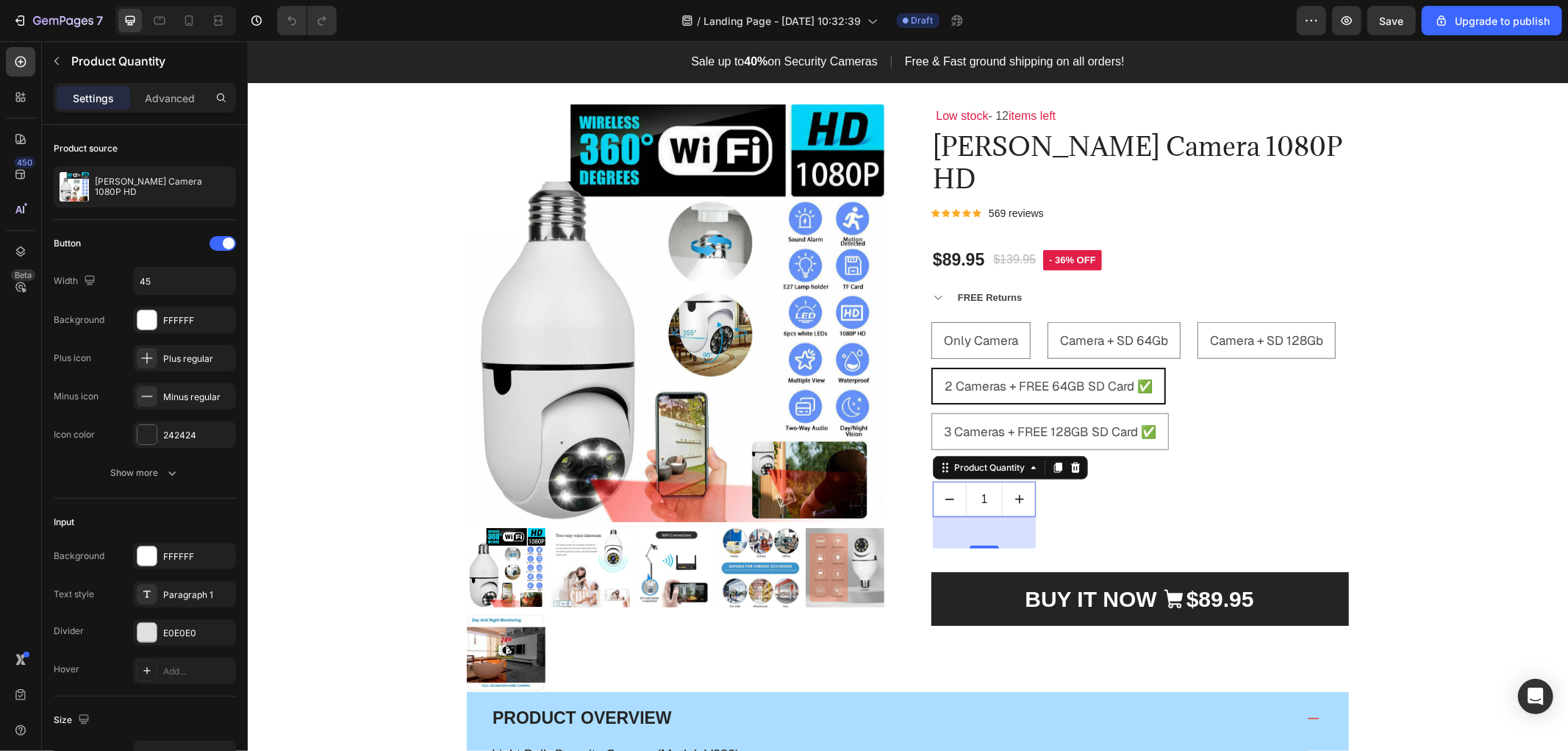
click at [1012, 503] on icon "increment" at bounding box center [1019, 498] width 15 height 15
type input "2"
click at [976, 338] on span "Only Camera" at bounding box center [980, 339] width 74 height 16
click at [930, 321] on input "Only Camera Only Camera Only Camera" at bounding box center [930, 320] width 1 height 1
radio input "true"
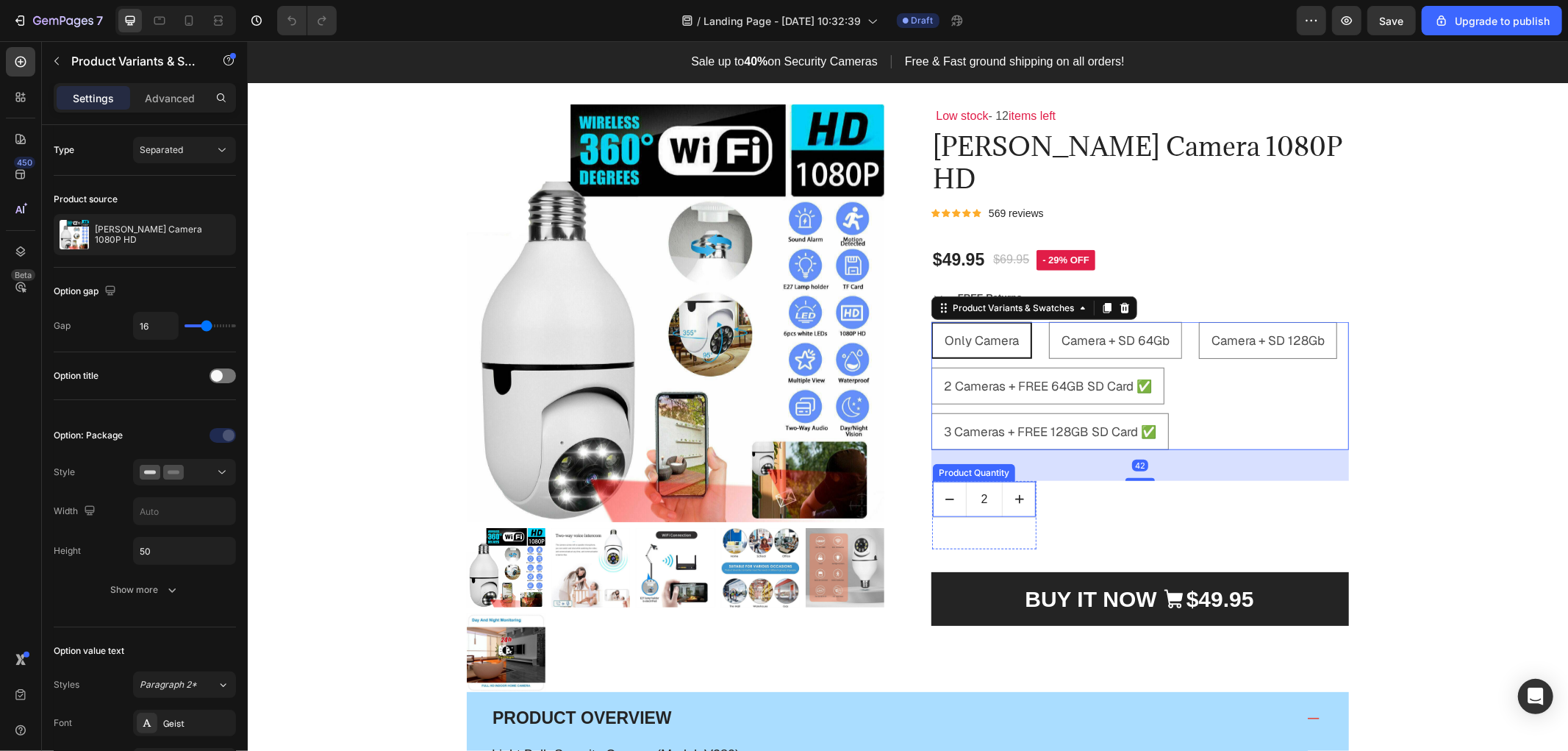
click at [1012, 500] on icon "increment" at bounding box center [1019, 498] width 15 height 15
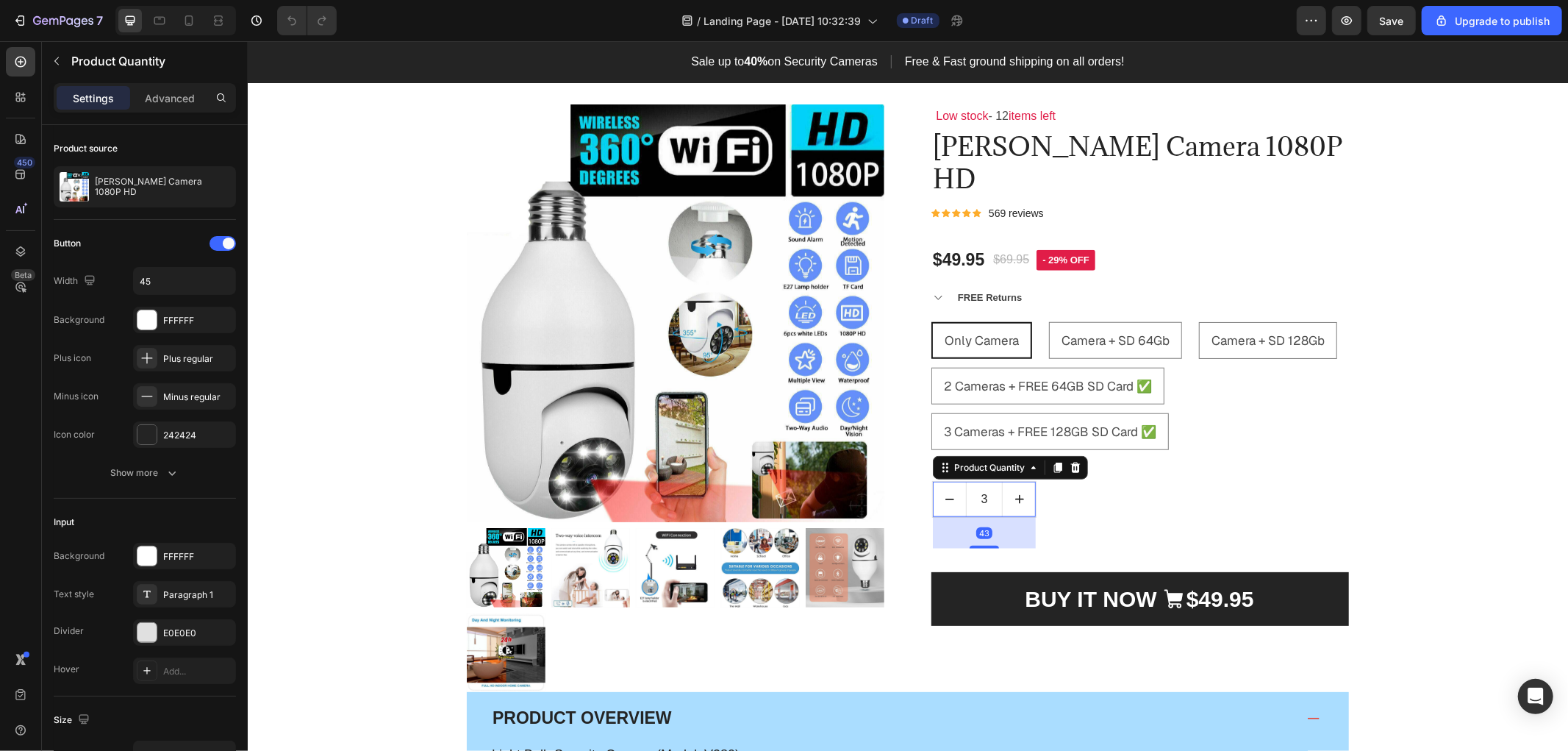
click at [933, 499] on button "decrement" at bounding box center [948, 498] width 33 height 36
type input "1"
click at [941, 499] on icon "decrement" at bounding box center [948, 498] width 15 height 15
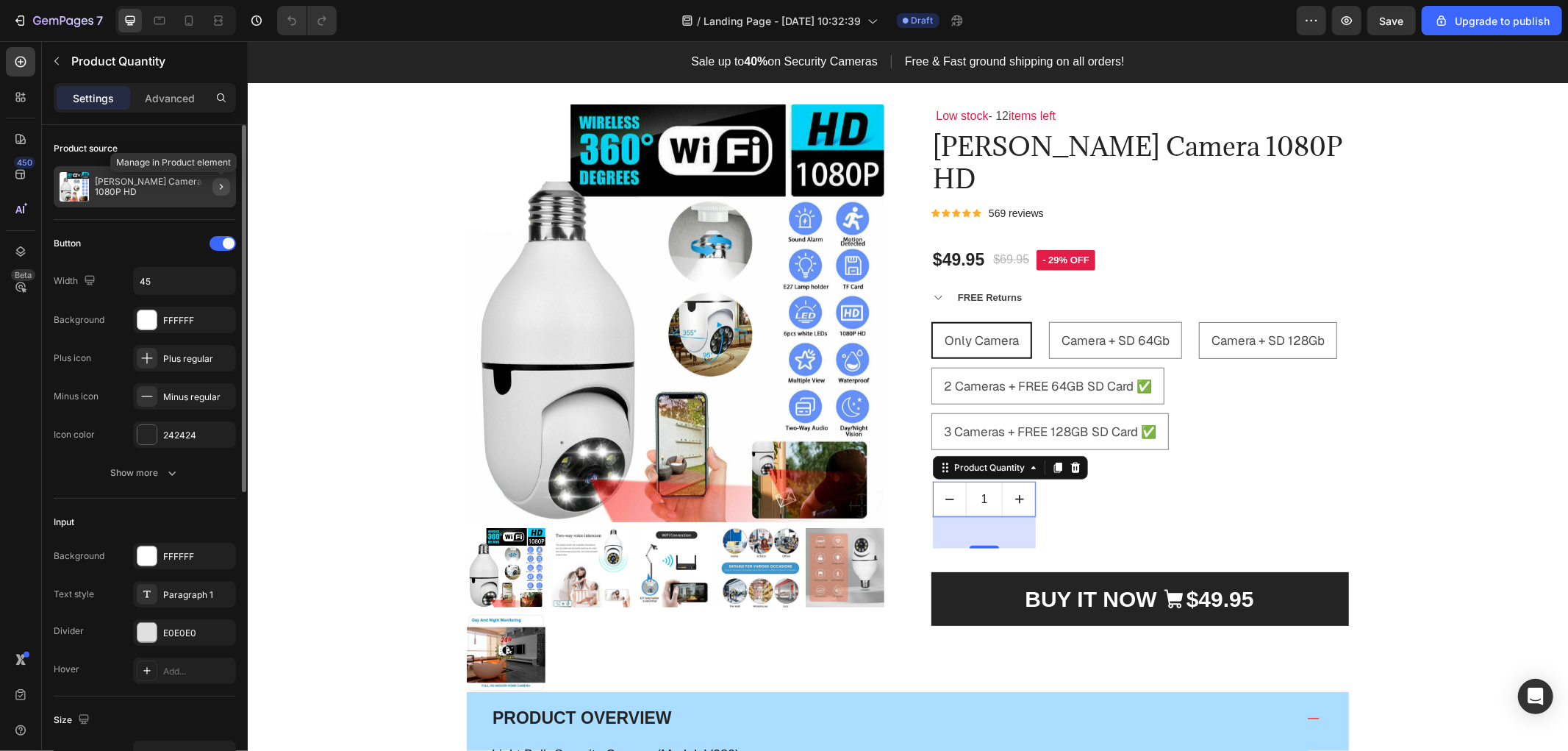
click at [218, 190] on icon "button" at bounding box center [221, 187] width 12 height 12
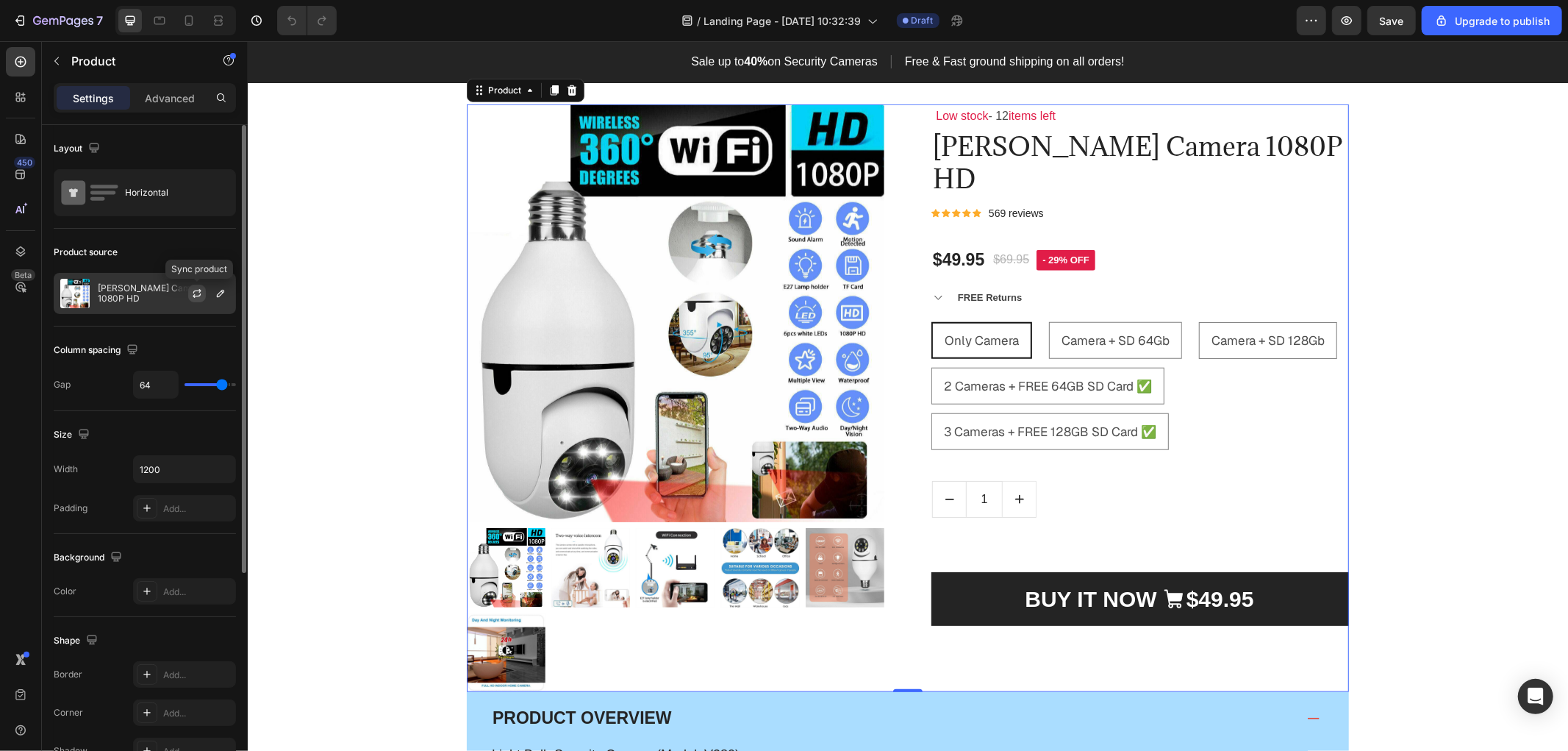
click at [196, 296] on icon "button" at bounding box center [197, 296] width 8 height 5
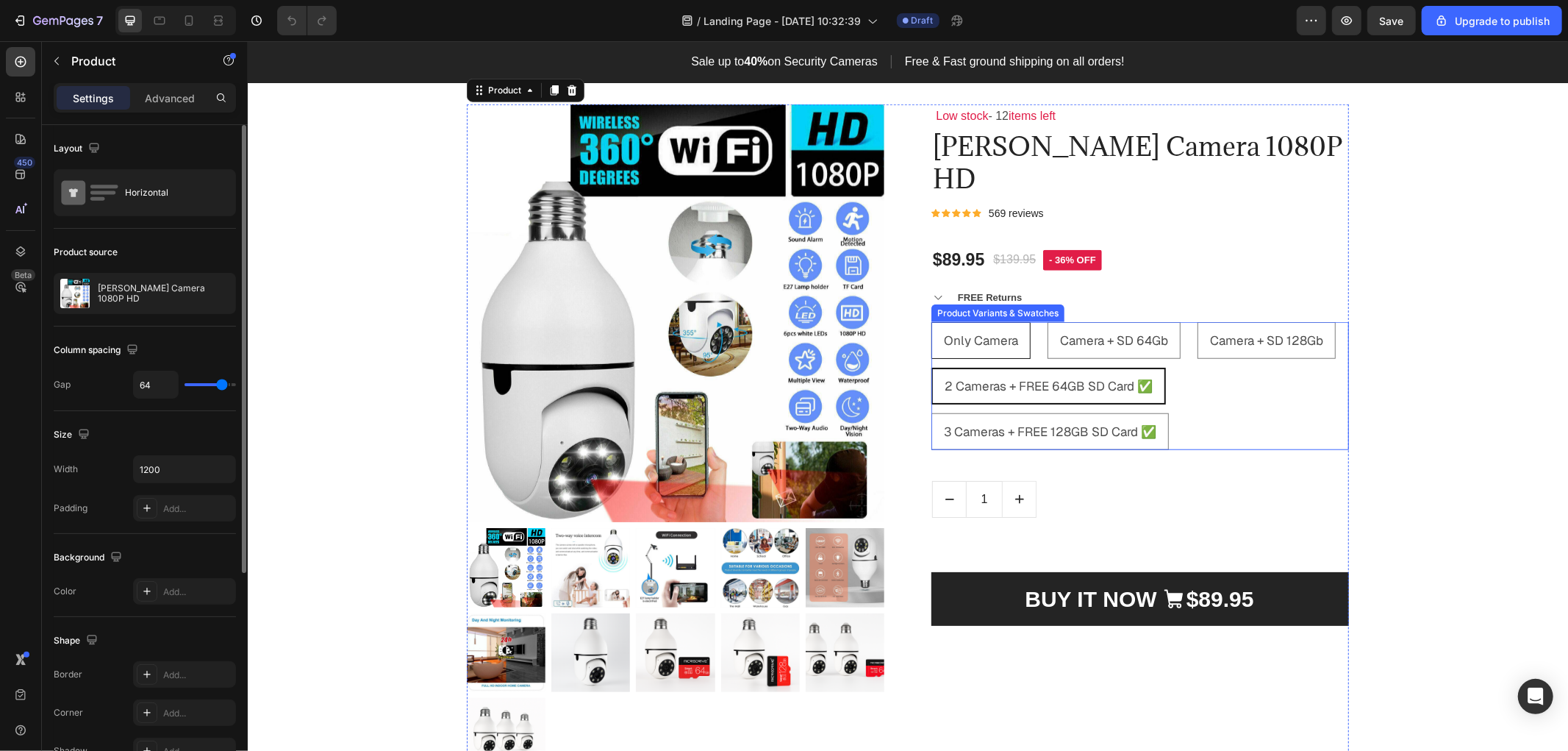
click at [954, 341] on span "Only Camera" at bounding box center [980, 339] width 74 height 16
click at [930, 321] on input "Only Camera Only Camera Only Camera" at bounding box center [930, 320] width 1 height 1
radio input "true"
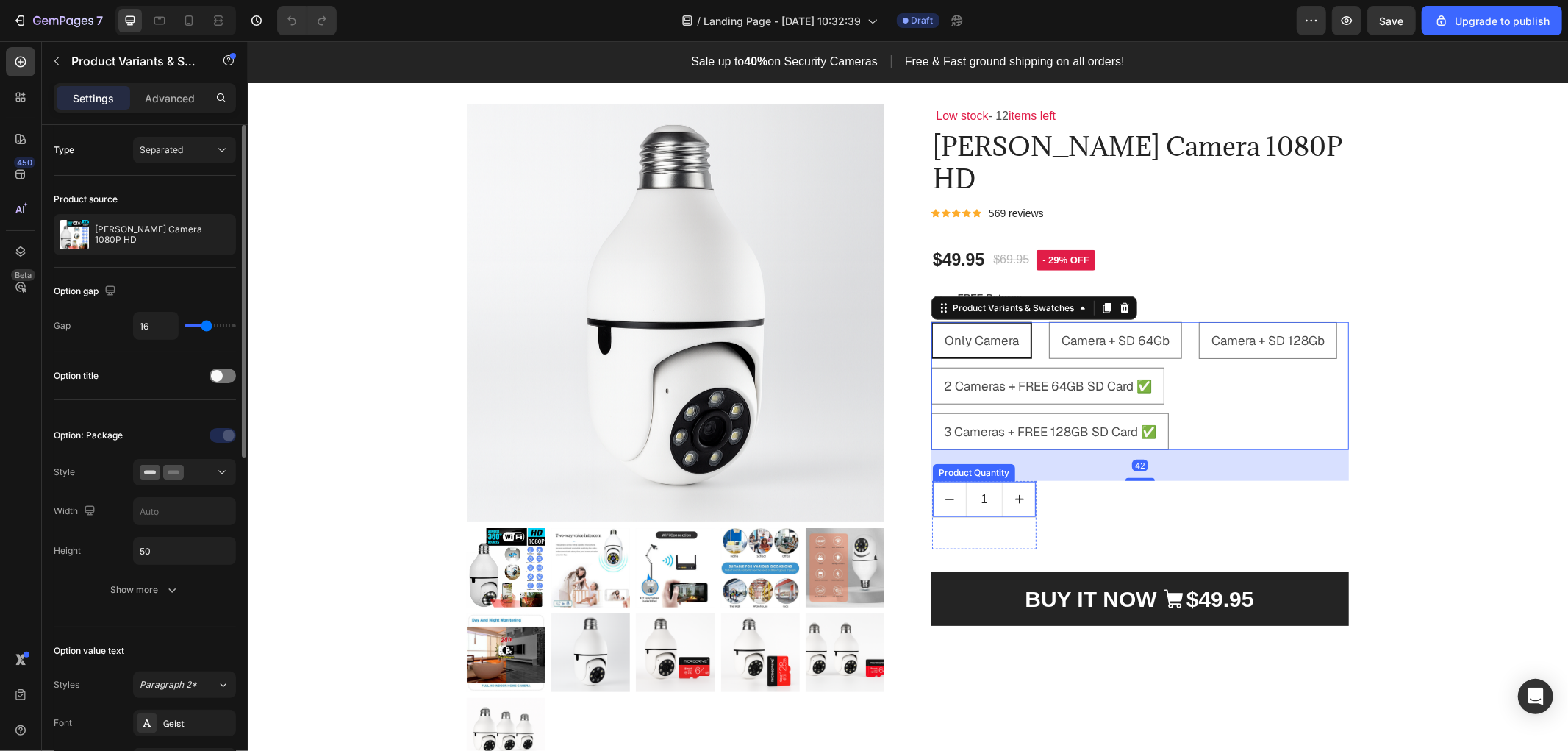
click at [1015, 500] on icon "increment" at bounding box center [1019, 498] width 15 height 15
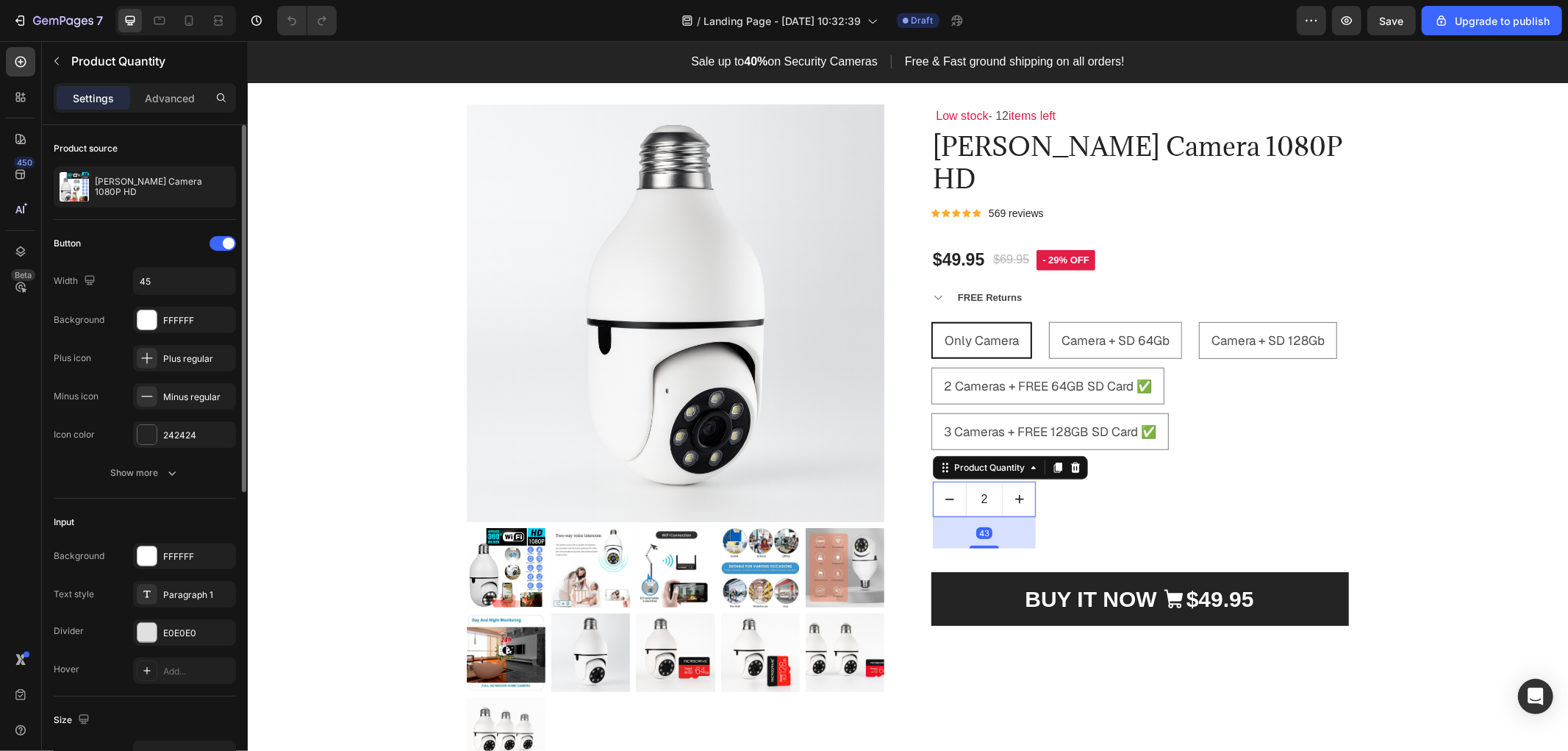
click at [941, 503] on icon "decrement" at bounding box center [948, 498] width 15 height 15
type input "1"
click at [1457, 479] on div "Product Images & Gallery Low stock - 12 items left Text Block [PERSON_NAME] Cam…" at bounding box center [906, 652] width 1298 height 1097
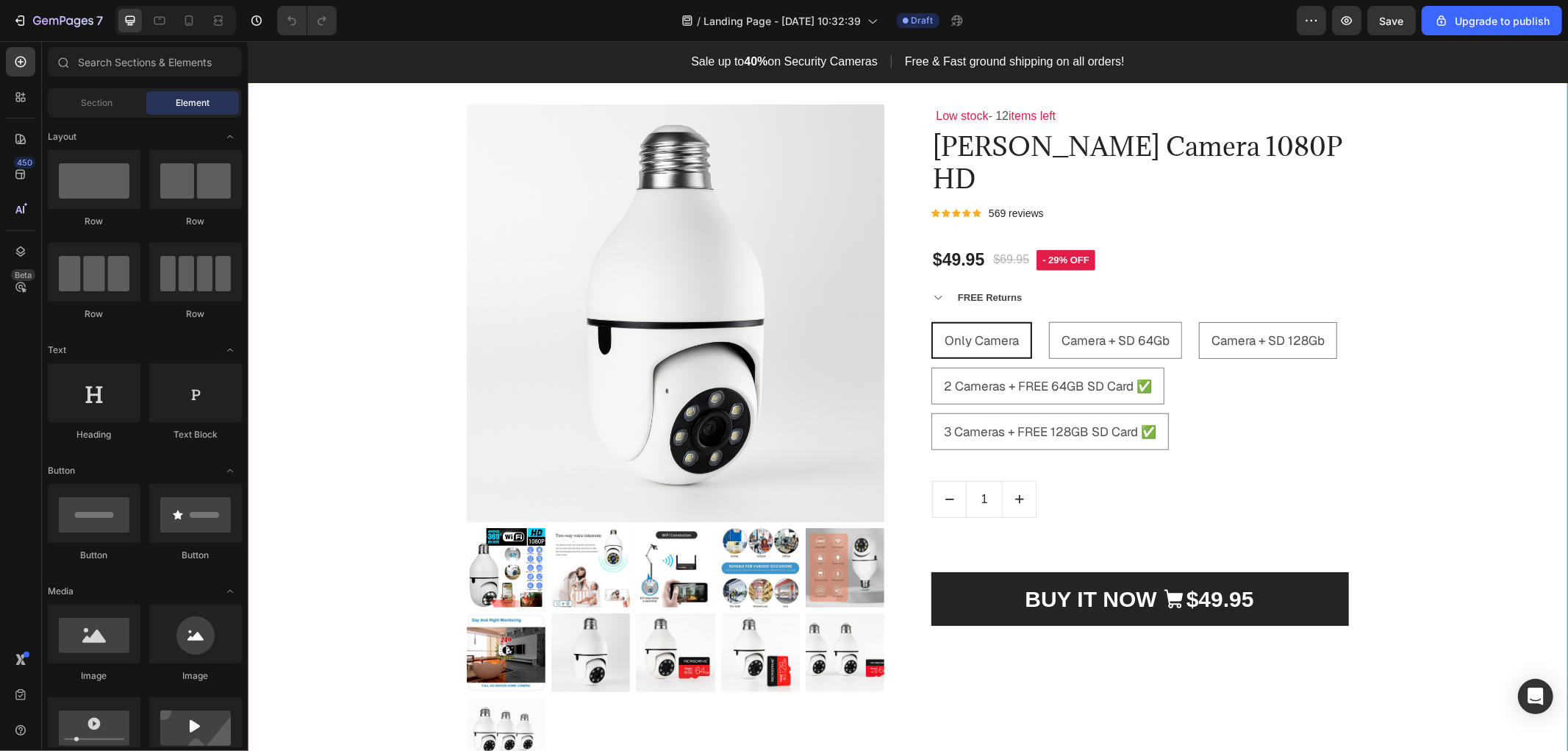
drag, startPoint x: 1566, startPoint y: 221, endPoint x: 1539, endPoint y: 360, distance: 141.6
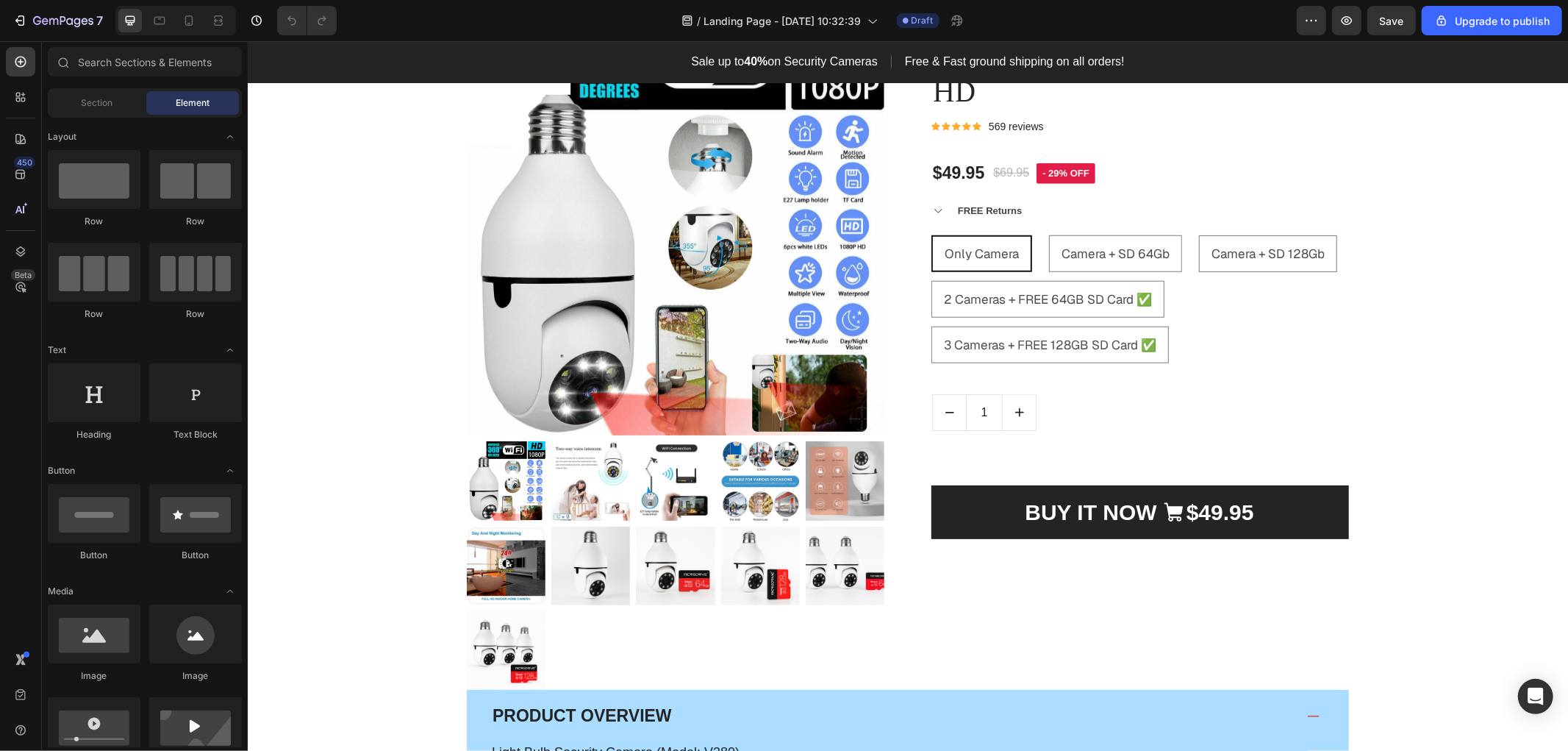
scroll to position [1074, 0]
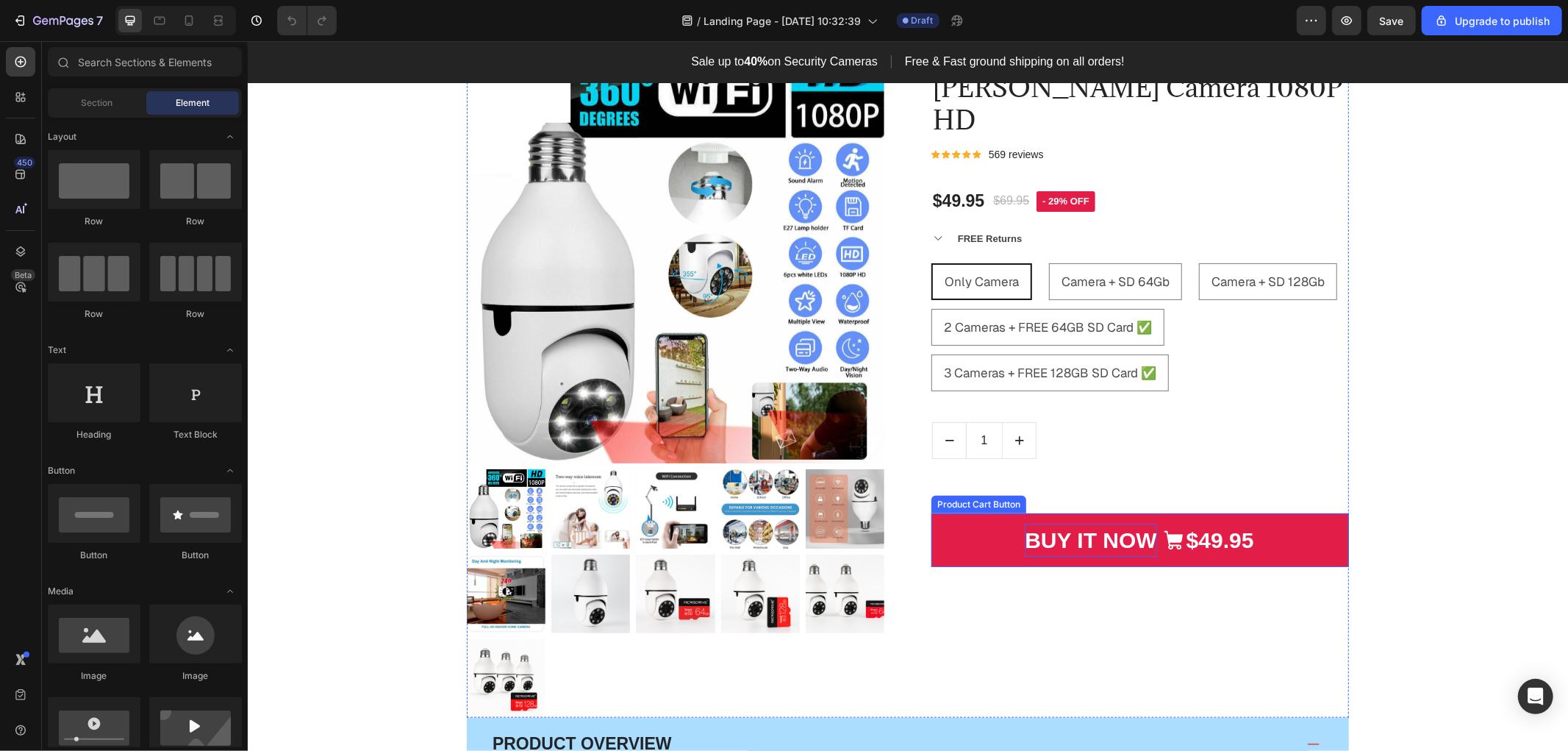
click at [1104, 523] on div "BUY IT NOW" at bounding box center [1090, 539] width 131 height 33
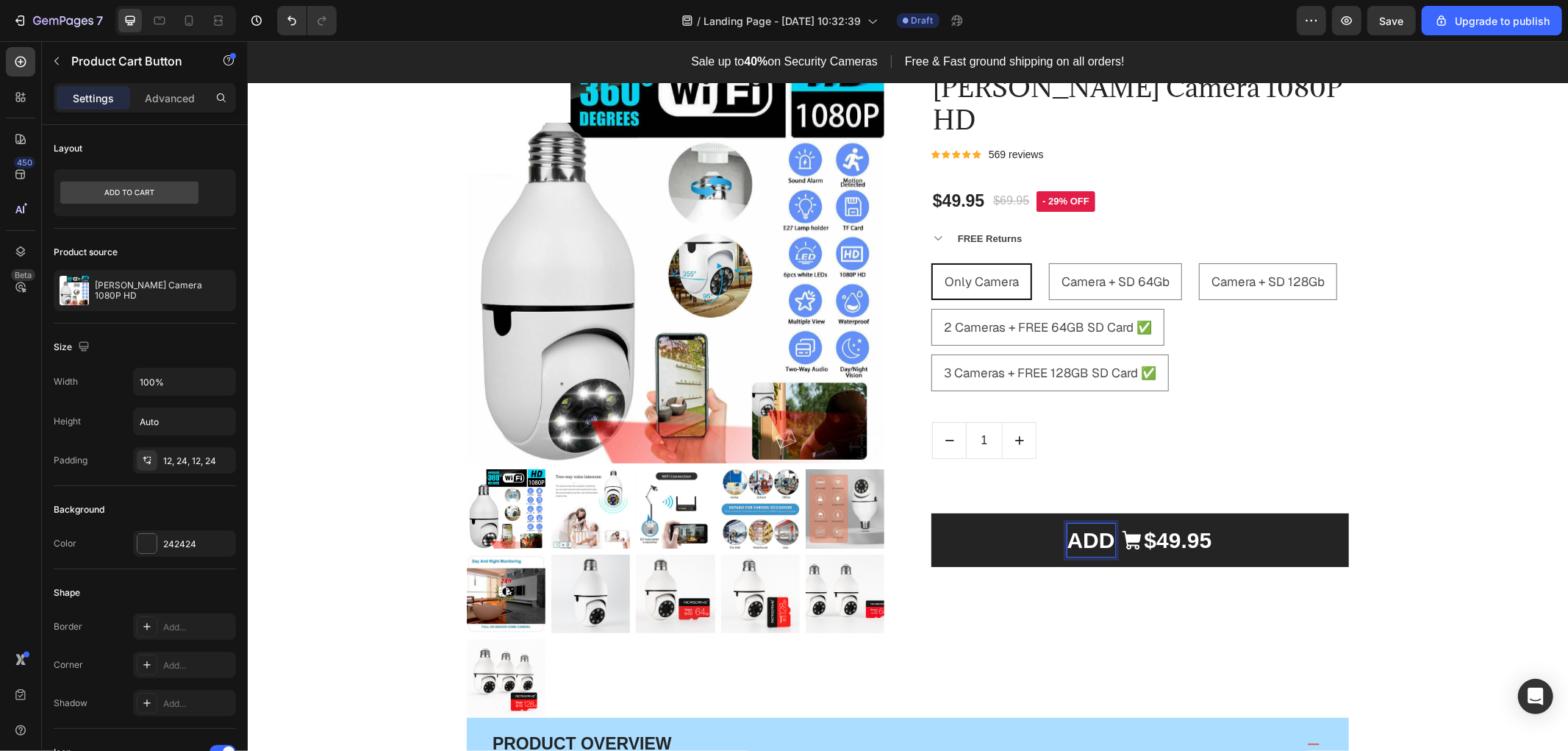
click at [930, 512] on button "ADD $49.95" at bounding box center [1139, 539] width 417 height 54
click at [930, 512] on button "ADD TO $49.95" at bounding box center [1139, 539] width 417 height 54
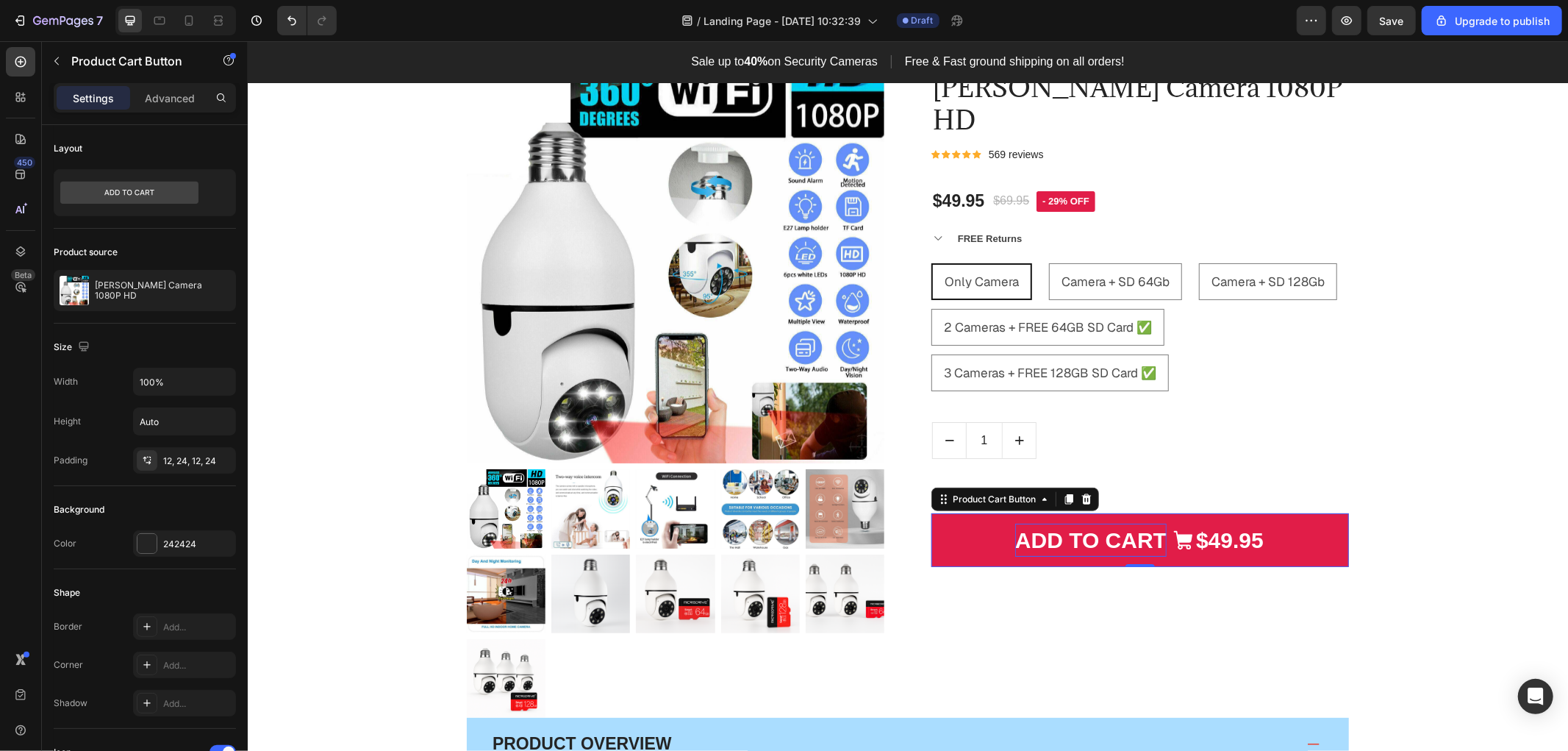
drag, startPoint x: 1174, startPoint y: 504, endPoint x: 1146, endPoint y: 508, distance: 28.3
click at [1146, 523] on div "ADD TO CART" at bounding box center [1103, 539] width 179 height 33
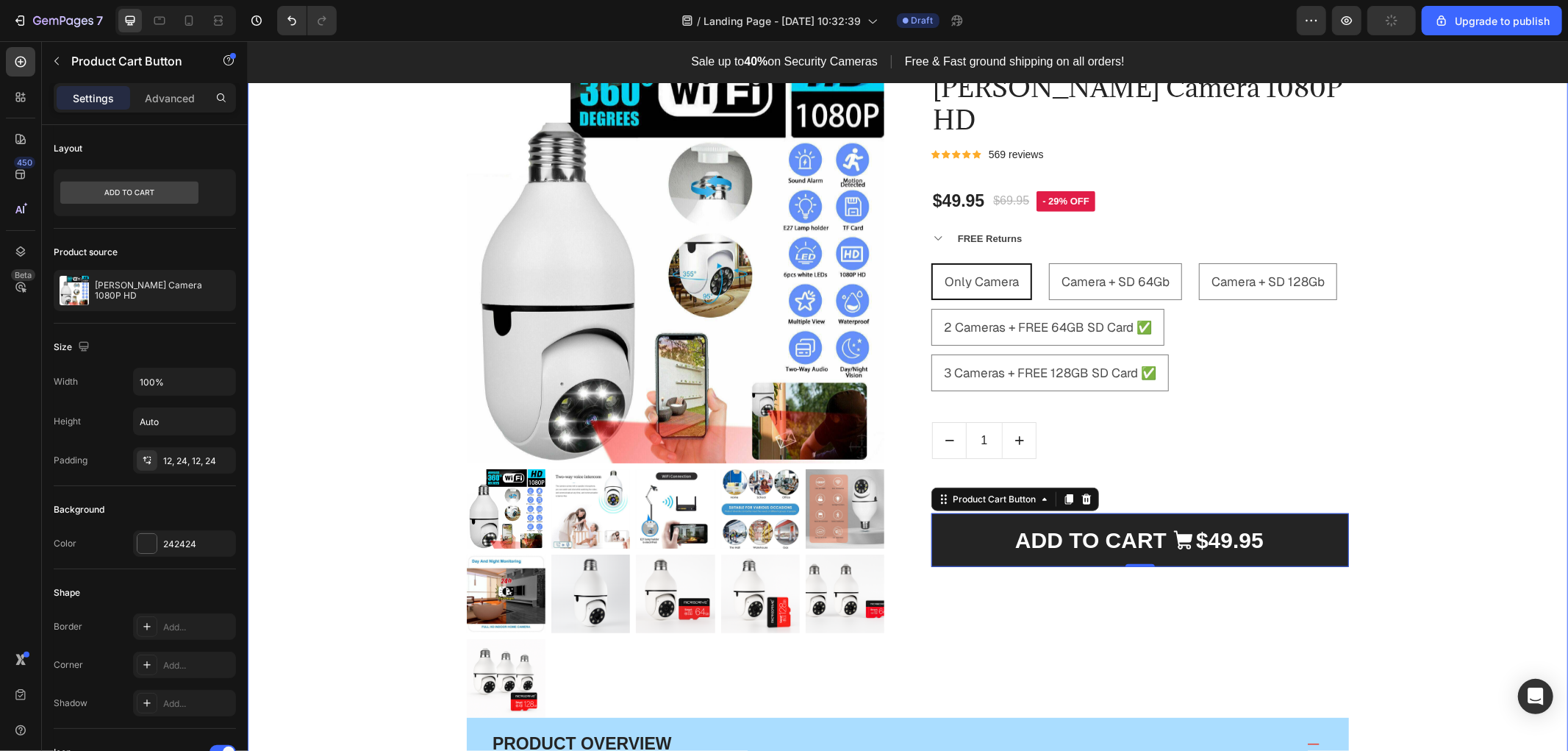
click at [1480, 419] on div "Product Images & Gallery Low stock - 12 items left Text Block [PERSON_NAME] Cam…" at bounding box center [906, 594] width 1298 height 1097
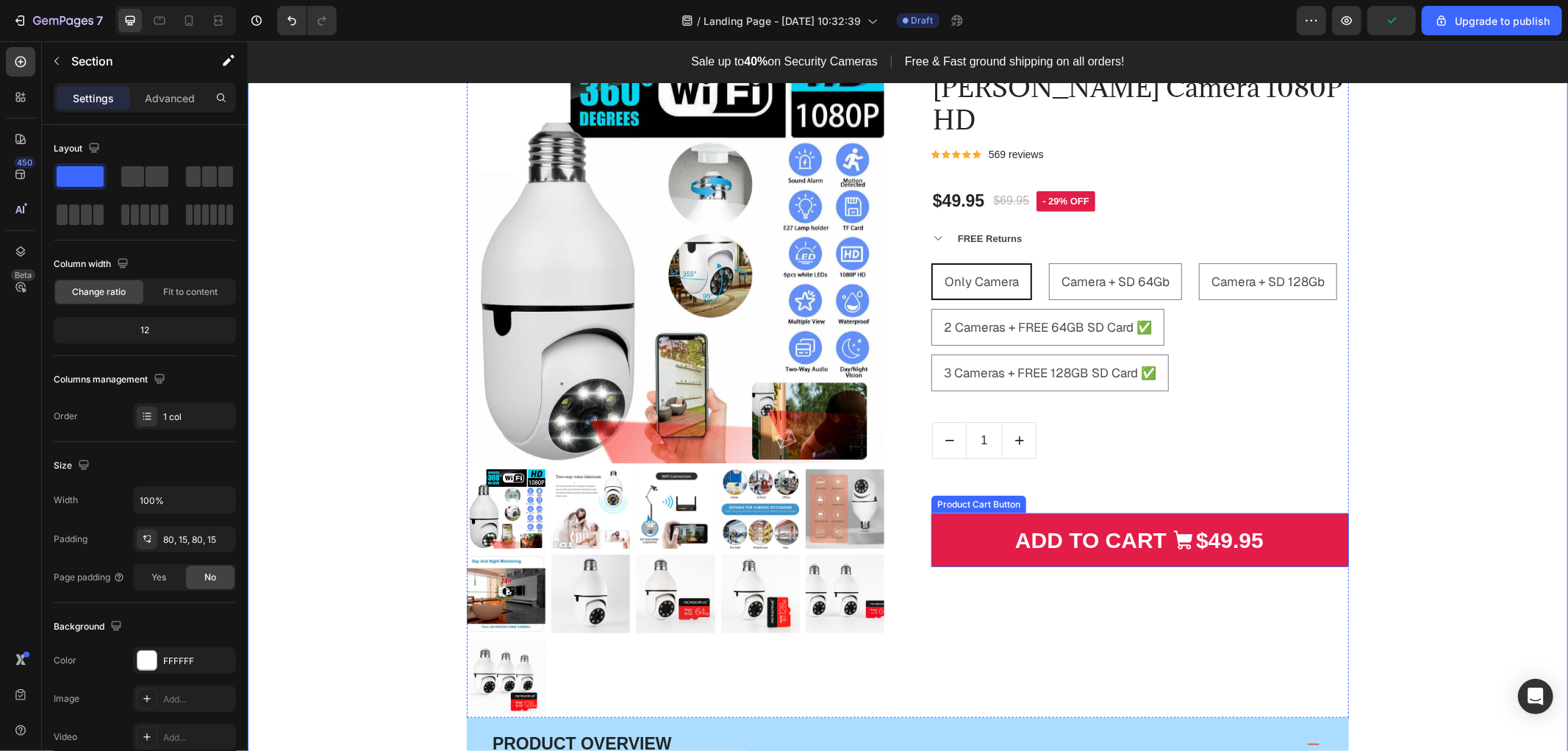
click at [1181, 529] on icon "ADD TO CART" at bounding box center [1182, 540] width 22 height 22
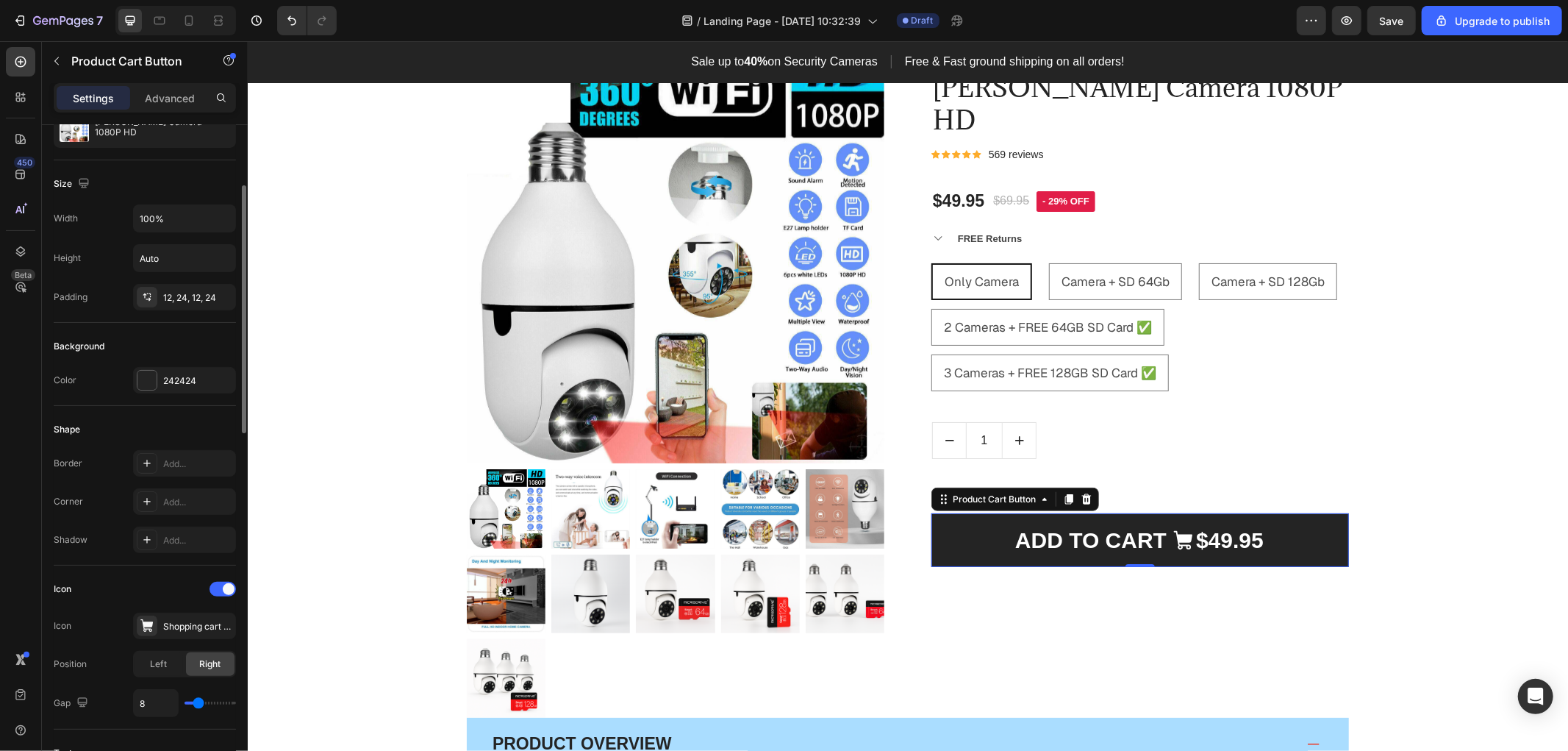
scroll to position [245, 0]
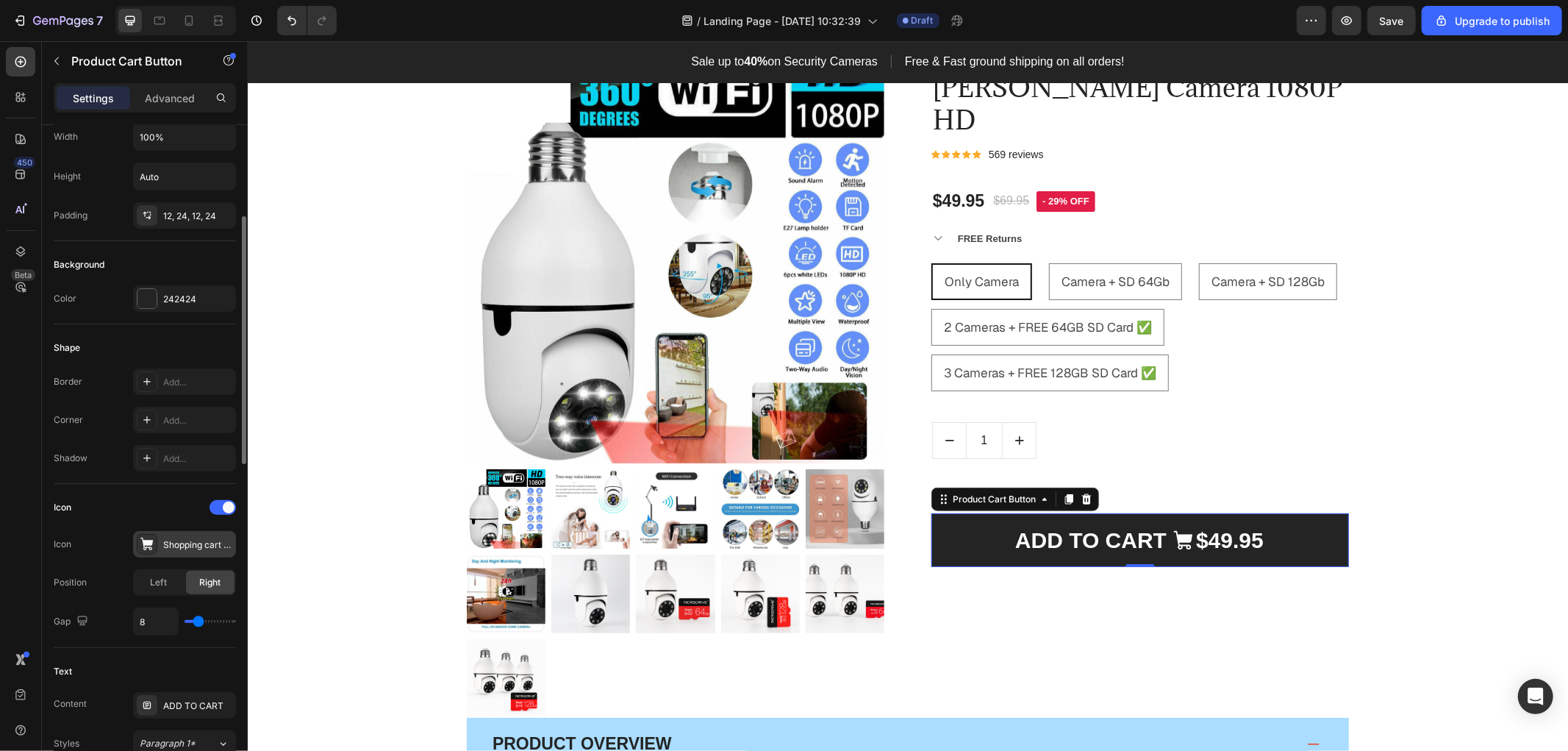
click at [171, 545] on div "Shopping cart filled" at bounding box center [197, 545] width 69 height 13
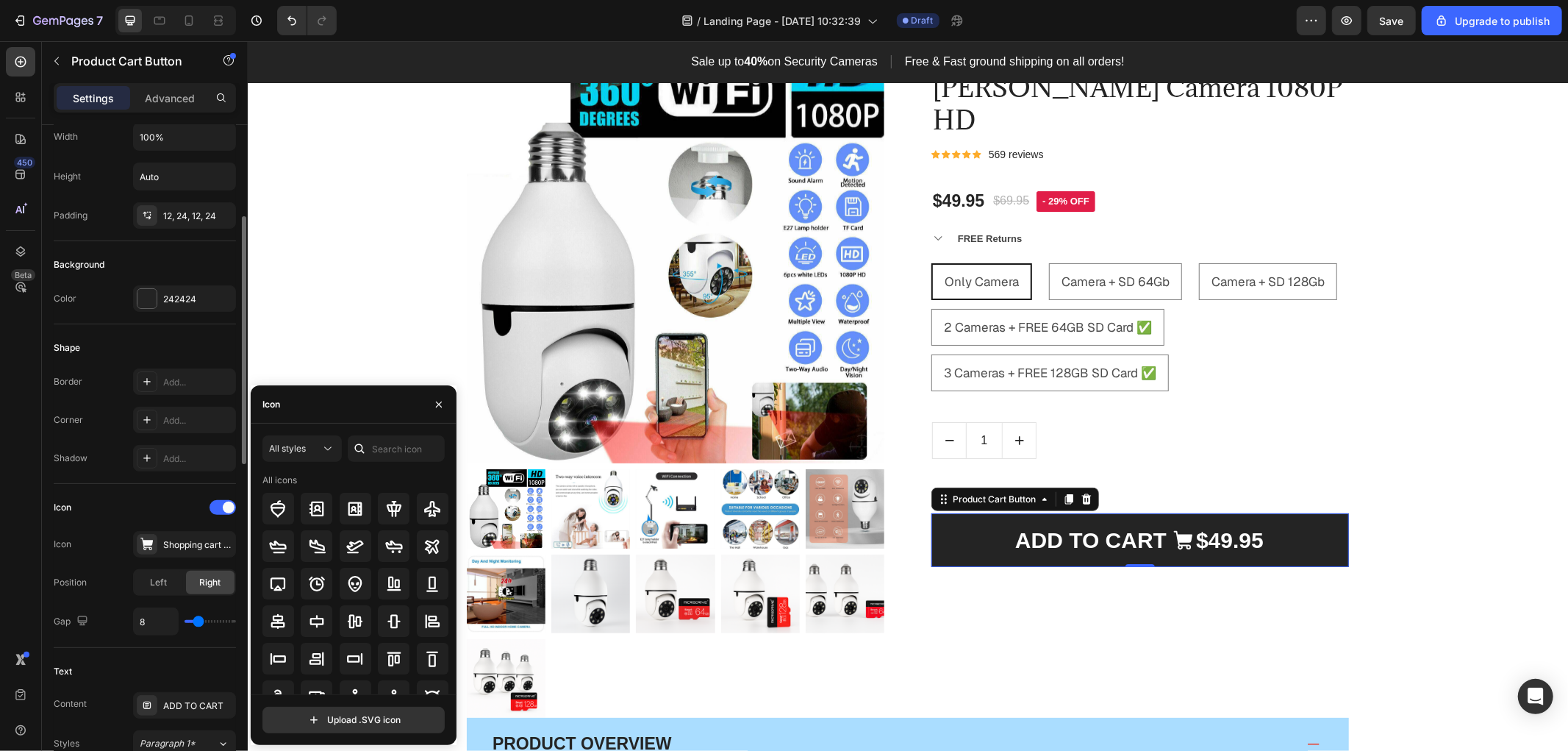
click at [164, 510] on div "Icon" at bounding box center [145, 508] width 183 height 24
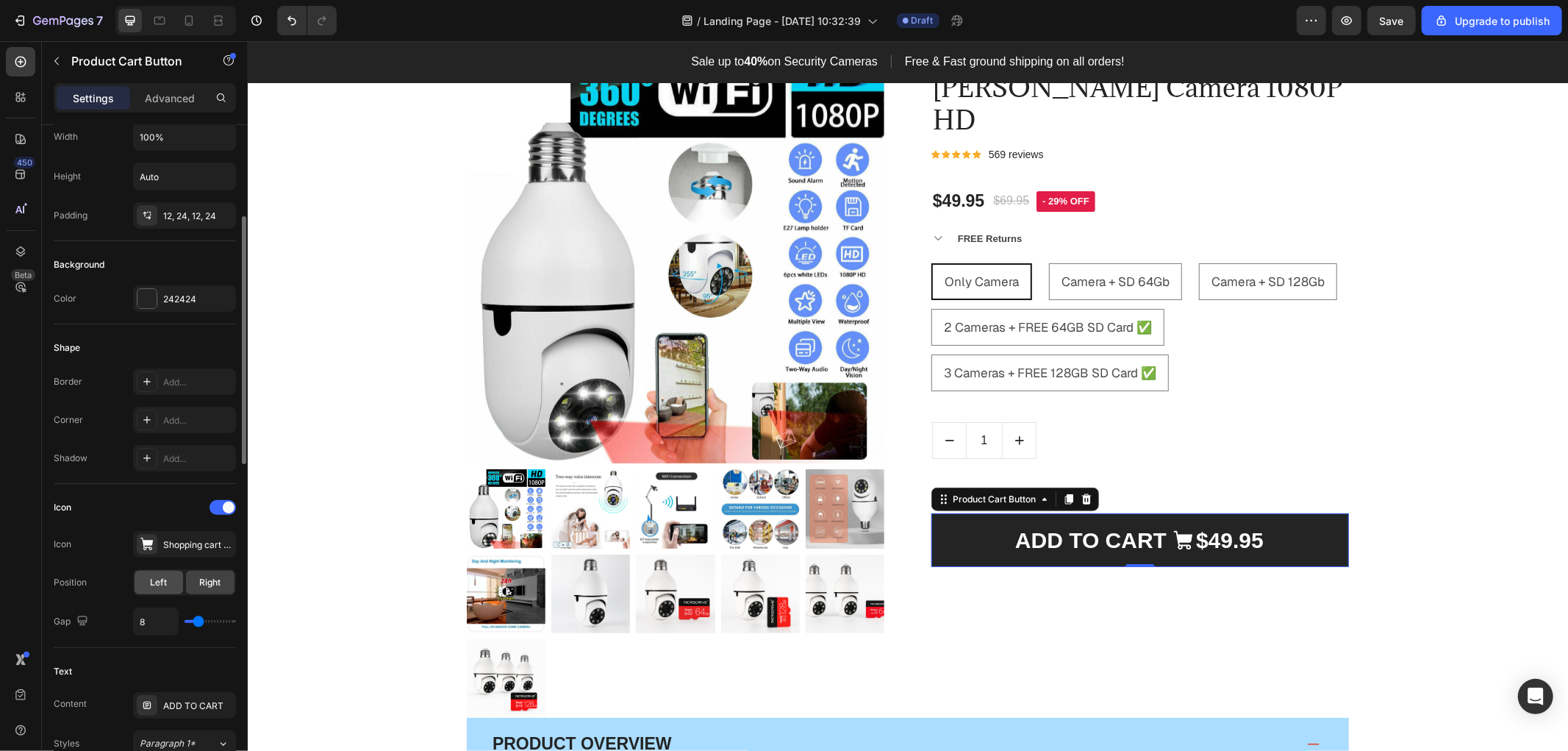
click at [172, 581] on div "Left" at bounding box center [158, 583] width 48 height 24
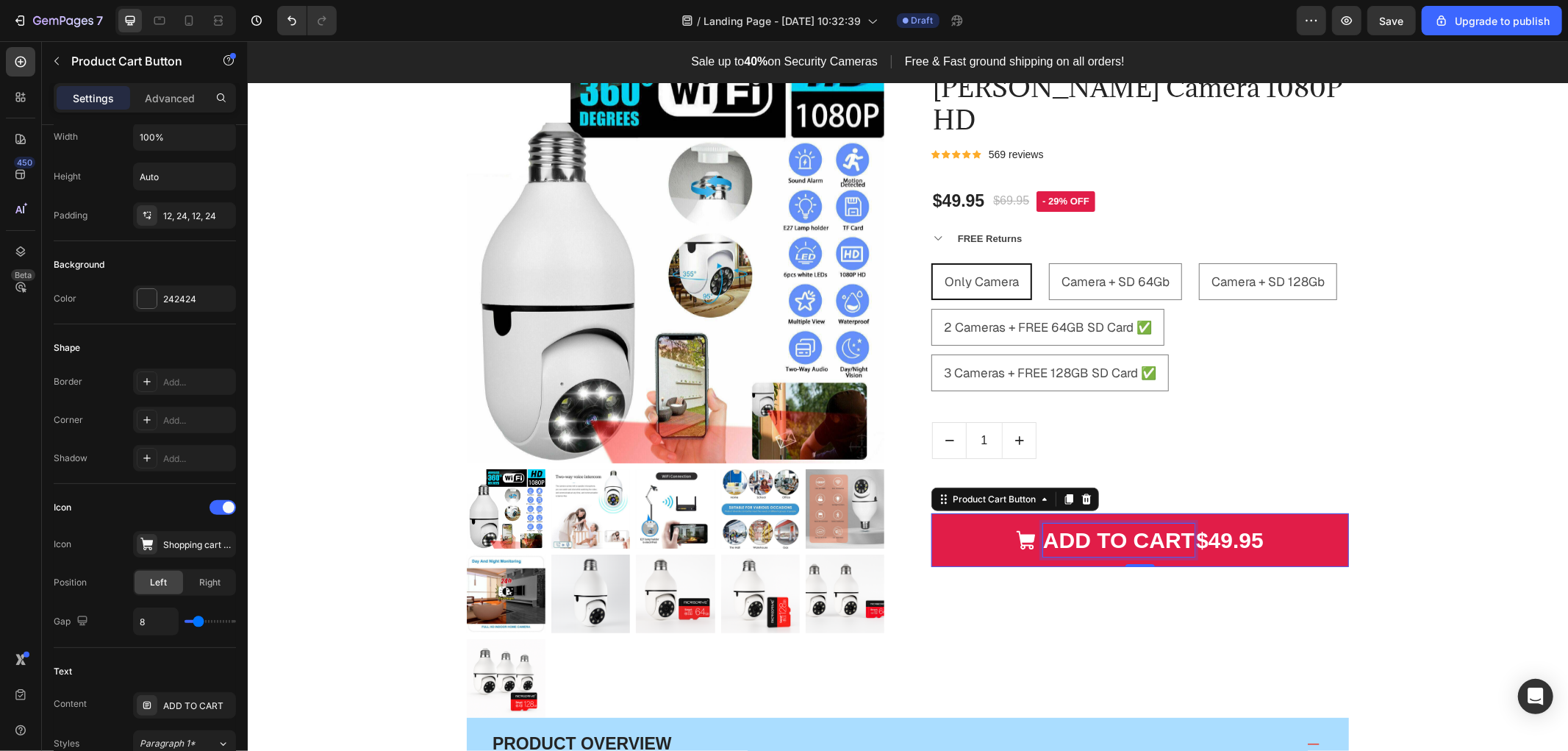
click at [1223, 521] on div "$49.95" at bounding box center [1228, 539] width 70 height 36
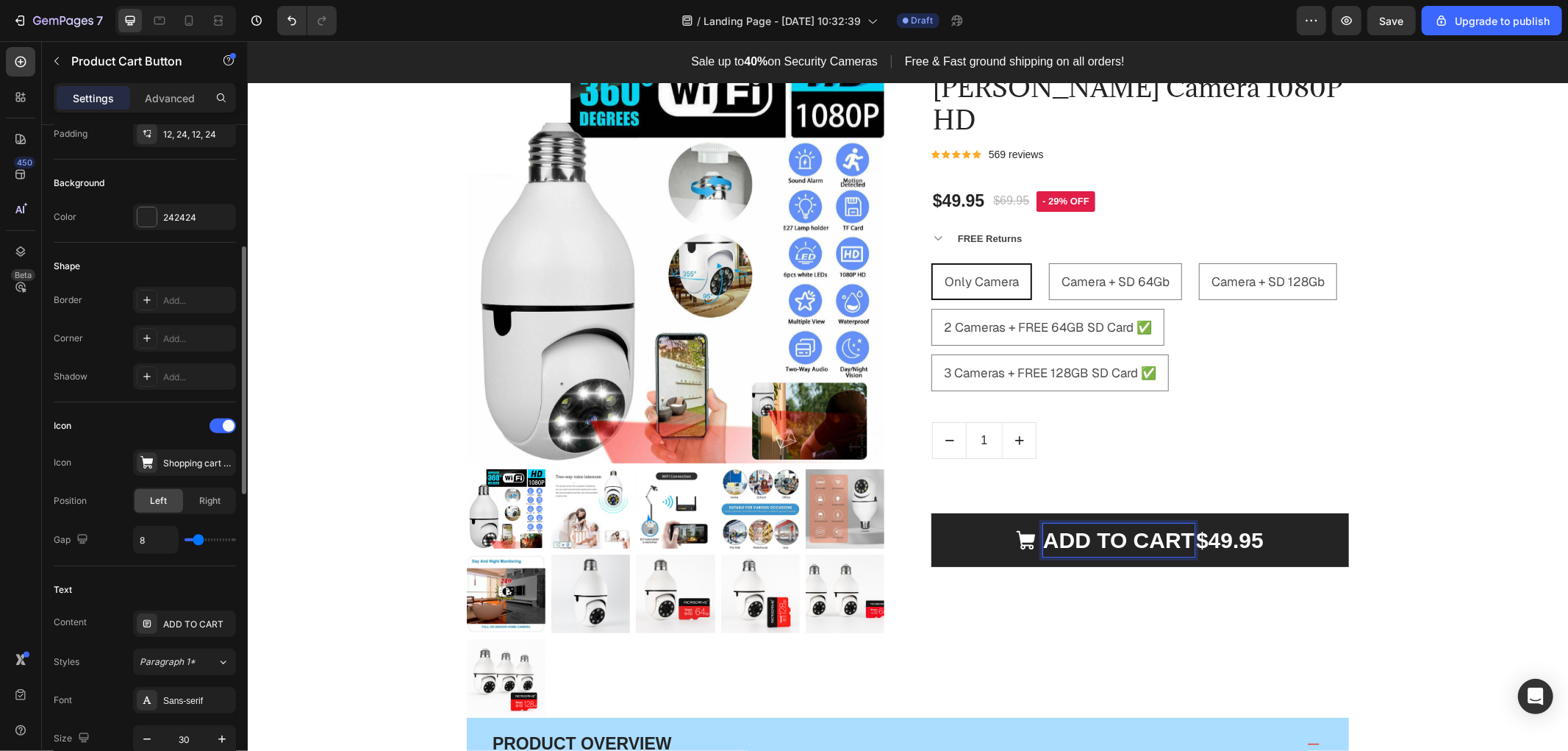
scroll to position [408, 0]
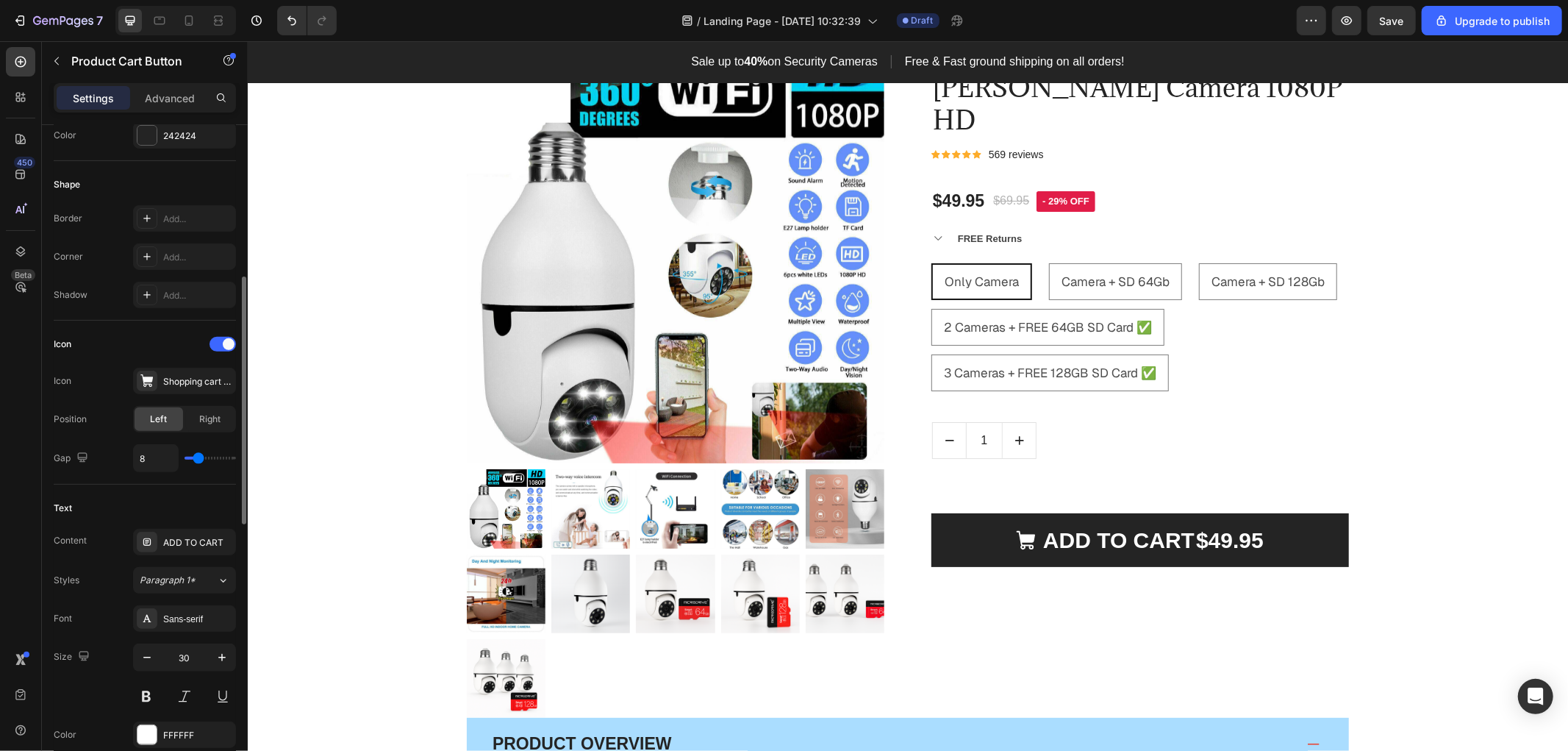
type input "9"
type input "11"
type input "12"
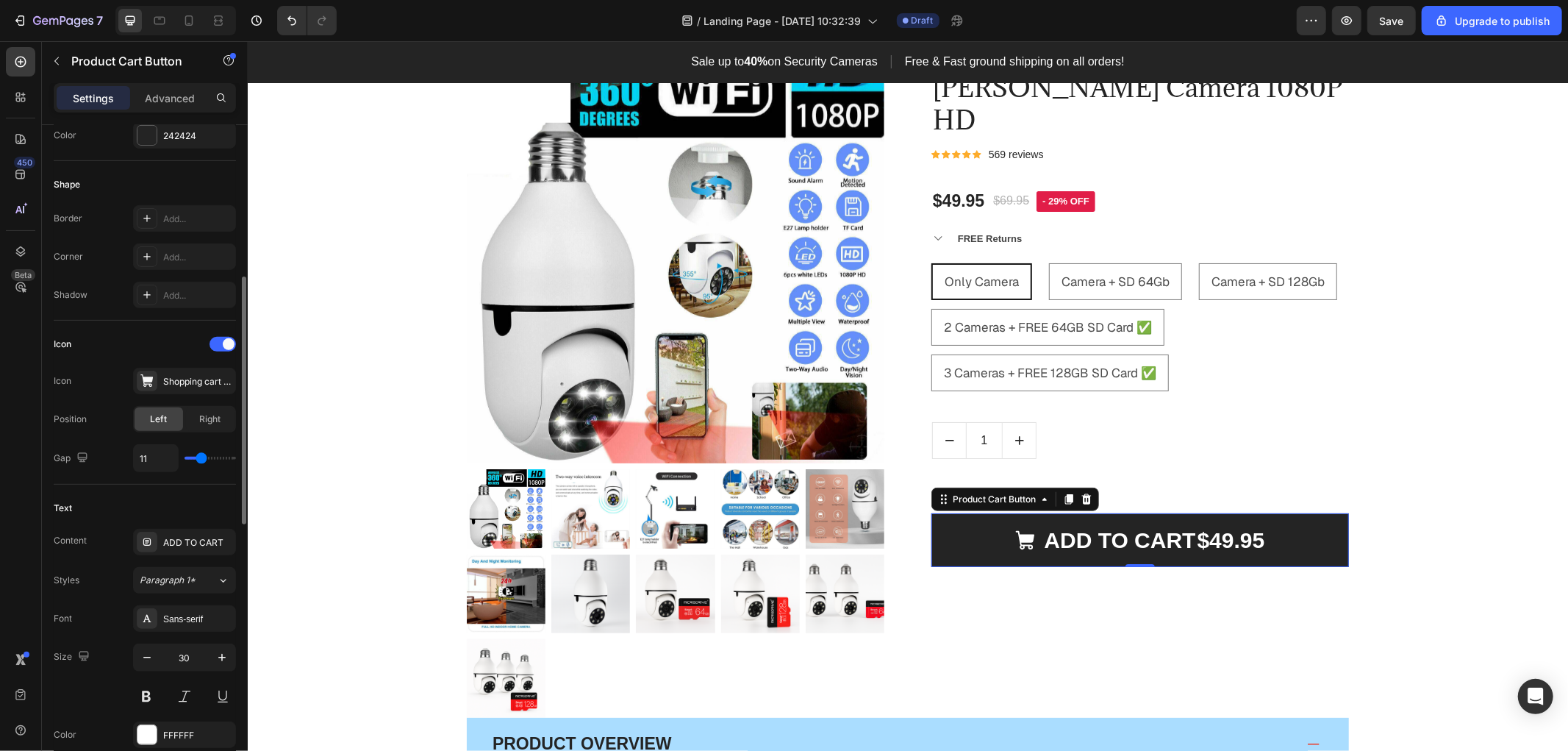
type input "12"
type input "11"
click at [202, 459] on input "range" at bounding box center [209, 459] width 51 height 3
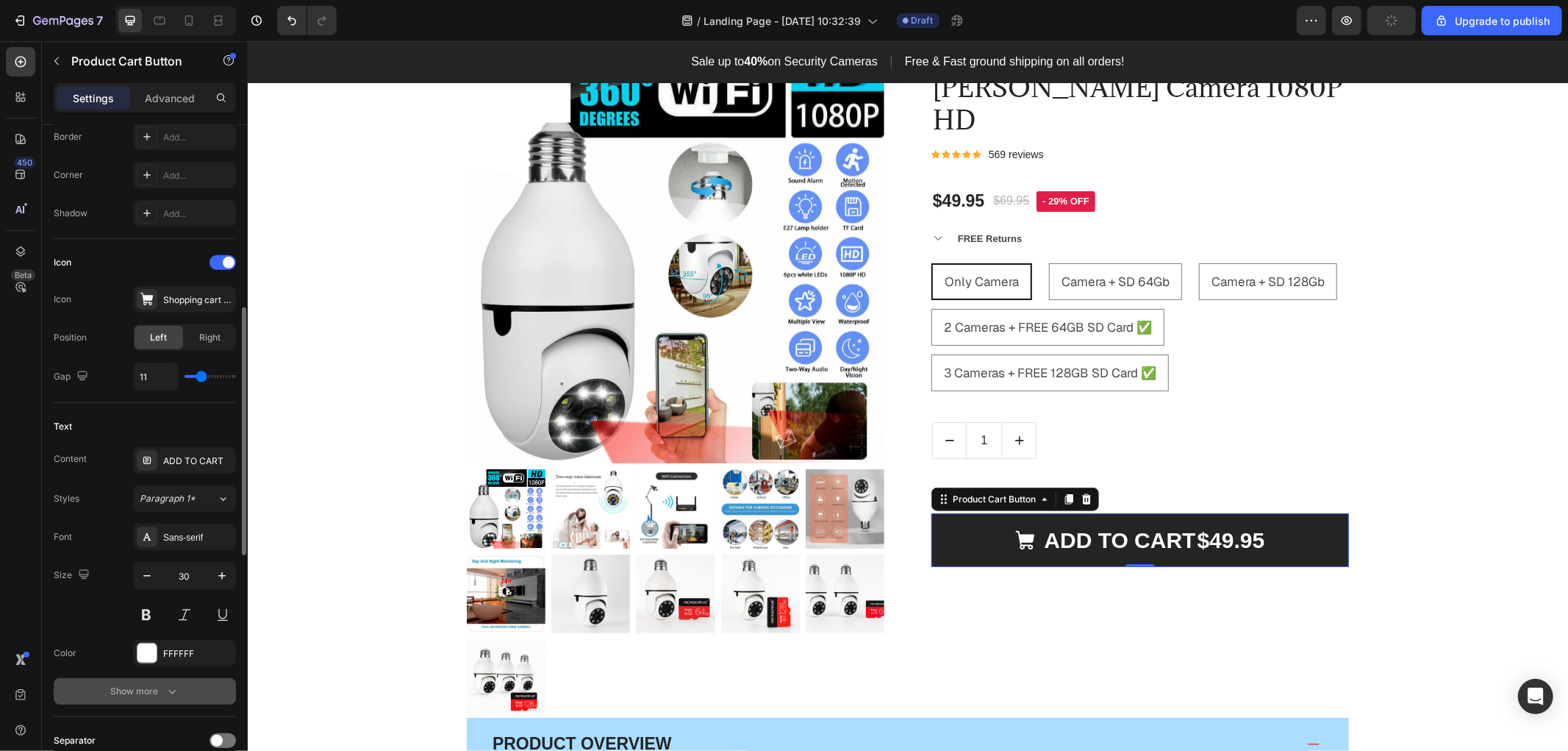
click at [153, 684] on div "Show more" at bounding box center [145, 691] width 68 height 15
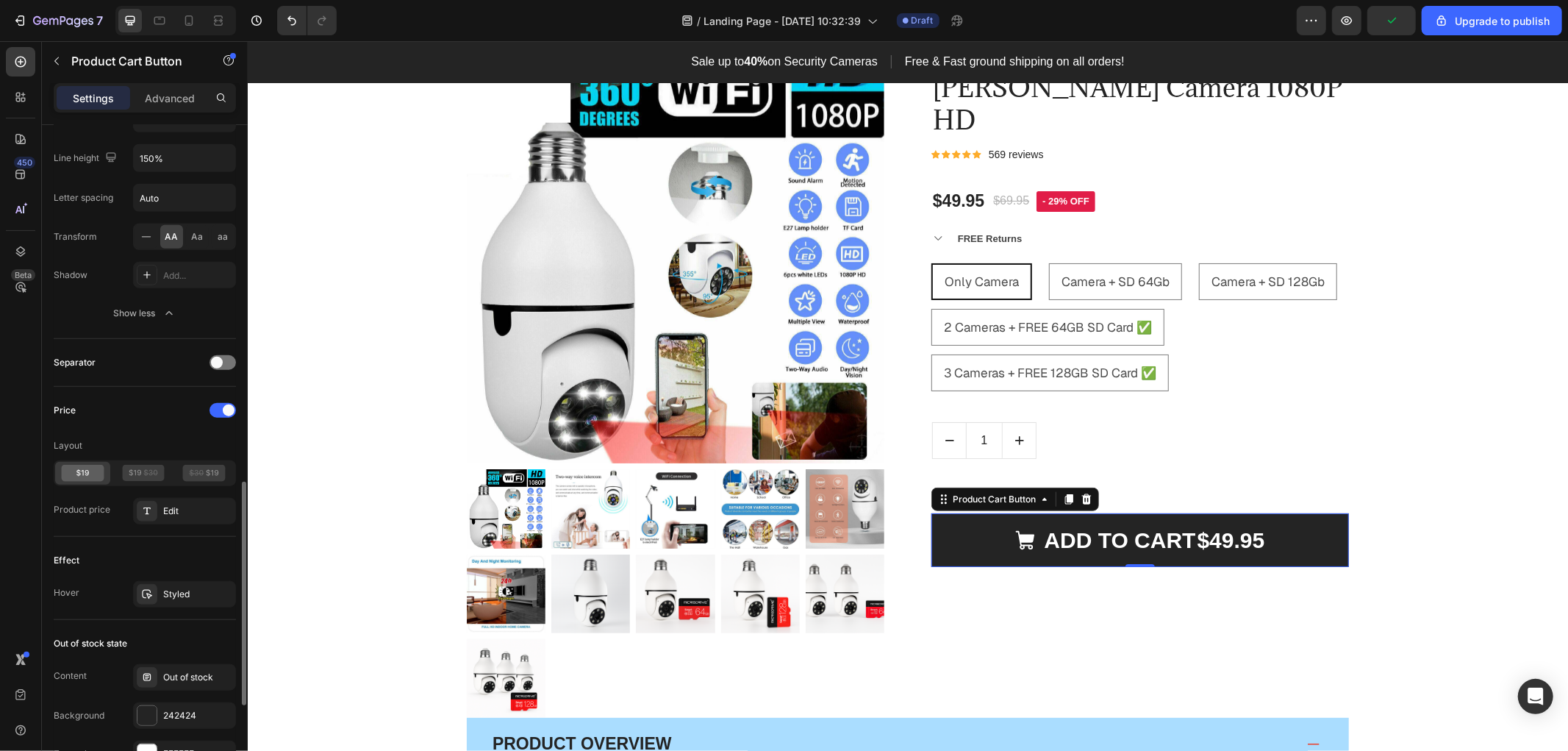
scroll to position [1143, 0]
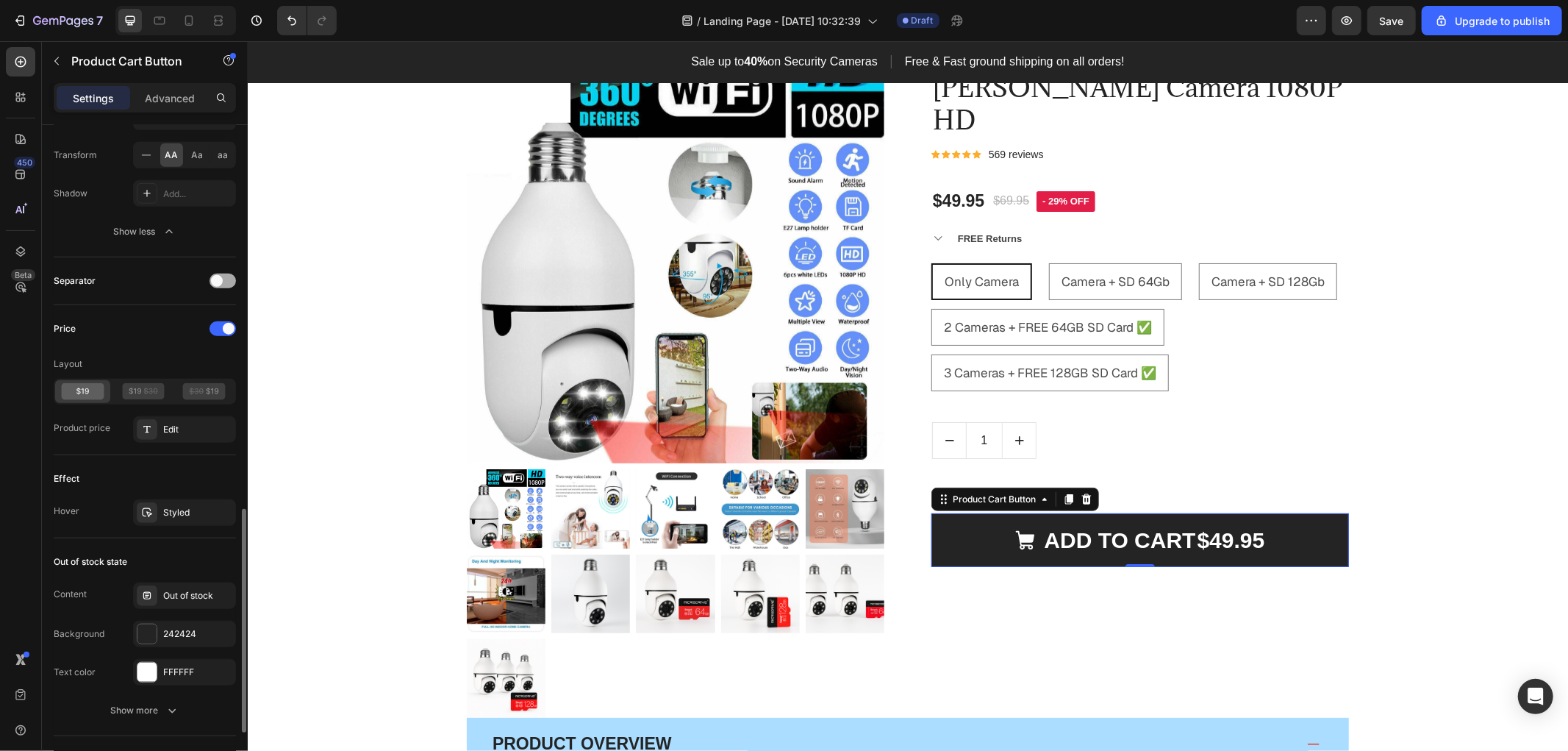
click at [214, 284] on span at bounding box center [217, 281] width 12 height 12
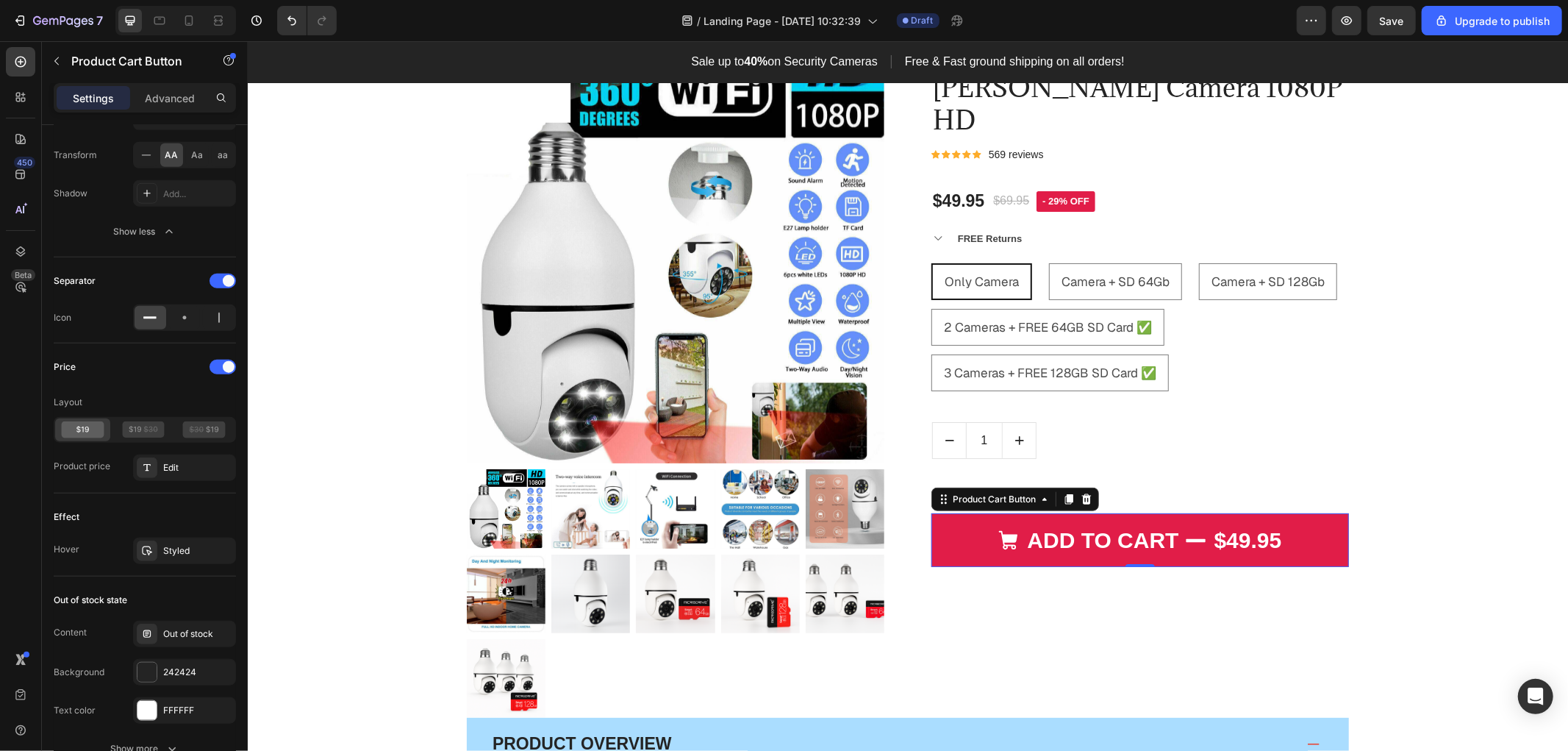
click at [935, 512] on button "ADD TO CART $49.95" at bounding box center [1139, 539] width 417 height 54
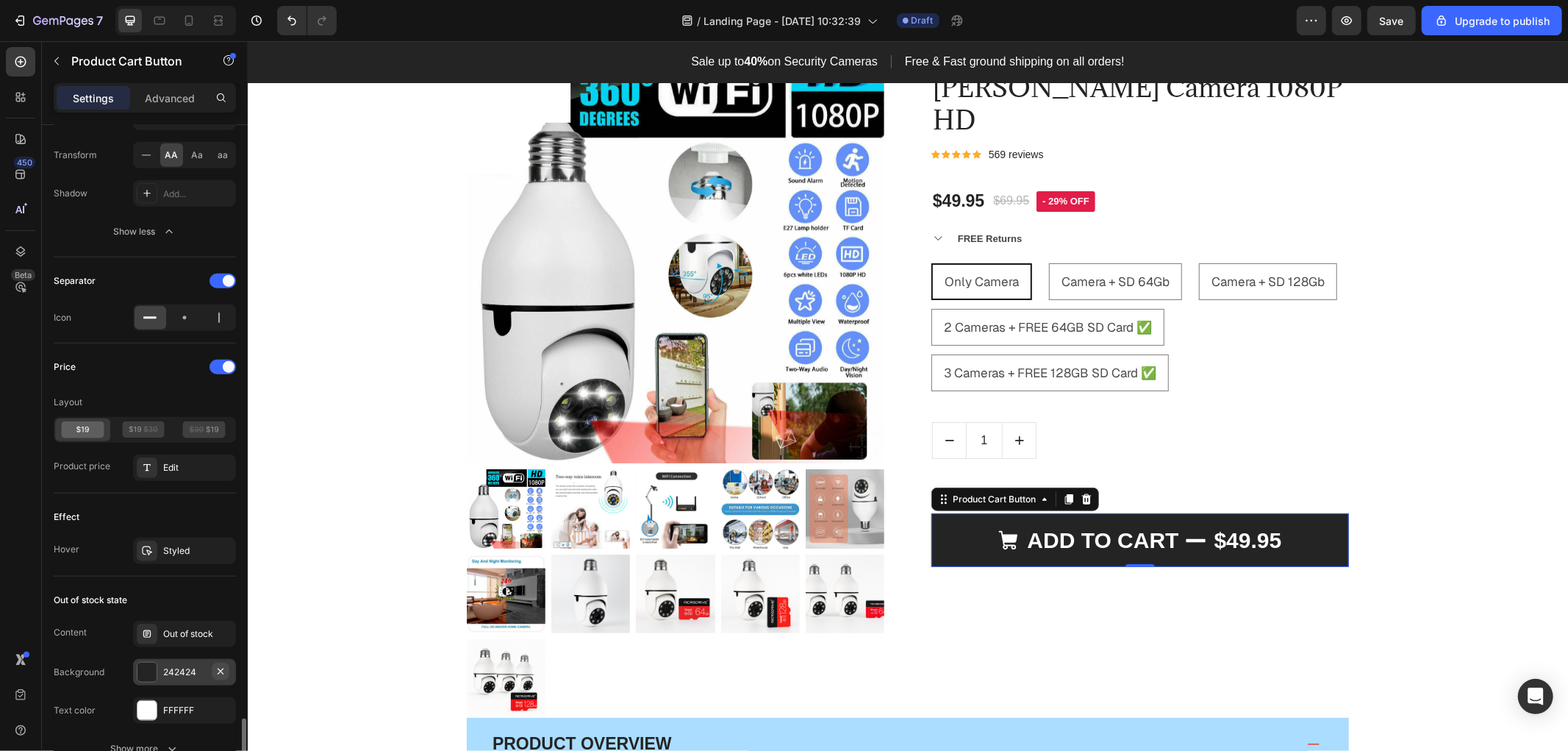
scroll to position [1360, 0]
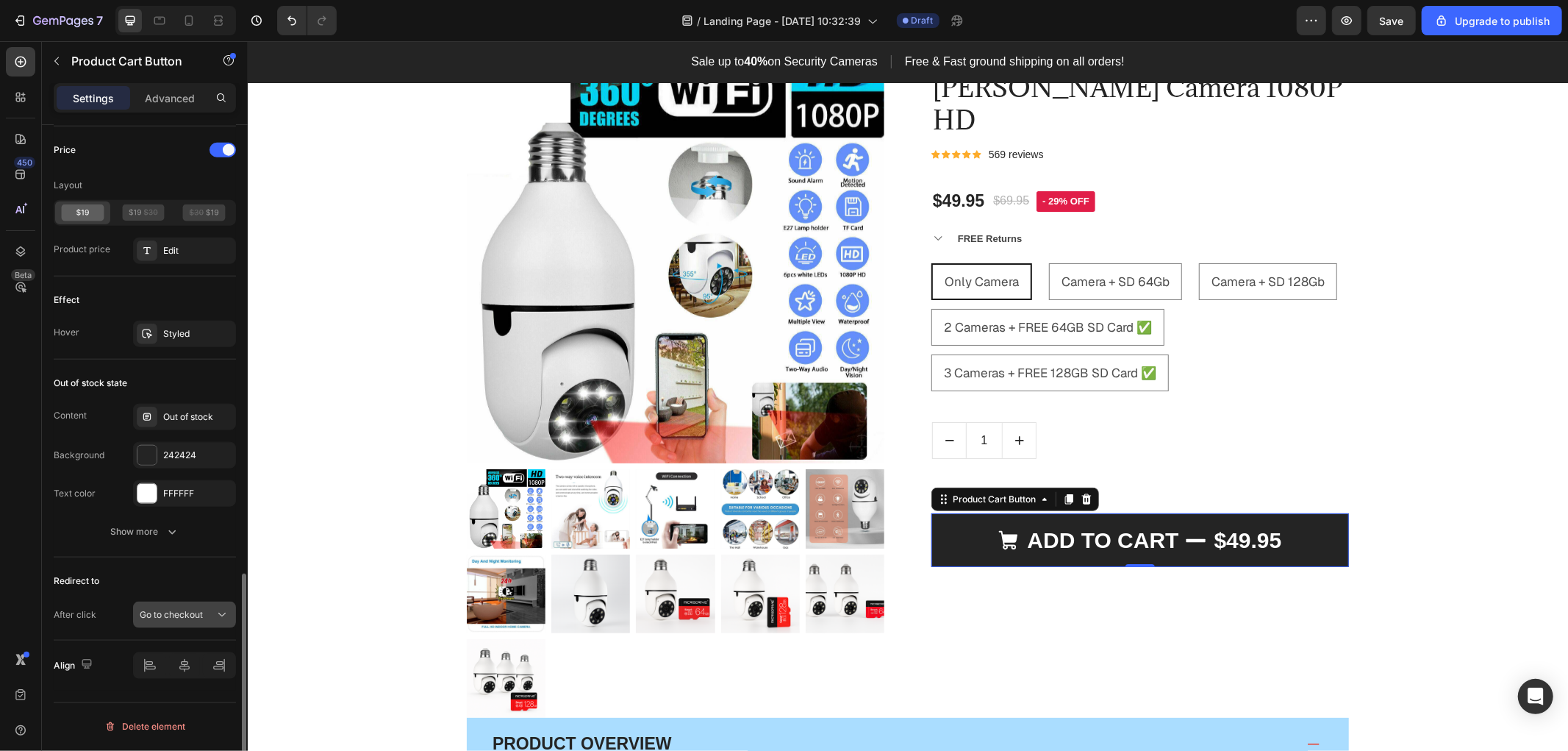
click at [204, 611] on div "Go to checkout" at bounding box center [177, 614] width 75 height 13
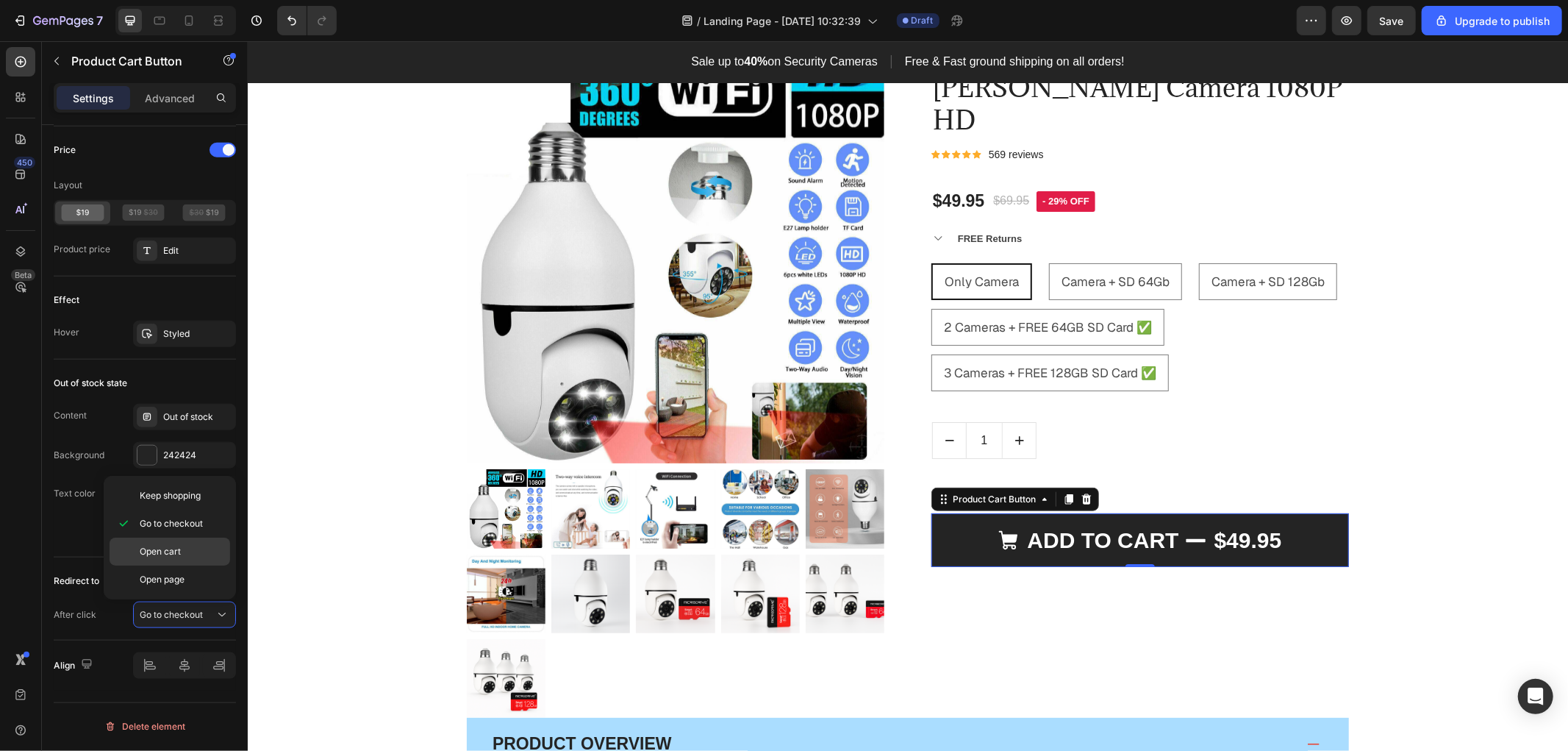
click at [179, 548] on p "Open cart" at bounding box center [182, 551] width 84 height 13
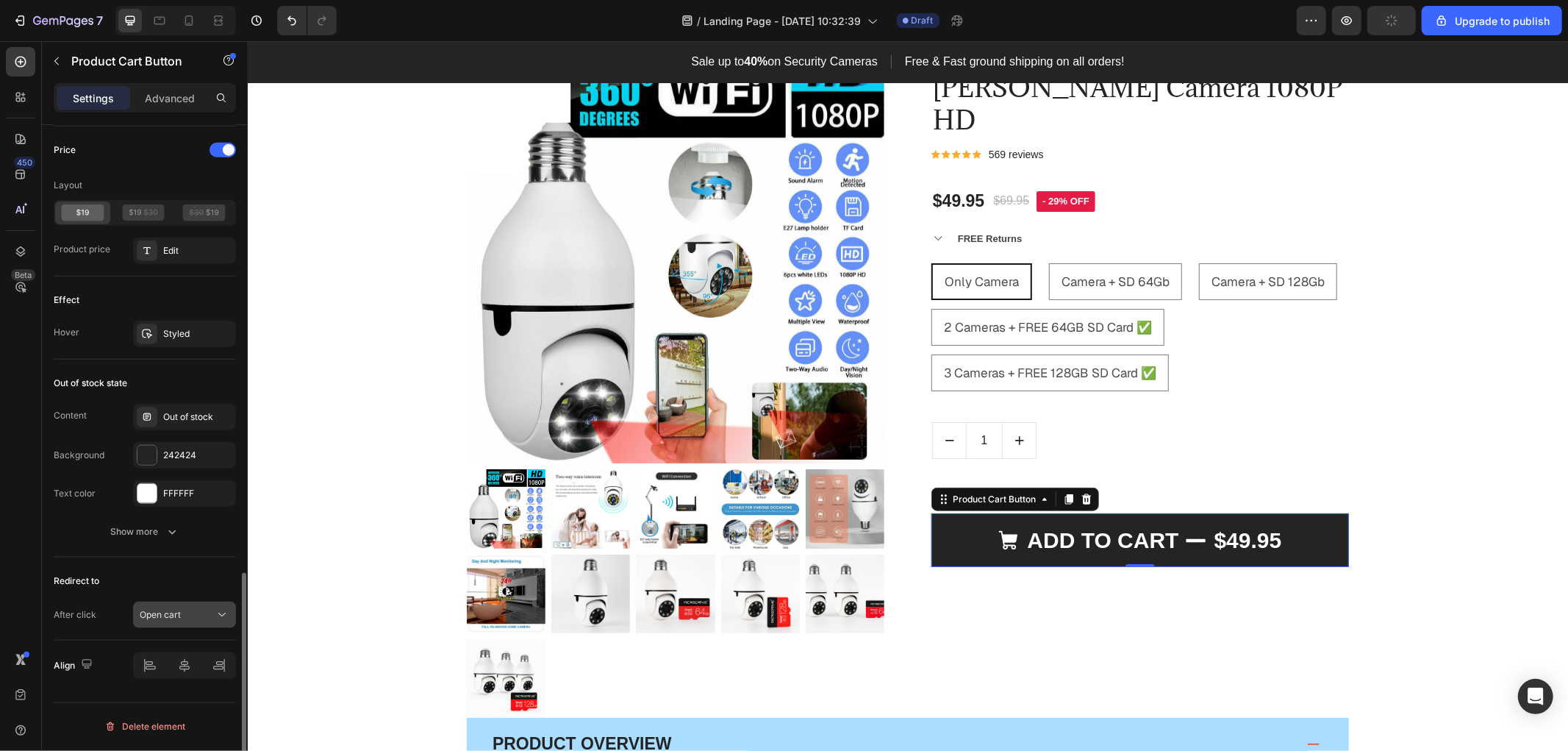
click at [203, 616] on div "Open cart" at bounding box center [177, 614] width 75 height 13
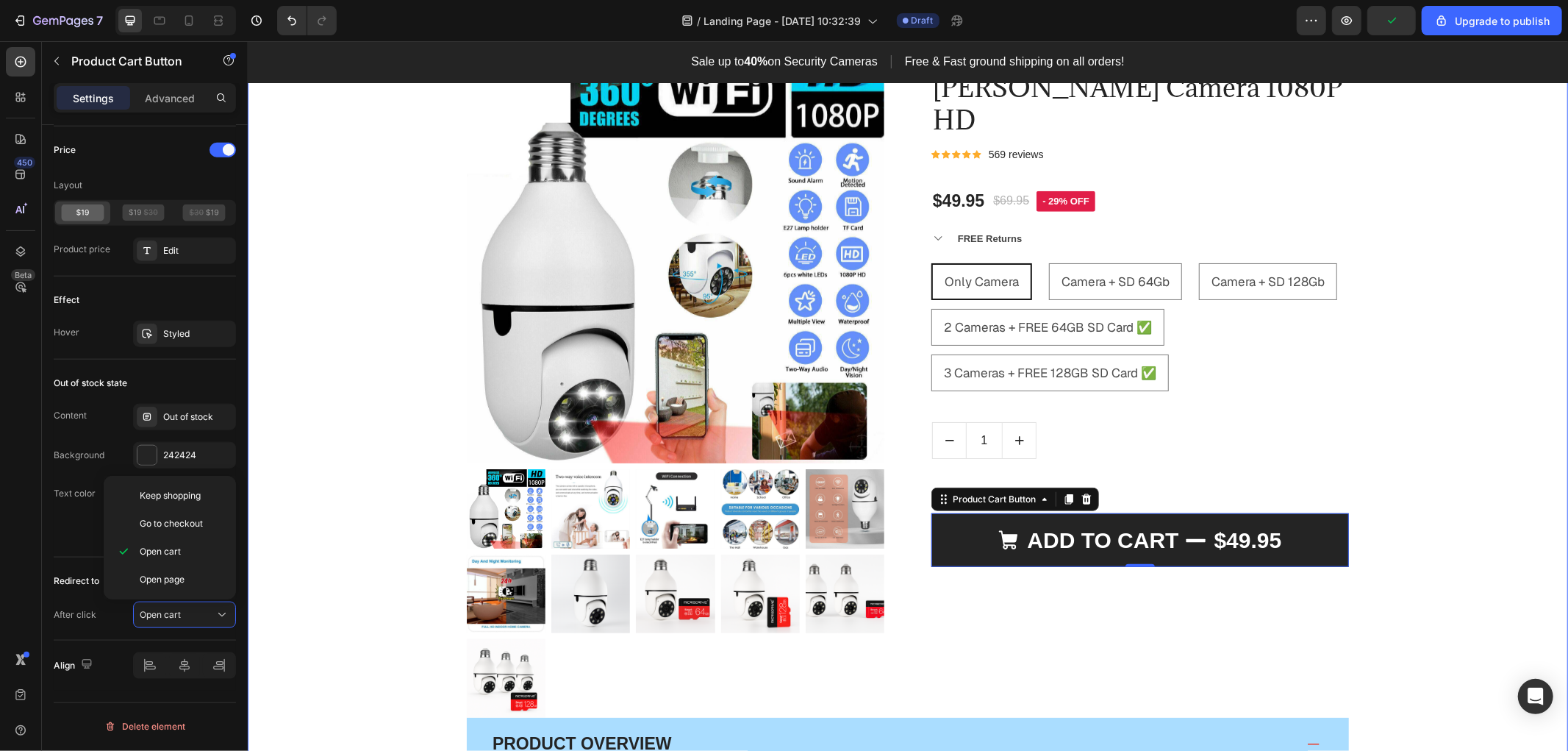
click at [334, 496] on div "Product Images & Gallery Low stock - 12 items left Text Block [PERSON_NAME] Cam…" at bounding box center [906, 594] width 1298 height 1097
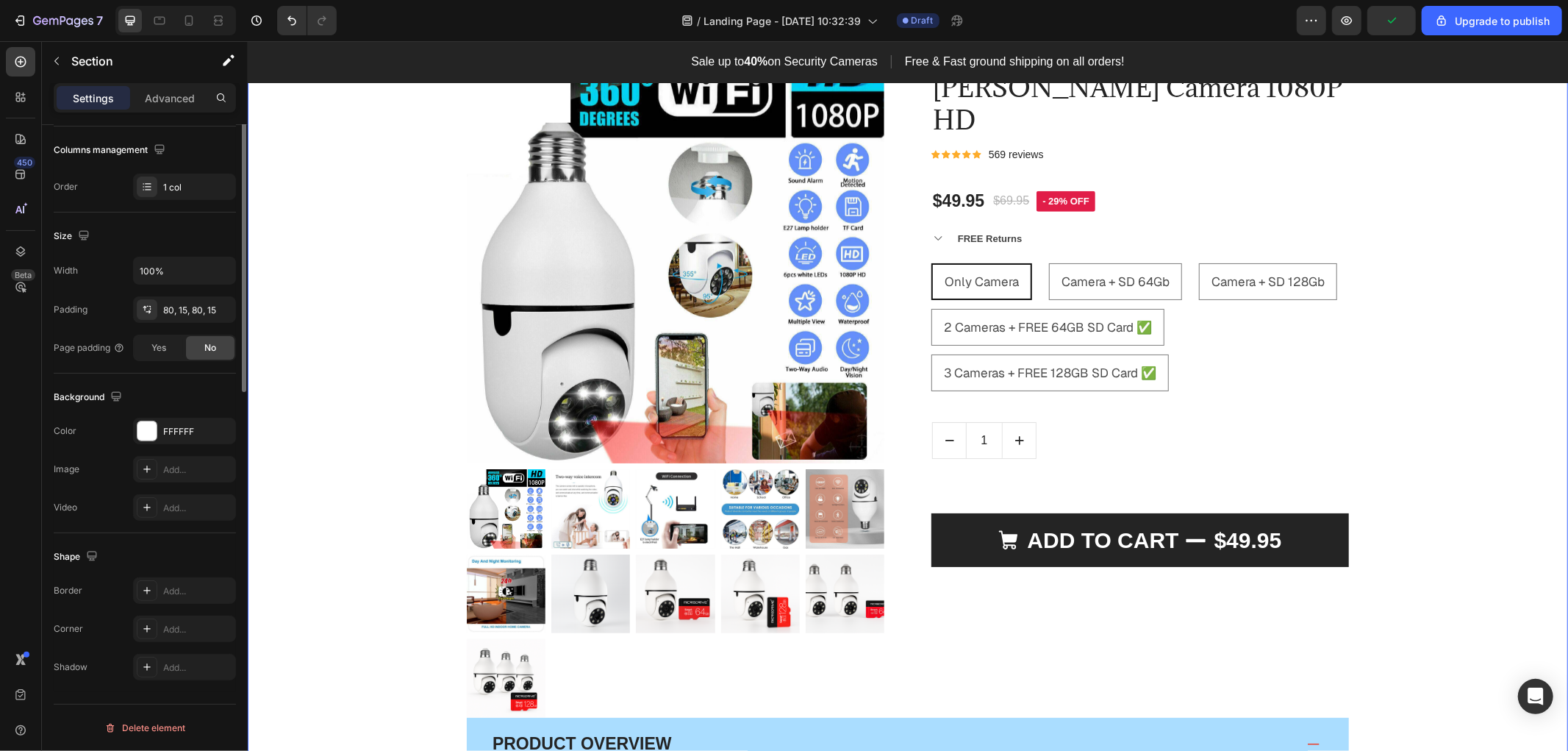
scroll to position [0, 0]
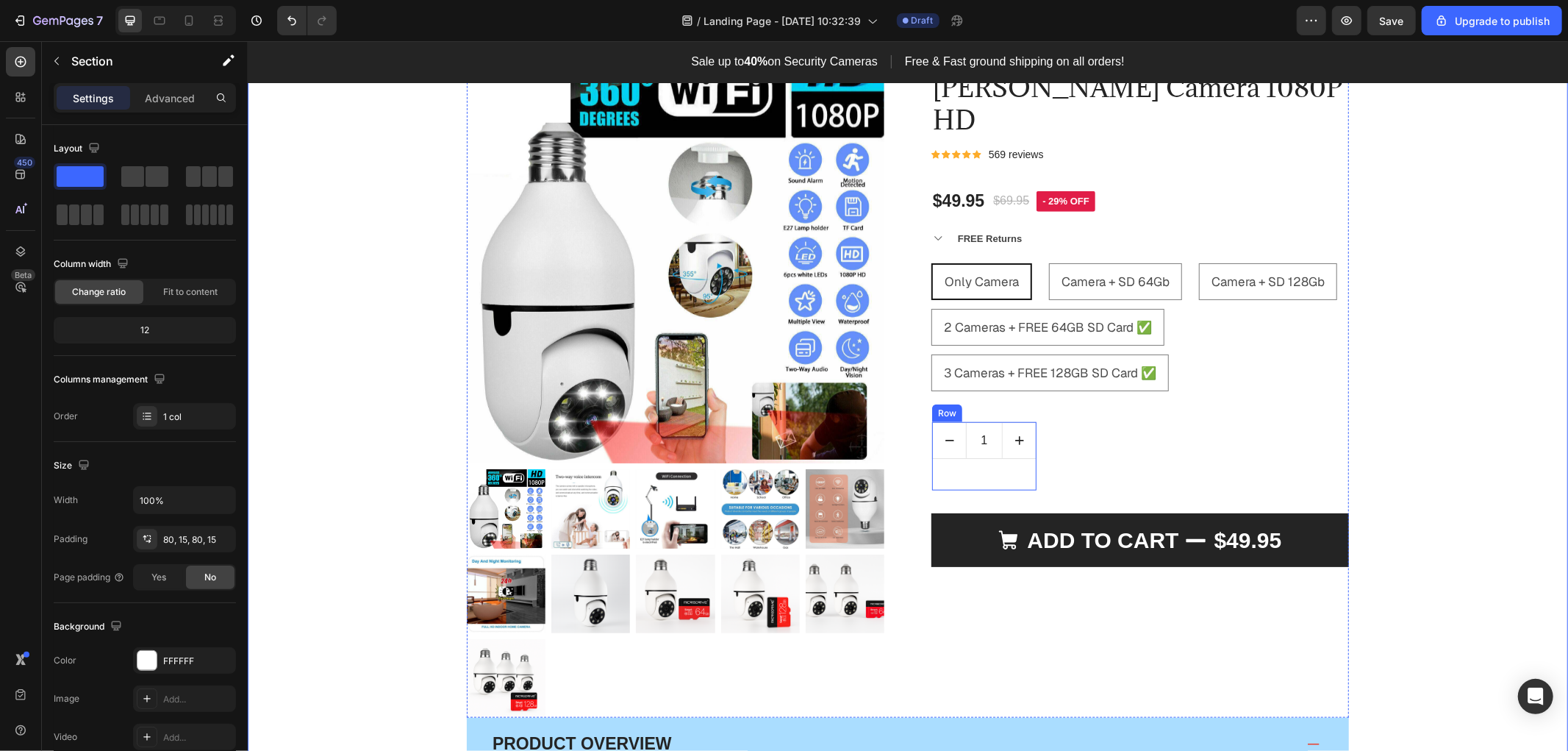
click at [1004, 433] on div "1 Product Quantity" at bounding box center [983, 455] width 104 height 68
click at [986, 422] on input "1" at bounding box center [983, 440] width 37 height 36
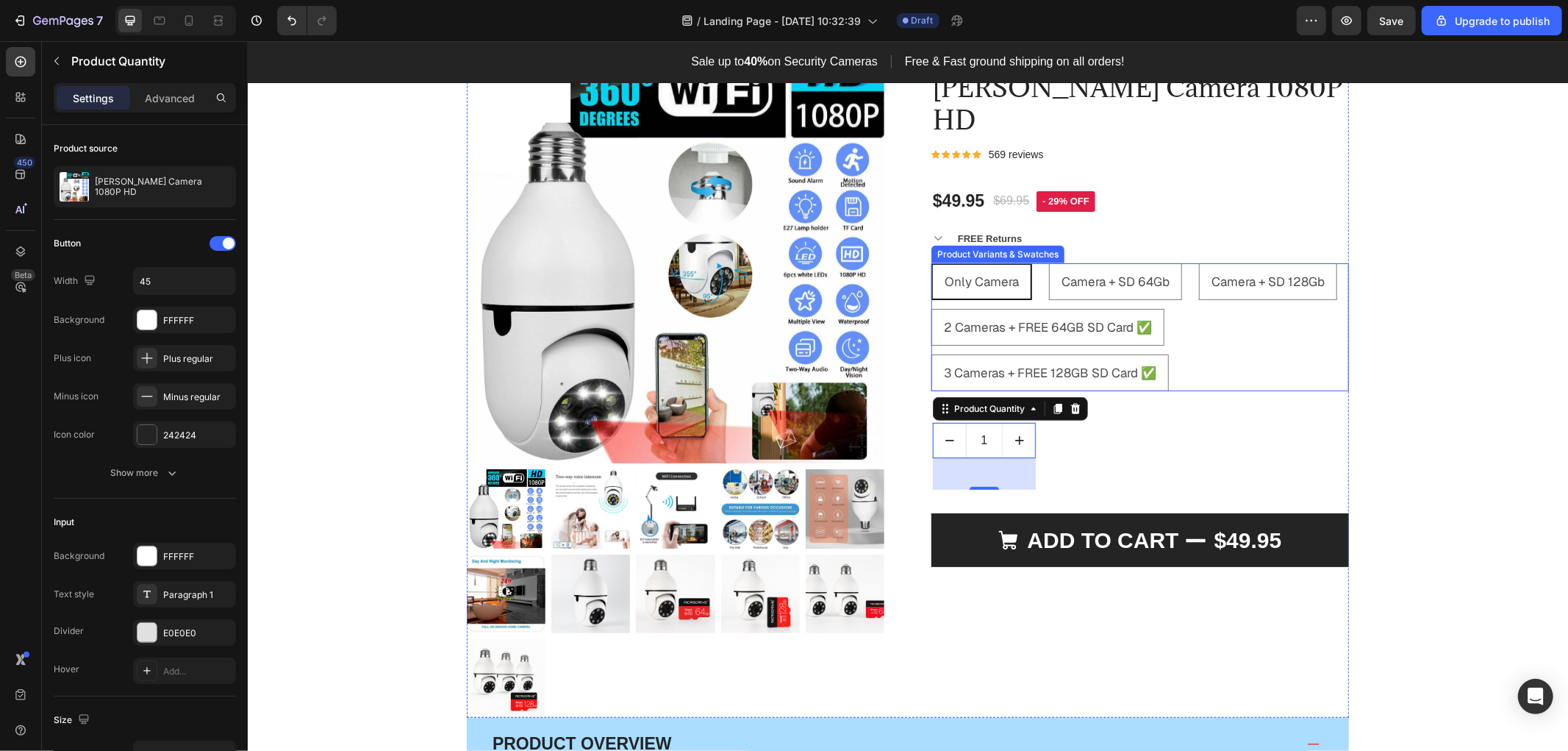
click at [986, 273] on span "Only Camera" at bounding box center [981, 281] width 74 height 16
click at [930, 262] on input "Only Camera Only Camera Only Camera" at bounding box center [930, 262] width 1 height 1
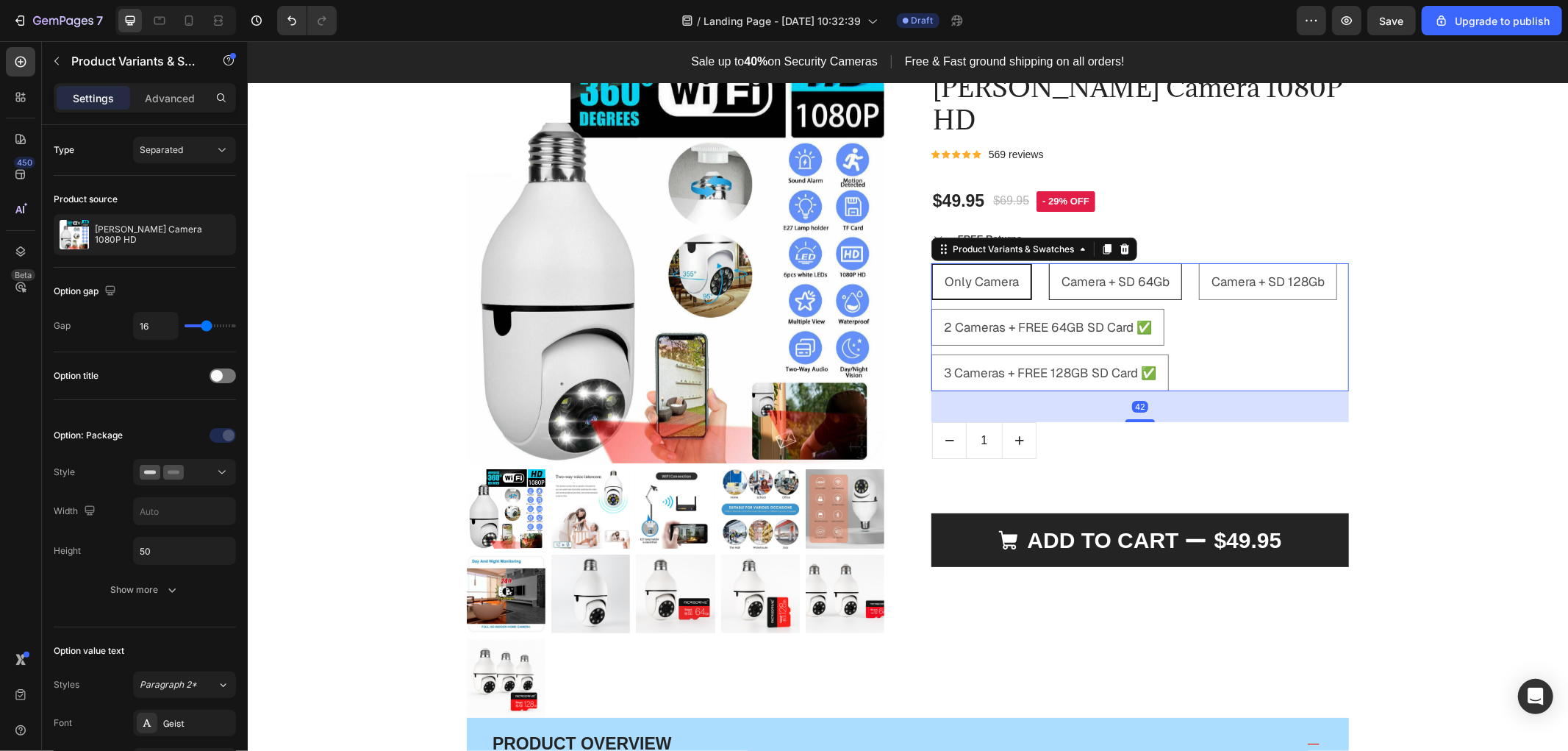
click at [1110, 264] on div "Camera + SD 64Gb" at bounding box center [1114, 281] width 131 height 35
click at [1048, 262] on input "Camera + SD 64Gb Camera + SD 64Gb Camera + SD 64Gb" at bounding box center [1047, 262] width 1 height 1
radio input "true"
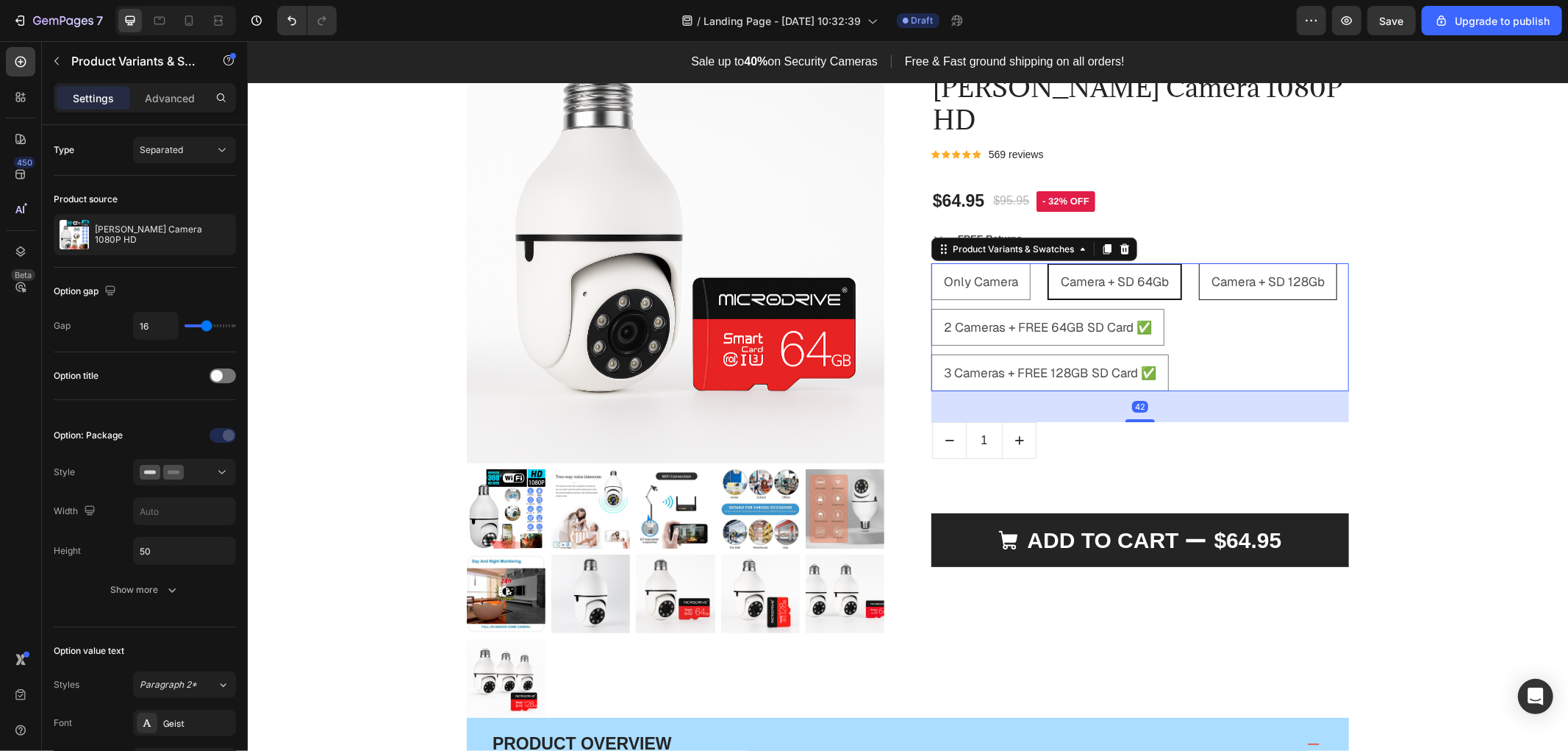
click at [1267, 273] on span "Camera + SD 128Gb" at bounding box center [1267, 281] width 113 height 16
click at [1198, 262] on input "Camera + SD 128Gb Camera + SD 128Gb Camera + SD 128Gb" at bounding box center [1197, 262] width 1 height 1
radio input "true"
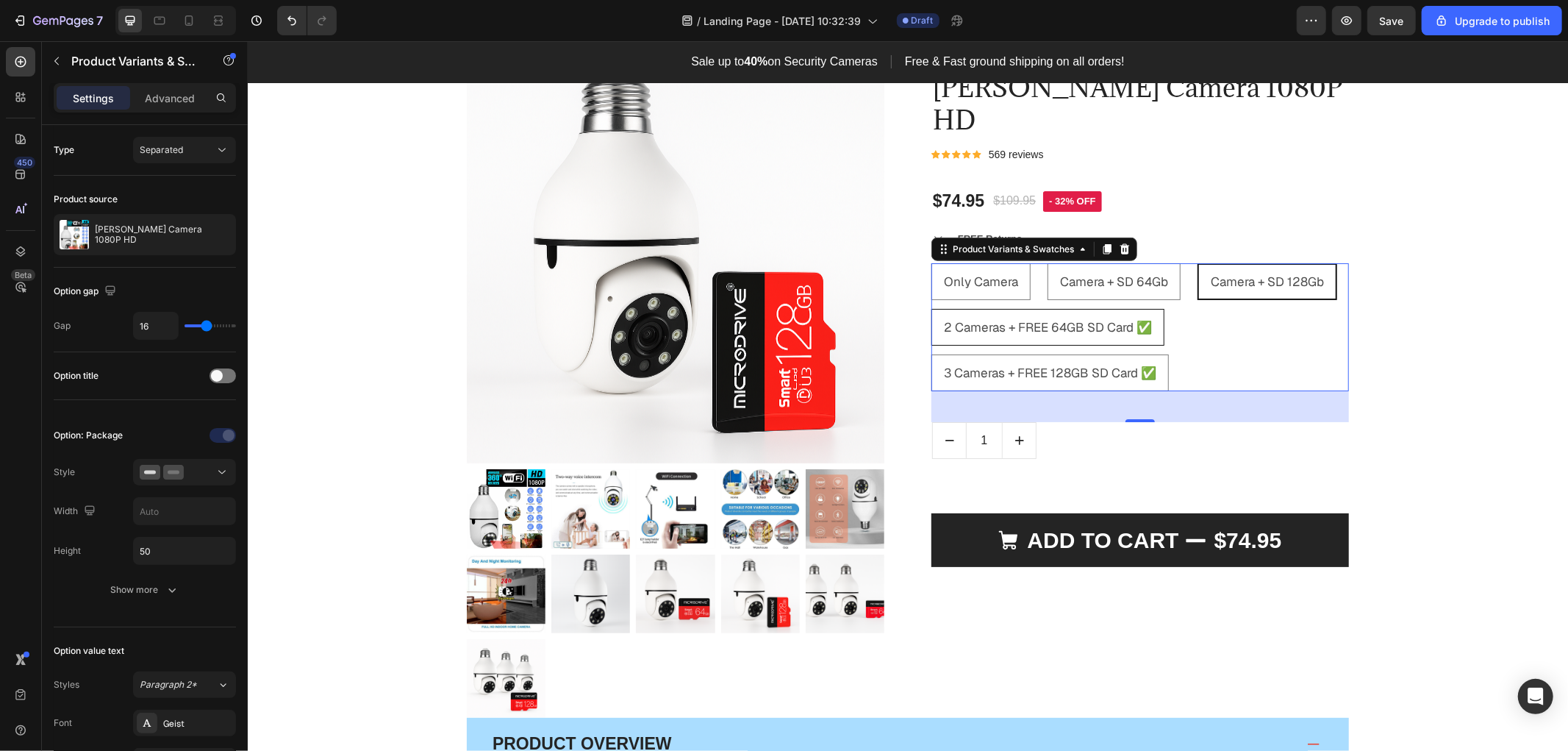
click at [1031, 319] on span "2 Cameras + FREE 64GB SD Card ✅" at bounding box center [1046, 326] width 208 height 16
click at [930, 308] on input "2 Cameras + FREE 64GB SD Card ✅ 2 Cameras + FREE 64GB SD Card ✅ 2 Cameras + FRE…" at bounding box center [930, 308] width 1 height 1
radio input "true"
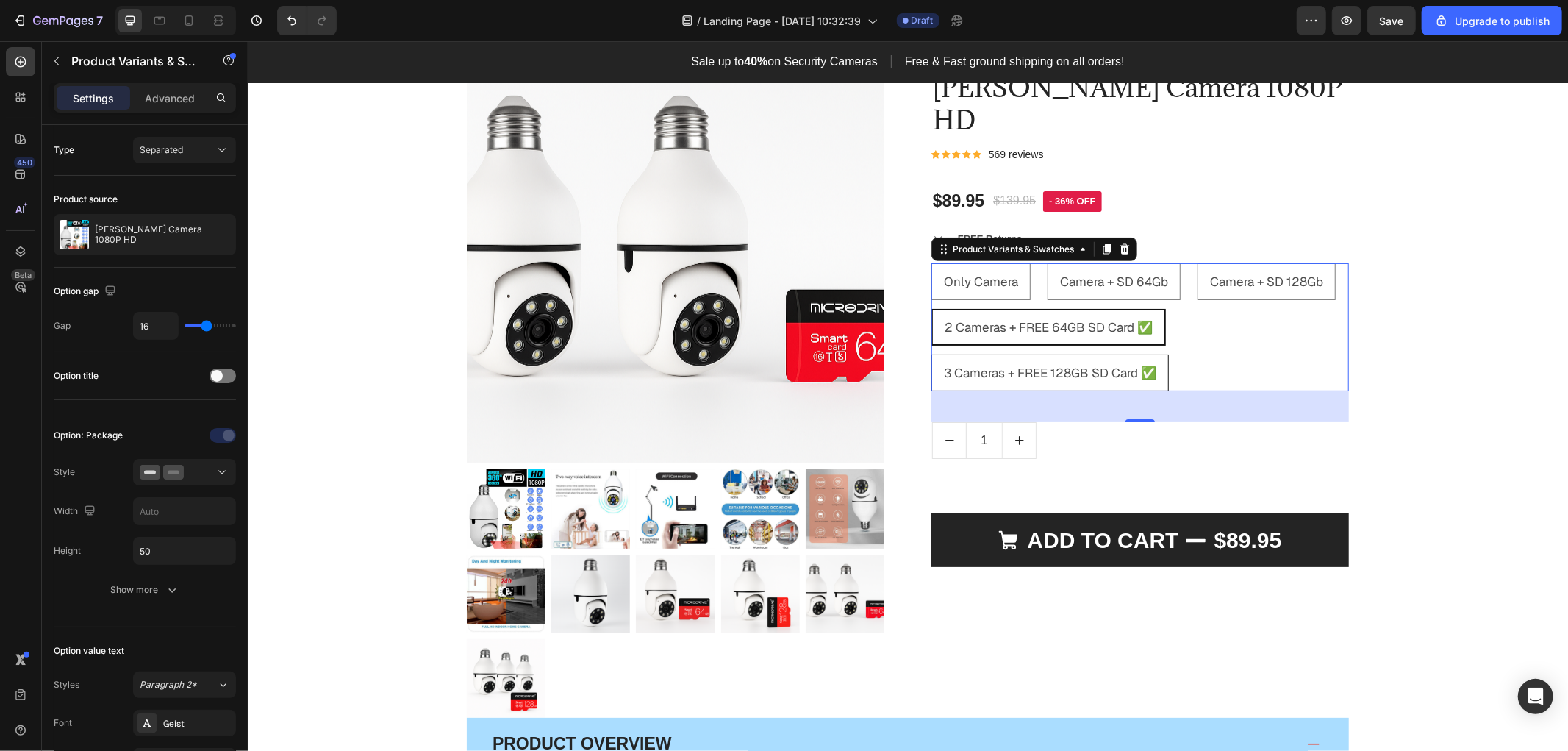
click at [1040, 364] on span "3 Cameras + FREE 128GB SD Card ✅" at bounding box center [1049, 372] width 213 height 16
click at [930, 353] on input "3 Cameras + FREE 128GB SD Card ✅ 3 Cameras + FREE 128GB SD Card ✅ 3 Cameras + F…" at bounding box center [930, 353] width 1 height 1
radio input "true"
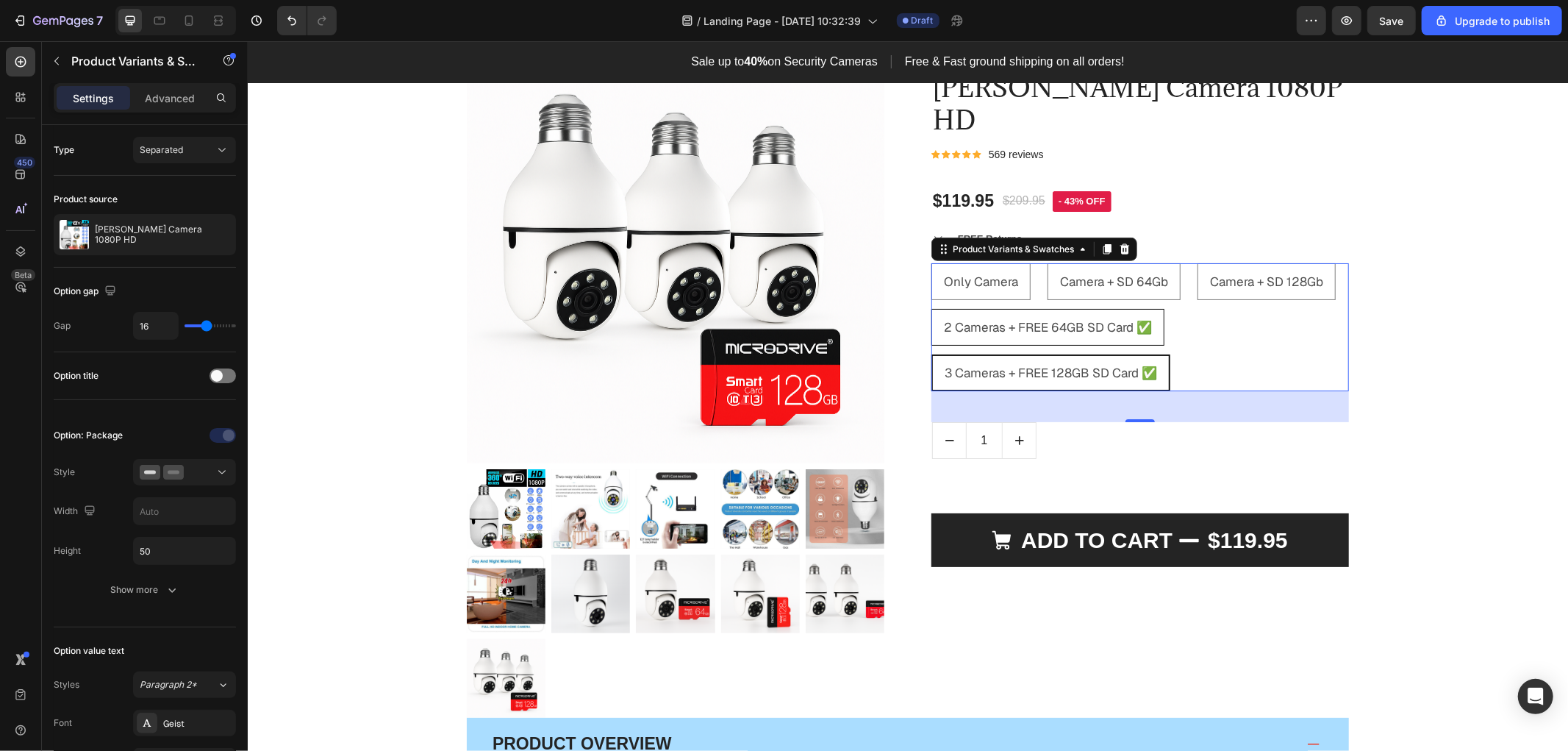
click at [1112, 310] on div "2 Cameras + FREE 64GB SD Card ✅" at bounding box center [1046, 327] width 232 height 35
click at [930, 308] on input "2 Cameras + FREE 64GB SD Card ✅ 2 Cameras + FREE 64GB SD Card ✅ 2 Cameras + FRE…" at bounding box center [930, 308] width 1 height 1
radio input "true"
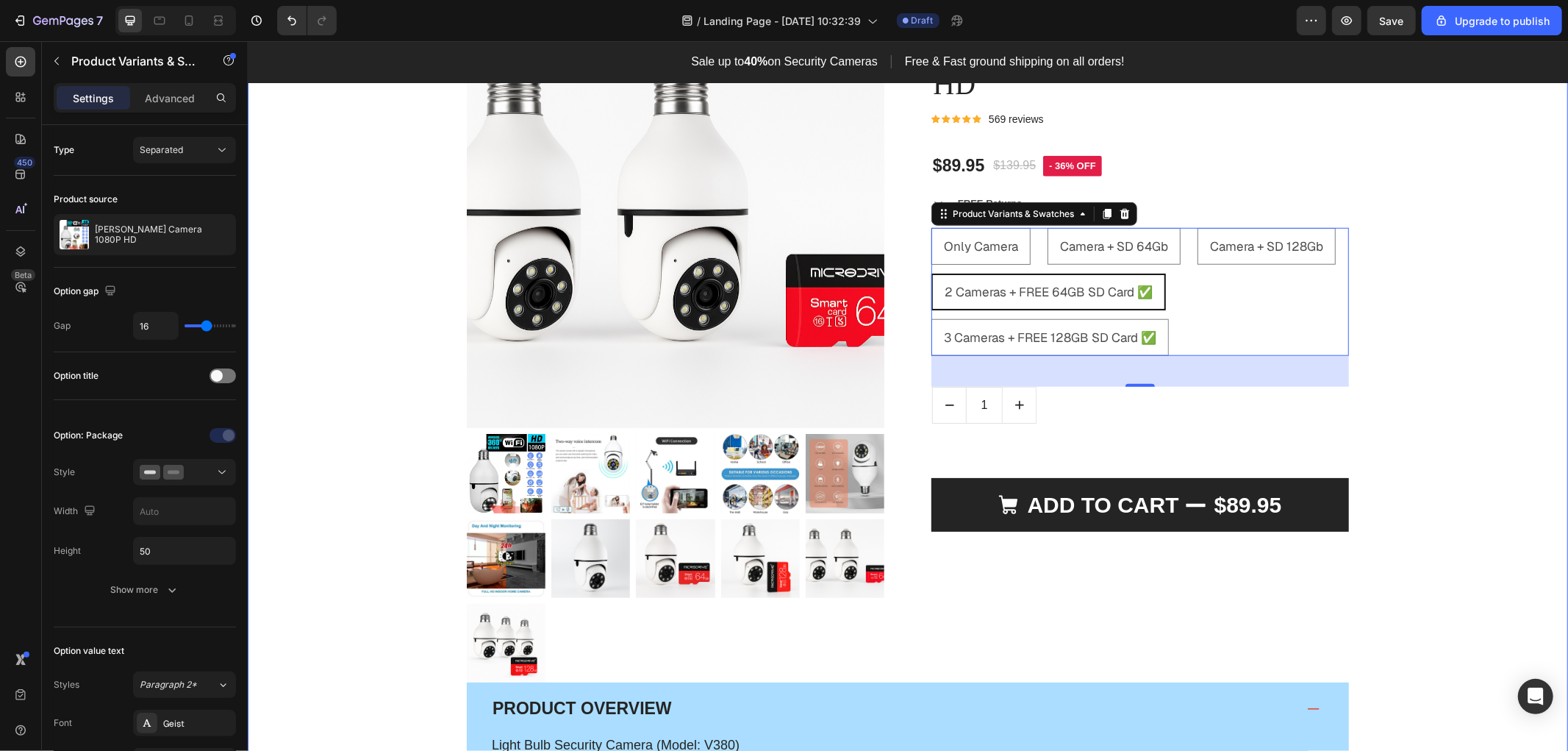
scroll to position [910, 0]
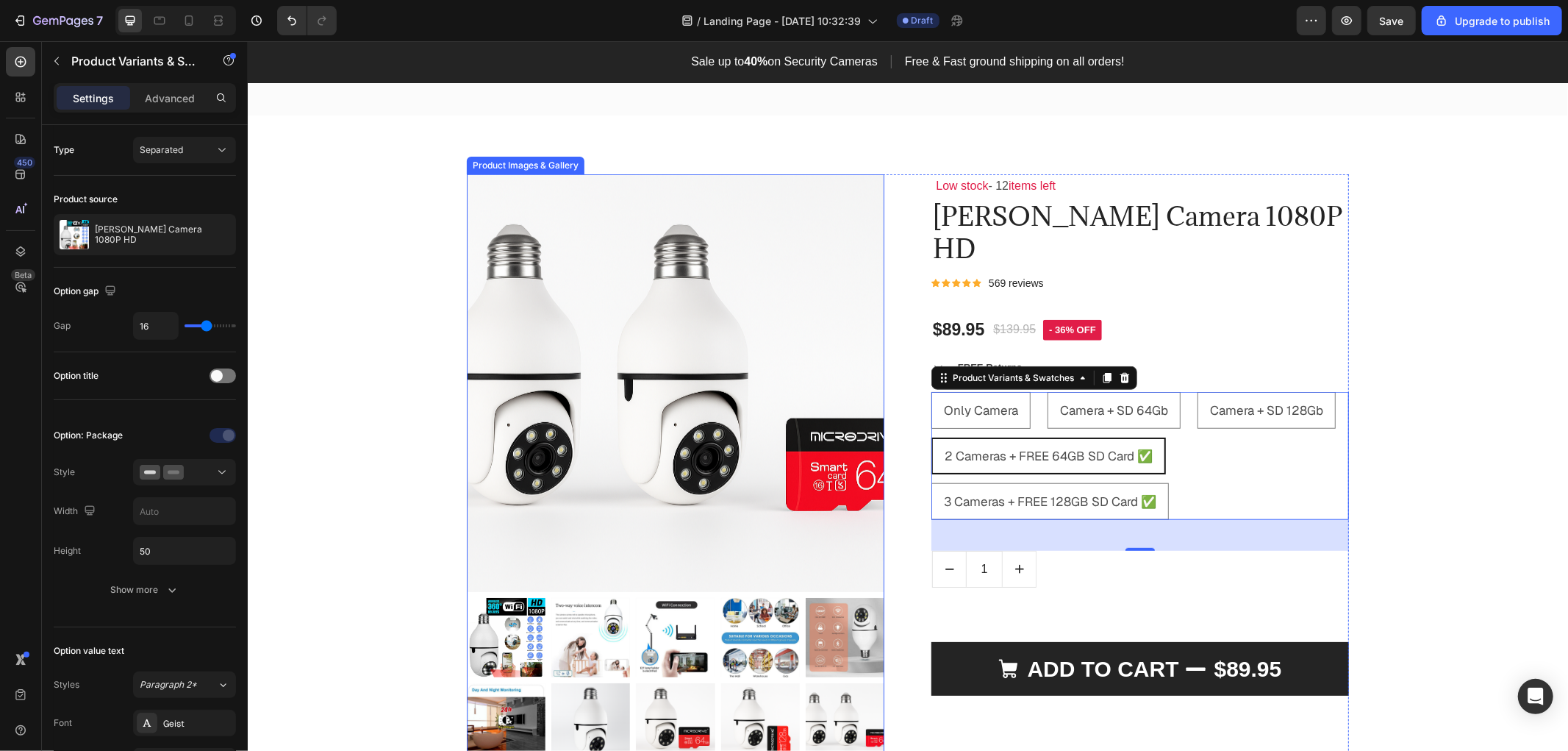
click at [729, 451] on img at bounding box center [675, 382] width 417 height 417
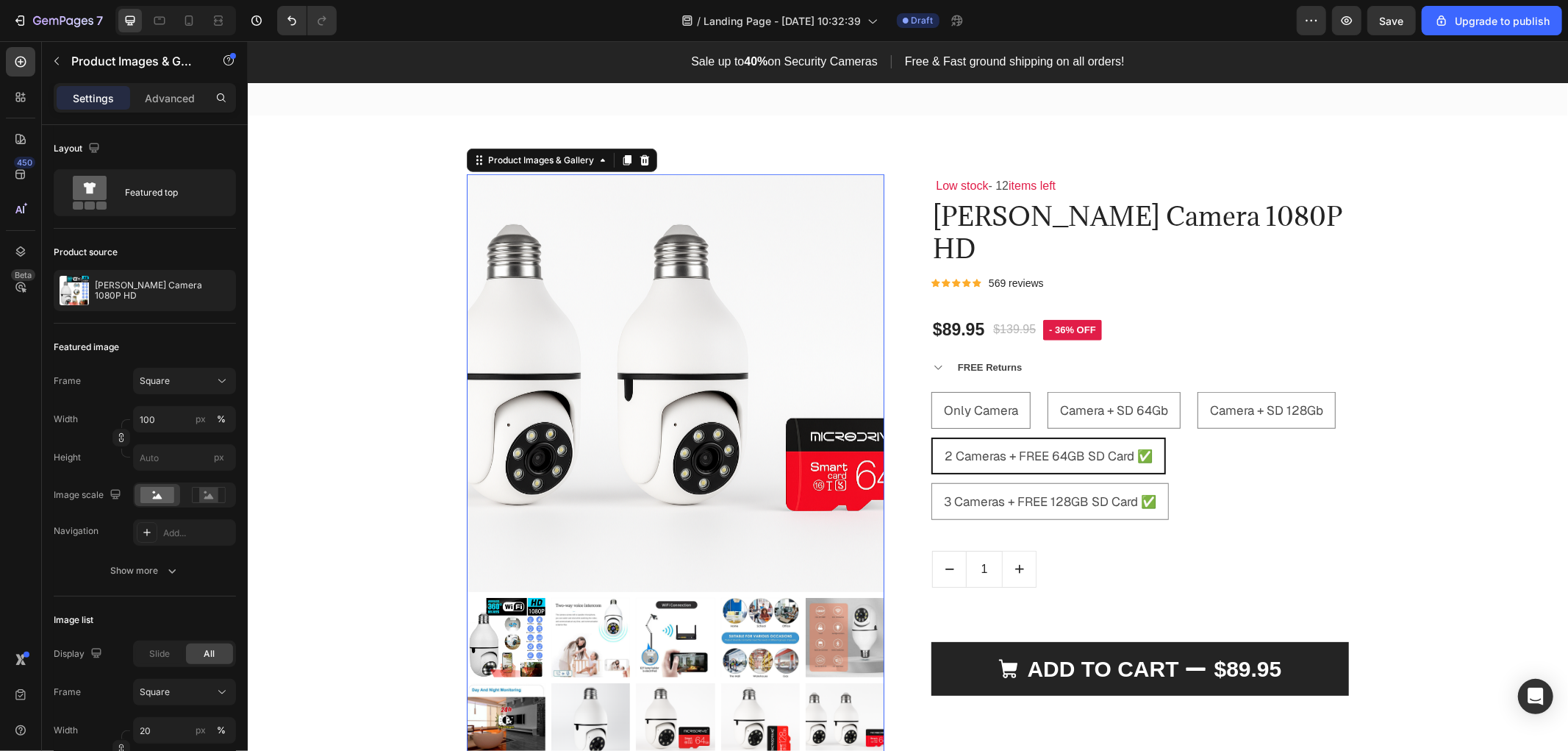
click at [729, 451] on img at bounding box center [675, 382] width 417 height 417
click at [173, 416] on input "100" at bounding box center [184, 418] width 103 height 26
type input "1"
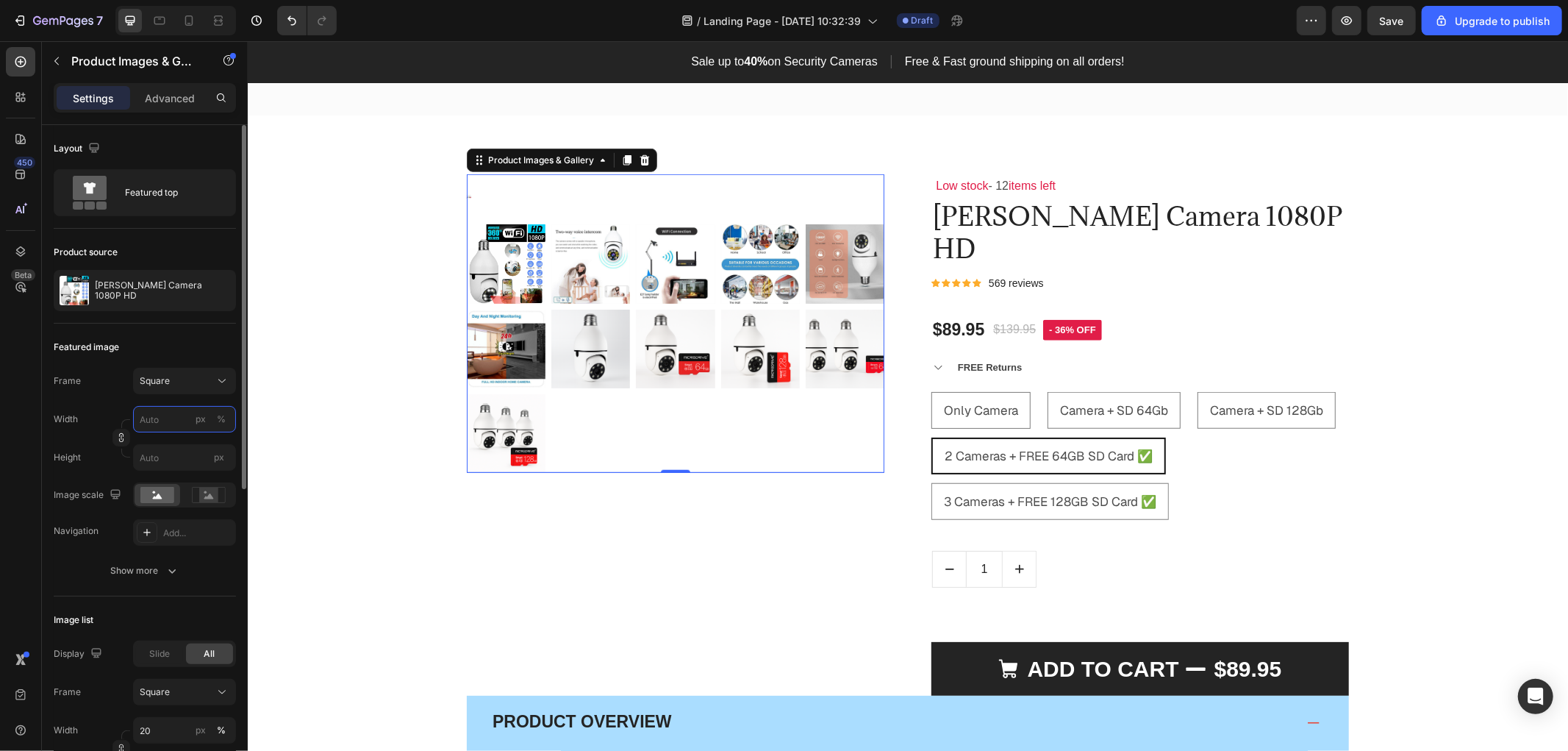
type input "2"
type input "20"
type input "200"
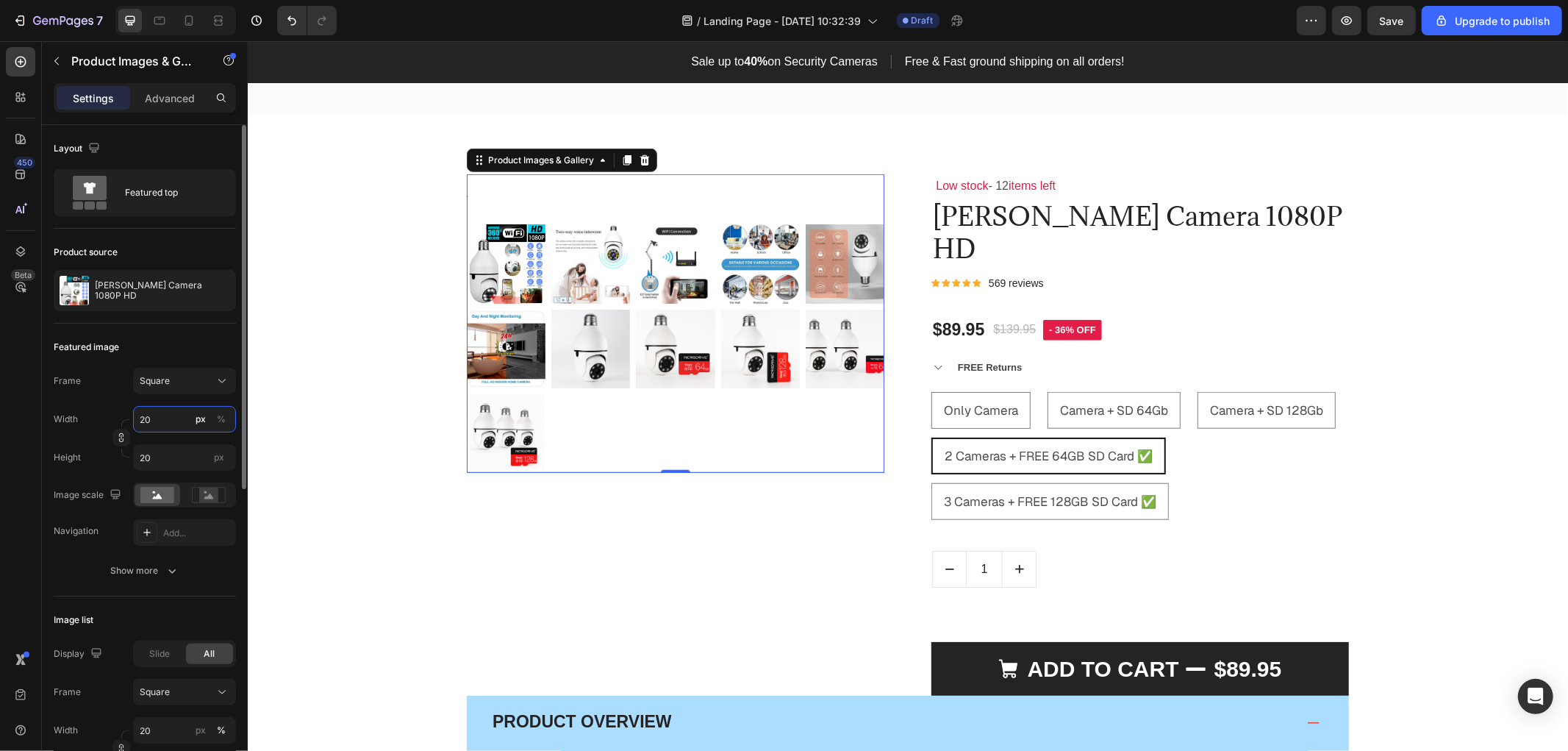
type input "200"
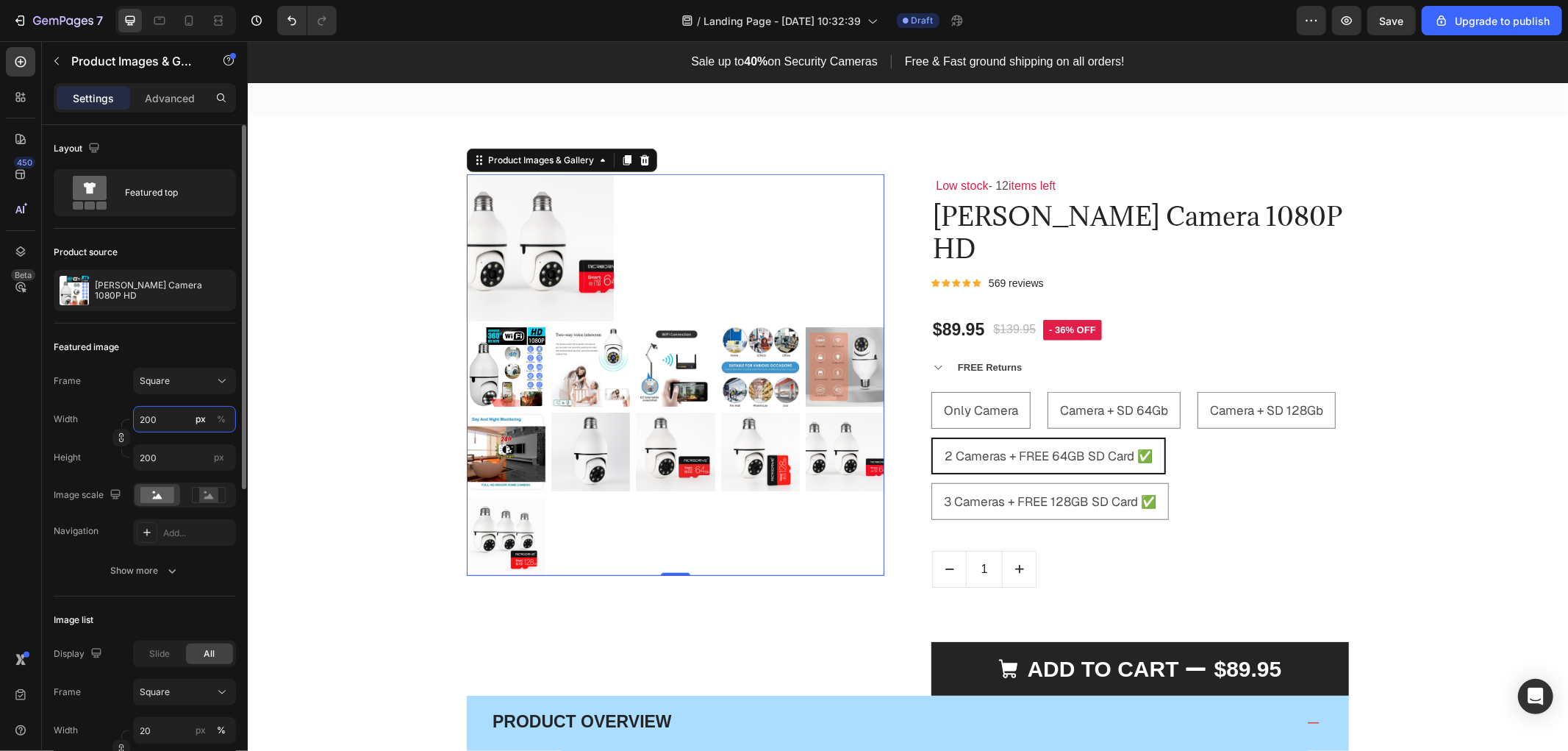
type input "20"
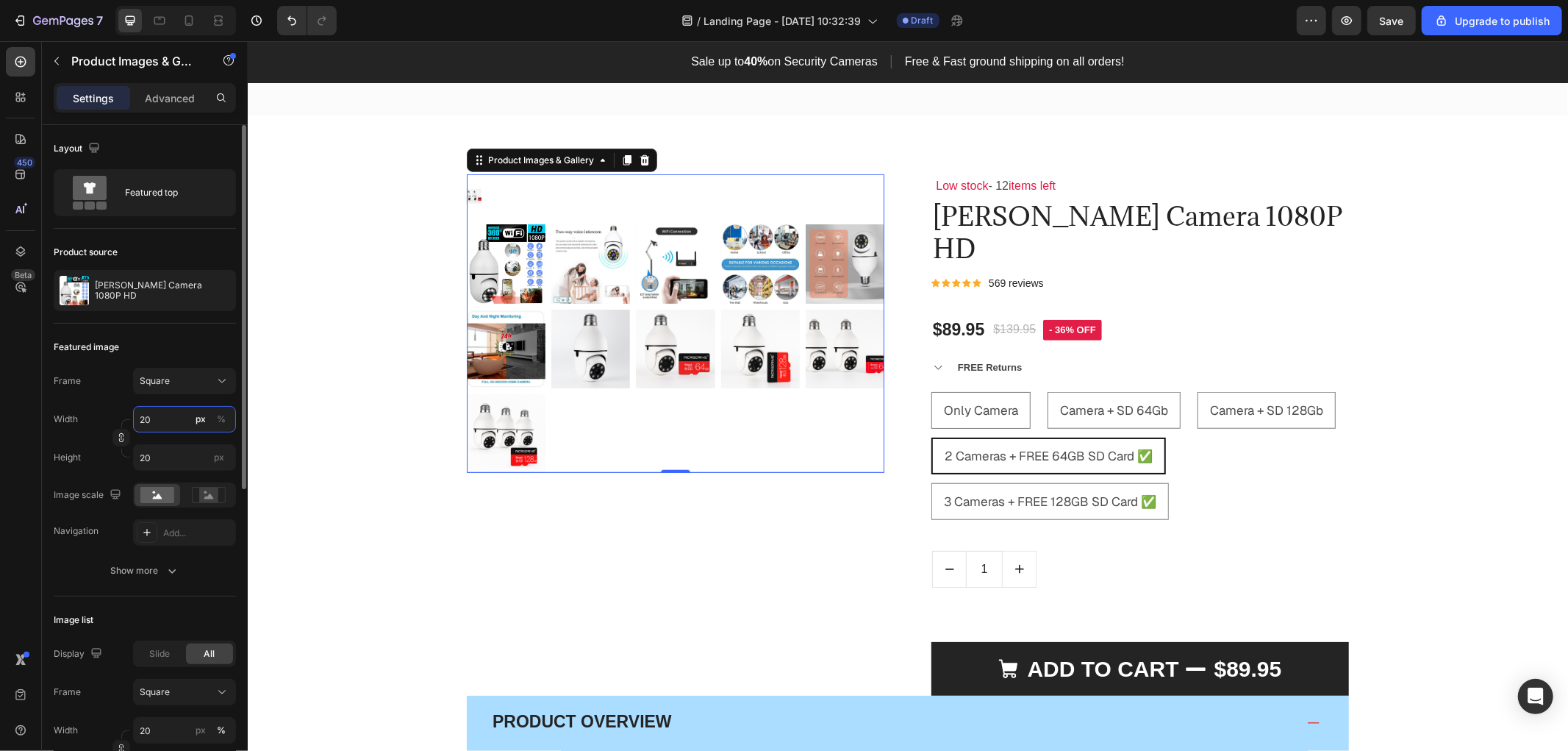
type input "2"
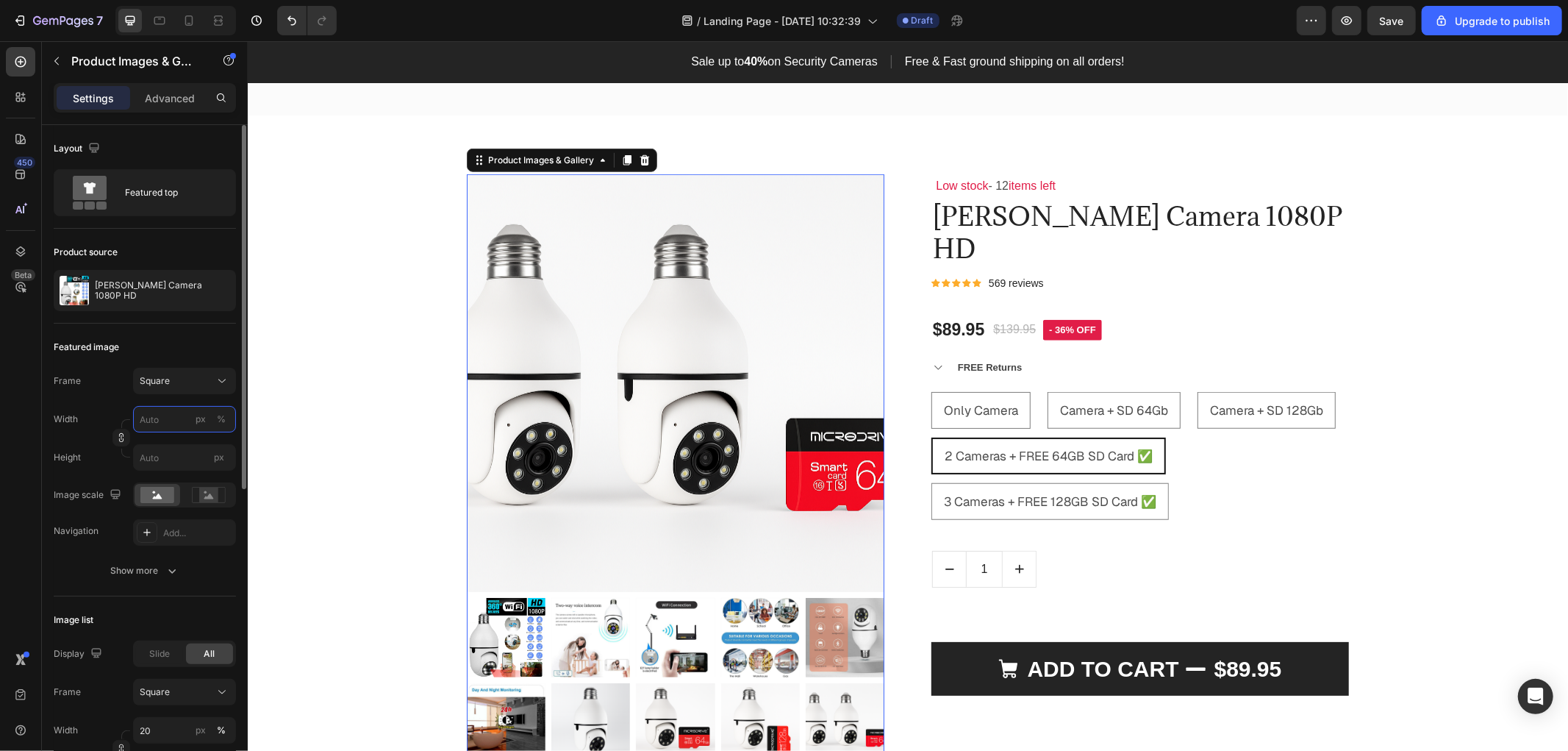
type input "1"
type input "10"
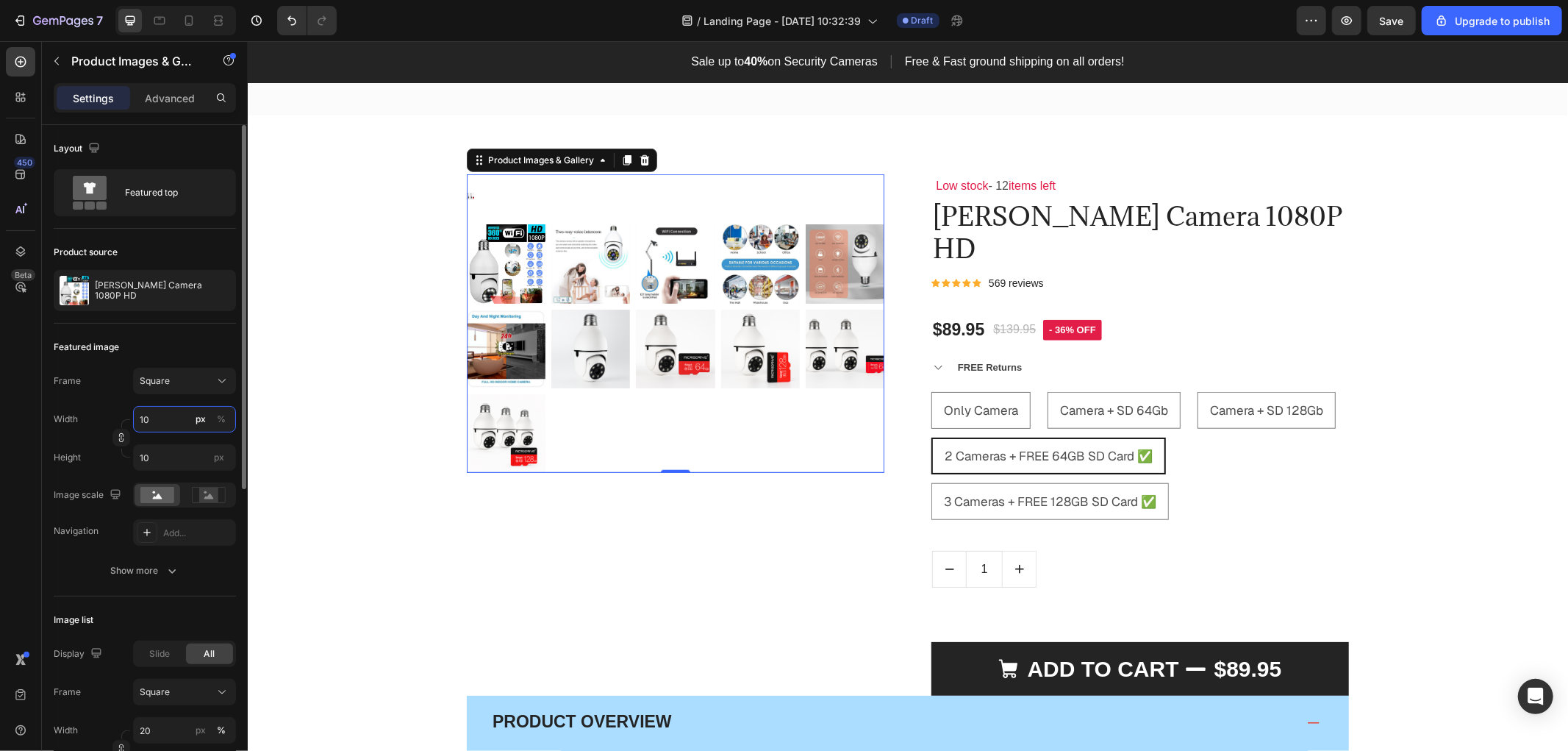
type input "100"
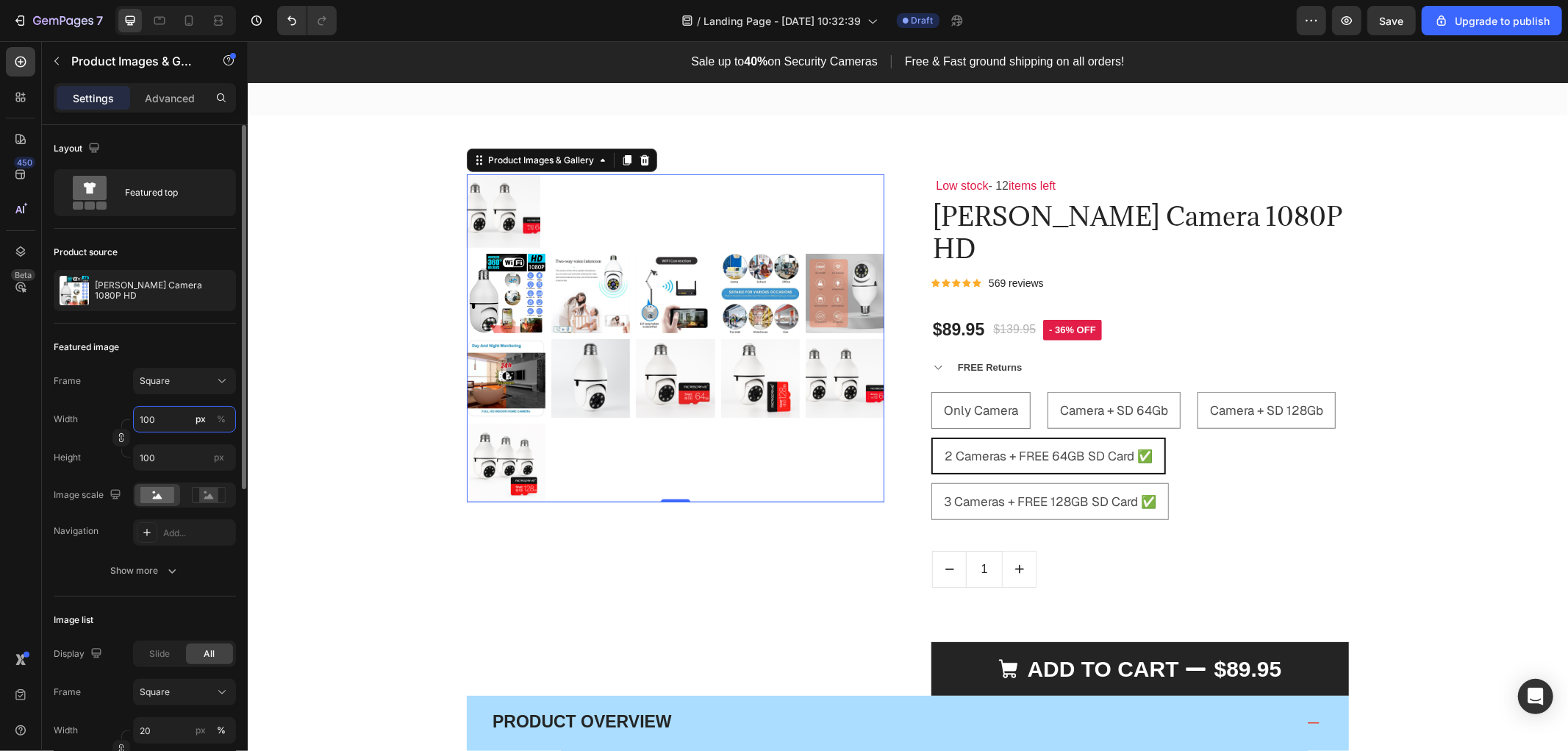
type input "10"
type input "1"
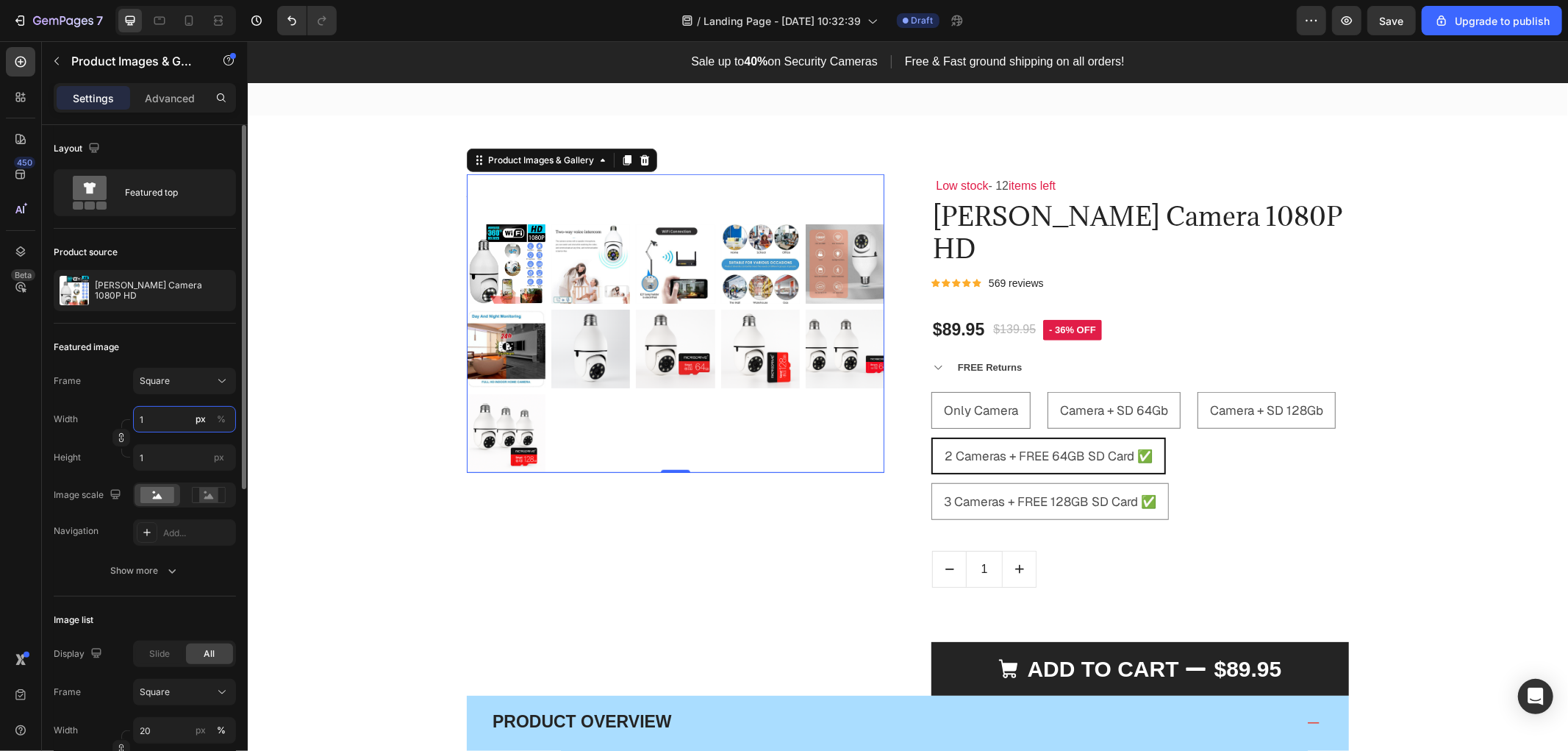
type input "12"
type input "120"
type input "1"
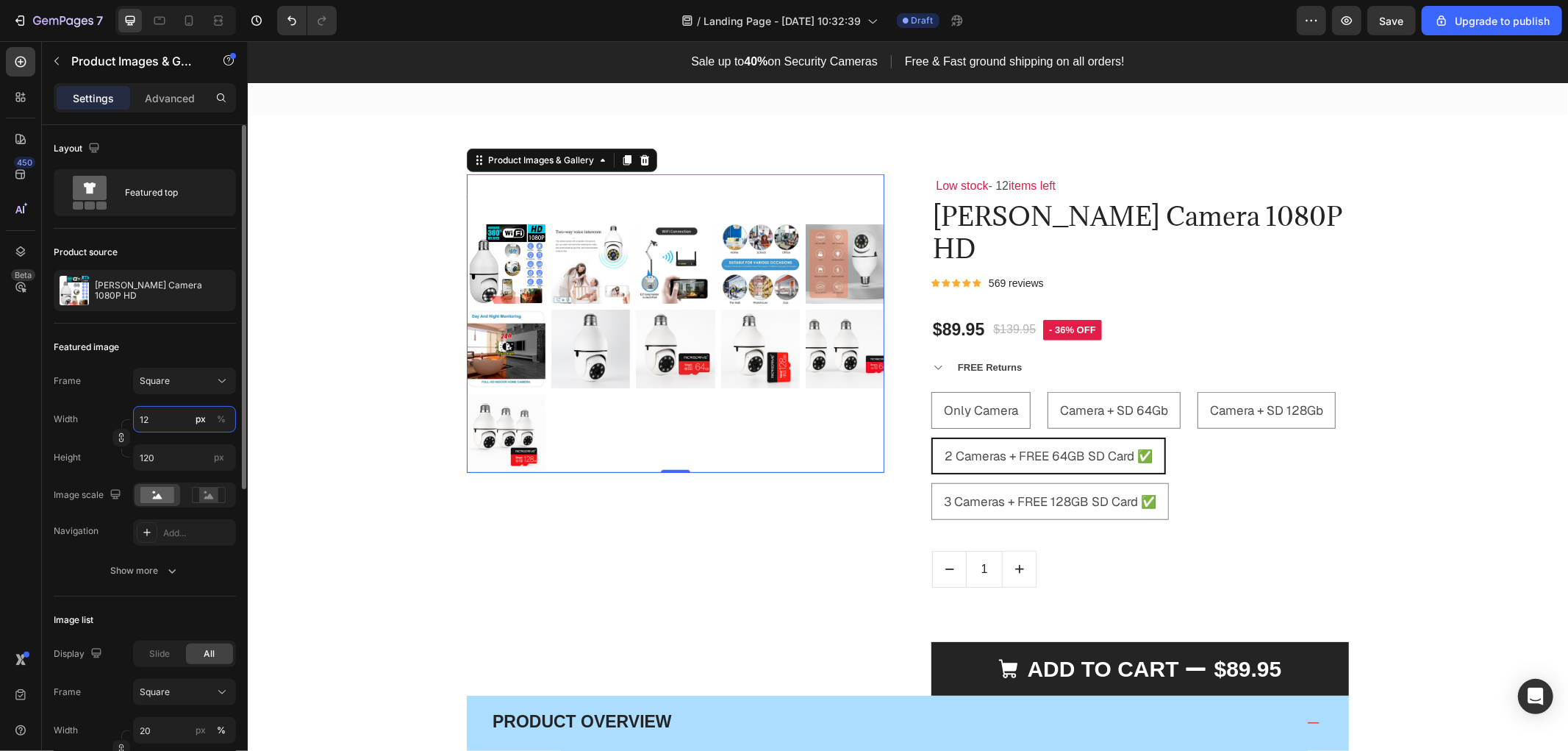
type input "1"
type input "13"
type input "130"
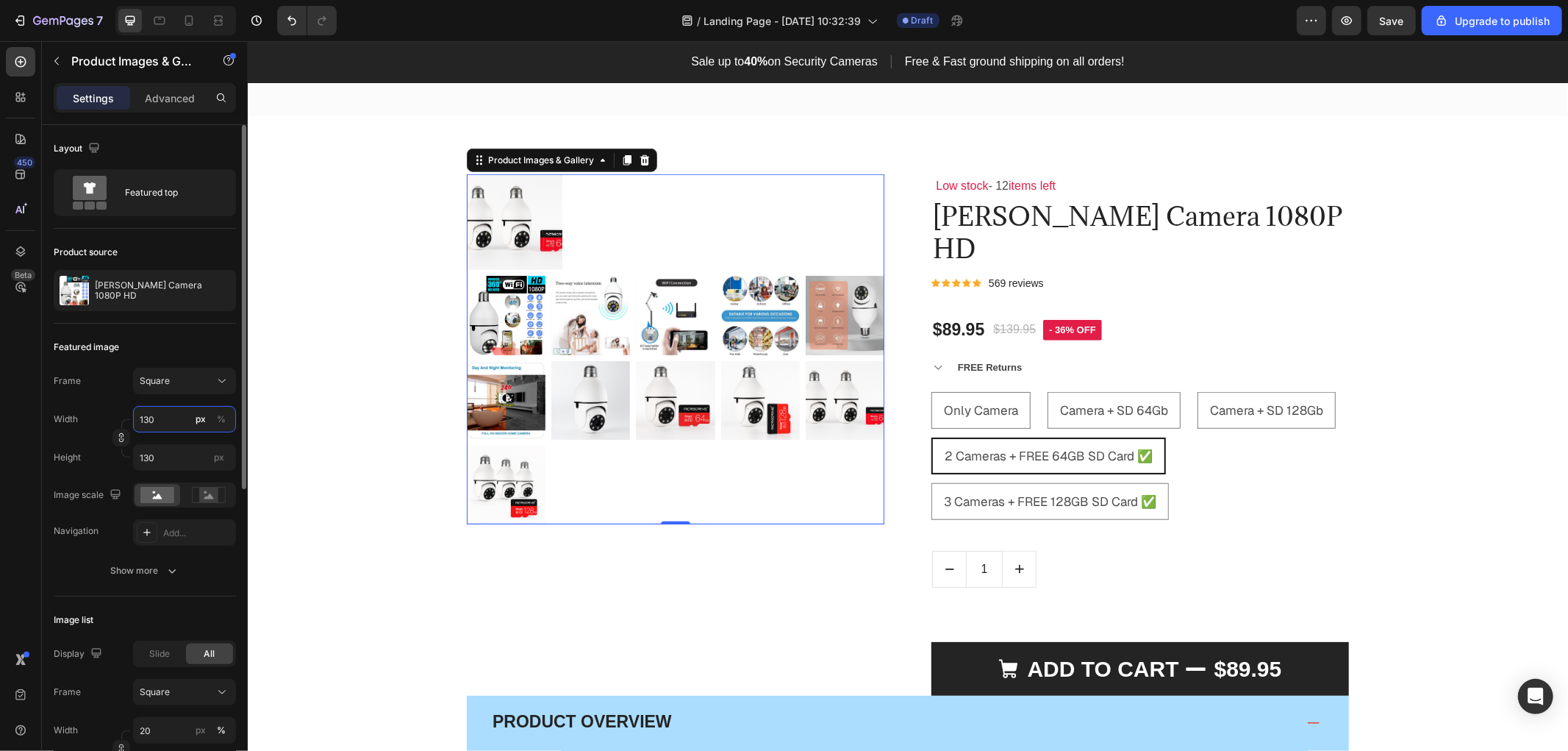
type input "13"
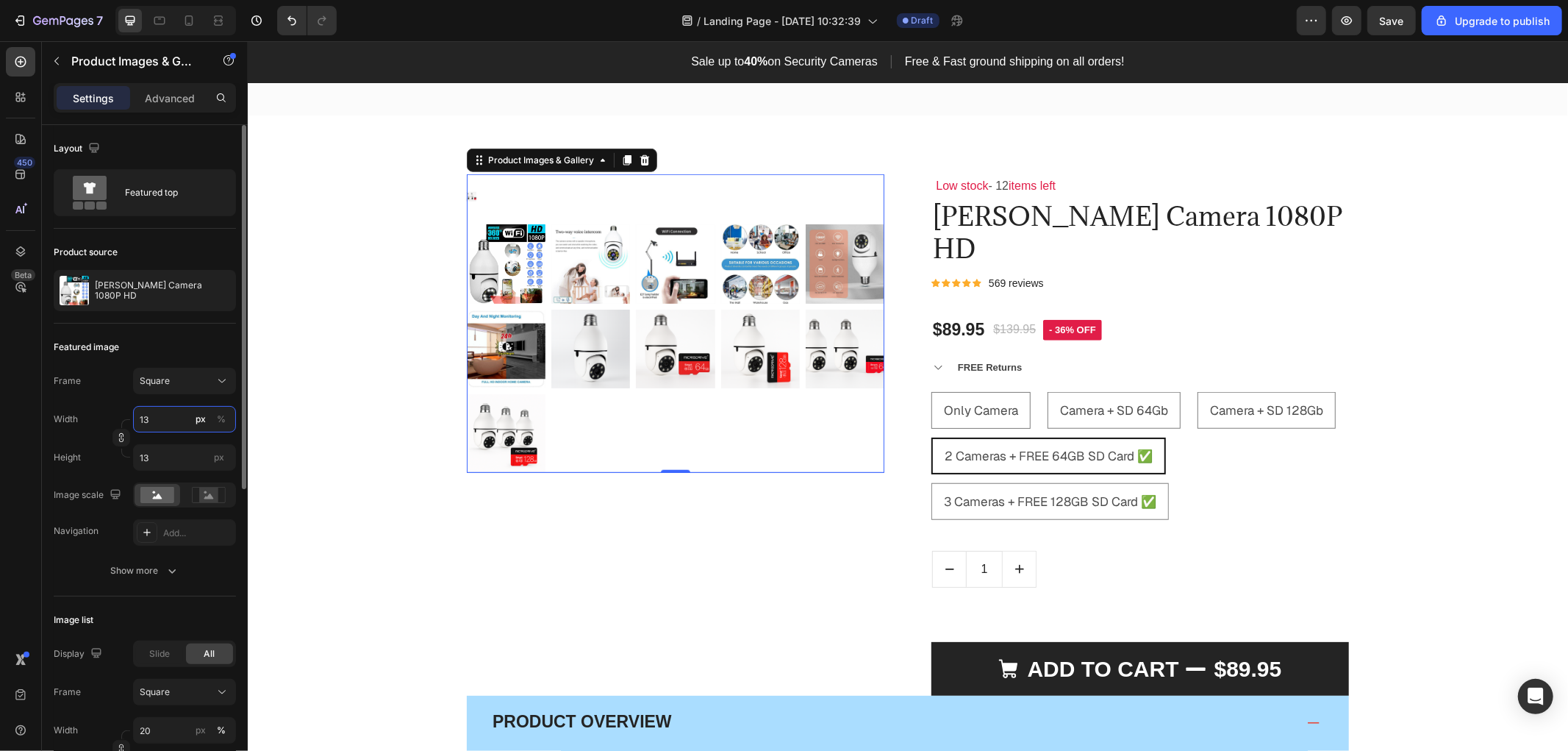
type input "1"
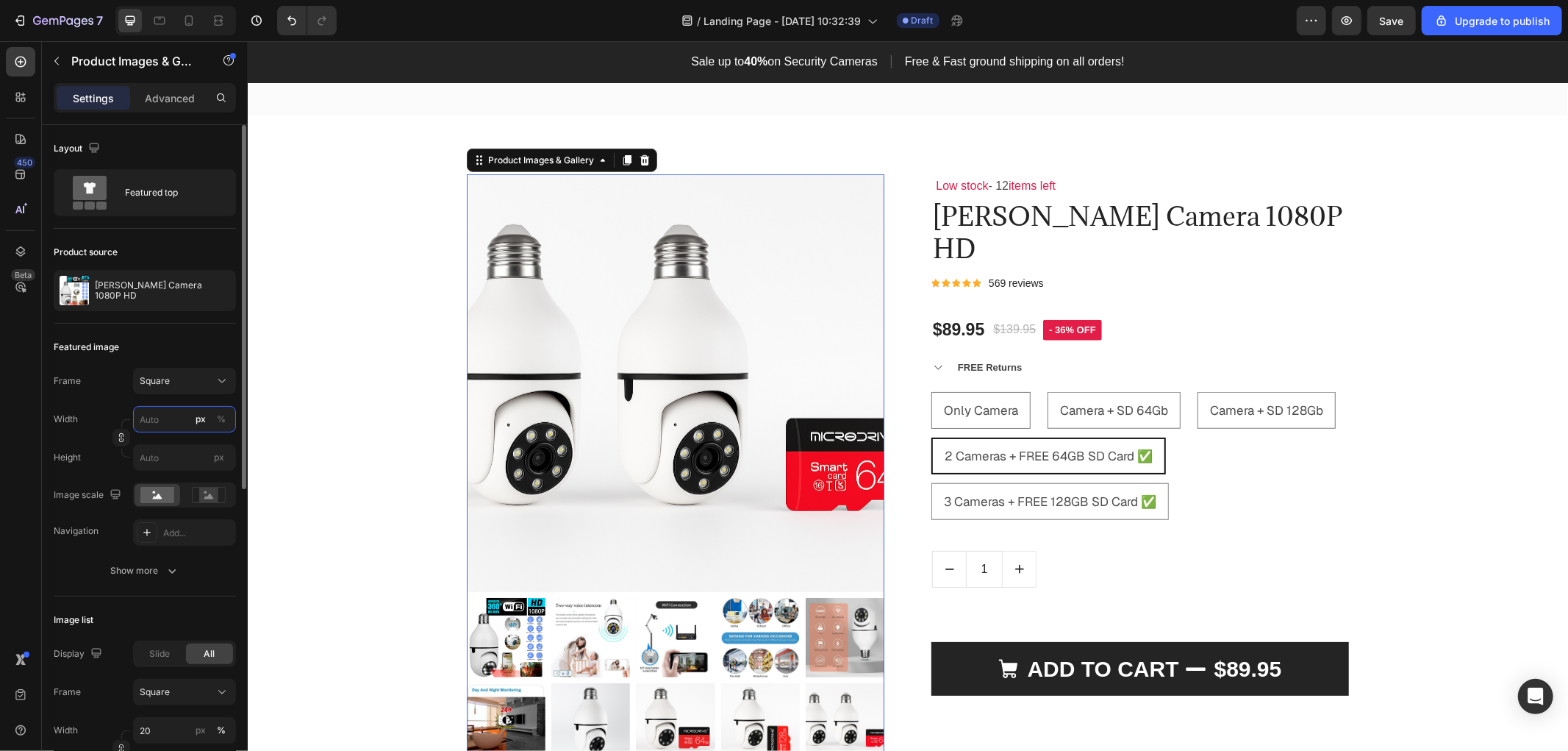
type input "2"
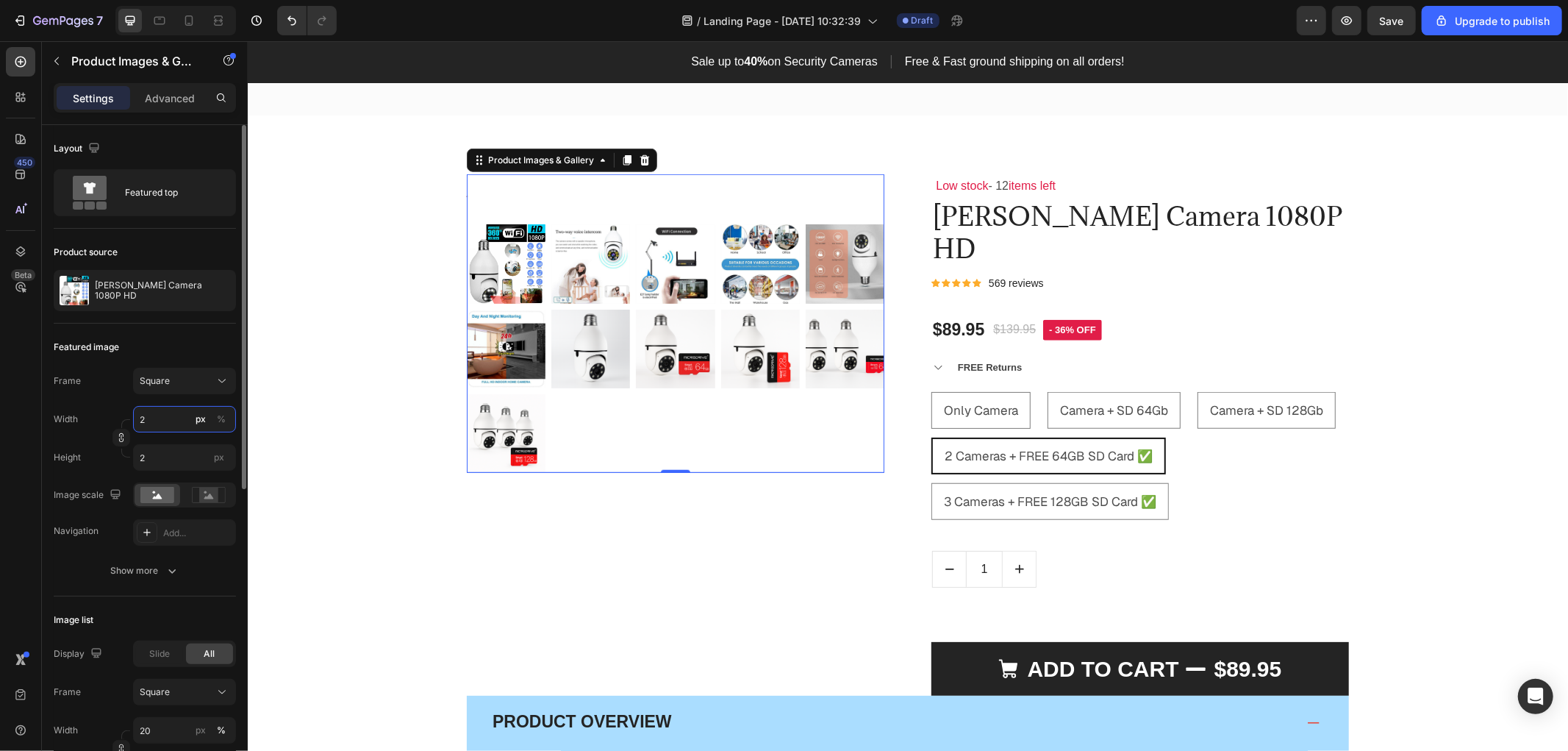
type input "20"
type input "200"
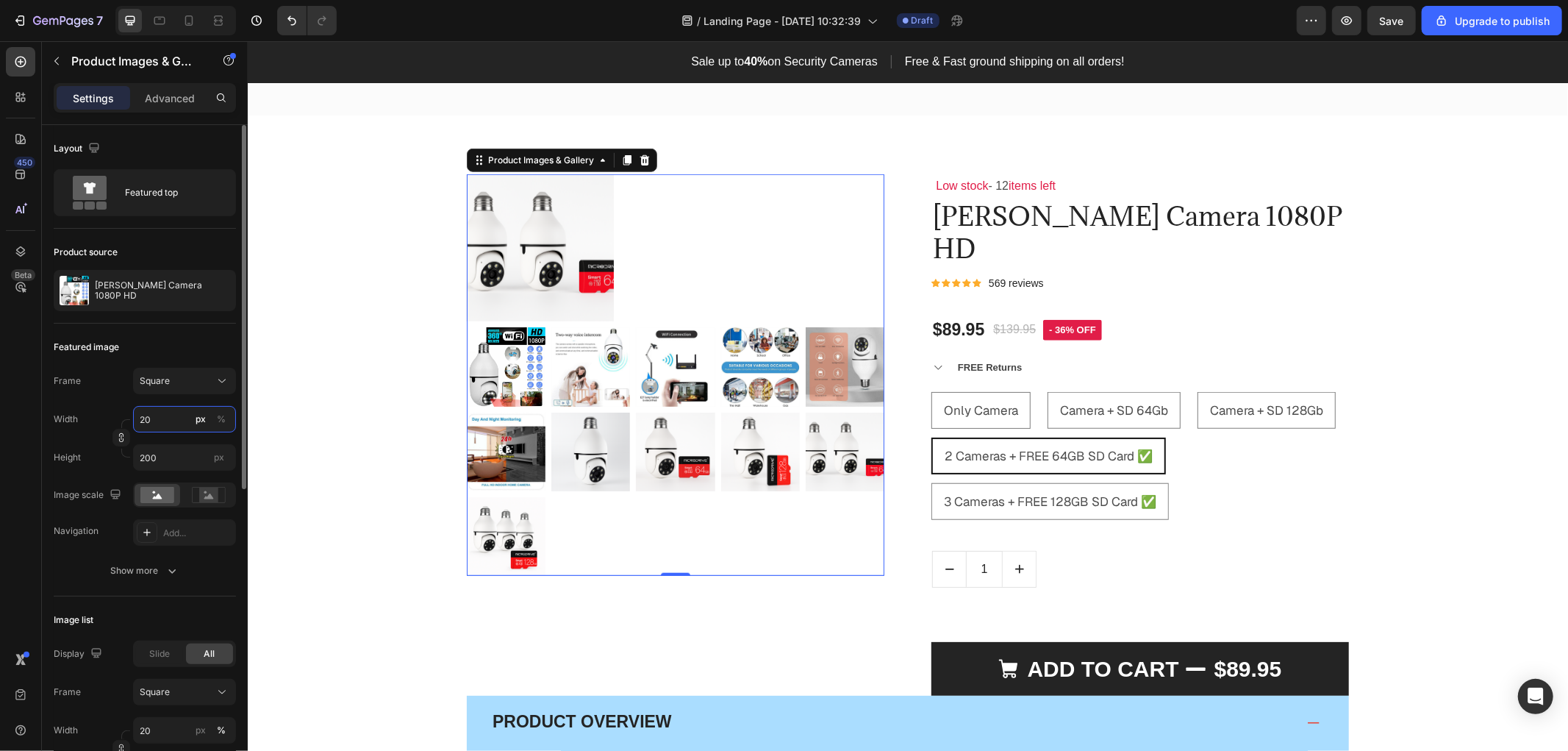
type input "2"
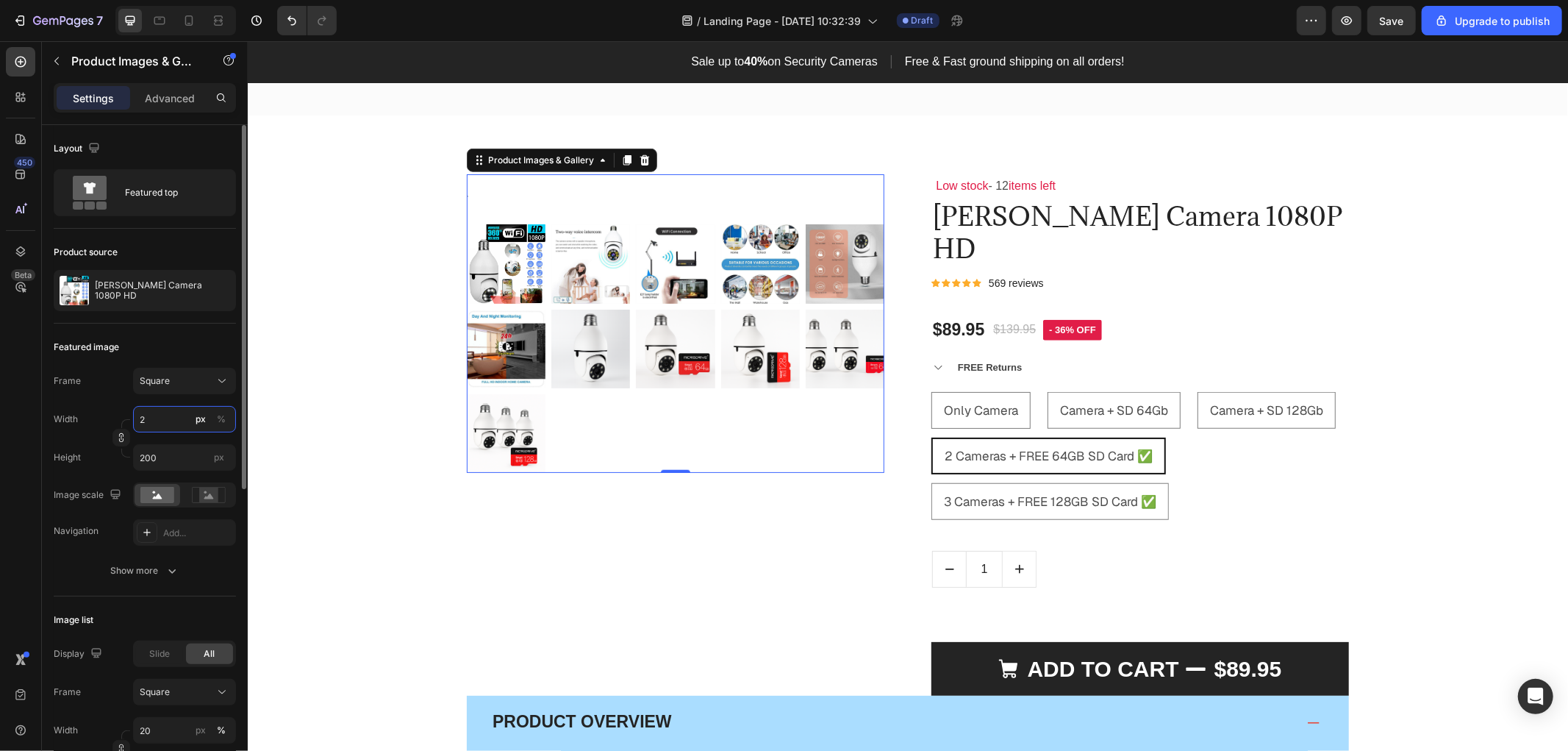
type input "2"
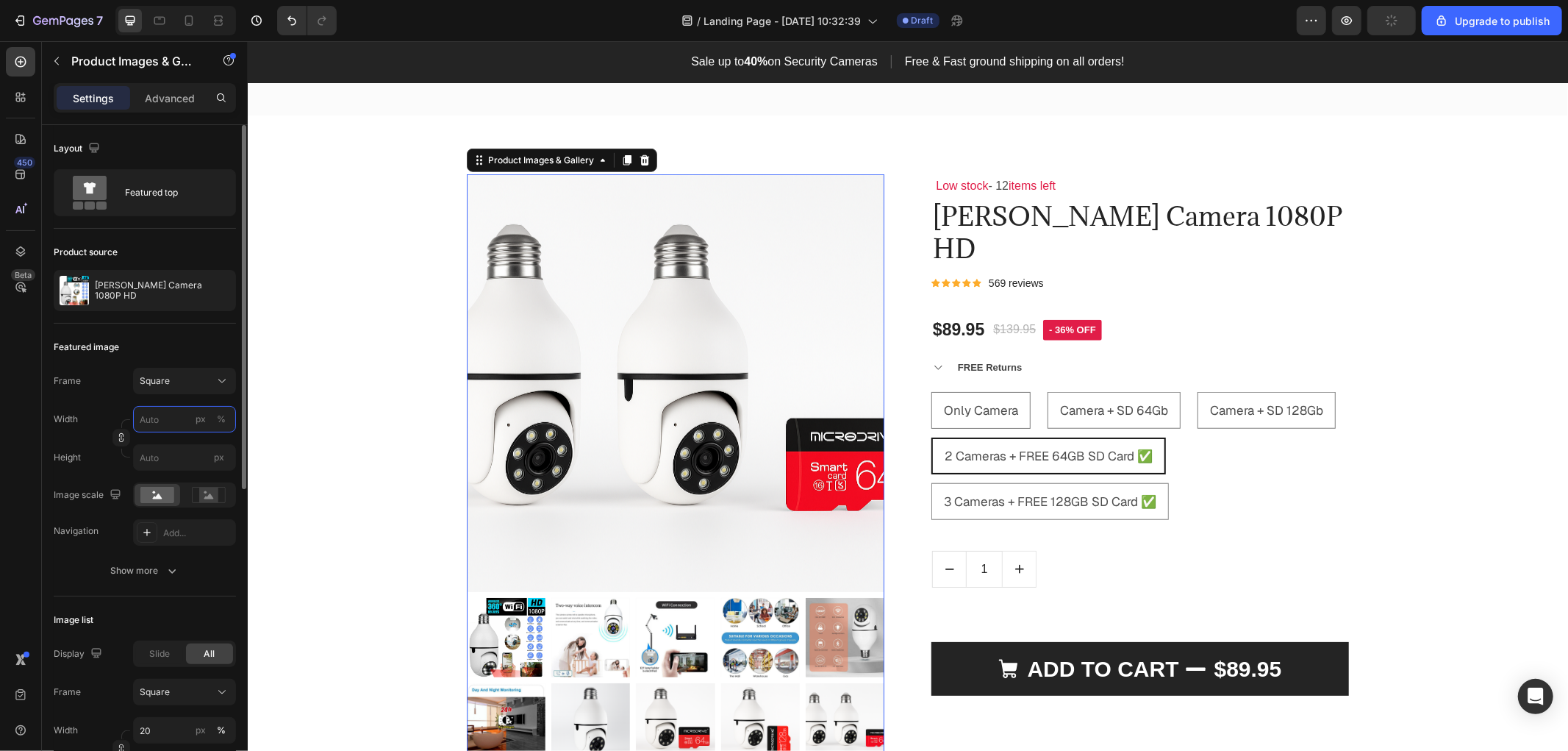
type input "5"
type input "50"
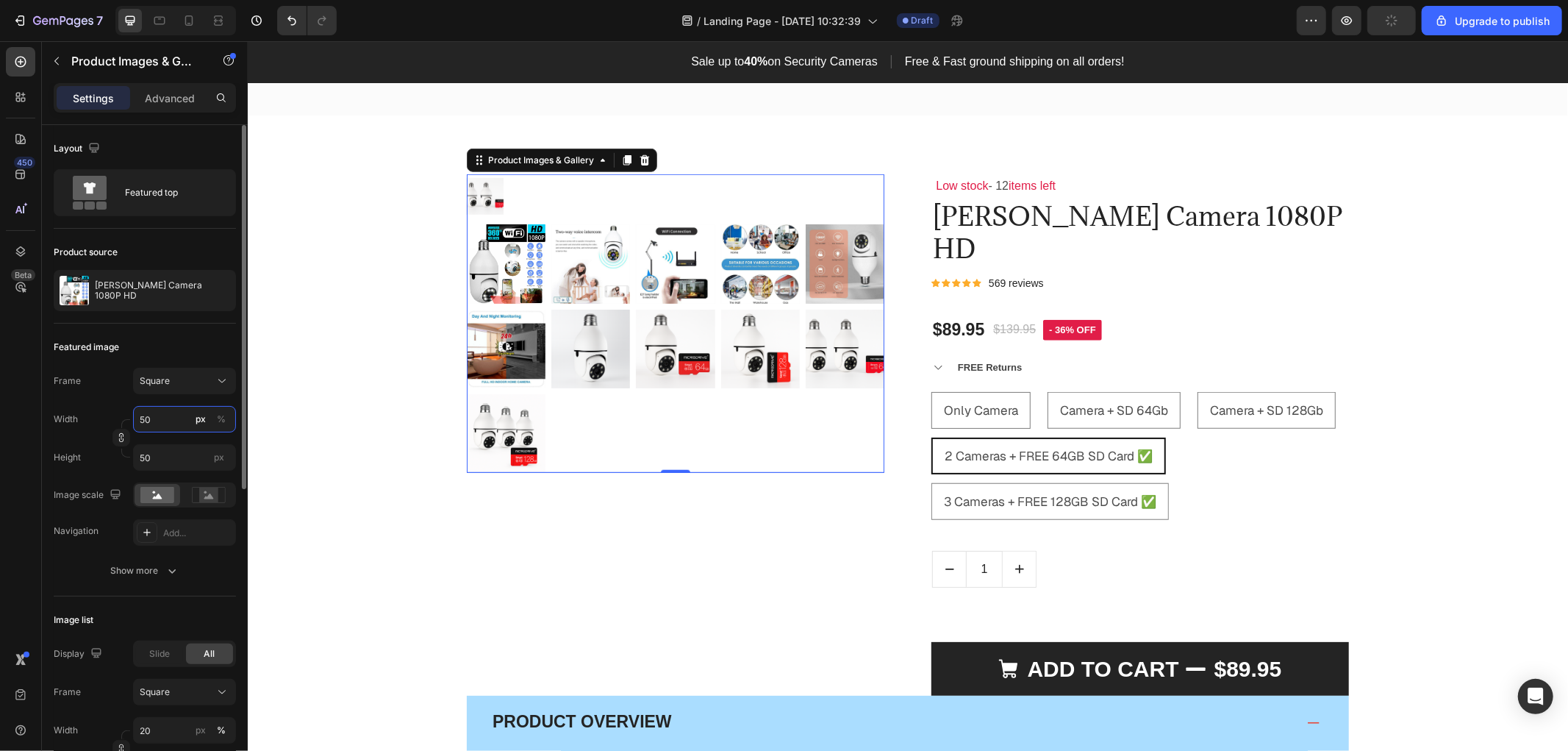
type input "500"
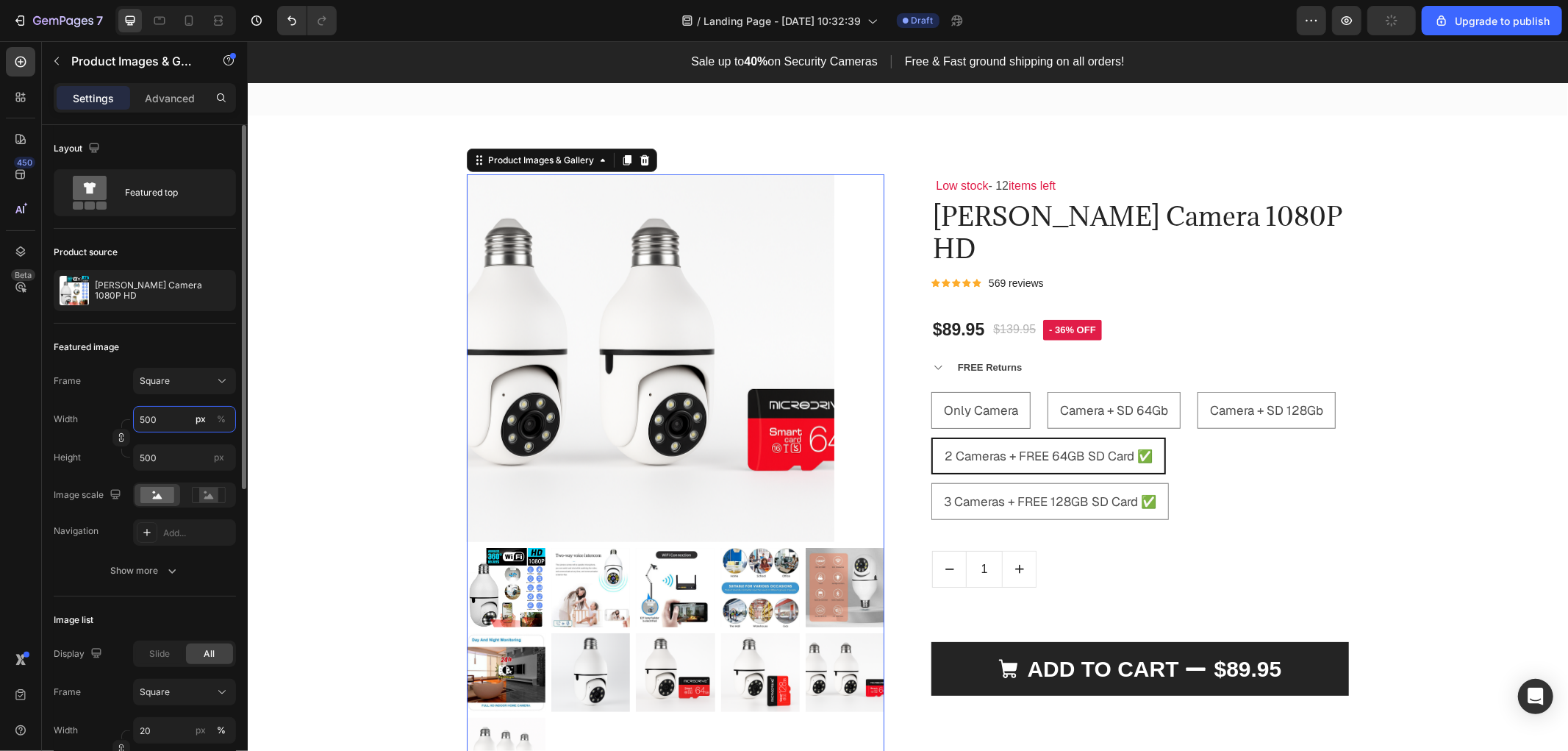
type input "50"
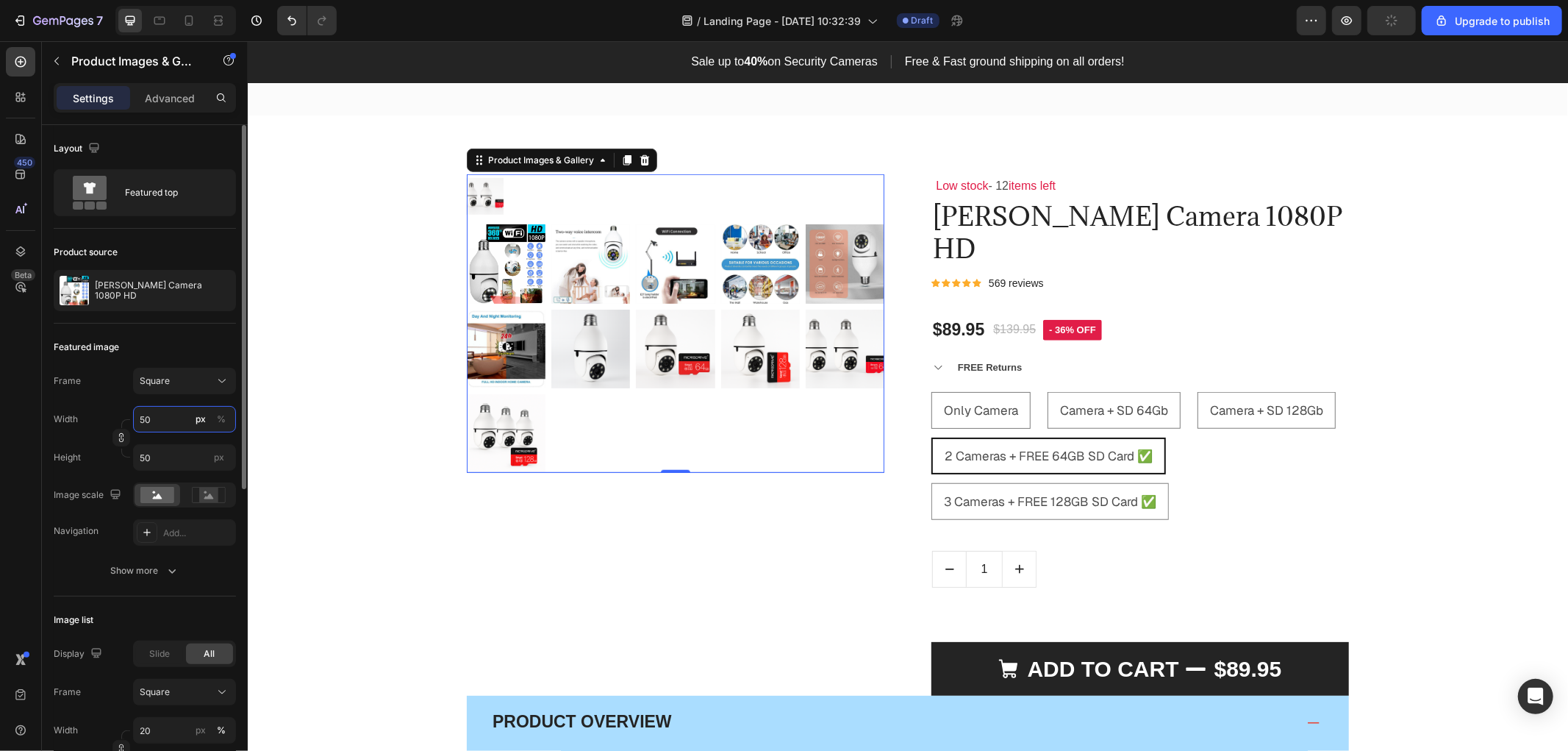
type input "5"
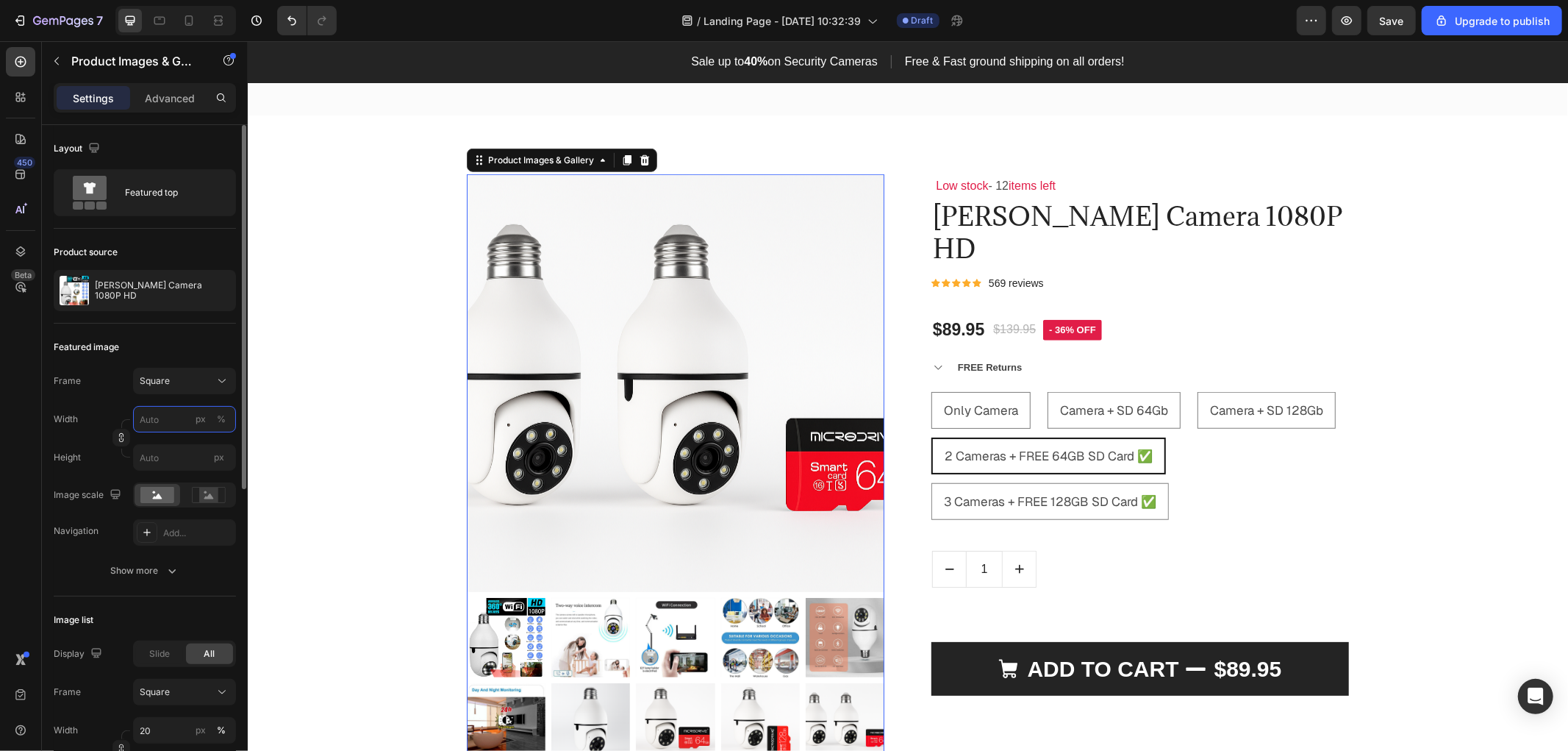
type input "8"
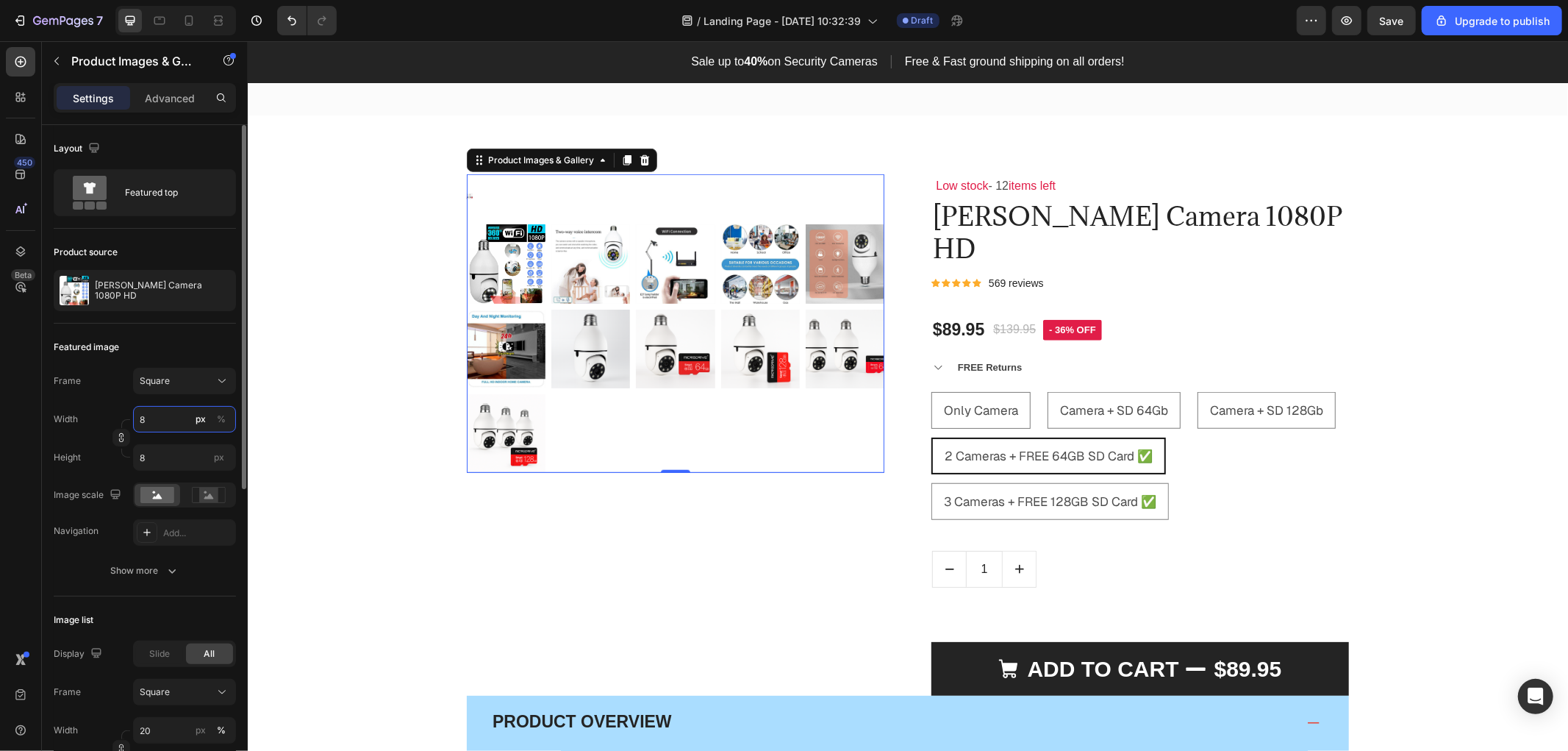
type input "80"
type input "800"
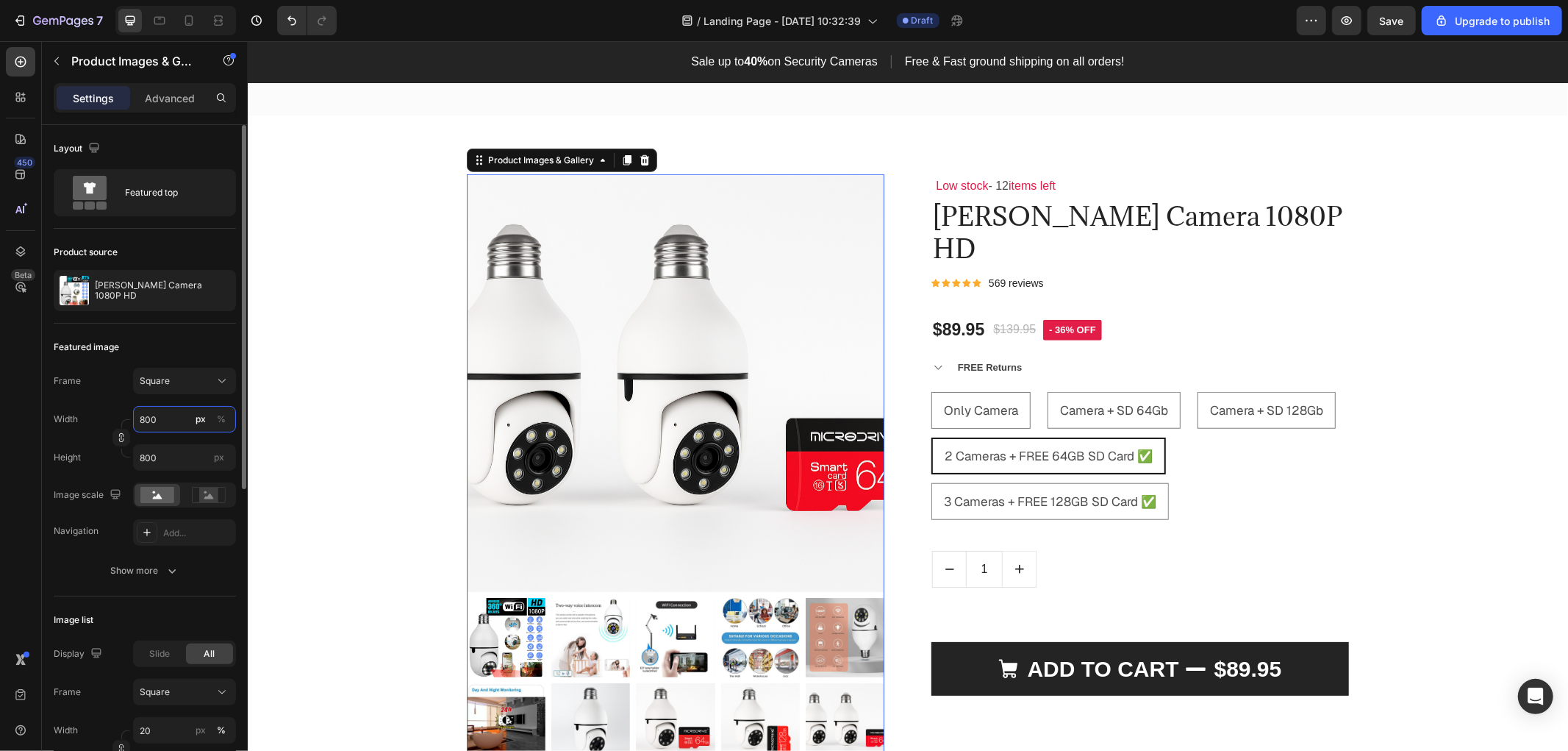
type input "80"
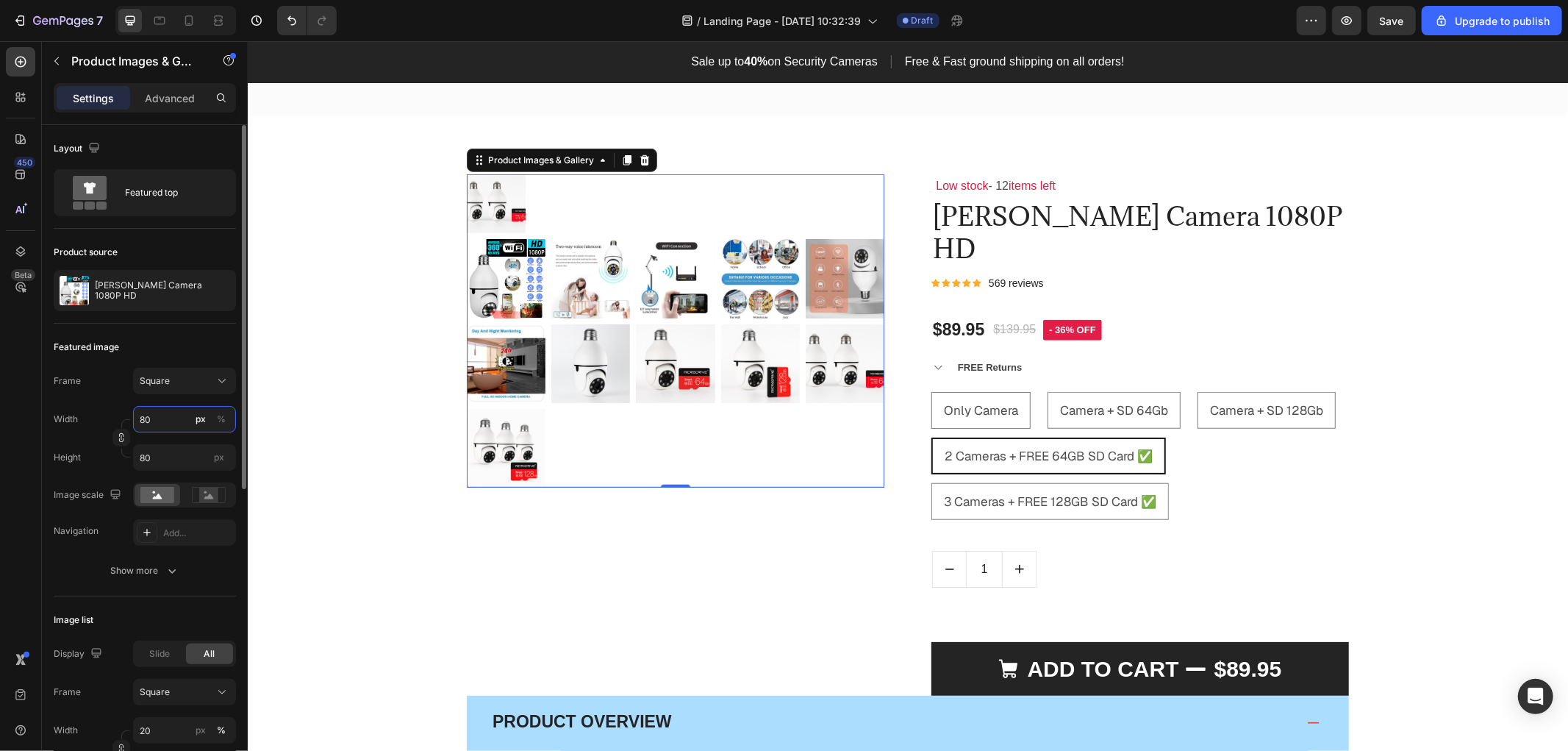
type input "8"
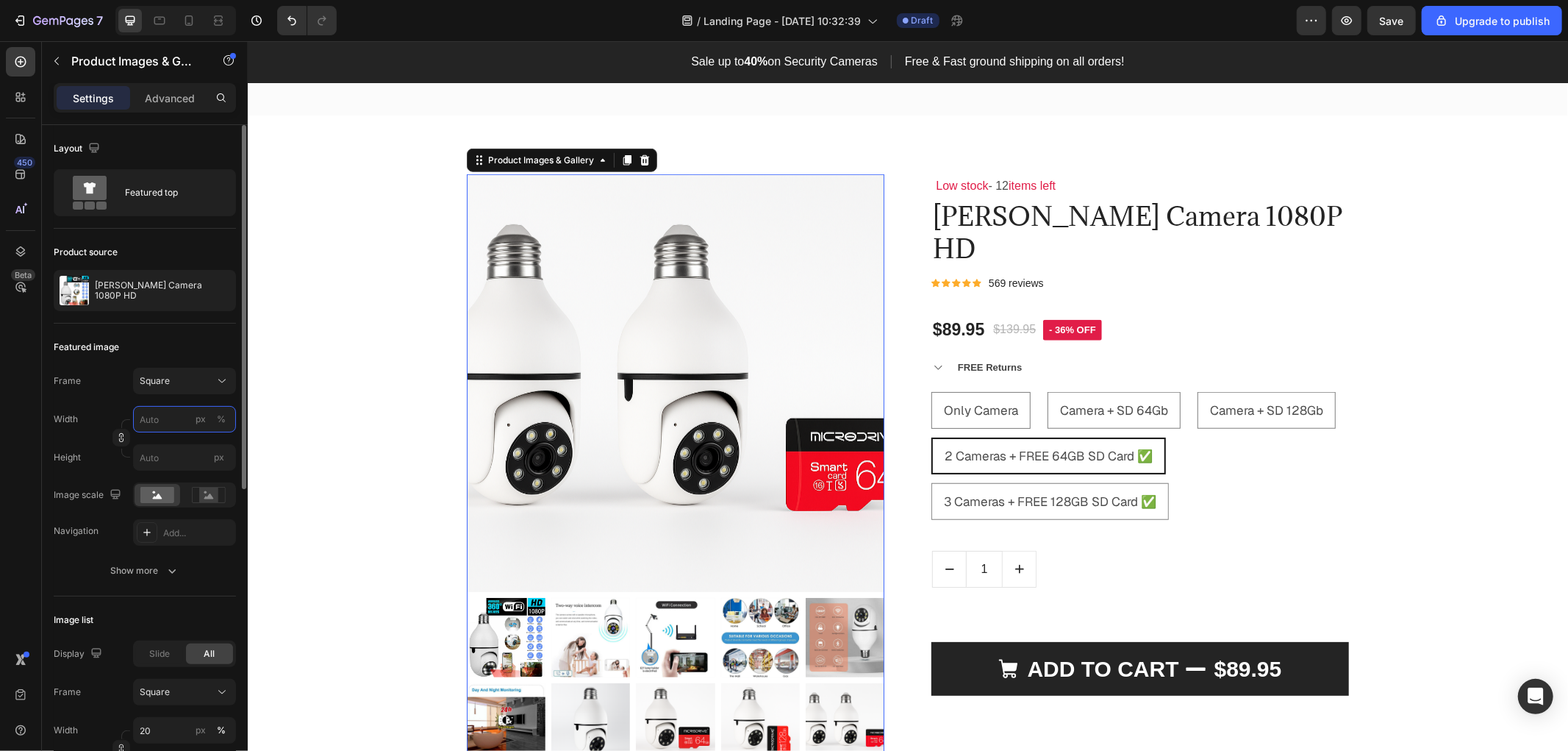
type input "7"
type input "70"
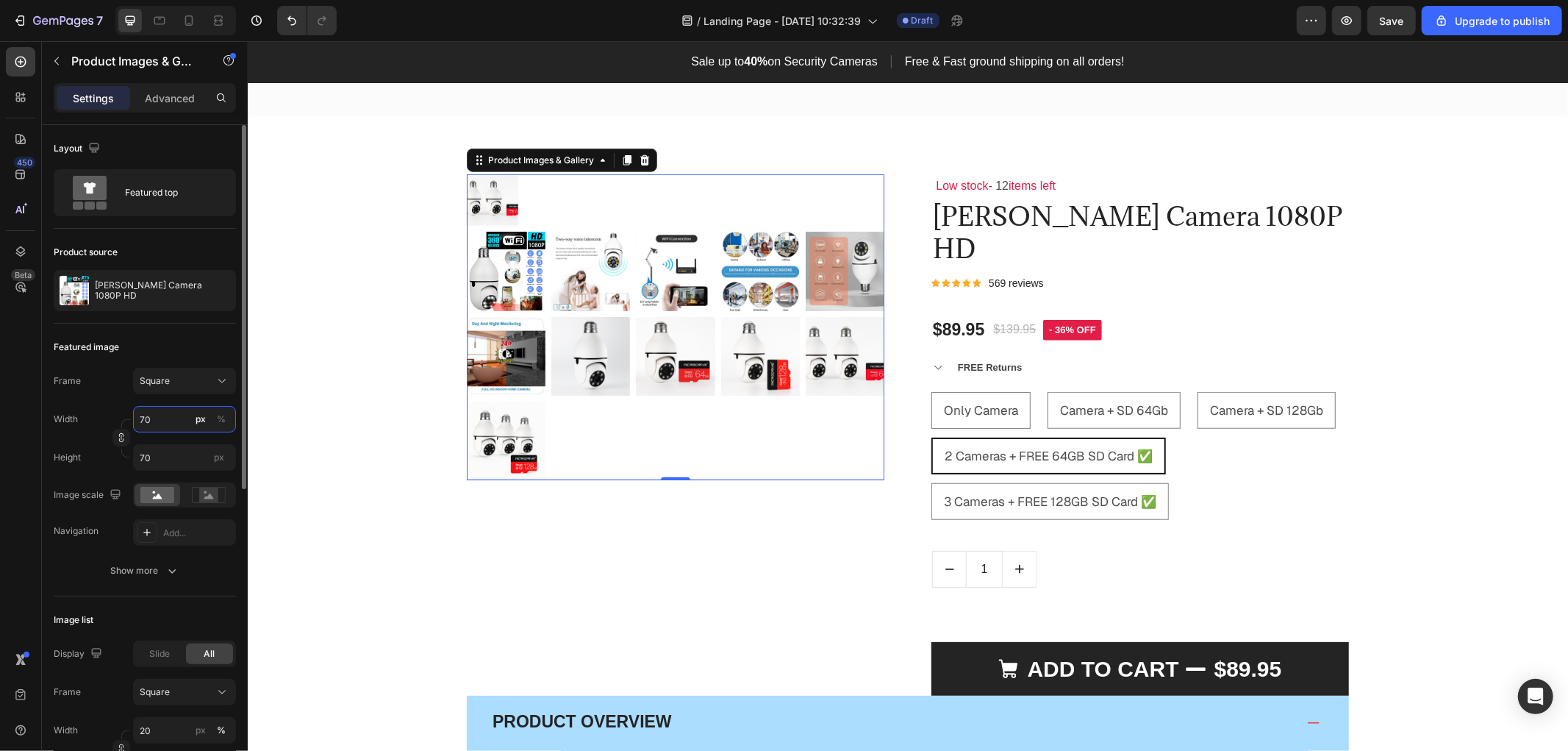
type input "700"
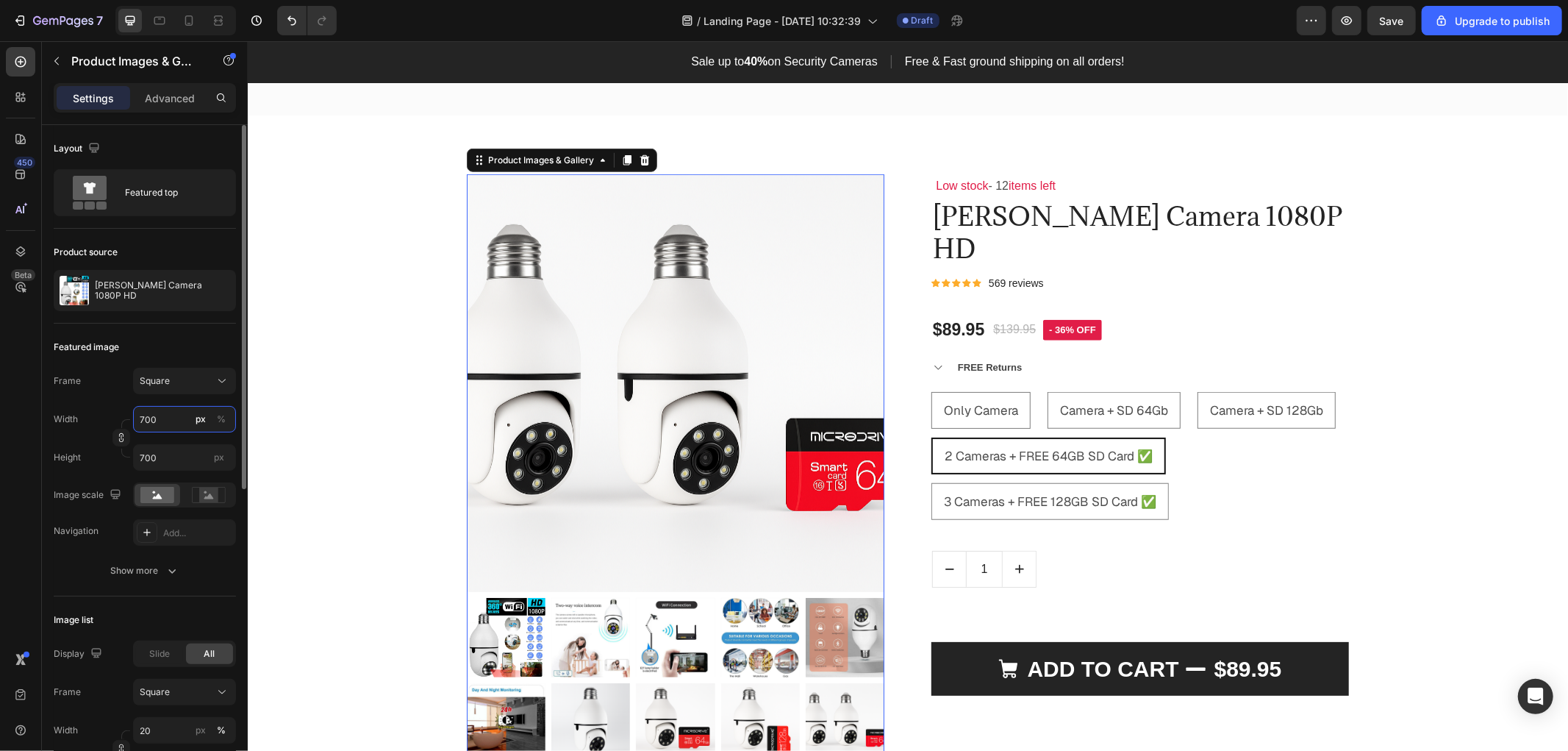
type input "70"
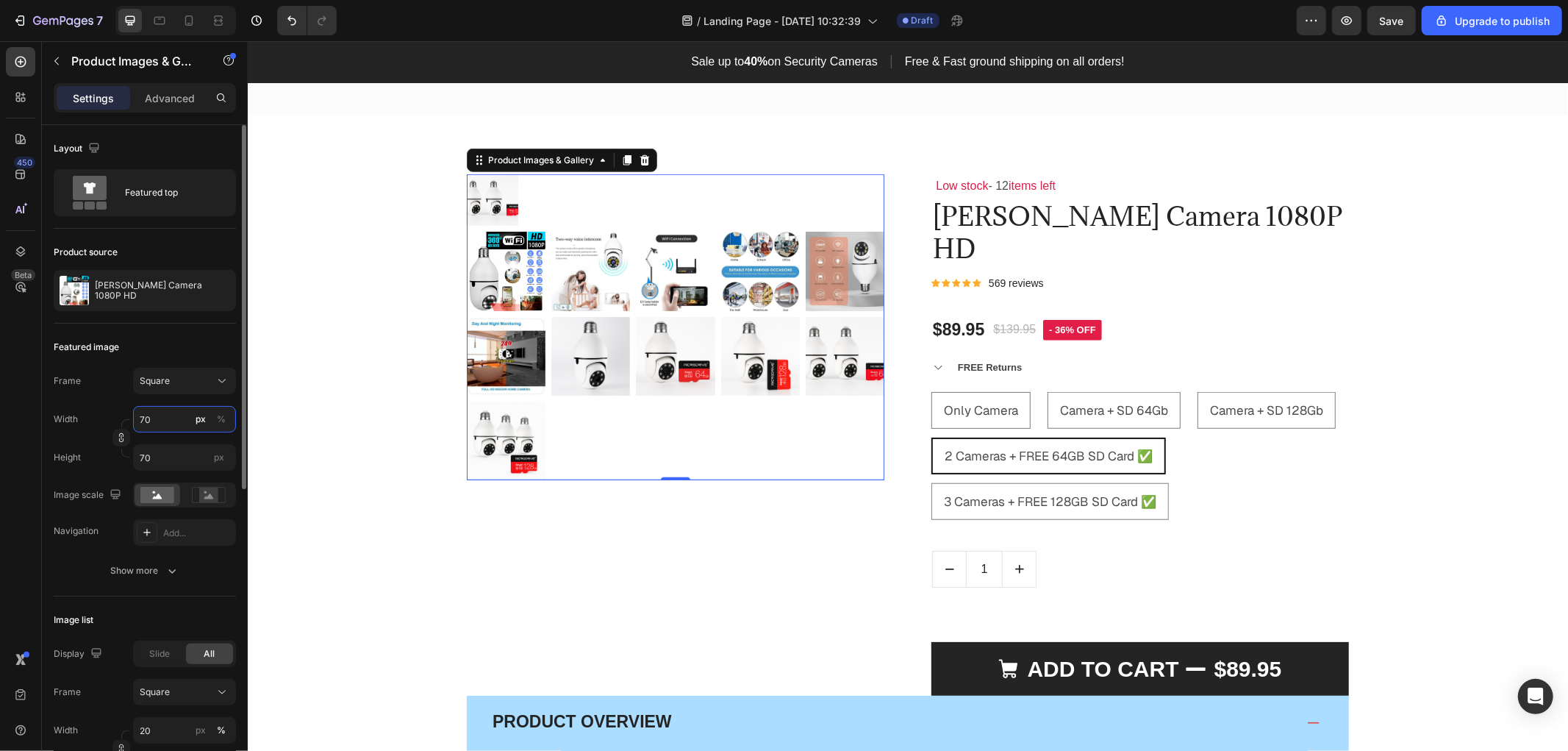
type input "7"
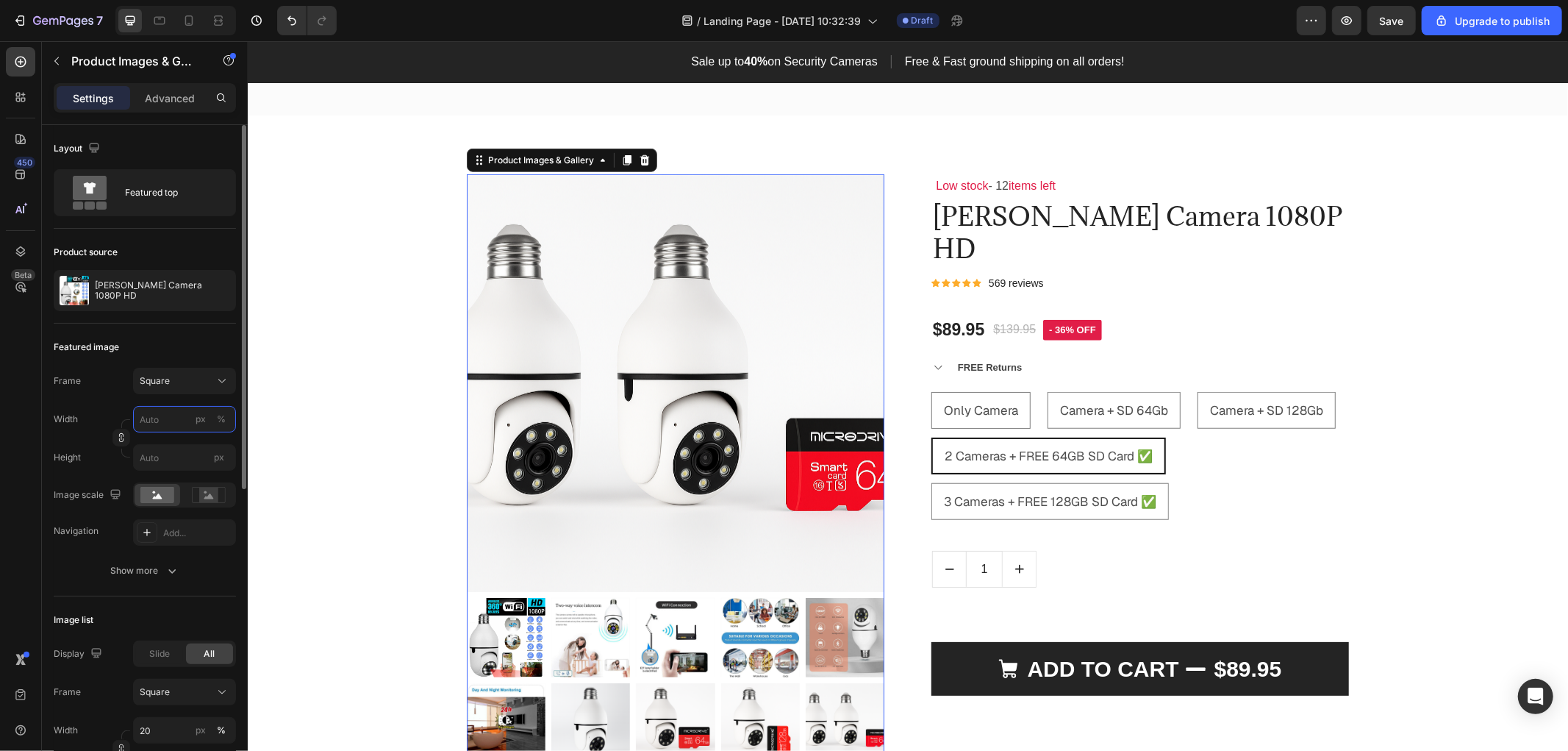
type input "8"
type input "80"
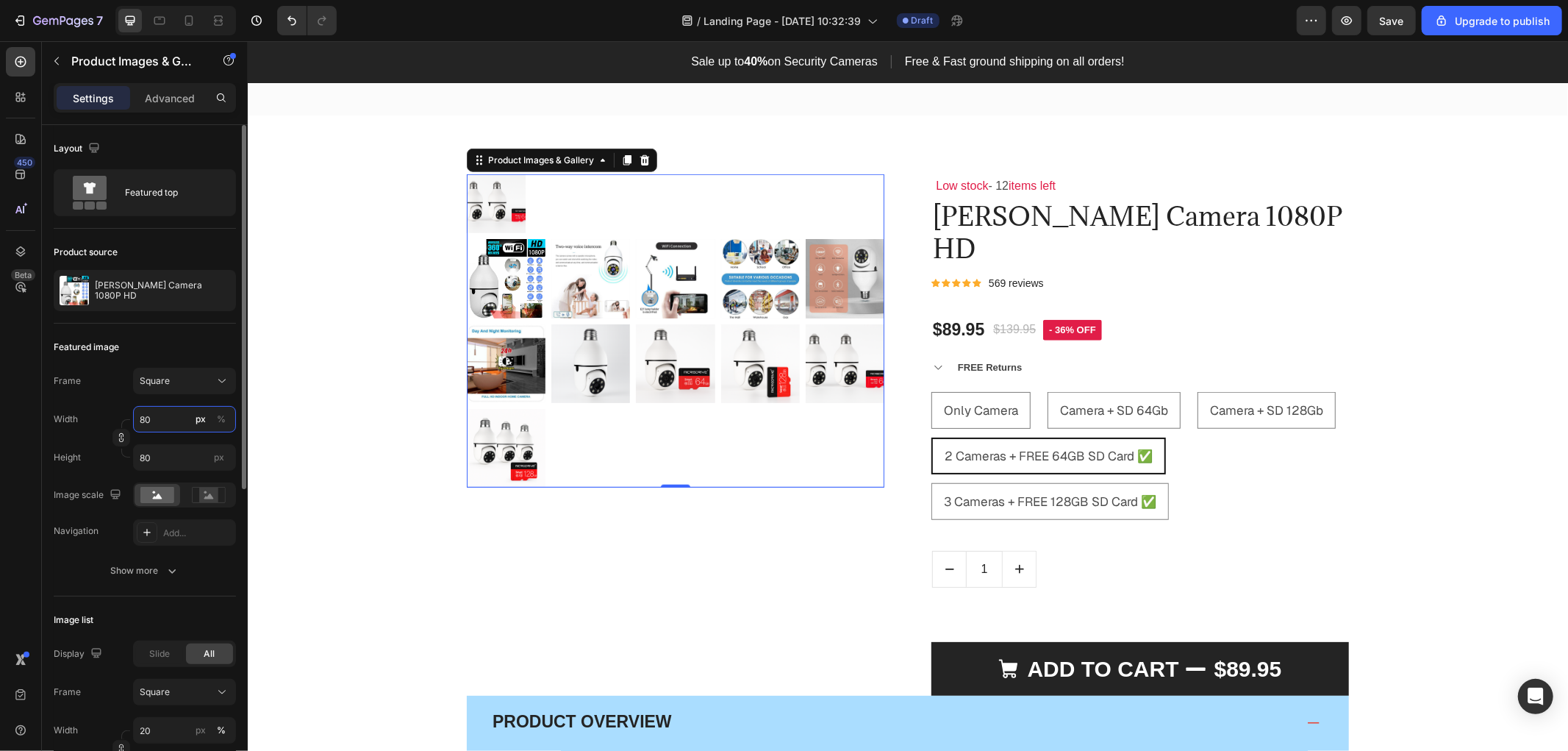
type input "800"
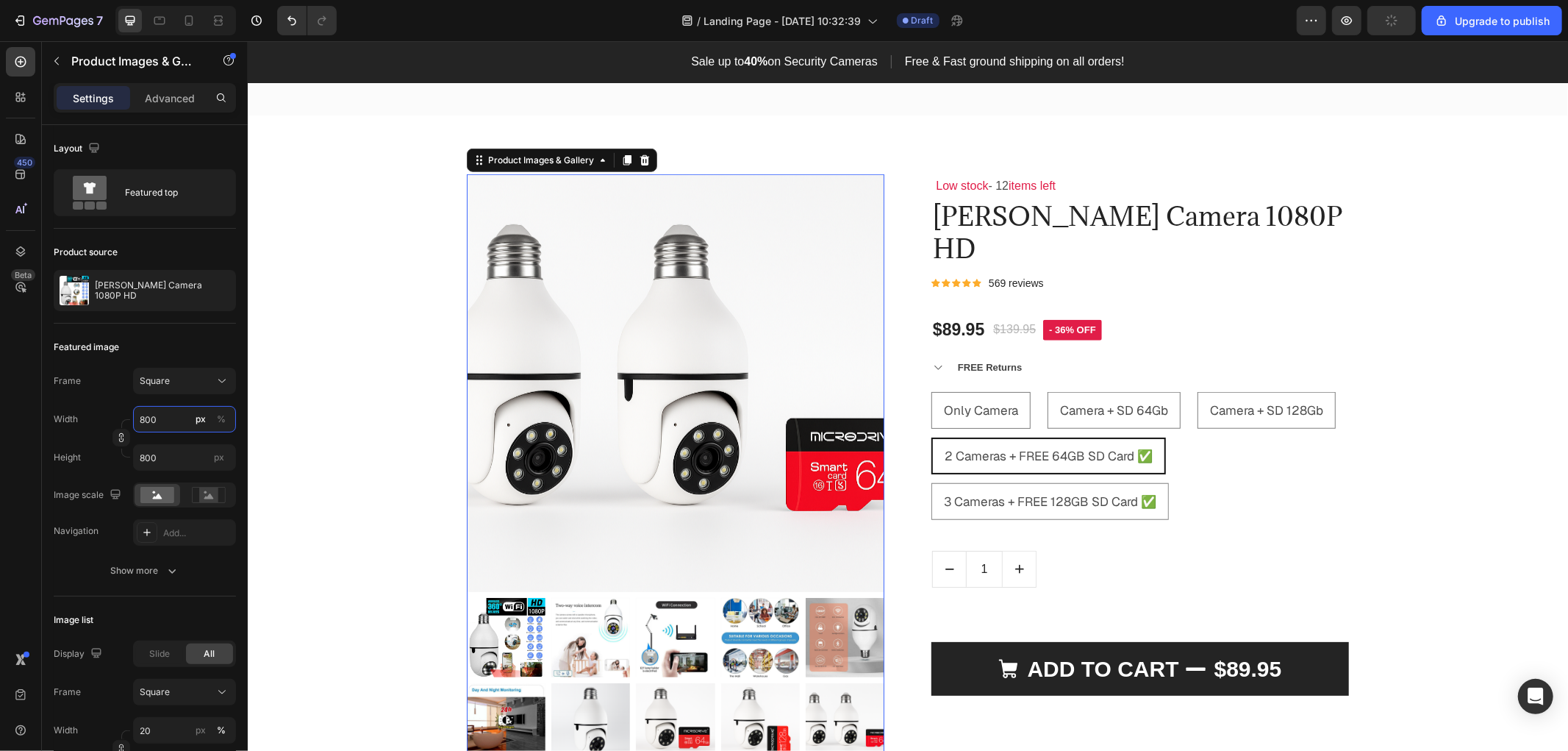
type input "700"
type input "800"
type input "500"
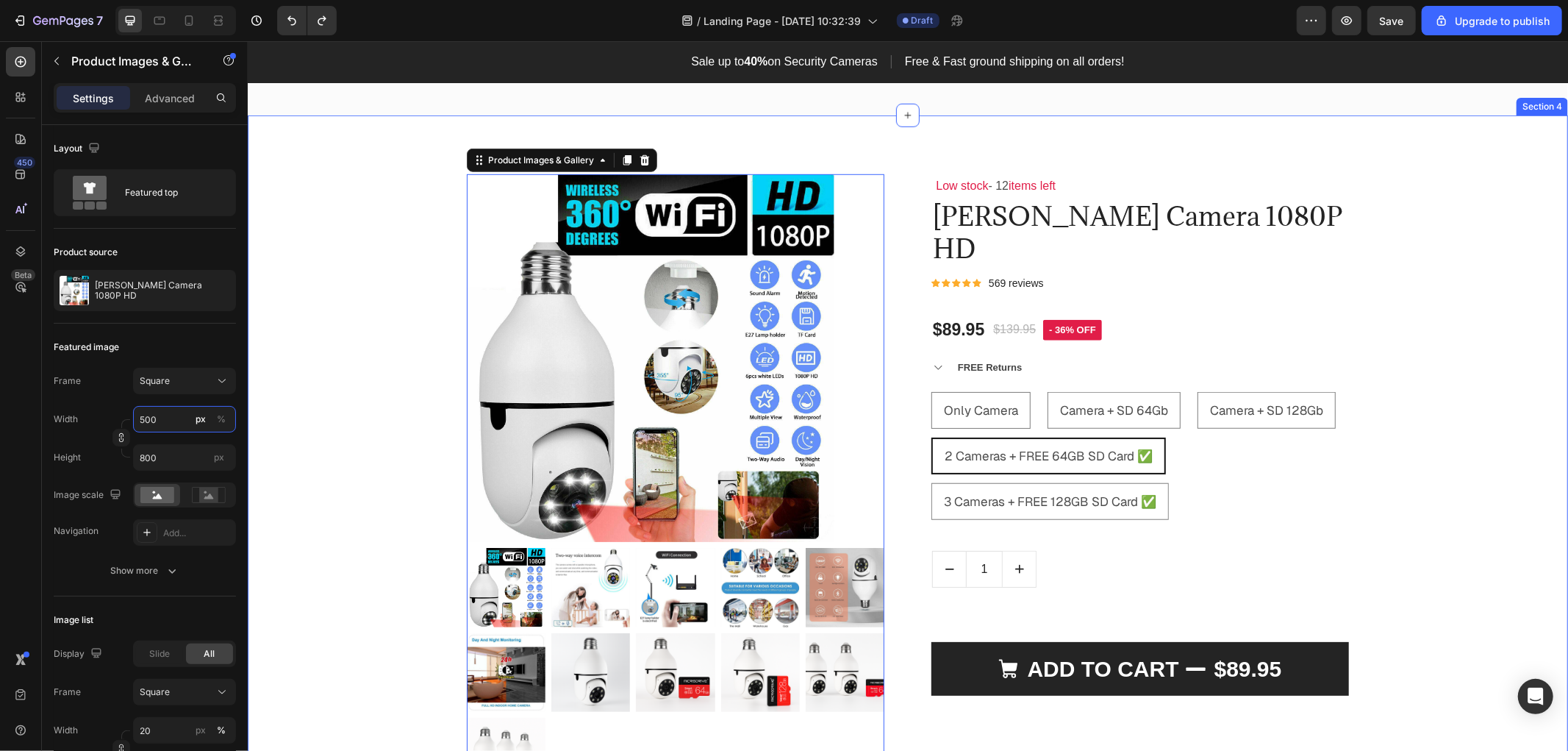
type input "500"
type input "100"
type input "110"
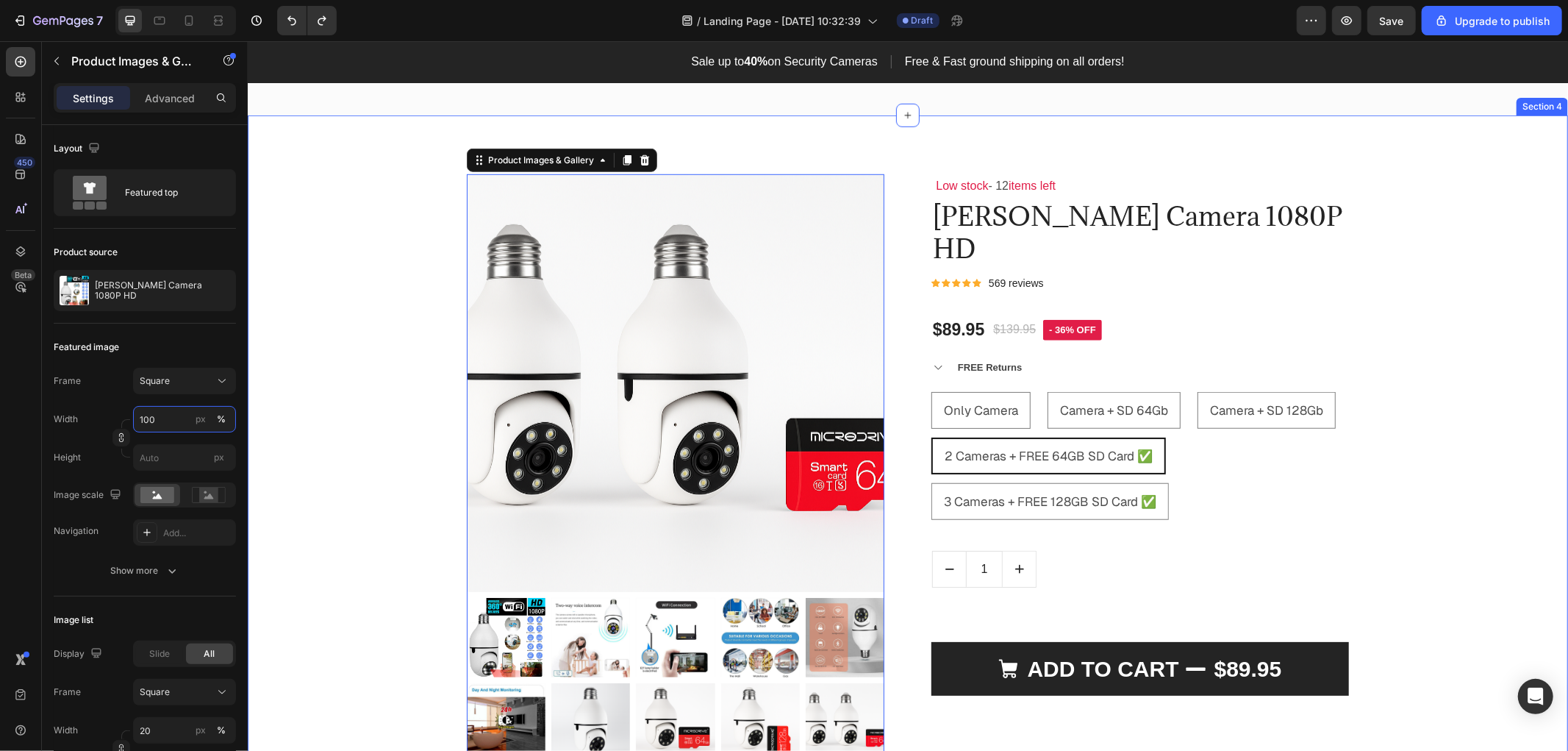
type input "110"
click at [341, 467] on div "Product Images & Gallery 0 Low stock - 12 items left Text Block [PERSON_NAME] C…" at bounding box center [906, 722] width 1298 height 1097
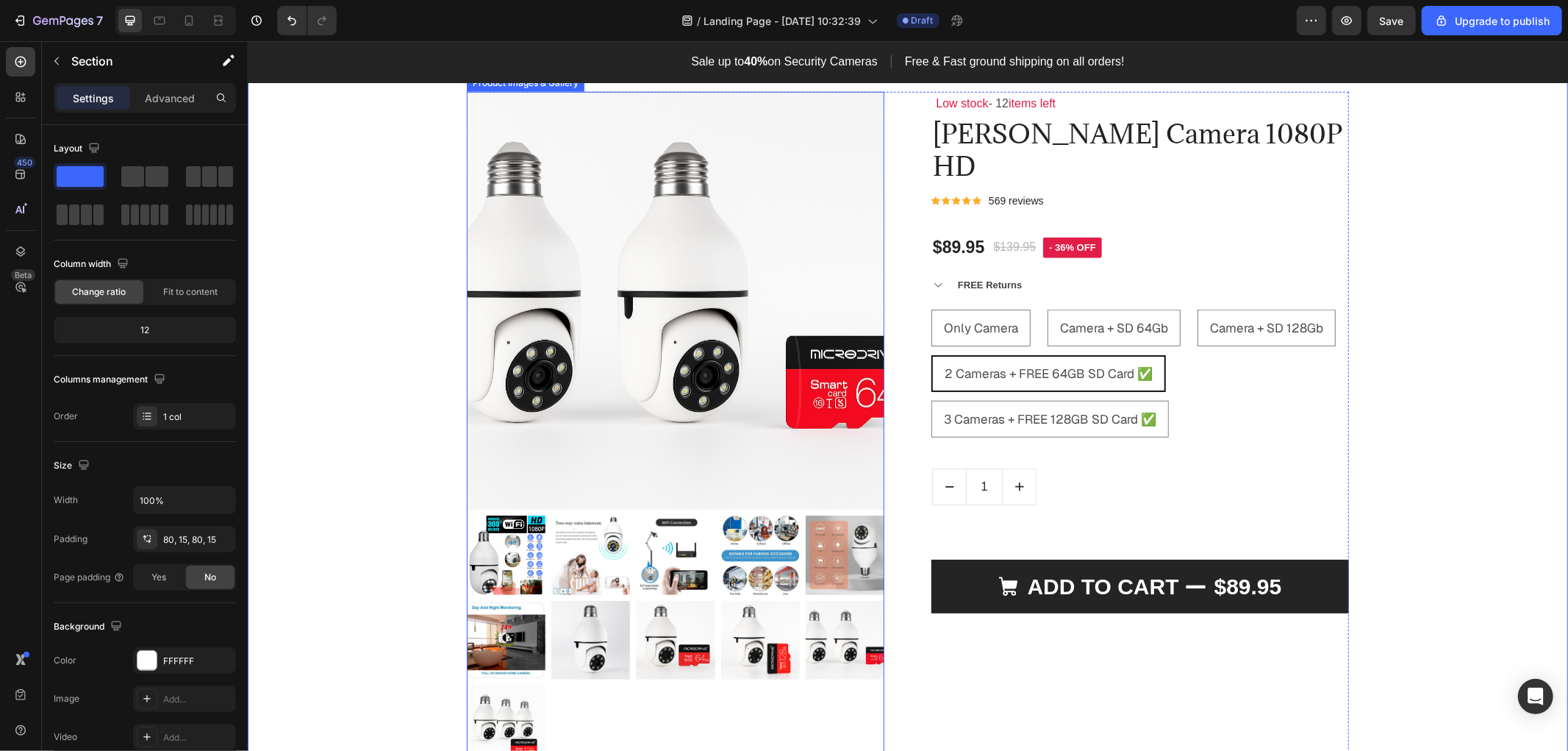
scroll to position [1074, 0]
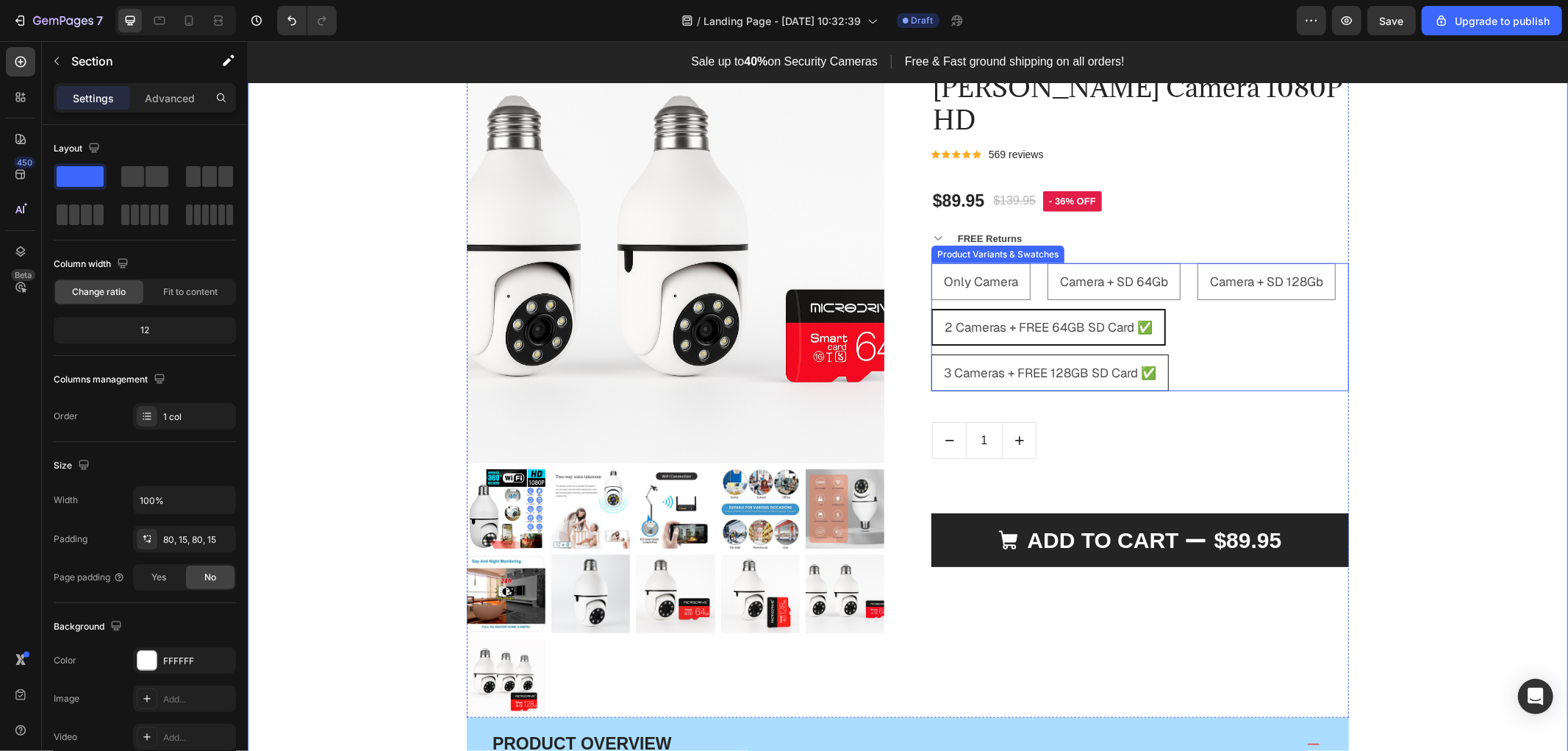
click at [1091, 364] on span "3 Cameras + FREE 128GB SD Card ✅" at bounding box center [1049, 372] width 213 height 16
click at [930, 353] on input "3 Cameras + FREE 128GB SD Card ✅ 3 Cameras + FREE 128GB SD Card ✅ 3 Cameras + F…" at bounding box center [930, 353] width 1 height 1
radio input "true"
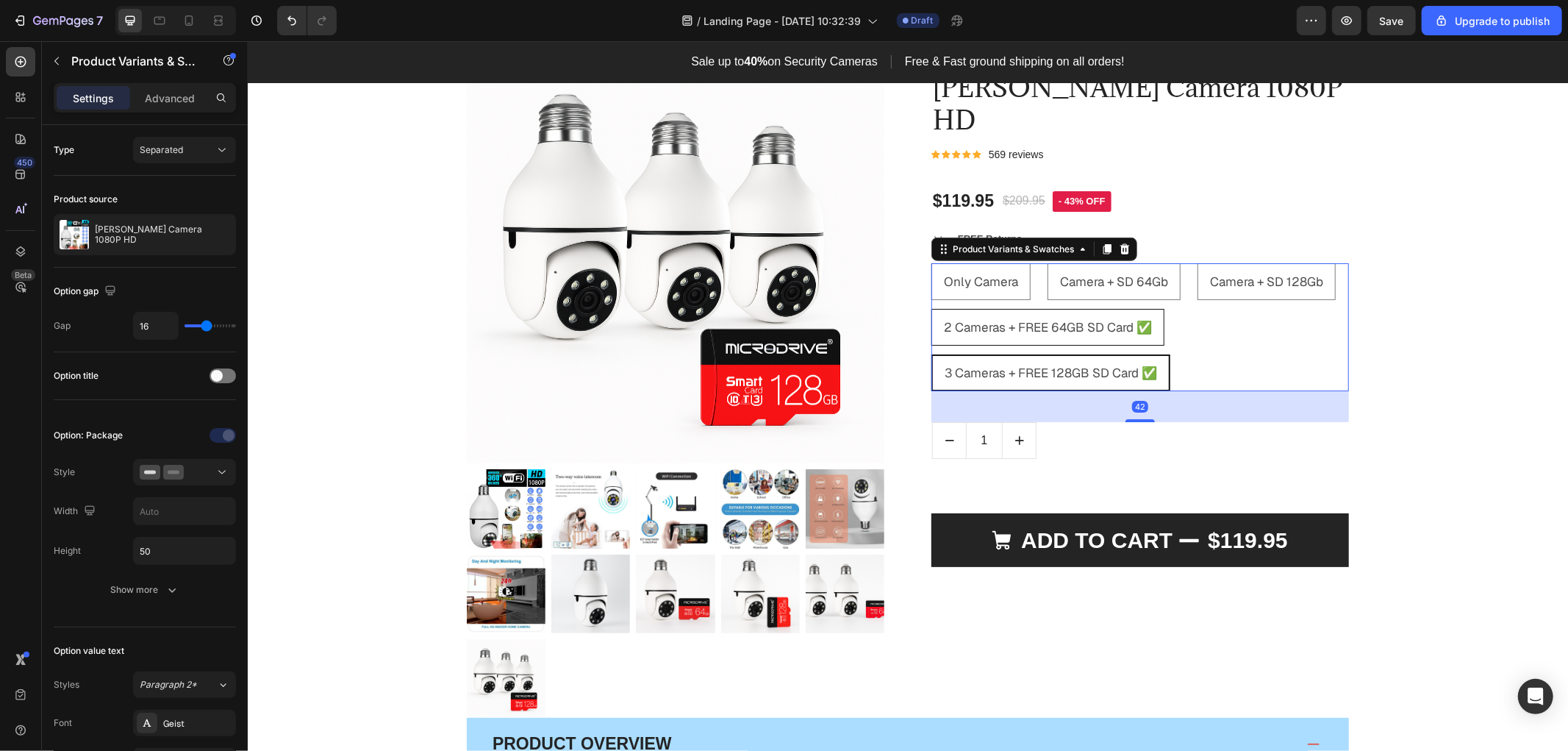
click at [1122, 319] on span "2 Cameras + FREE 64GB SD Card ✅" at bounding box center [1046, 326] width 208 height 16
click at [930, 308] on input "2 Cameras + FREE 64GB SD Card ✅ 2 Cameras + FREE 64GB SD Card ✅ 2 Cameras + FRE…" at bounding box center [930, 308] width 1 height 1
radio input "true"
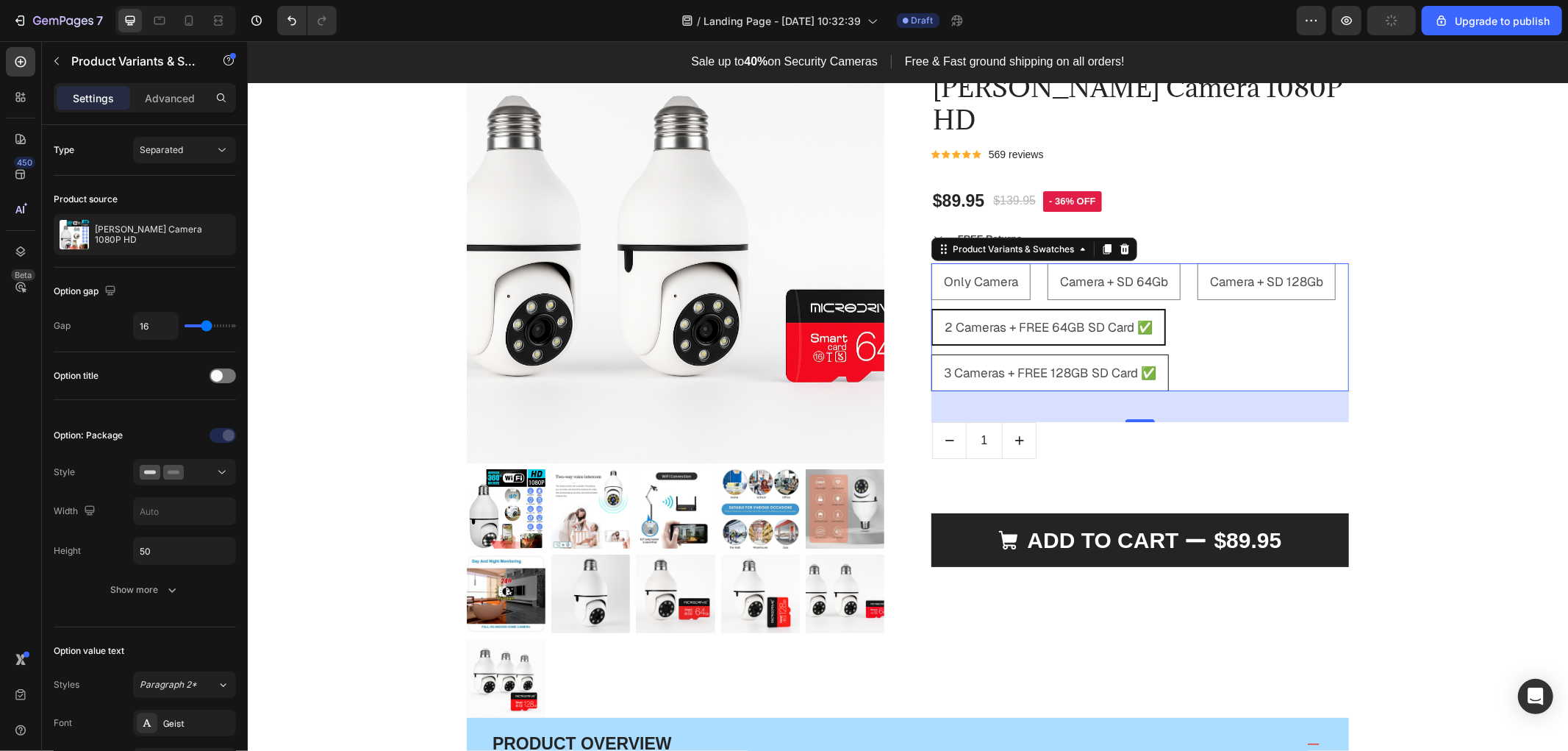
click at [1109, 364] on span "3 Cameras + FREE 128GB SD Card ✅" at bounding box center [1049, 372] width 213 height 16
click at [930, 353] on input "3 Cameras + FREE 128GB SD Card ✅ 3 Cameras + FREE 128GB SD Card ✅ 3 Cameras + F…" at bounding box center [930, 353] width 1 height 1
radio input "true"
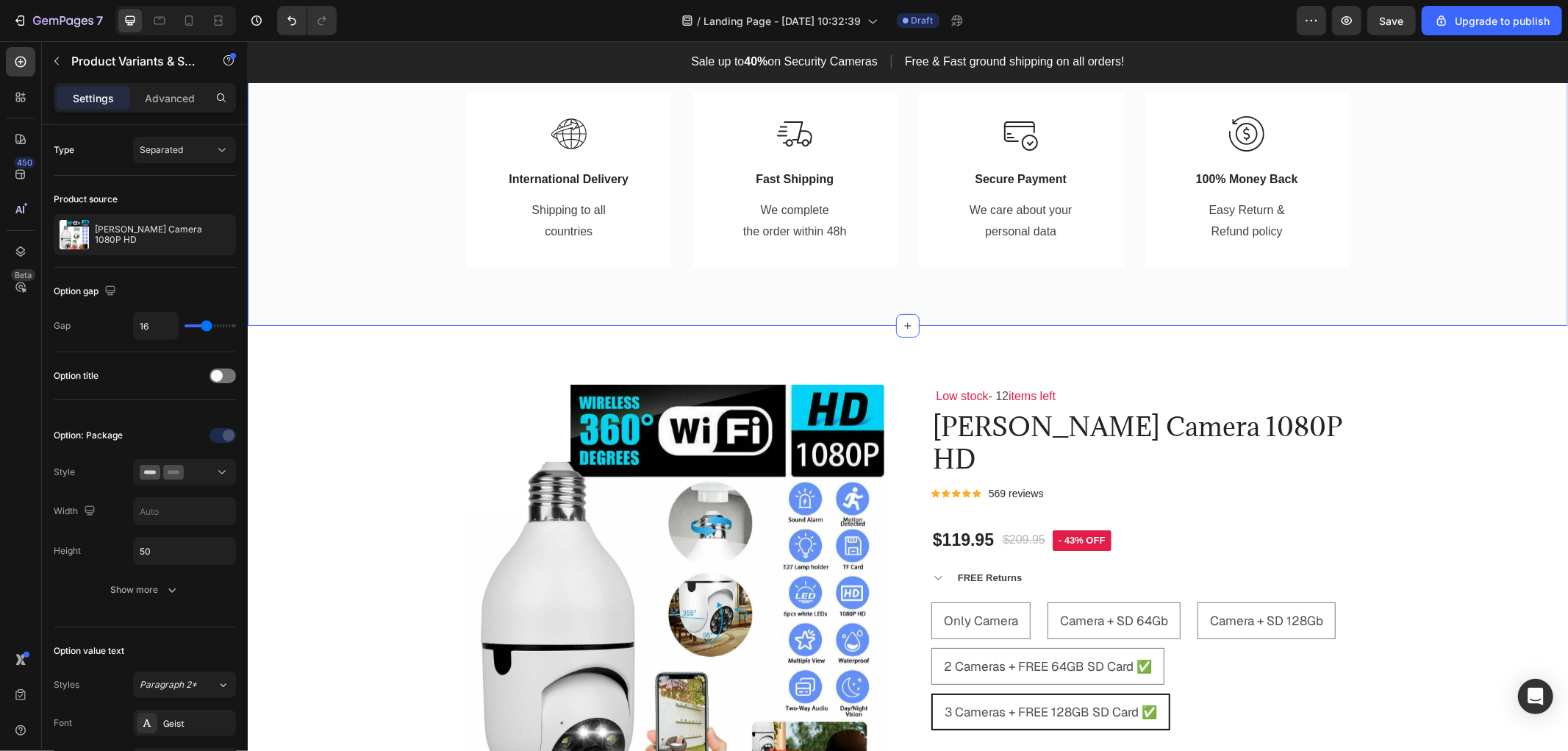
scroll to position [899, 0]
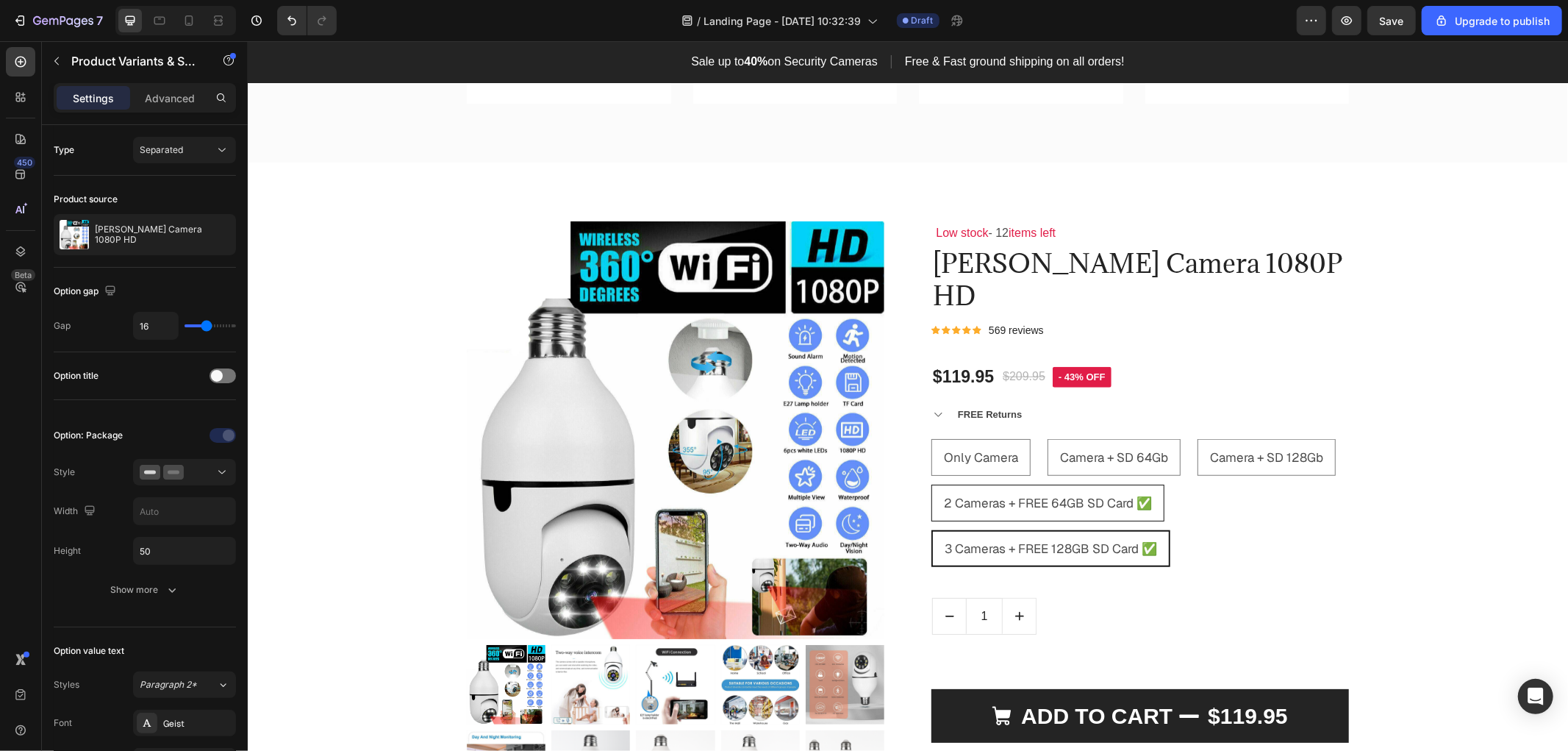
click at [1109, 485] on div "2 Cameras + FREE 64GB SD Card ✅" at bounding box center [1046, 503] width 232 height 35
click at [930, 483] on input "2 Cameras + FREE 64GB SD Card ✅ 2 Cameras + FREE 64GB SD Card ✅ 2 Cameras + FRE…" at bounding box center [930, 483] width 1 height 1
radio input "true"
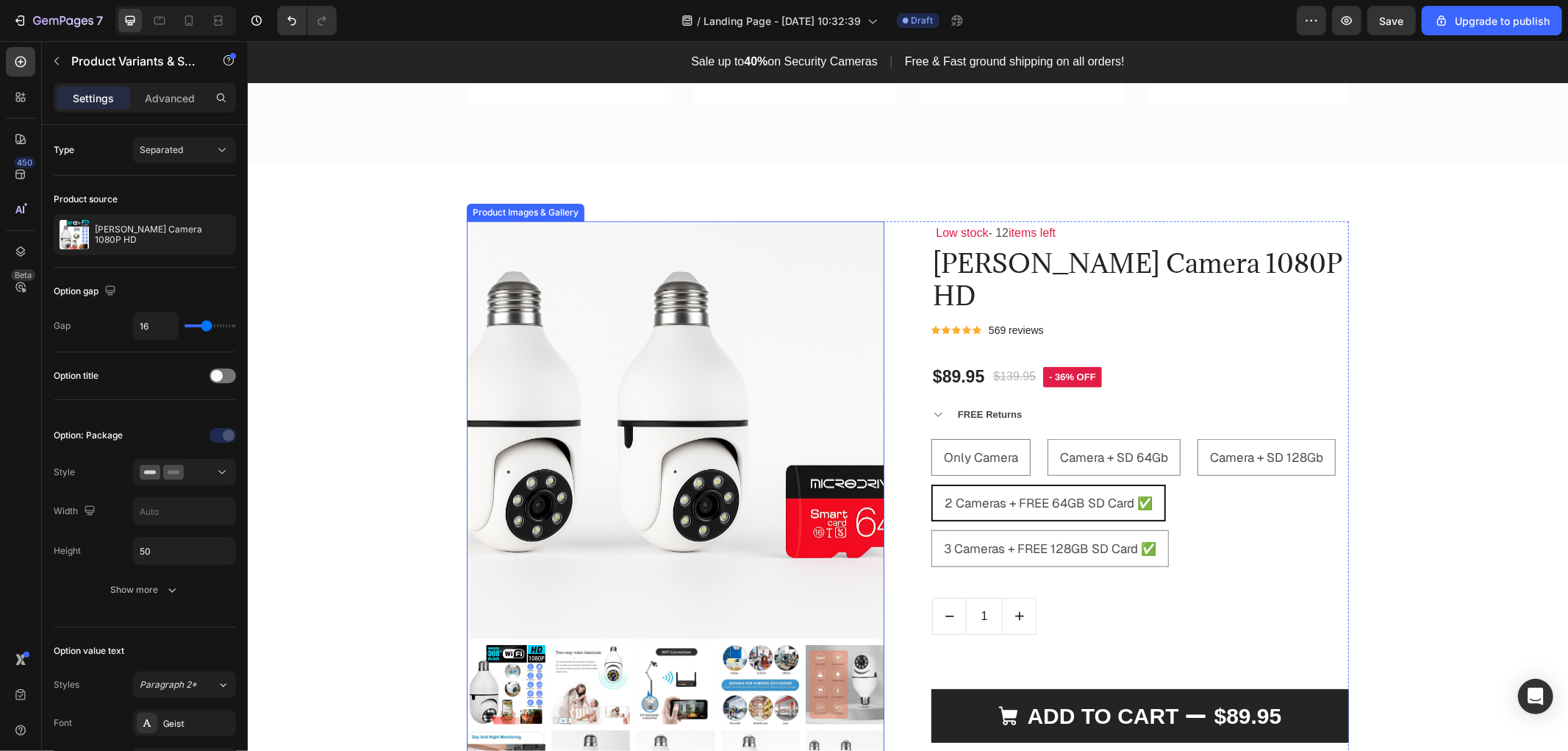
click at [557, 324] on img at bounding box center [675, 429] width 417 height 417
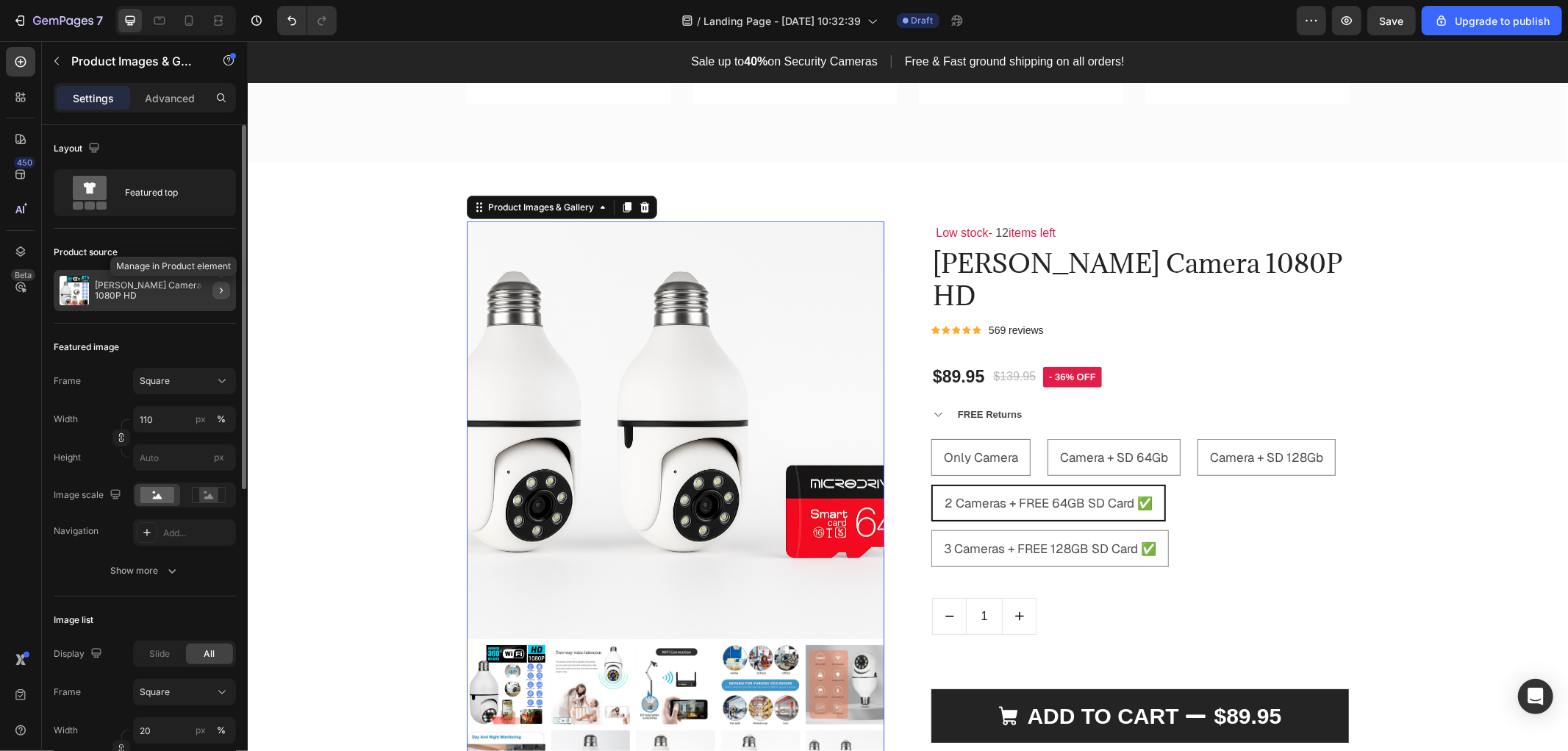
click at [217, 291] on icon "button" at bounding box center [221, 290] width 12 height 12
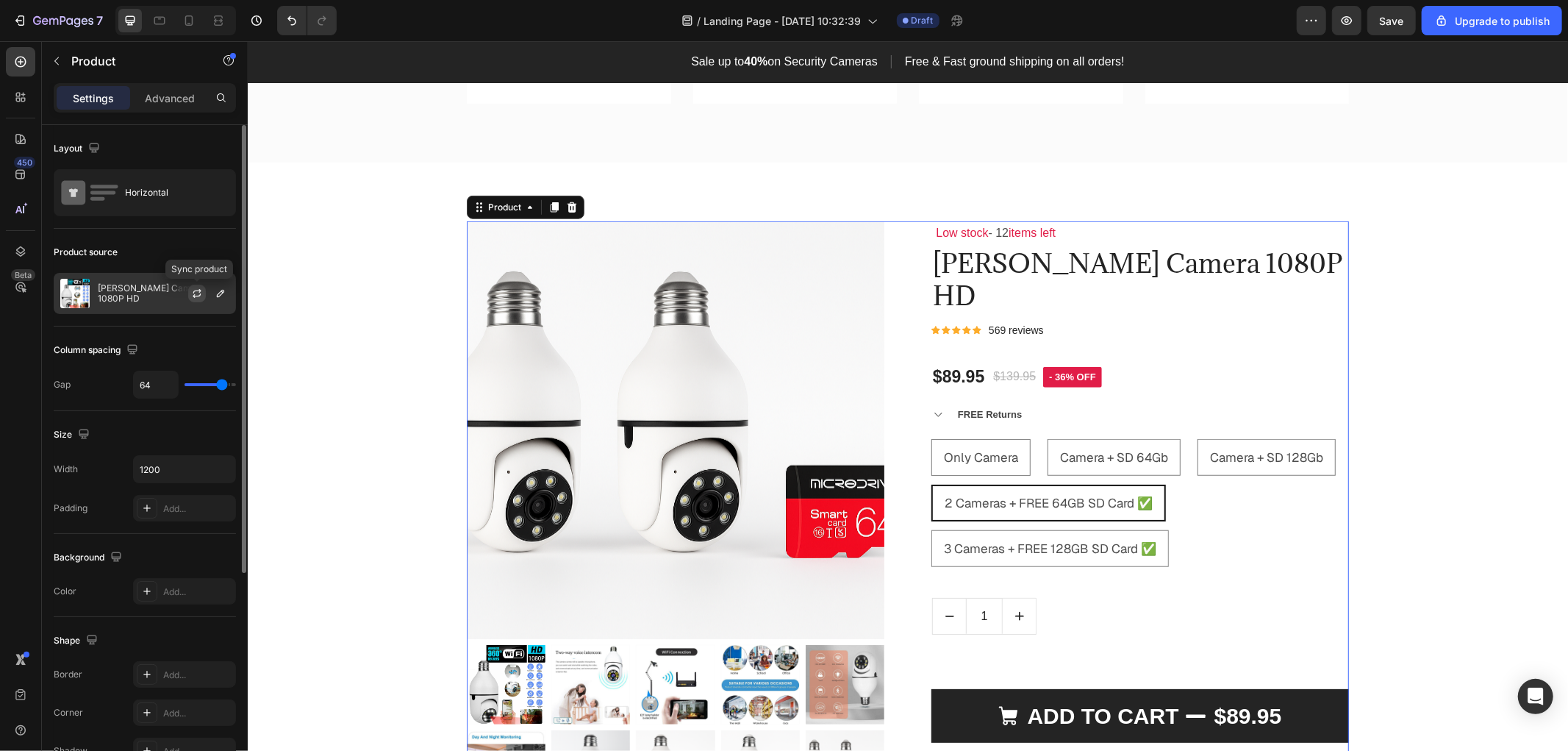
click at [194, 289] on icon "button" at bounding box center [197, 293] width 12 height 12
click at [1107, 448] on span "Camera + SD 64Gb" at bounding box center [1113, 456] width 108 height 16
click at [1046, 437] on input "Camera + SD 64Gb Camera + SD 64Gb Camera + SD 64Gb" at bounding box center [1046, 437] width 1 height 1
radio input "true"
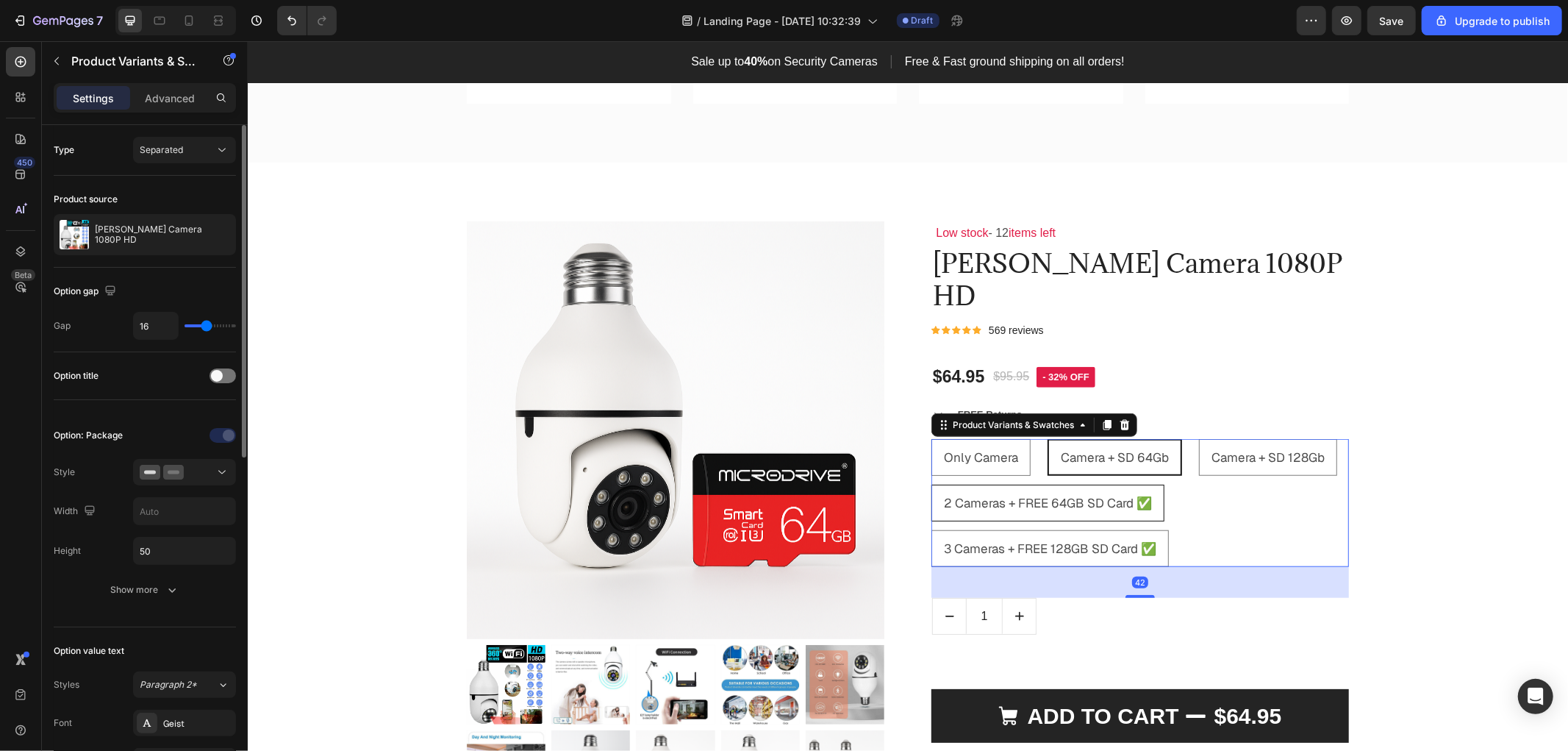
click at [1097, 494] on span "2 Cameras + FREE 64GB SD Card ✅" at bounding box center [1046, 502] width 208 height 16
click at [930, 483] on input "2 Cameras + FREE 64GB SD Card ✅ 2 Cameras + FREE 64GB SD Card ✅ 2 Cameras + FRE…" at bounding box center [930, 483] width 1 height 1
radio input "true"
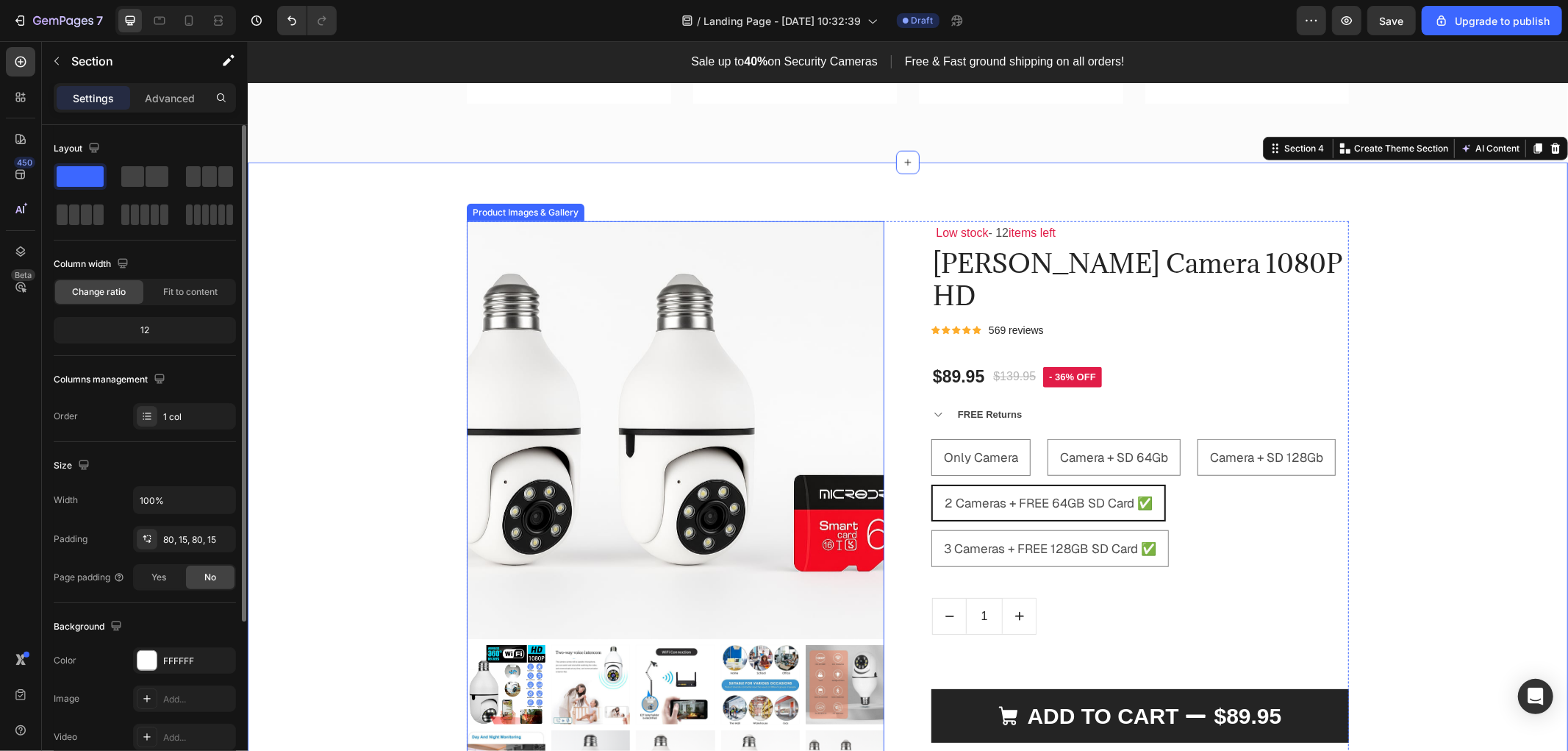
scroll to position [1062, 0]
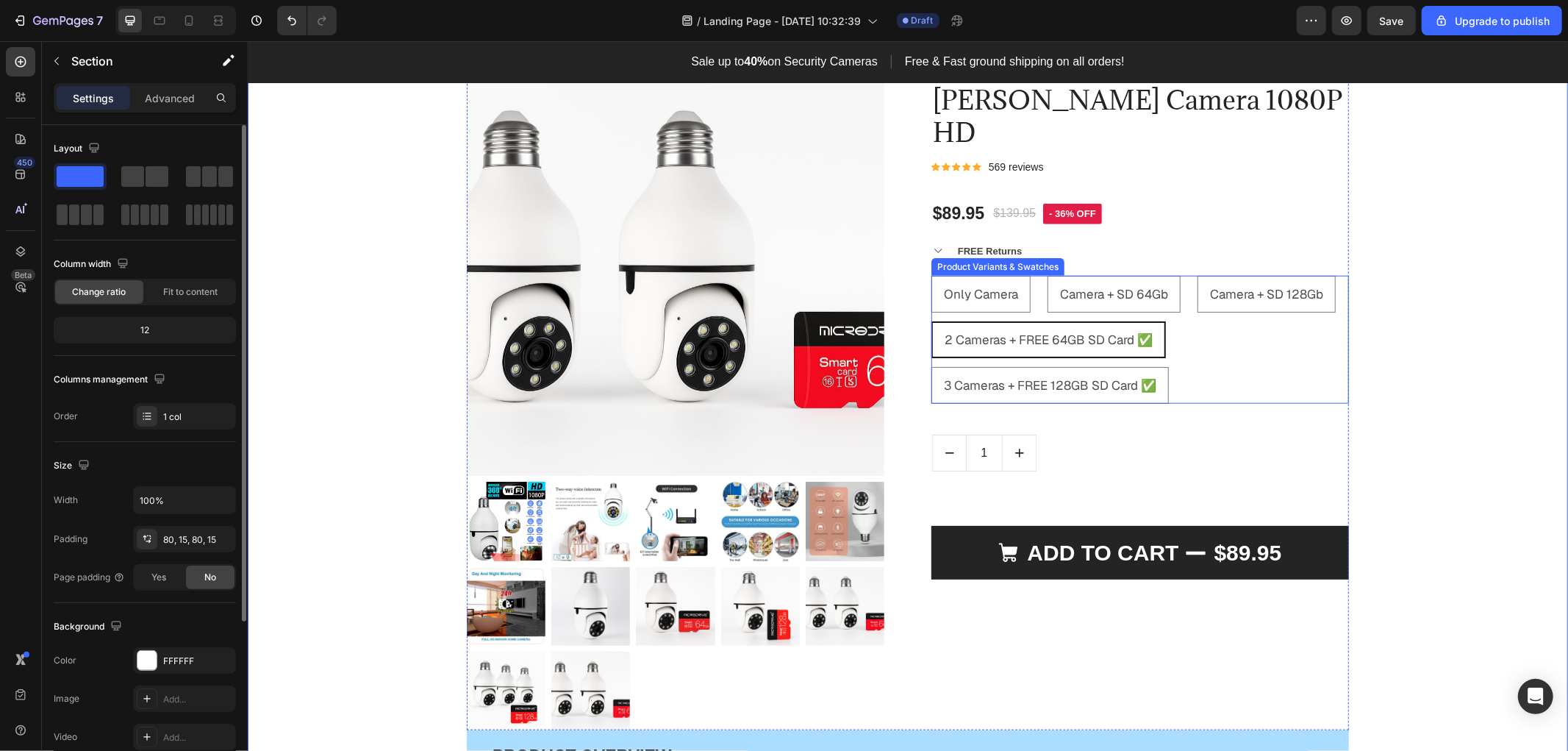
click at [1047, 331] on span "2 Cameras + FREE 64GB SD Card ✅" at bounding box center [1047, 339] width 208 height 16
click at [930, 320] on input "2 Cameras + FREE 64GB SD Card ✅ 2 Cameras + FREE 64GB SD Card ✅ 2 Cameras + FRE…" at bounding box center [930, 320] width 1 height 1
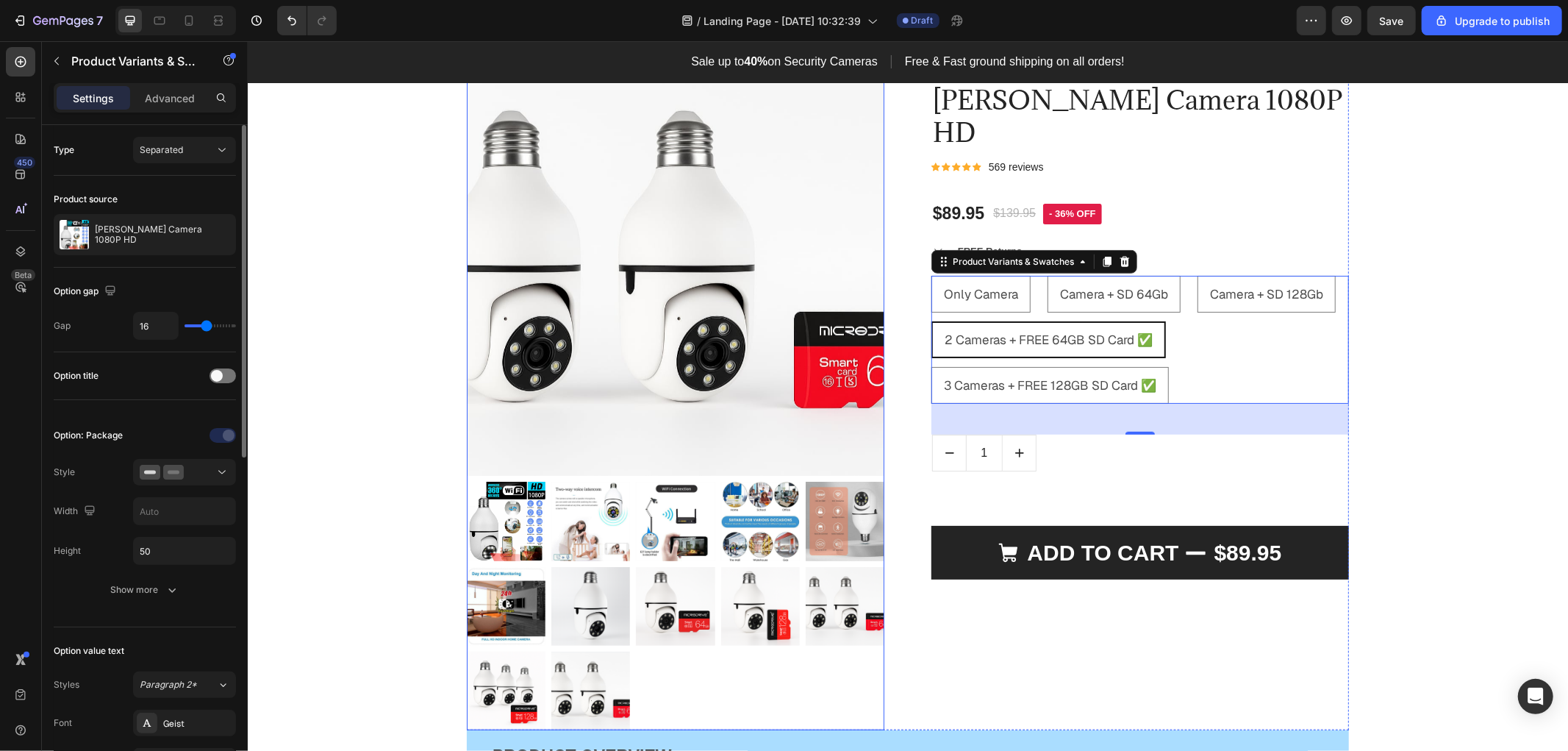
click at [593, 275] on img at bounding box center [675, 266] width 417 height 417
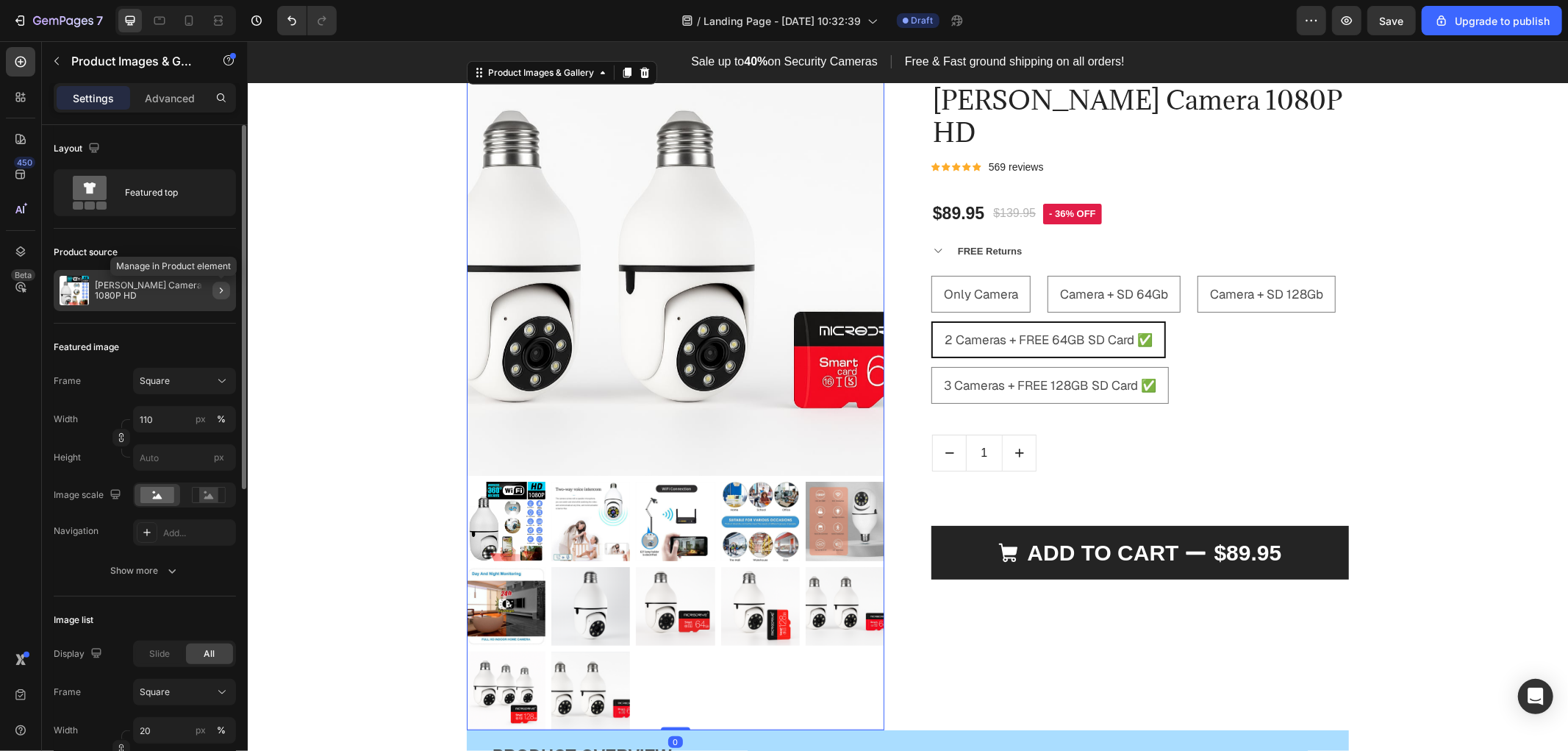
click at [226, 285] on icon "button" at bounding box center [221, 290] width 12 height 12
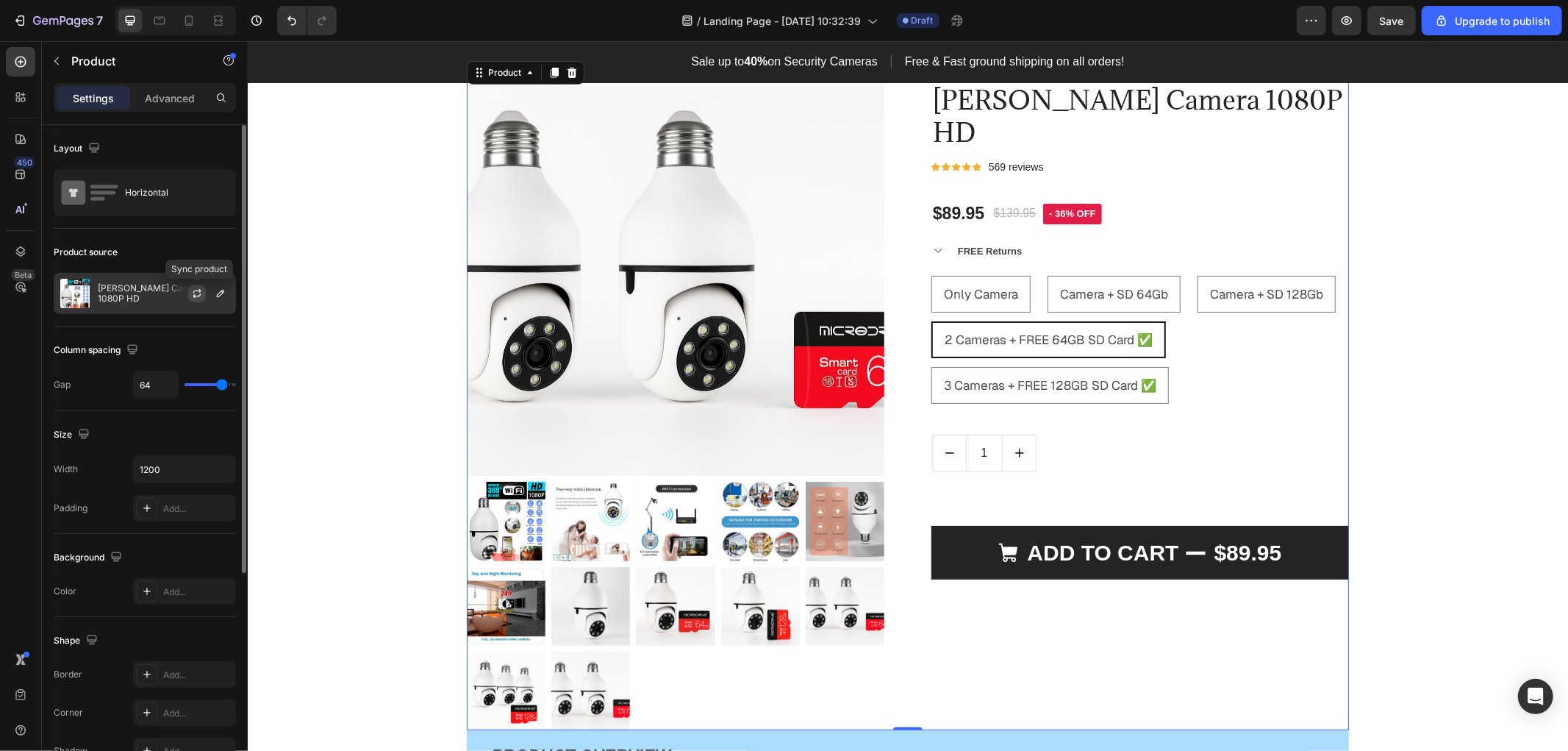
click at [200, 294] on icon "button" at bounding box center [197, 296] width 8 height 5
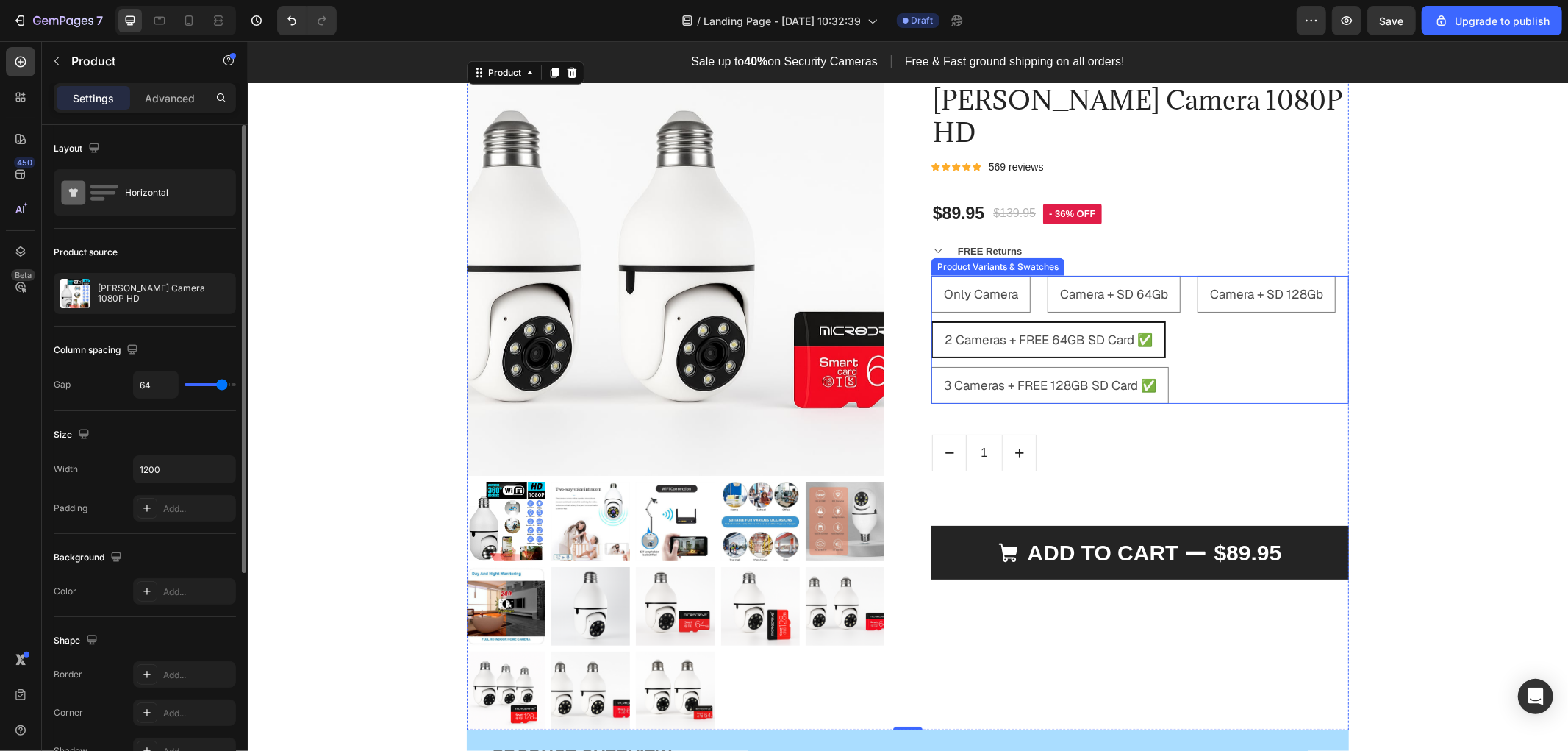
click at [1008, 331] on span "2 Cameras + FREE 64GB SD Card ✅" at bounding box center [1047, 339] width 208 height 16
click at [930, 320] on input "2 Cameras + FREE 64GB SD Card ✅ 2 Cameras + FREE 64GB SD Card ✅ 2 Cameras + FRE…" at bounding box center [930, 320] width 1 height 1
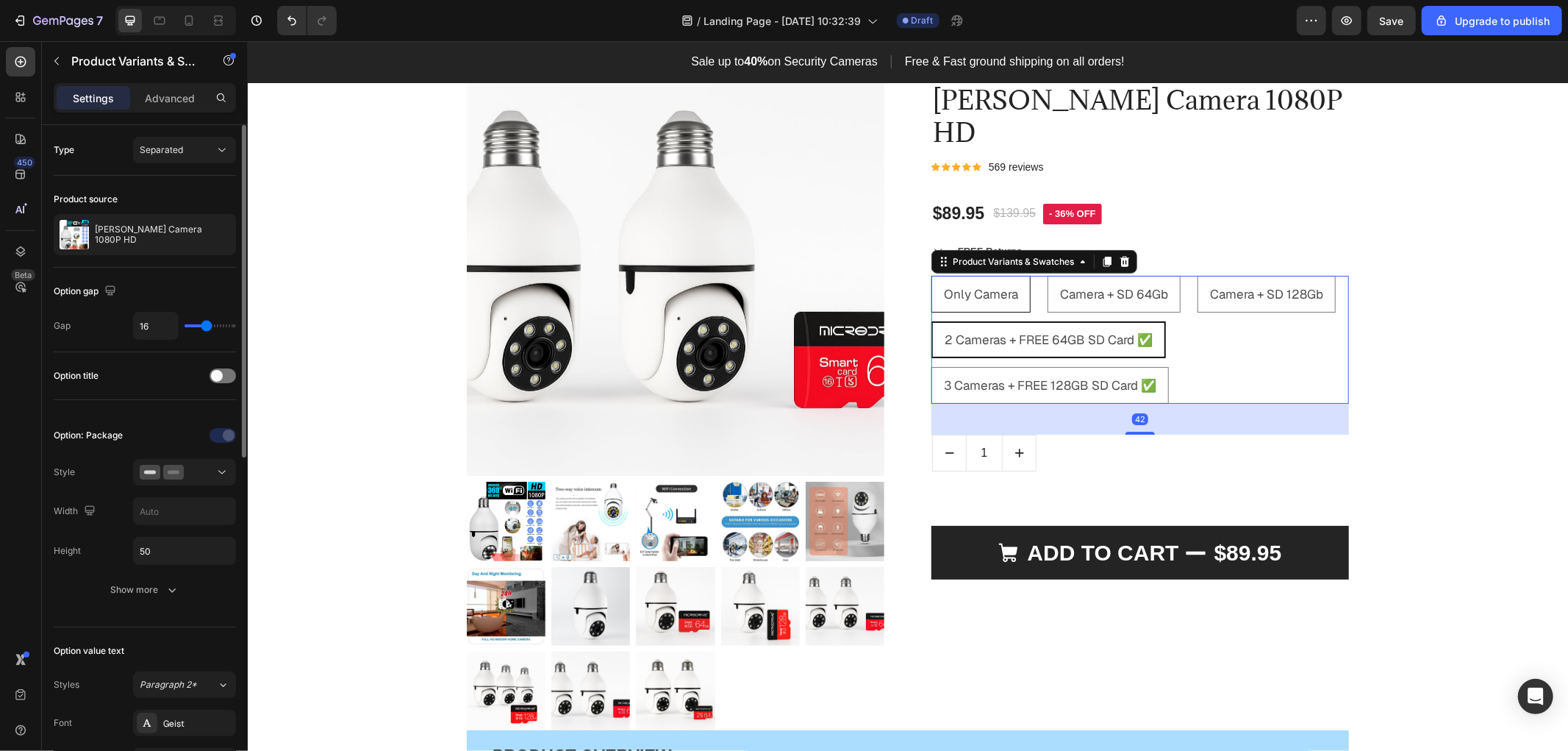
click at [974, 285] on span "Only Camera" at bounding box center [980, 293] width 74 height 16
click at [930, 274] on input "Only Camera Only Camera Only Camera" at bounding box center [930, 274] width 1 height 1
radio input "true"
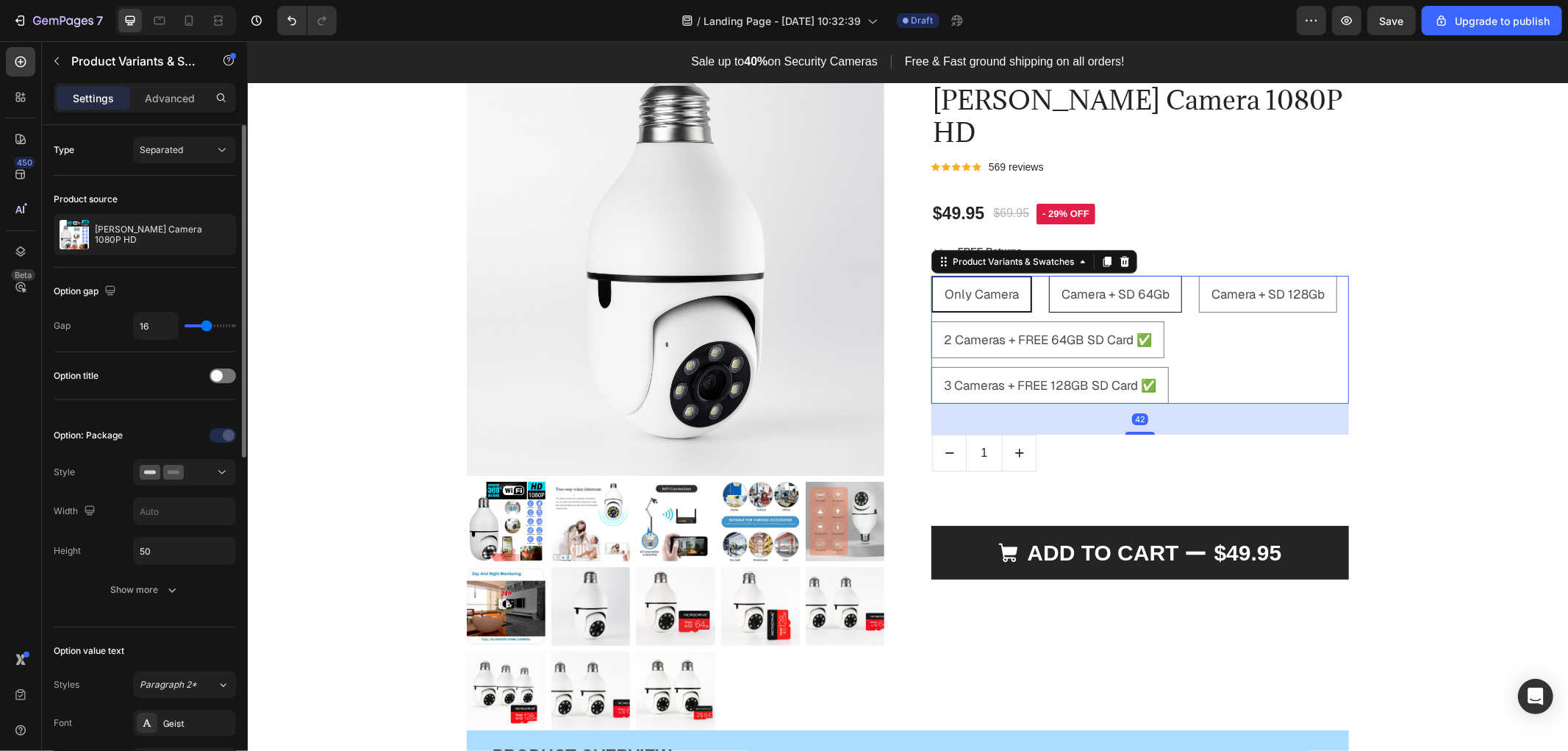
click at [1101, 285] on span "Camera + SD 64Gb" at bounding box center [1114, 293] width 108 height 16
click at [1048, 274] on input "Camera + SD 64Gb Camera + SD 64Gb Camera + SD 64Gb" at bounding box center [1047, 274] width 1 height 1
radio input "true"
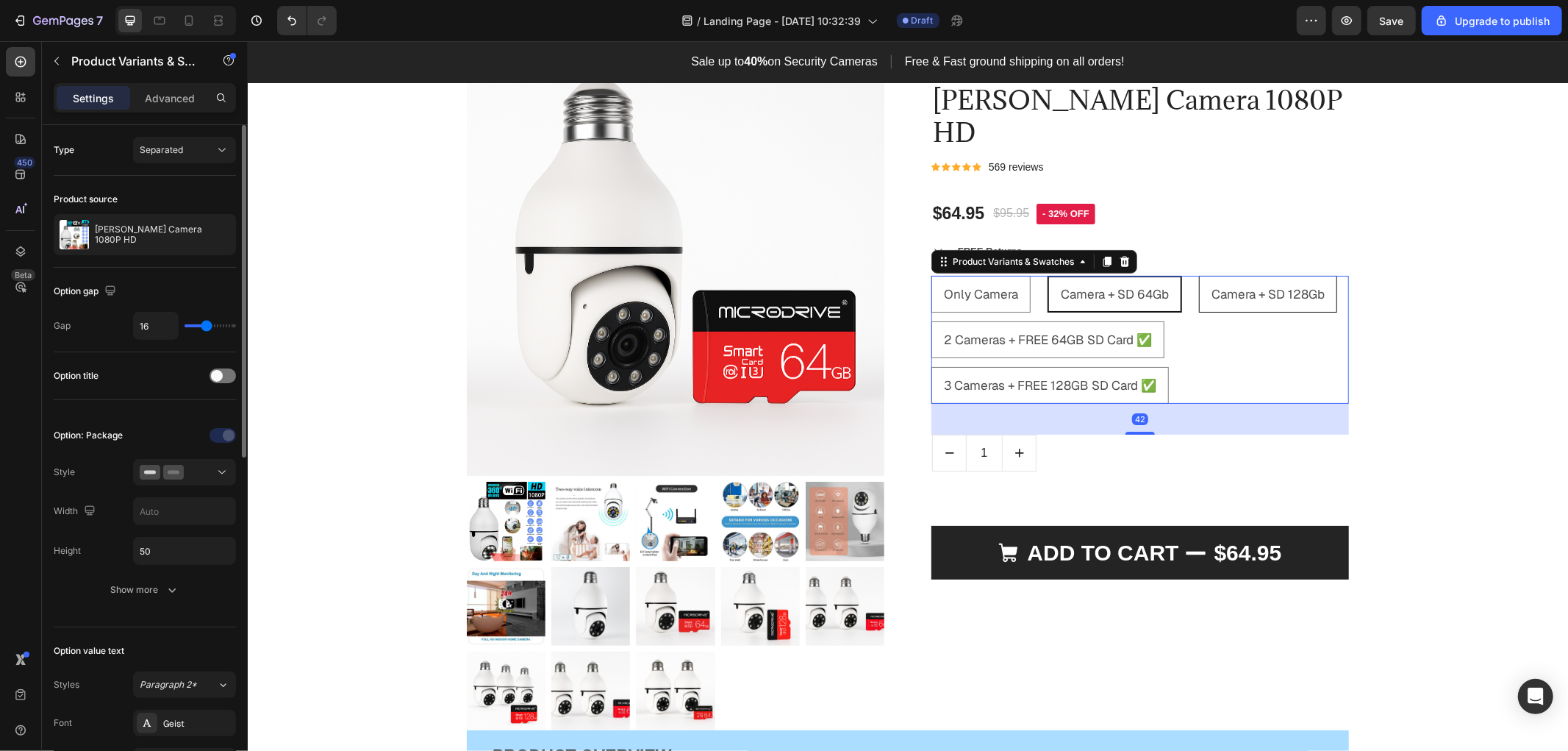
click at [1252, 285] on span "Camera + SD 128Gb" at bounding box center [1267, 293] width 113 height 16
click at [1198, 274] on input "Camera + SD 128Gb Camera + SD 128Gb Camera + SD 128Gb" at bounding box center [1197, 274] width 1 height 1
radio input "true"
click at [1079, 331] on span "2 Cameras + FREE 64GB SD Card ✅" at bounding box center [1046, 339] width 208 height 16
click at [930, 320] on input "2 Cameras + FREE 64GB SD Card ✅ 2 Cameras + FREE 64GB SD Card ✅ 2 Cameras + FRE…" at bounding box center [930, 320] width 1 height 1
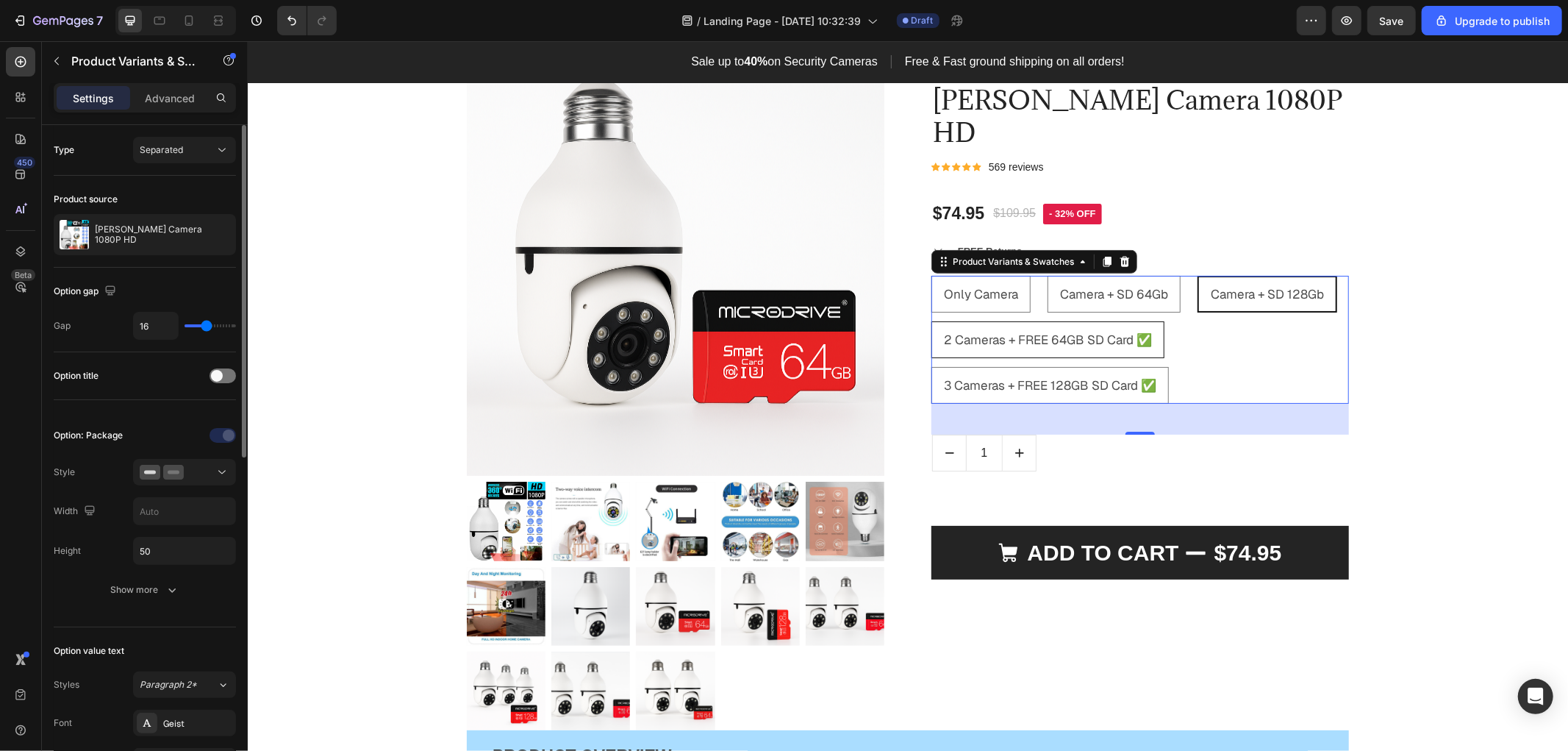
radio input "true"
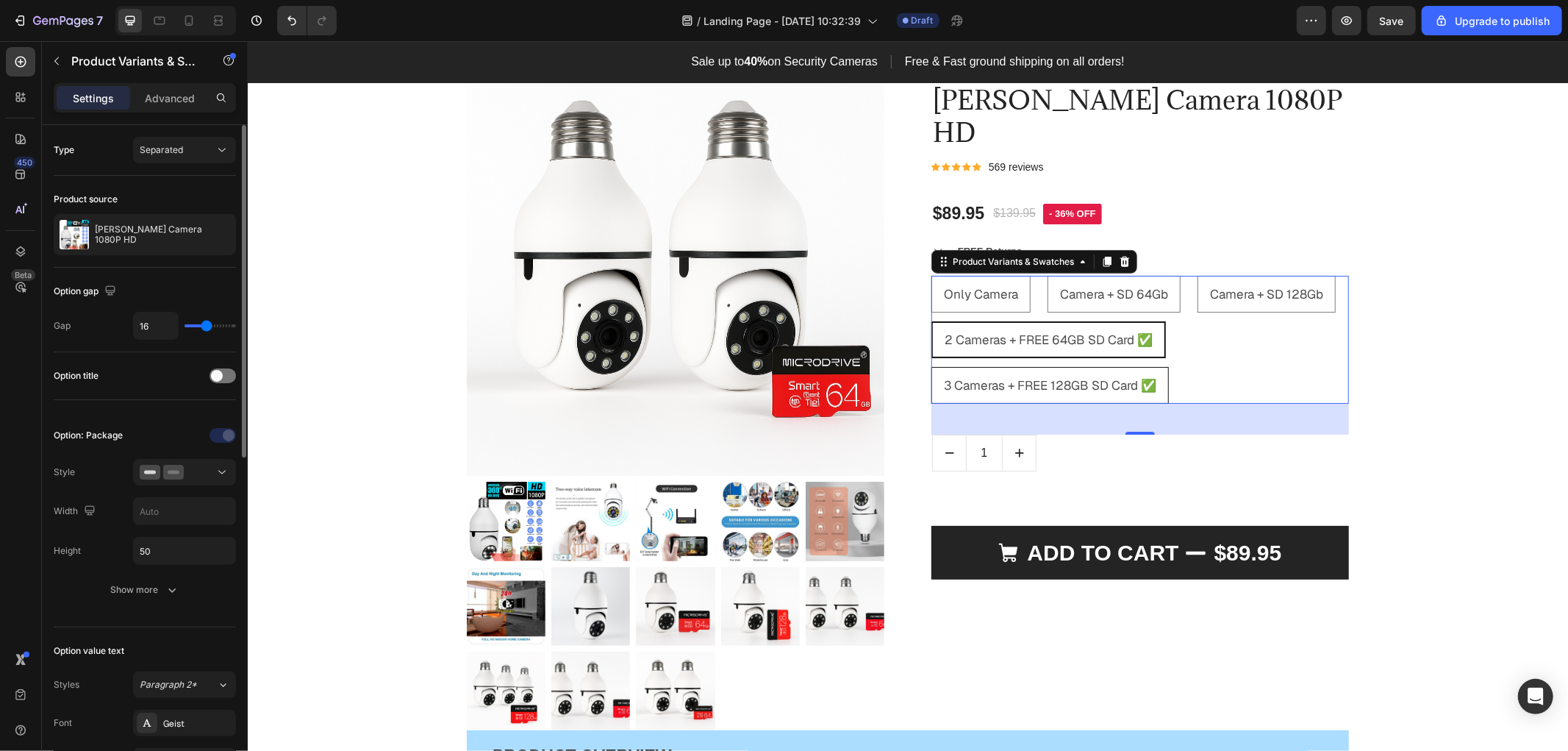
click at [1053, 376] on span "3 Cameras + FREE 128GB SD Card ✅" at bounding box center [1049, 384] width 213 height 16
click at [930, 365] on input "3 Cameras + FREE 128GB SD Card ✅ 3 Cameras + FREE 128GB SD Card ✅ 3 Cameras + F…" at bounding box center [930, 365] width 1 height 1
radio input "true"
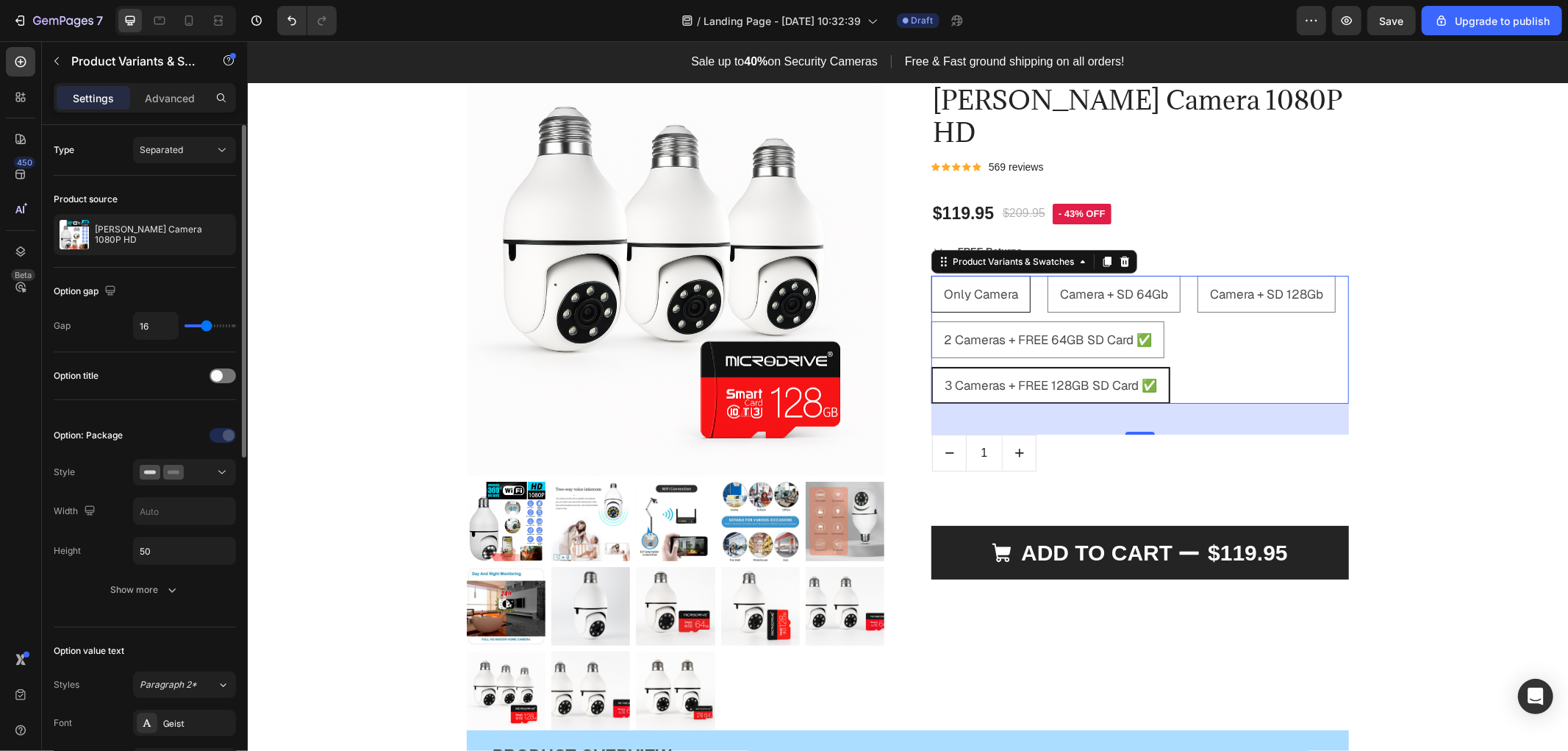
click at [974, 285] on span "Only Camera" at bounding box center [980, 293] width 74 height 16
click at [930, 274] on input "Only Camera Only Camera Only Camera" at bounding box center [930, 274] width 1 height 1
radio input "true"
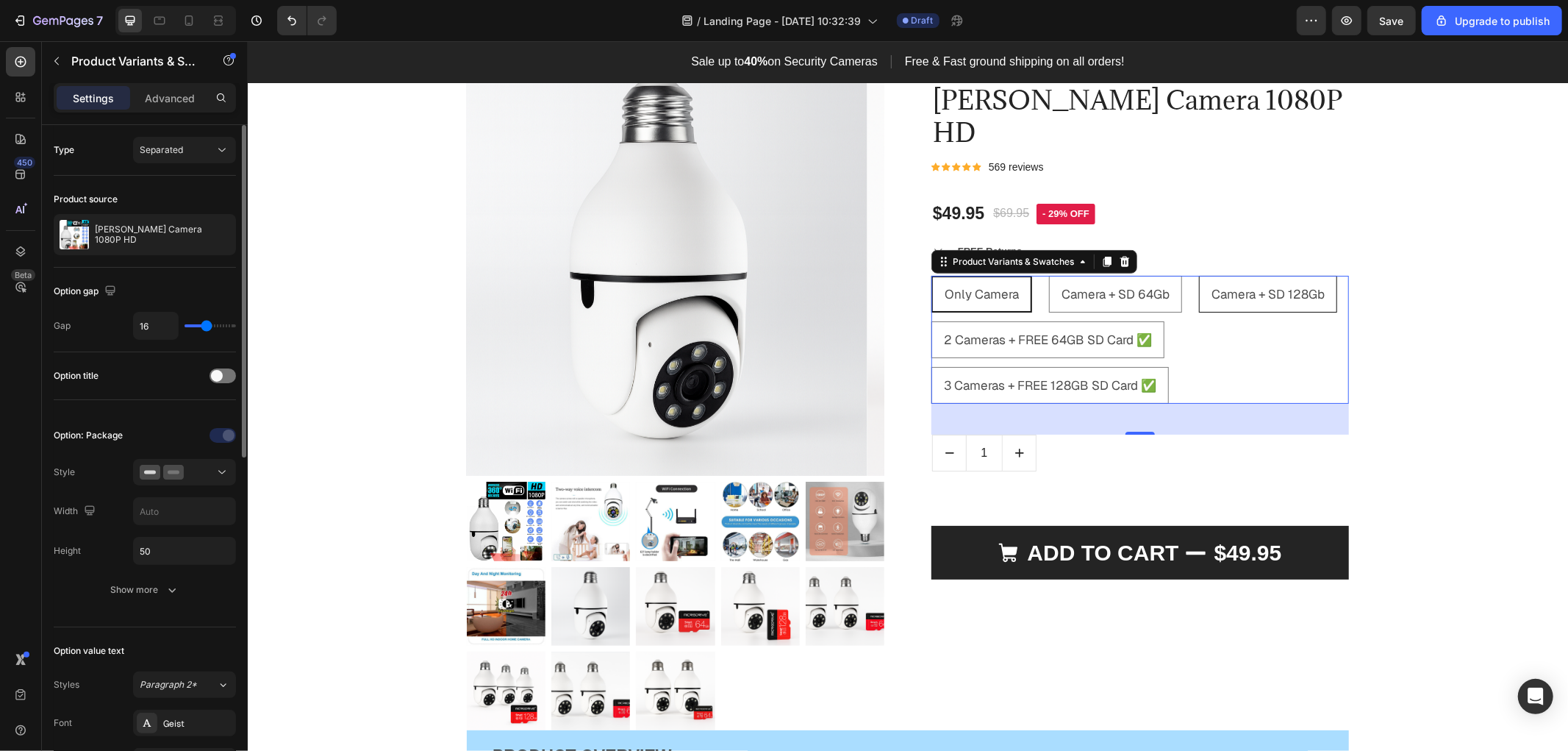
click at [1238, 285] on span "Camera + SD 128Gb" at bounding box center [1267, 293] width 113 height 16
click at [1198, 274] on input "Camera + SD 128Gb Camera + SD 128Gb Camera + SD 128Gb" at bounding box center [1197, 274] width 1 height 1
radio input "true"
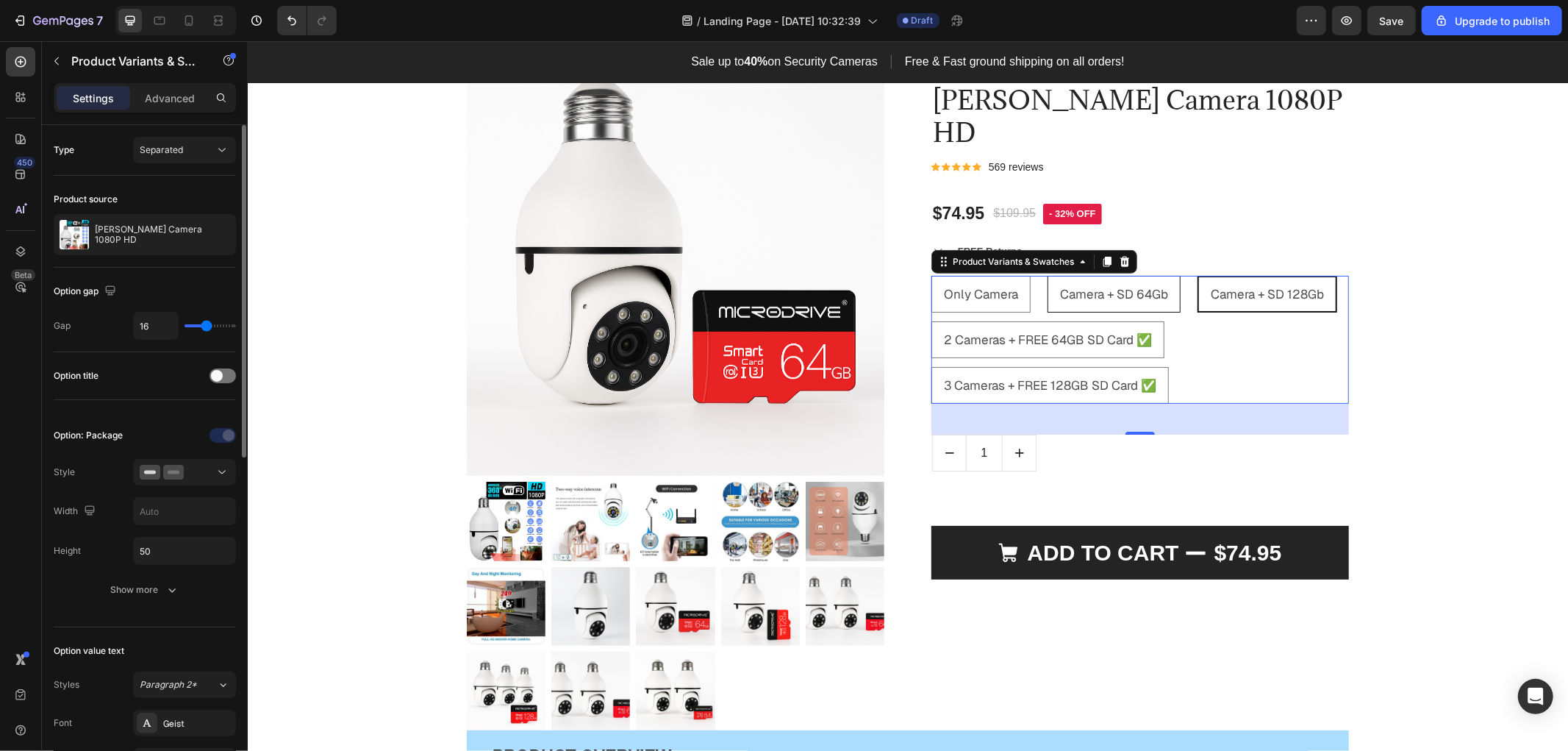
click at [1129, 285] on span "Camera + SD 64Gb" at bounding box center [1113, 293] width 108 height 16
click at [1046, 274] on input "Camera + SD 64Gb Camera + SD 64Gb Camera + SD 64Gb" at bounding box center [1046, 274] width 1 height 1
radio input "true"
click at [1057, 331] on span "2 Cameras + FREE 64GB SD Card ✅" at bounding box center [1046, 339] width 208 height 16
click at [930, 320] on input "2 Cameras + FREE 64GB SD Card ✅ 2 Cameras + FREE 64GB SD Card ✅ 2 Cameras + FRE…" at bounding box center [930, 320] width 1 height 1
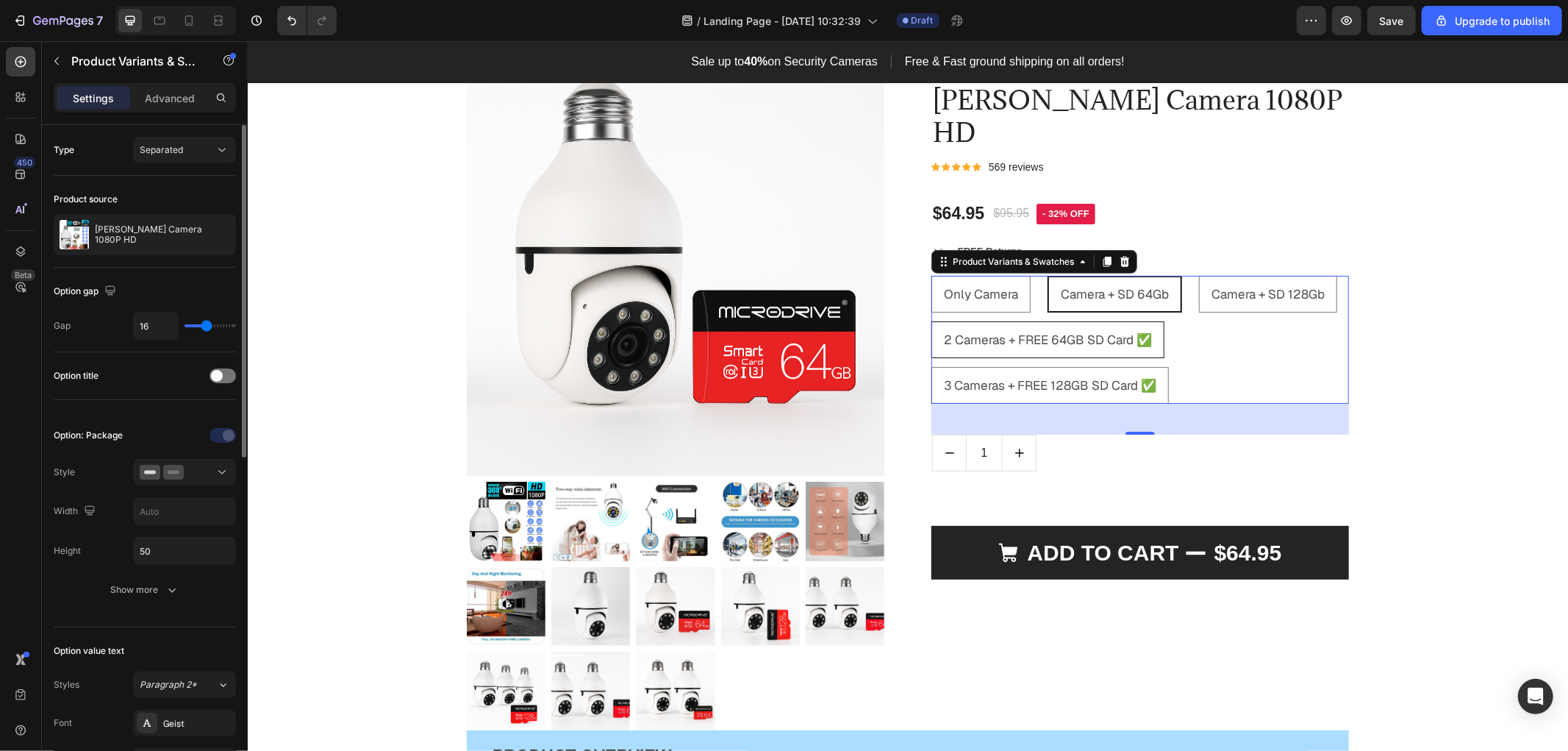
radio input "true"
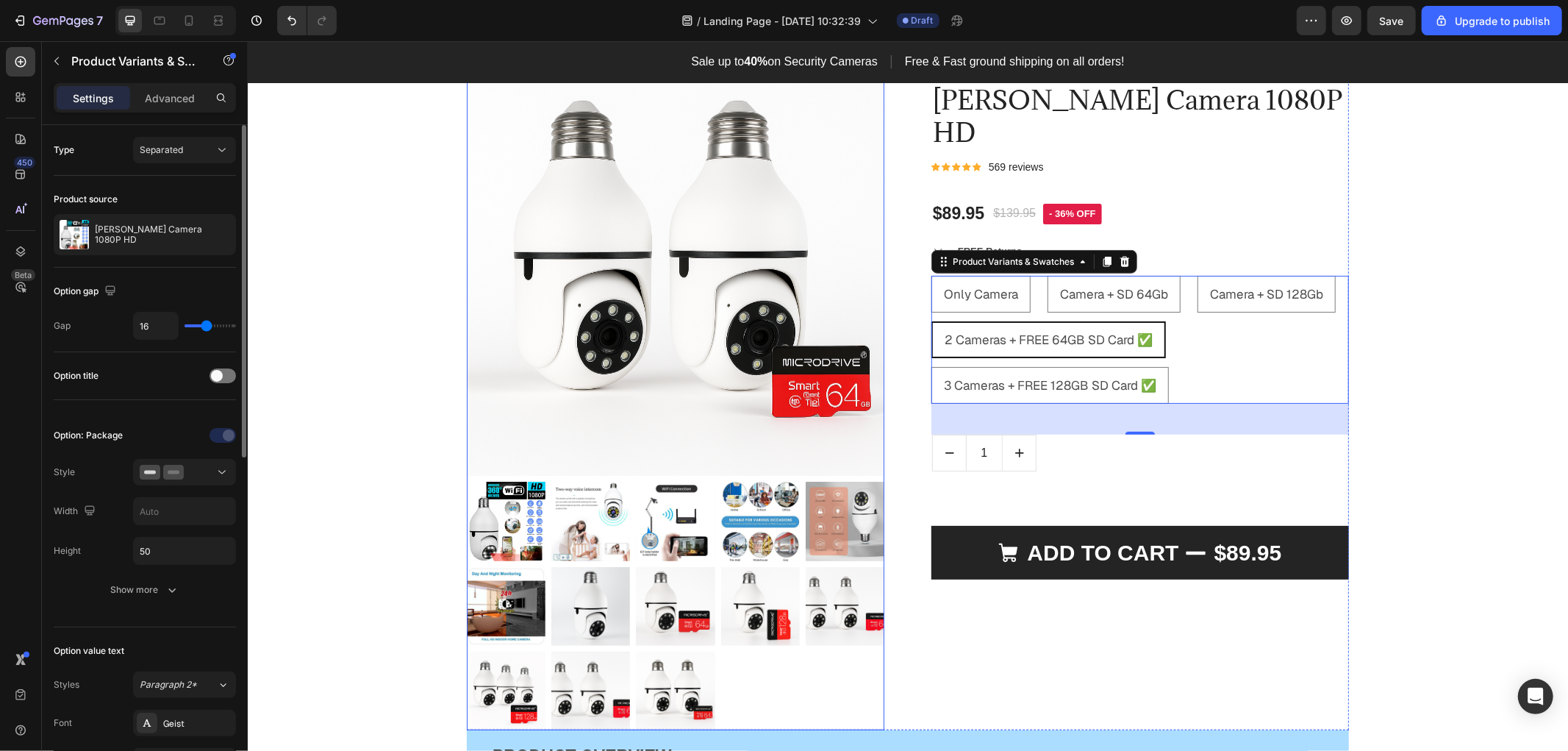
click at [846, 599] on img at bounding box center [844, 606] width 79 height 79
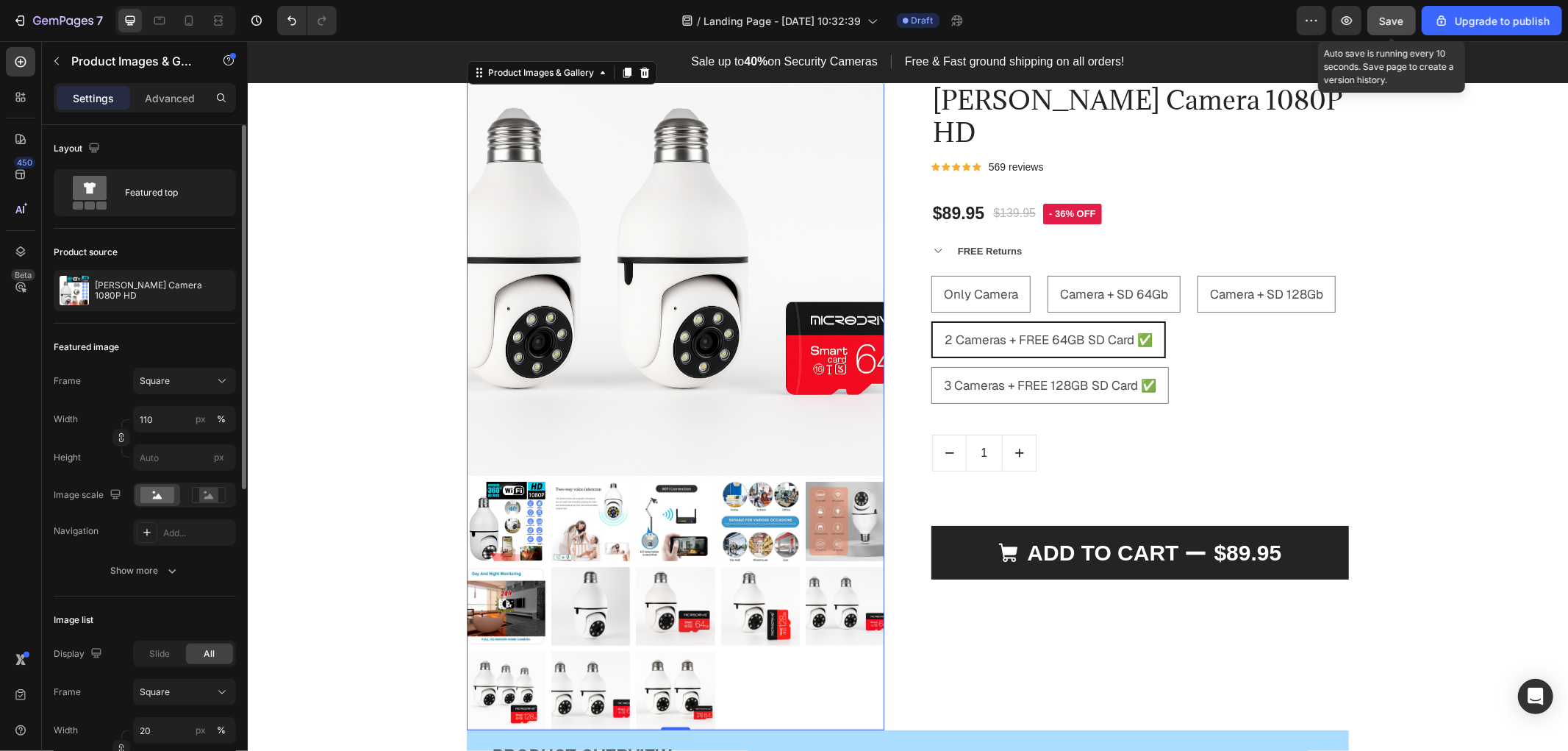
click at [1404, 19] on span "Save" at bounding box center [1392, 21] width 24 height 13
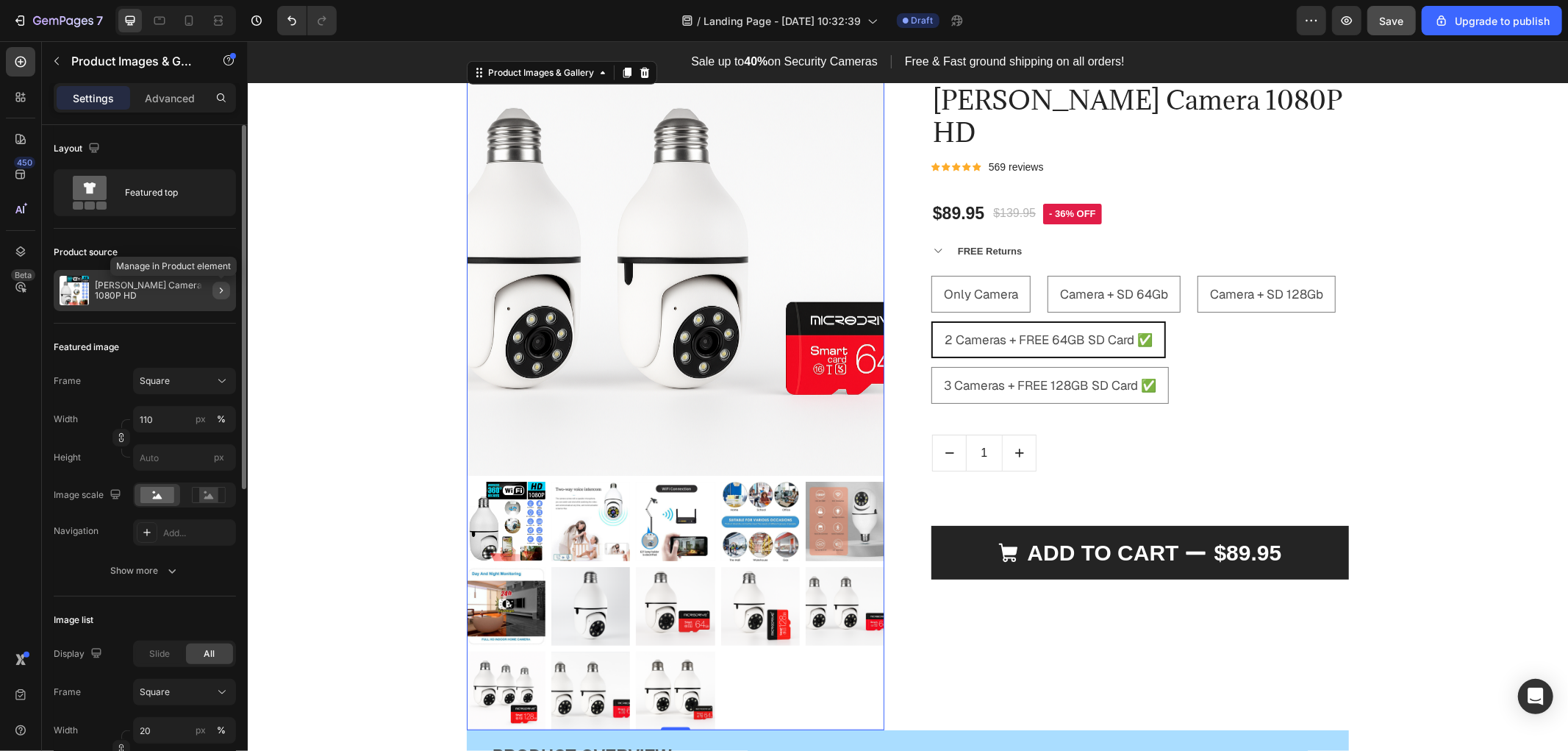
click at [217, 285] on icon "button" at bounding box center [221, 290] width 12 height 12
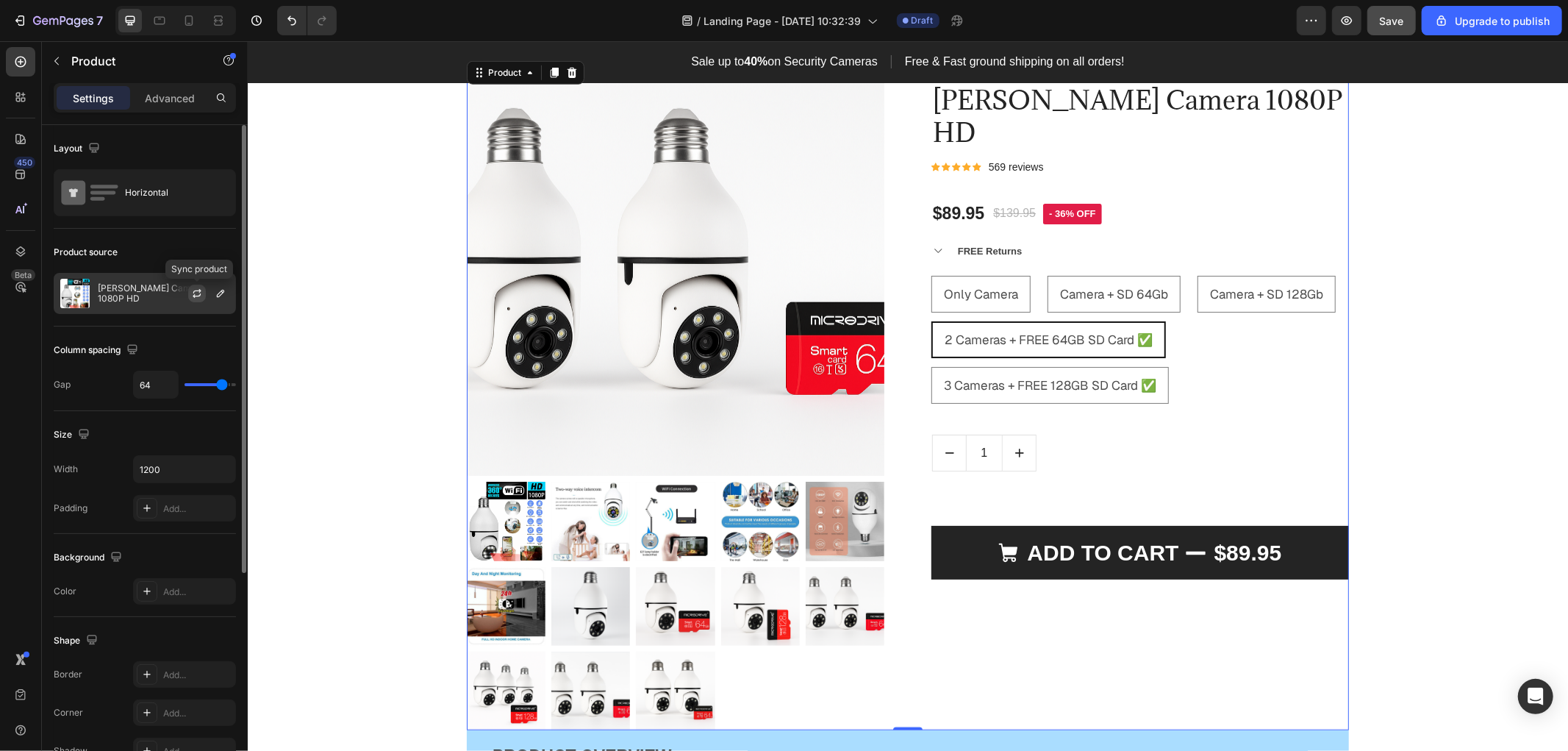
click at [198, 298] on icon "button" at bounding box center [197, 293] width 12 height 12
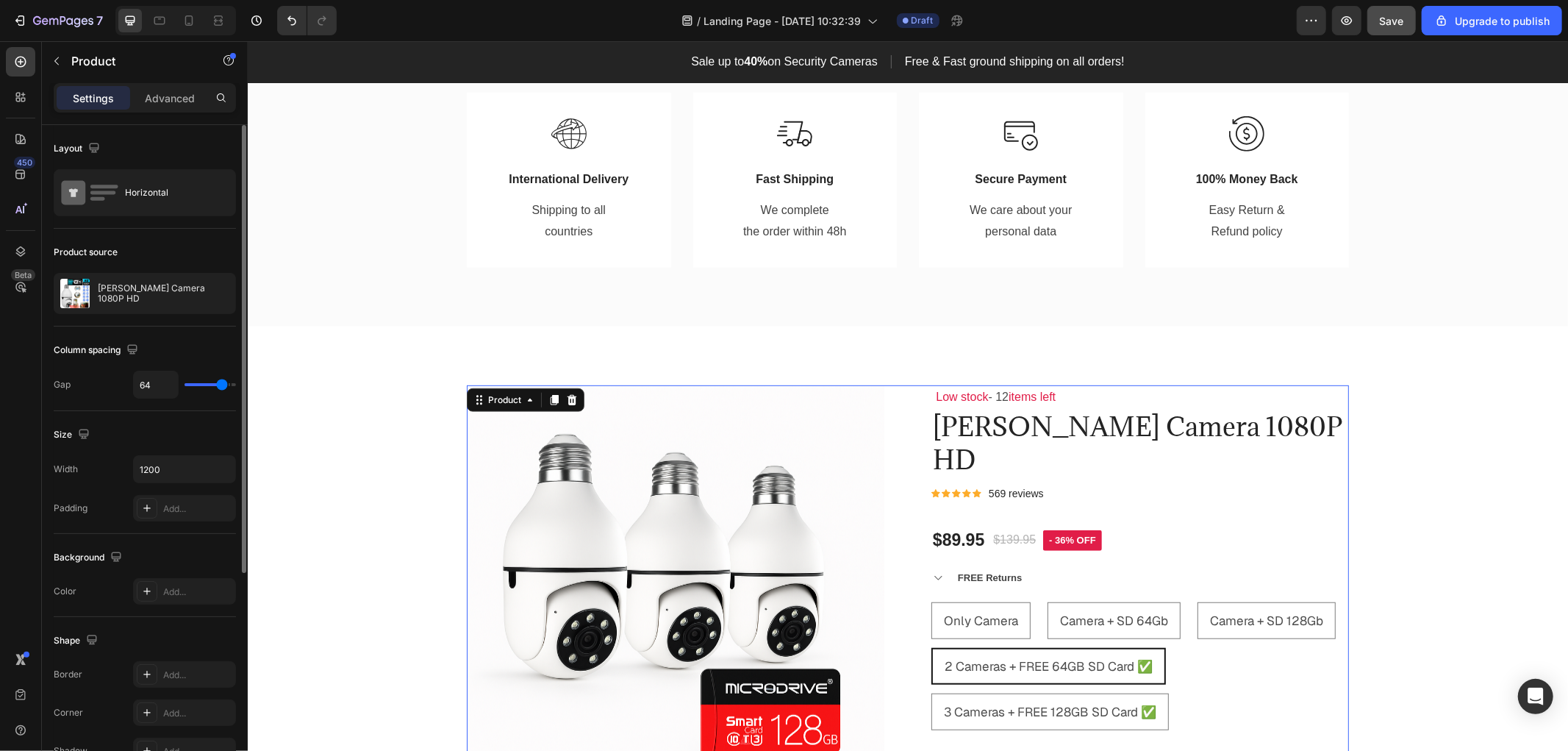
scroll to position [489, 0]
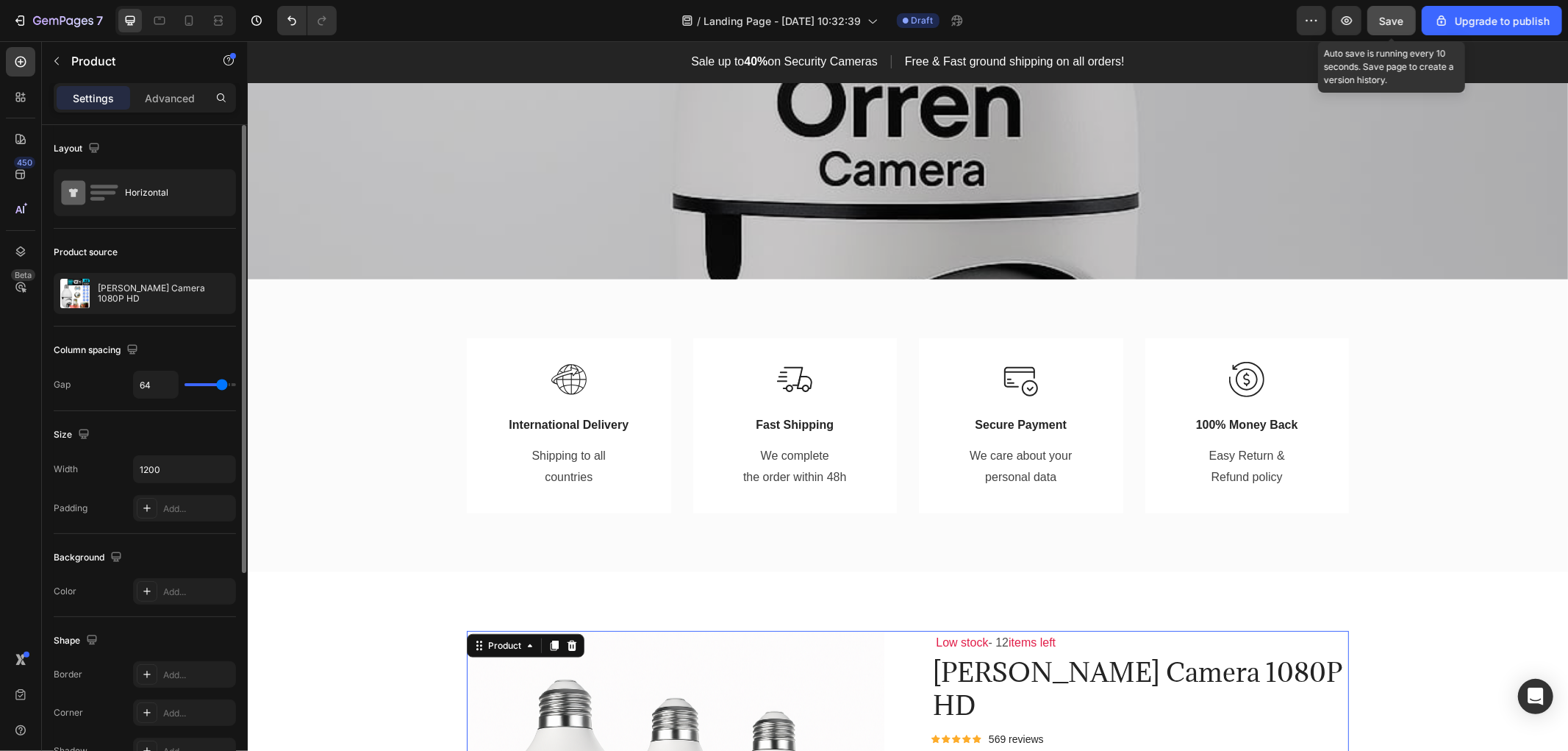
click at [1404, 19] on span "Save" at bounding box center [1392, 21] width 24 height 13
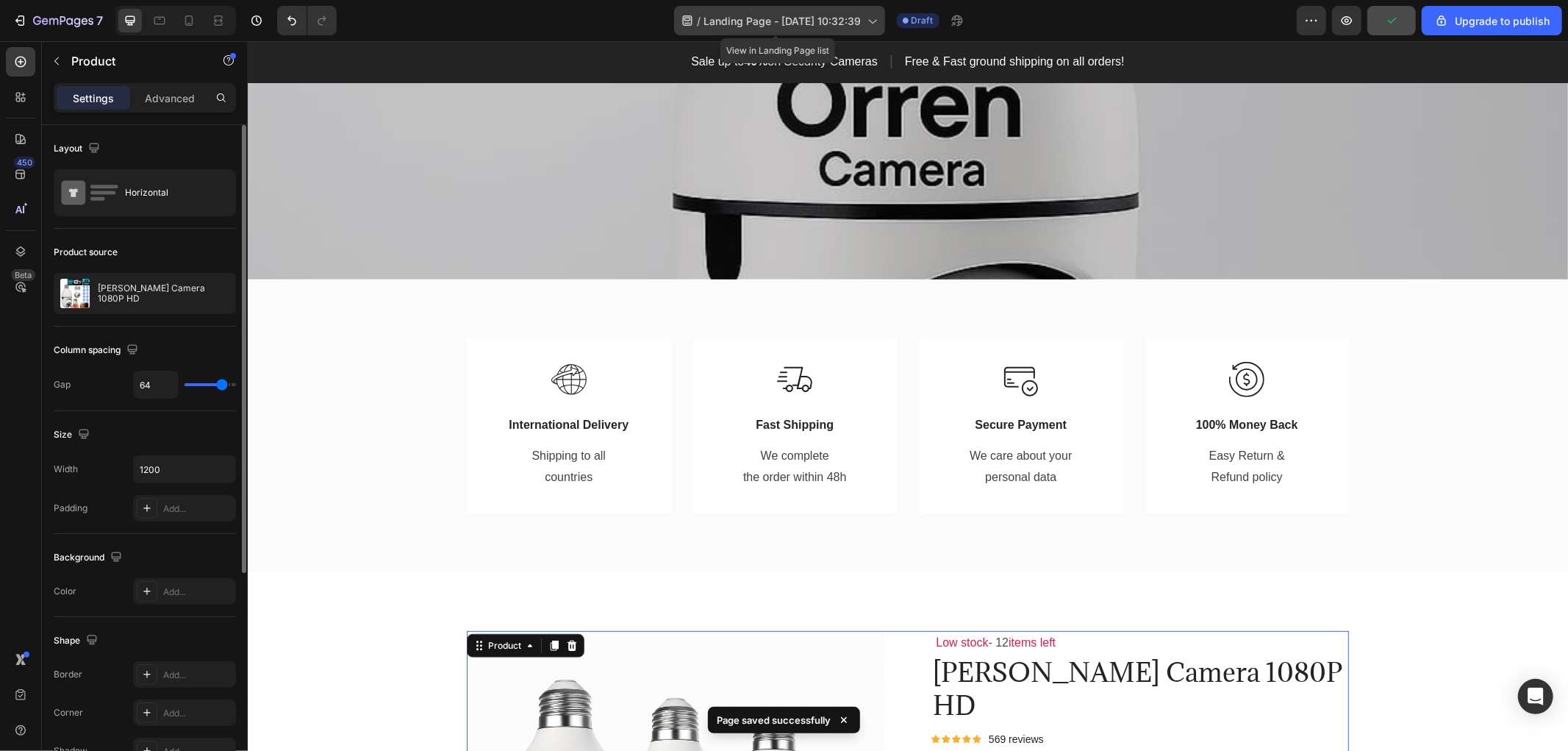
click at [814, 13] on span "Landing Page - [DATE] 10:32:39" at bounding box center [782, 21] width 157 height 16
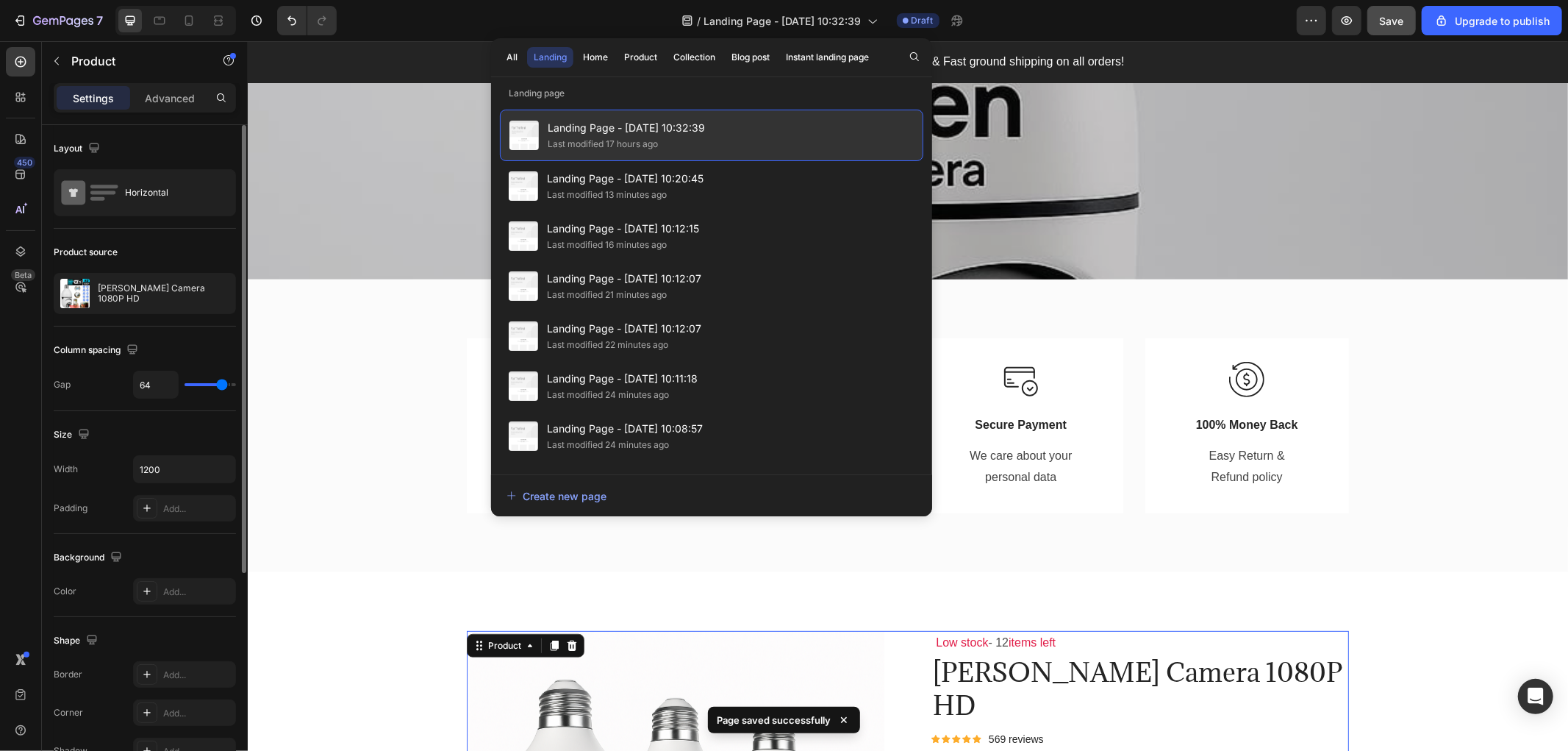
click at [610, 126] on span "Landing Page - [DATE] 10:32:39" at bounding box center [626, 128] width 157 height 17
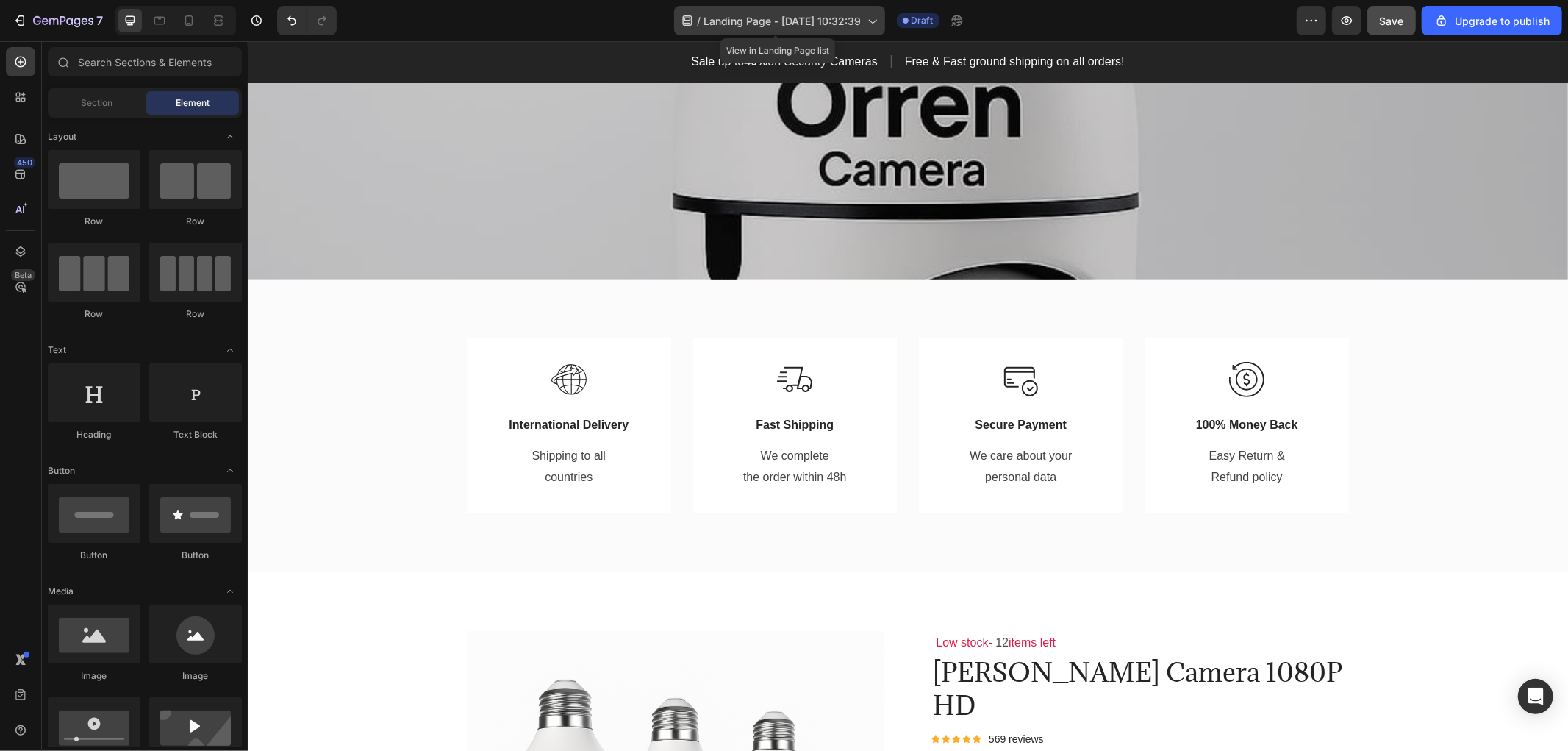
click at [741, 26] on span "Landing Page - [DATE] 10:32:39" at bounding box center [782, 21] width 157 height 16
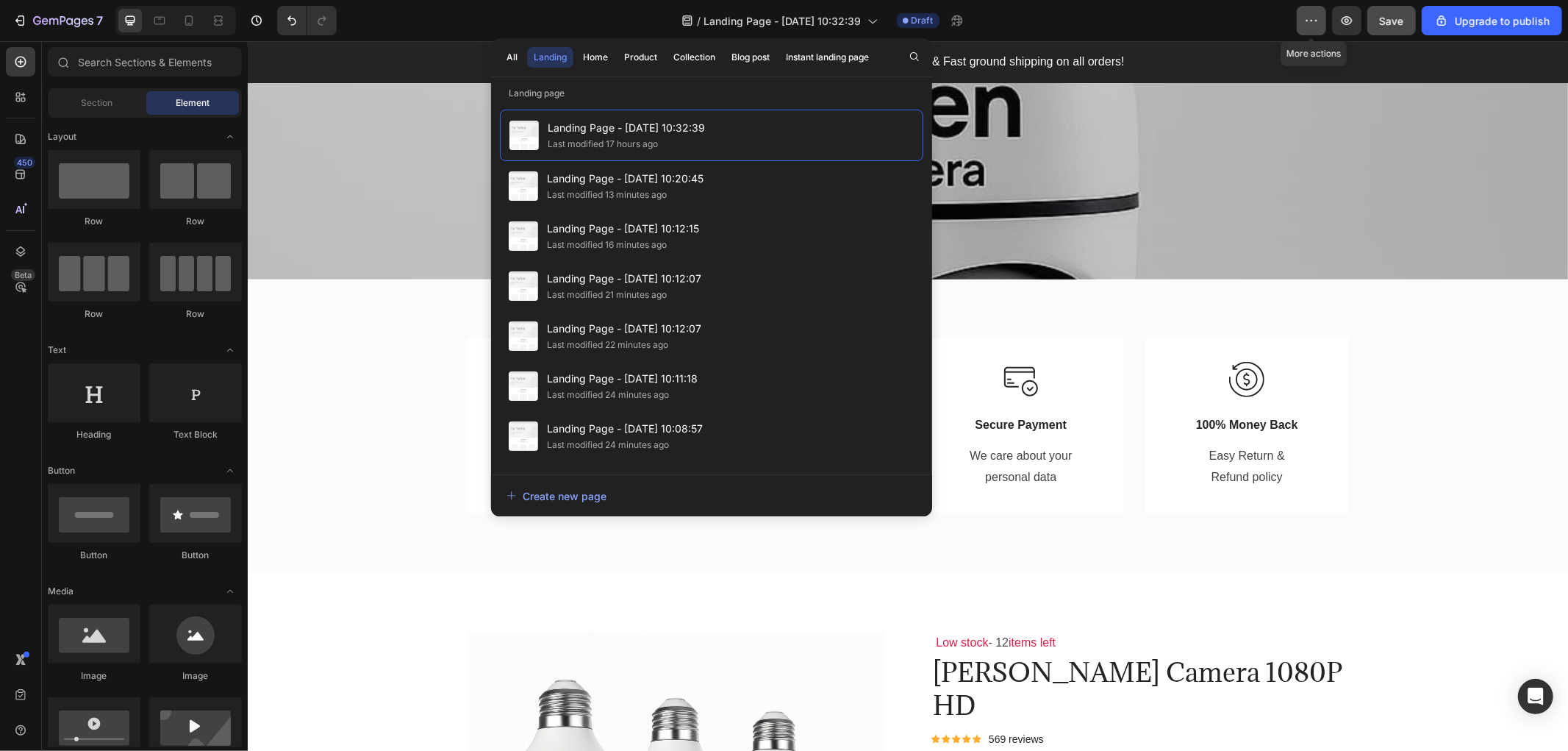
click at [1318, 16] on icon "button" at bounding box center [1311, 21] width 15 height 15
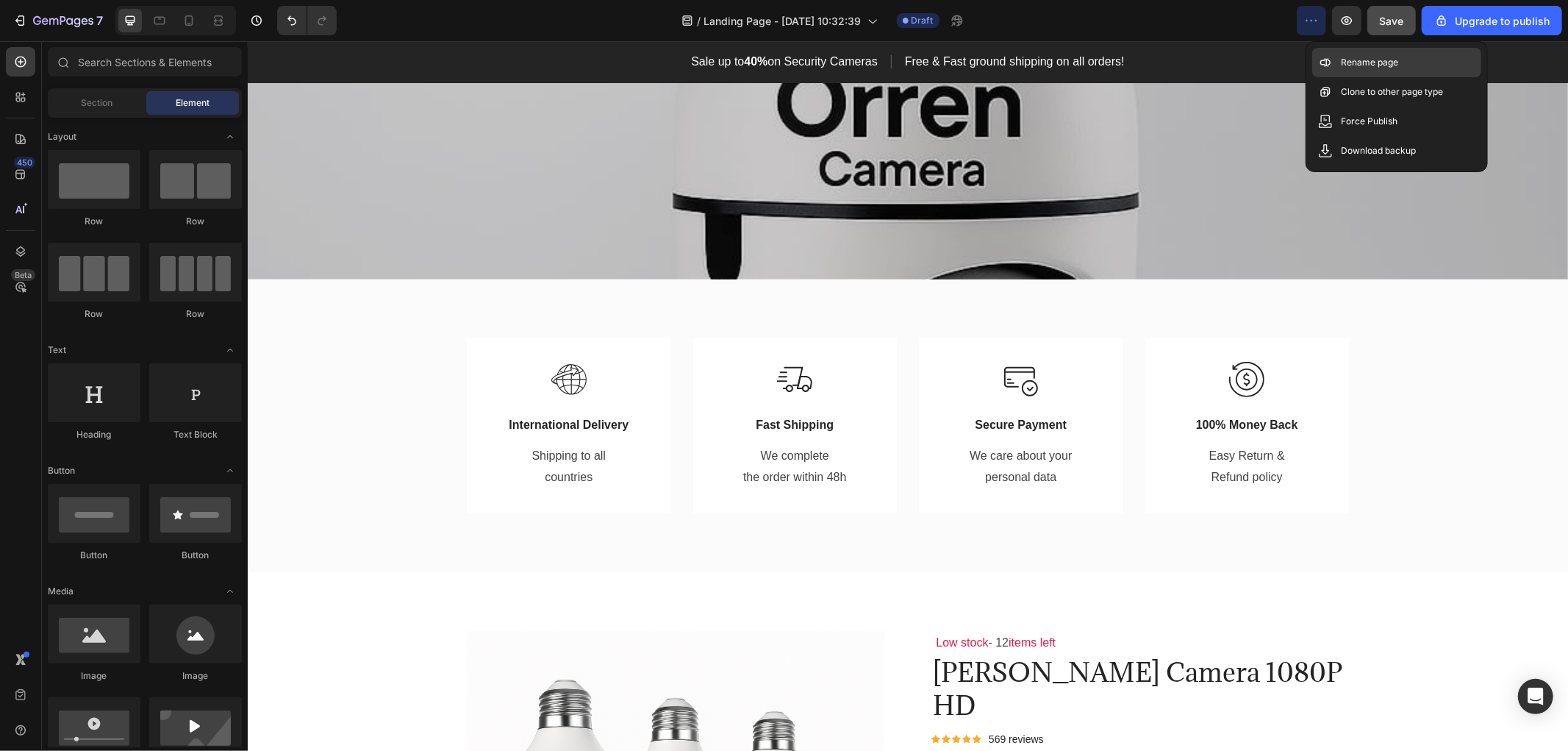
click at [1351, 58] on p "Rename page" at bounding box center [1370, 62] width 58 height 15
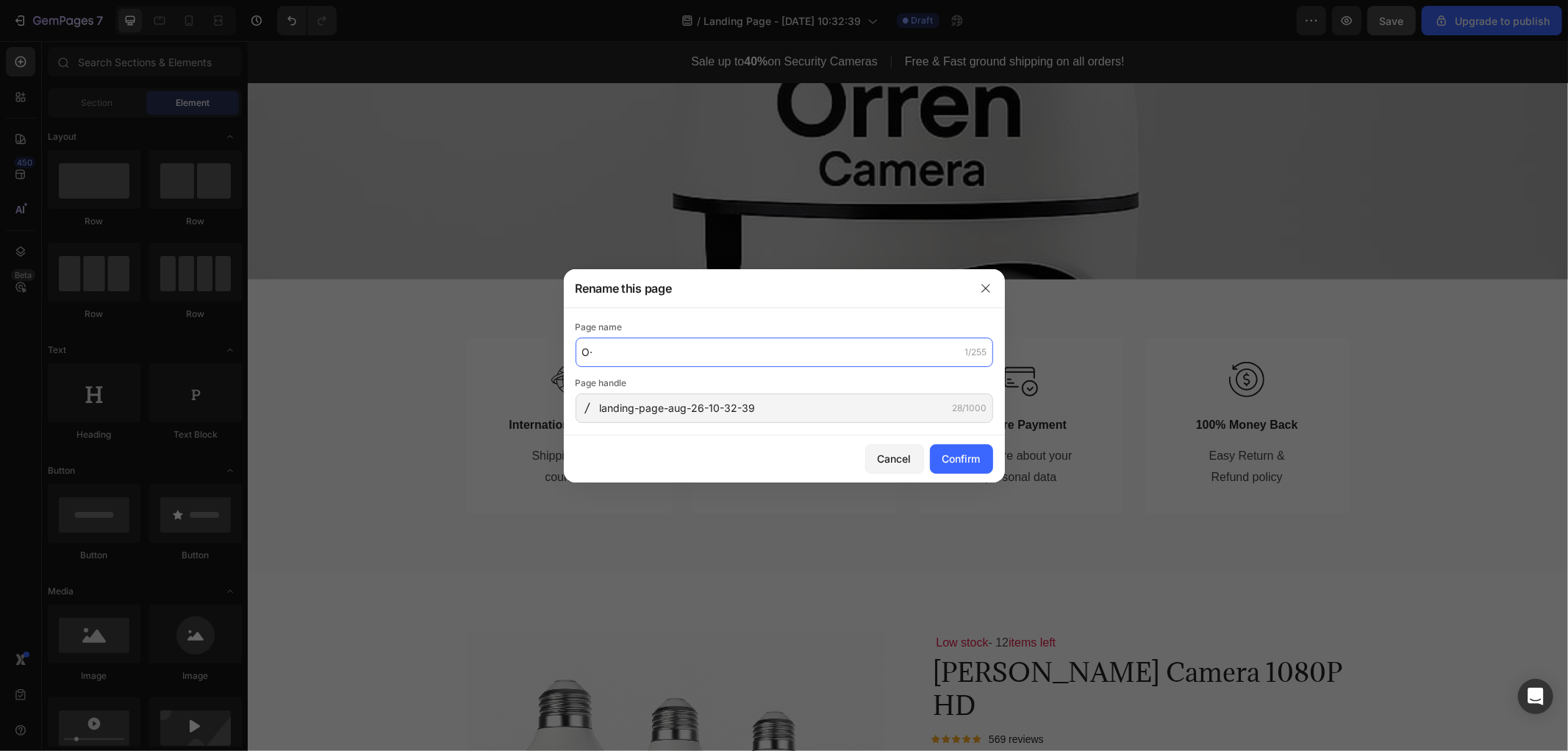
type input "O"
type input "Ỏ"
type input "ORREN camera"
click at [968, 459] on div "Confirm" at bounding box center [961, 459] width 38 height 16
